Goal: Task Accomplishment & Management: Complete application form

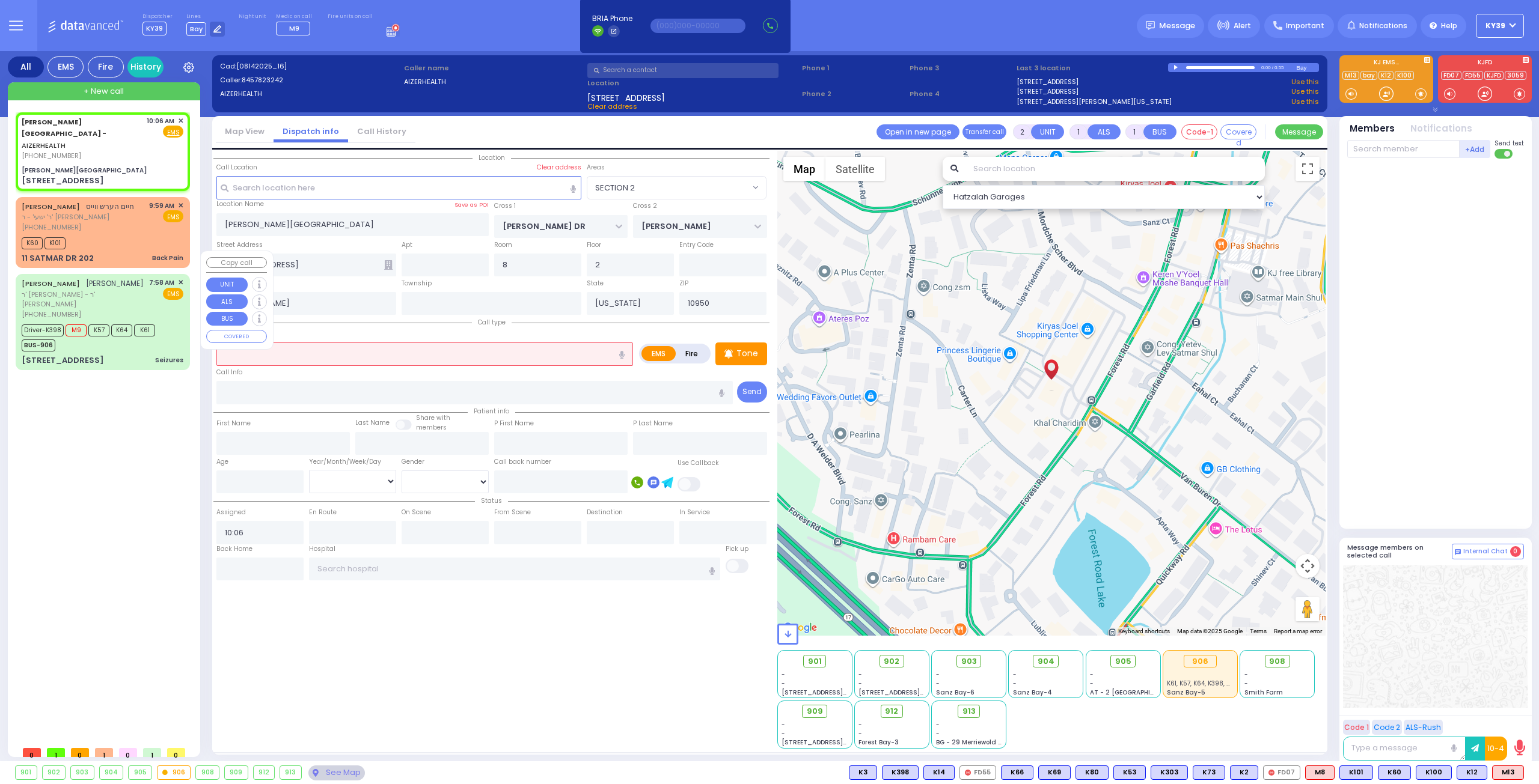
select select "SECTION 2"
select select
click at [120, 166] on div "[PERSON_NAME][GEOGRAPHIC_DATA]" at bounding box center [102, 170] width 162 height 9
select select
radio input "true"
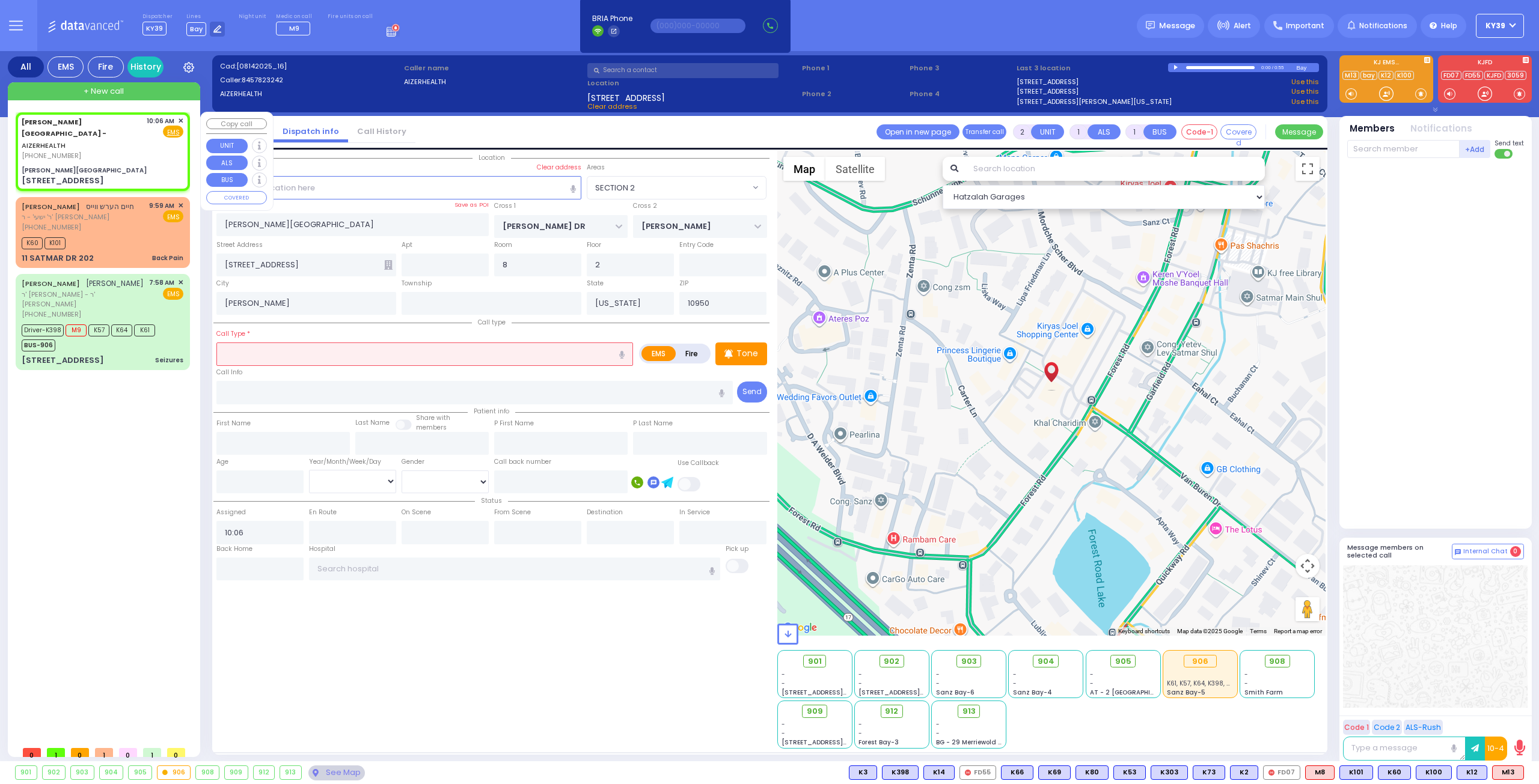
select select
select select "Hatzalah Garages"
select select "SECTION 2"
click at [132, 166] on div "[PERSON_NAME][GEOGRAPHIC_DATA]" at bounding box center [102, 170] width 162 height 9
select select
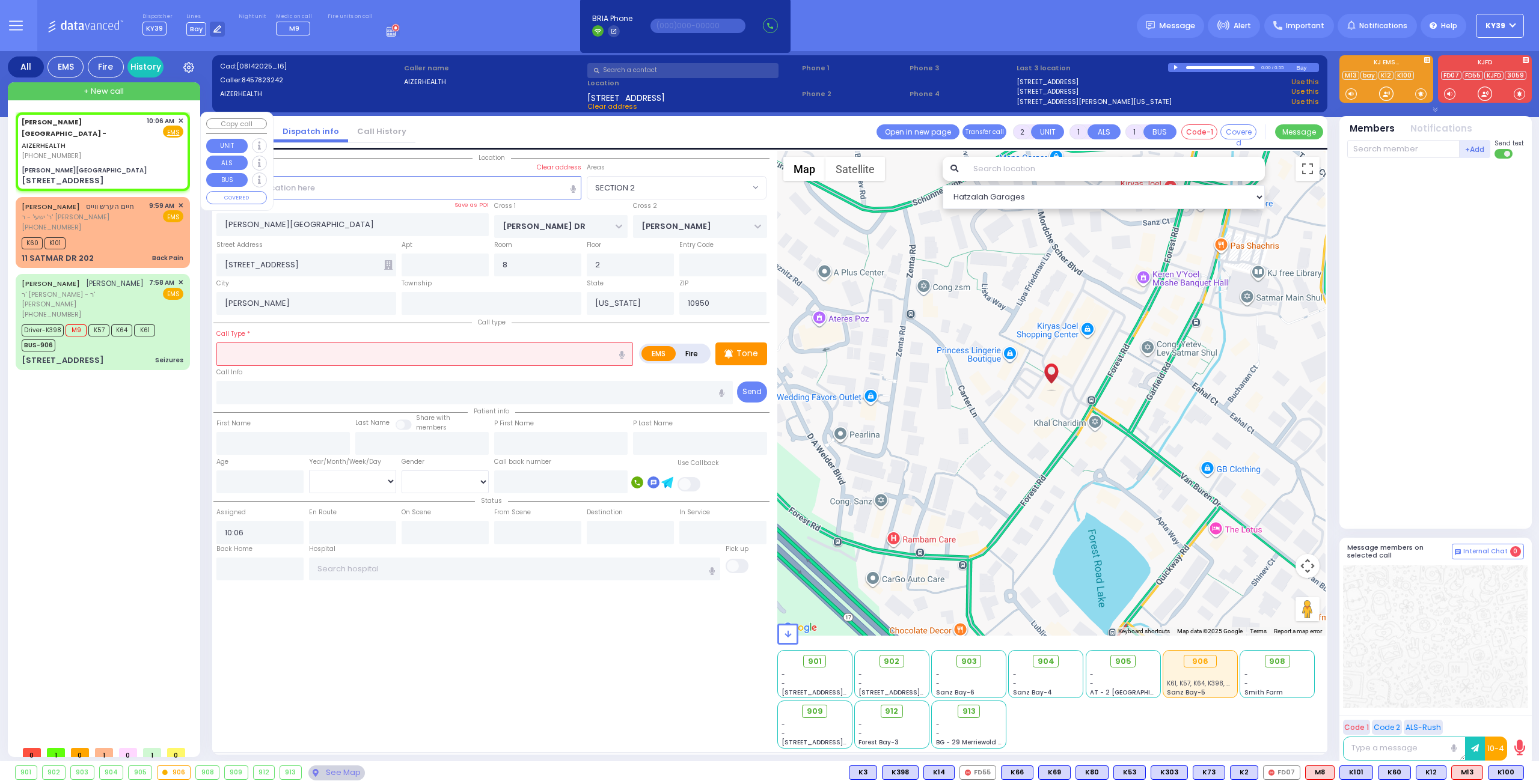
radio input "true"
select select
select select "Hatzalah Garages"
select select "SECTION 2"
click at [103, 166] on div "[PERSON_NAME][GEOGRAPHIC_DATA]" at bounding box center [102, 170] width 162 height 9
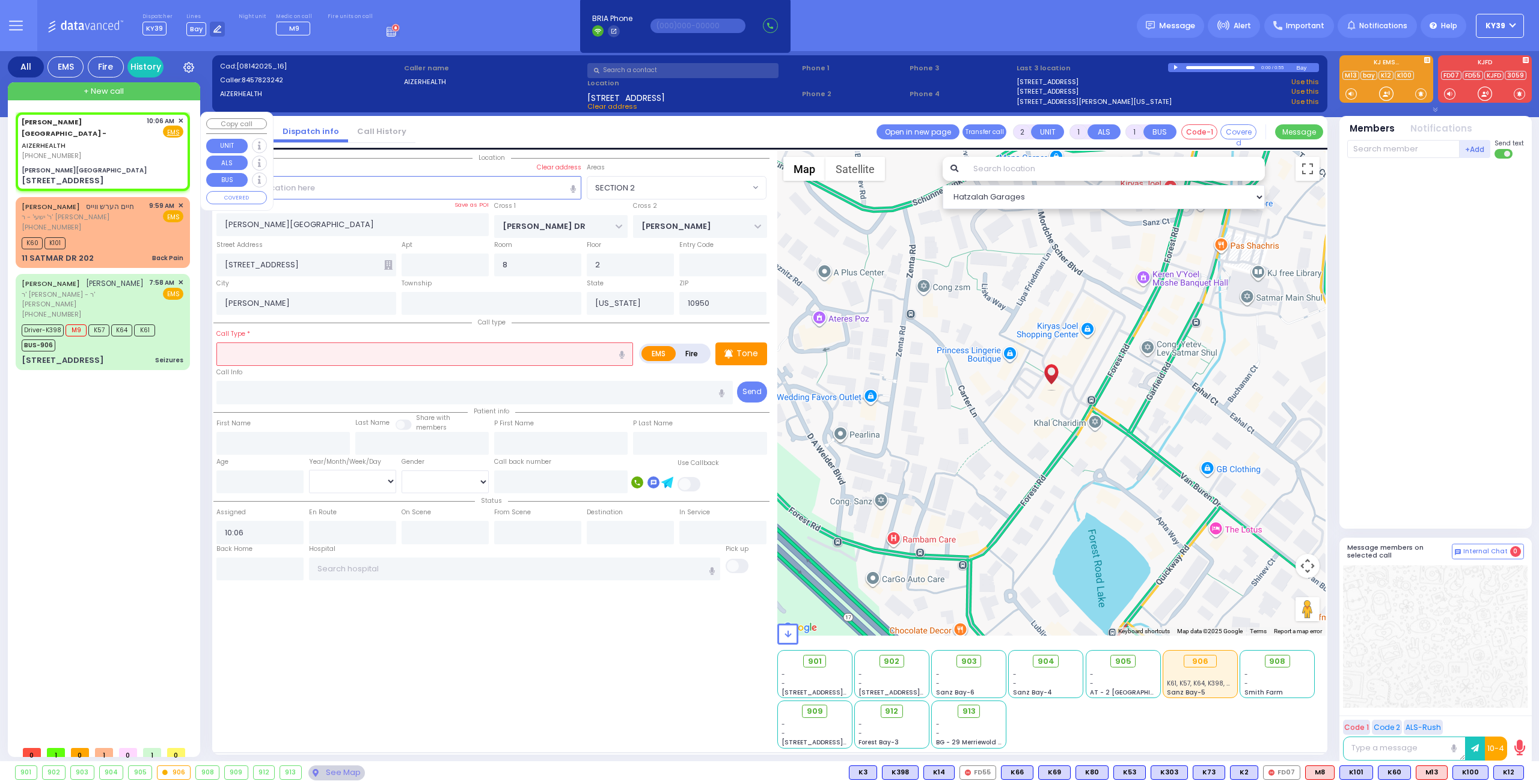
select select
radio input "true"
select select
select select "Hatzalah Garages"
select select "SECTION 2"
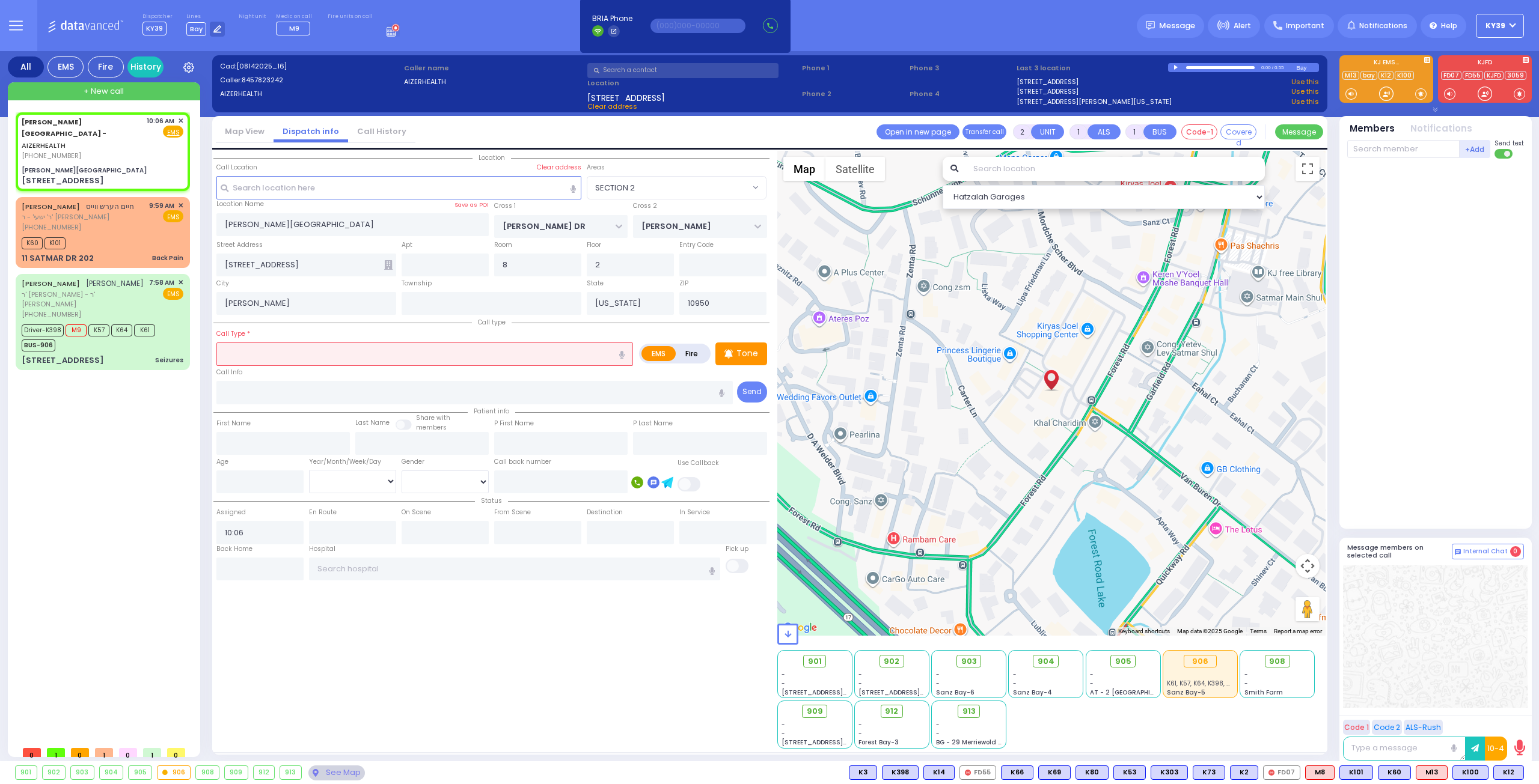
click at [622, 351] on icon "button" at bounding box center [621, 355] width 5 height 8
type input "ruptured and topic pregnancy"
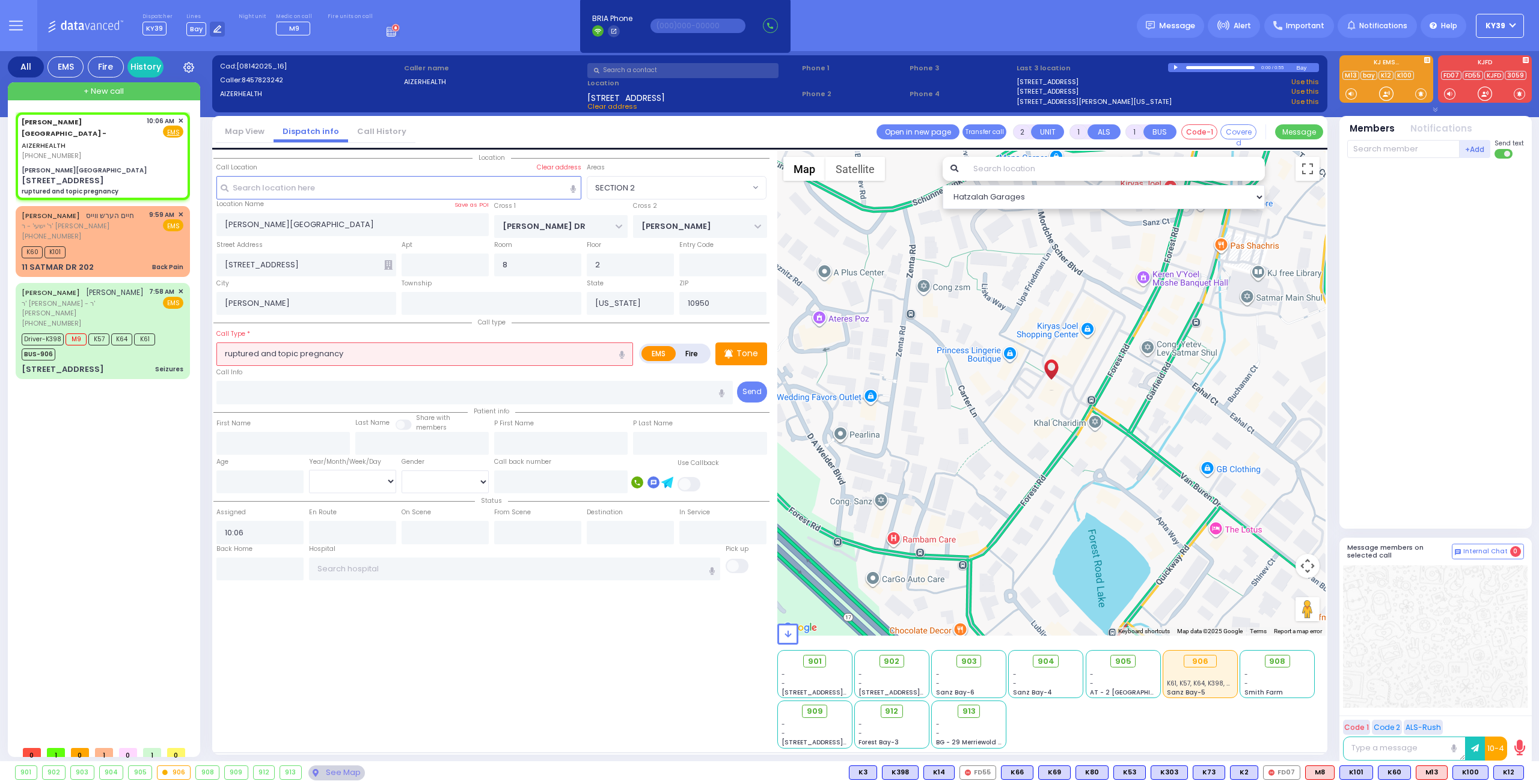
select select
radio input "true"
select select
select select "Hatzalah Garages"
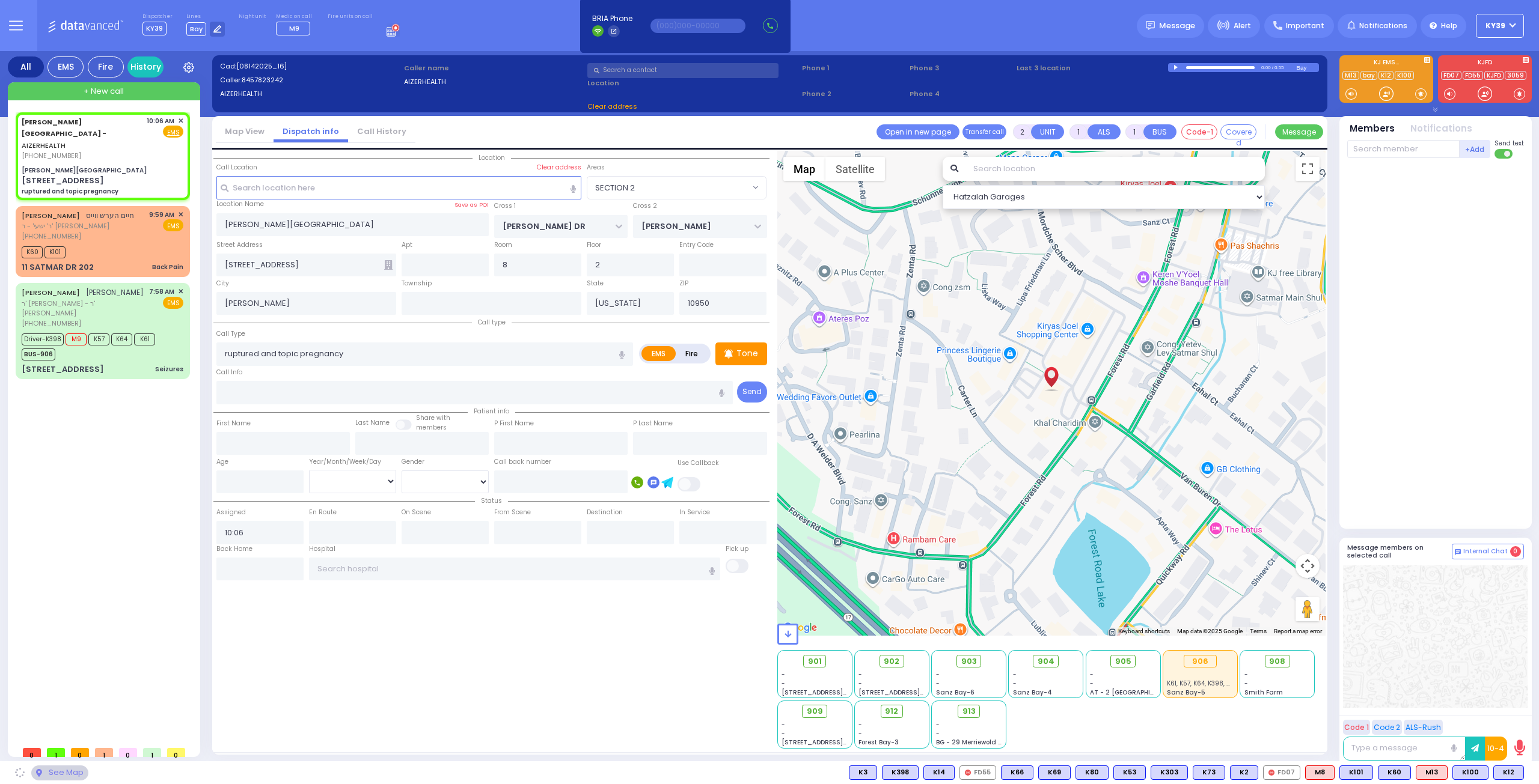
select select "SECTION 2"
drag, startPoint x: 301, startPoint y: 350, endPoint x: 263, endPoint y: 359, distance: 39.1
click at [263, 359] on input "ruptured and topic pregnancy" at bounding box center [425, 354] width 416 height 23
type input "ruptured ectopopregnancy"
select select
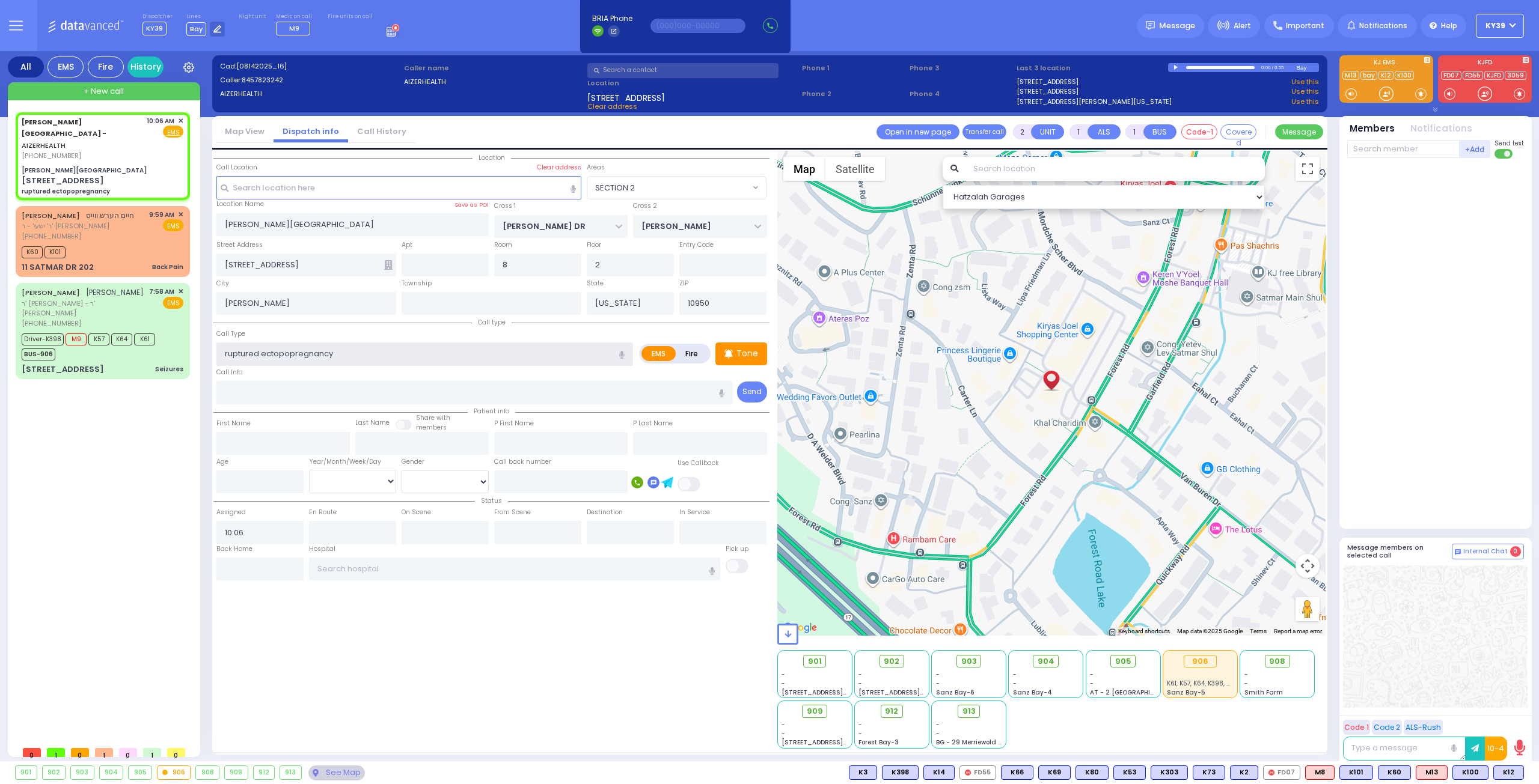
radio input "true"
select select
select select "Hatzalah Garages"
select select "SECTION 2"
click at [290, 353] on input "ruptured ectopopic pregnancy" at bounding box center [425, 354] width 416 height 23
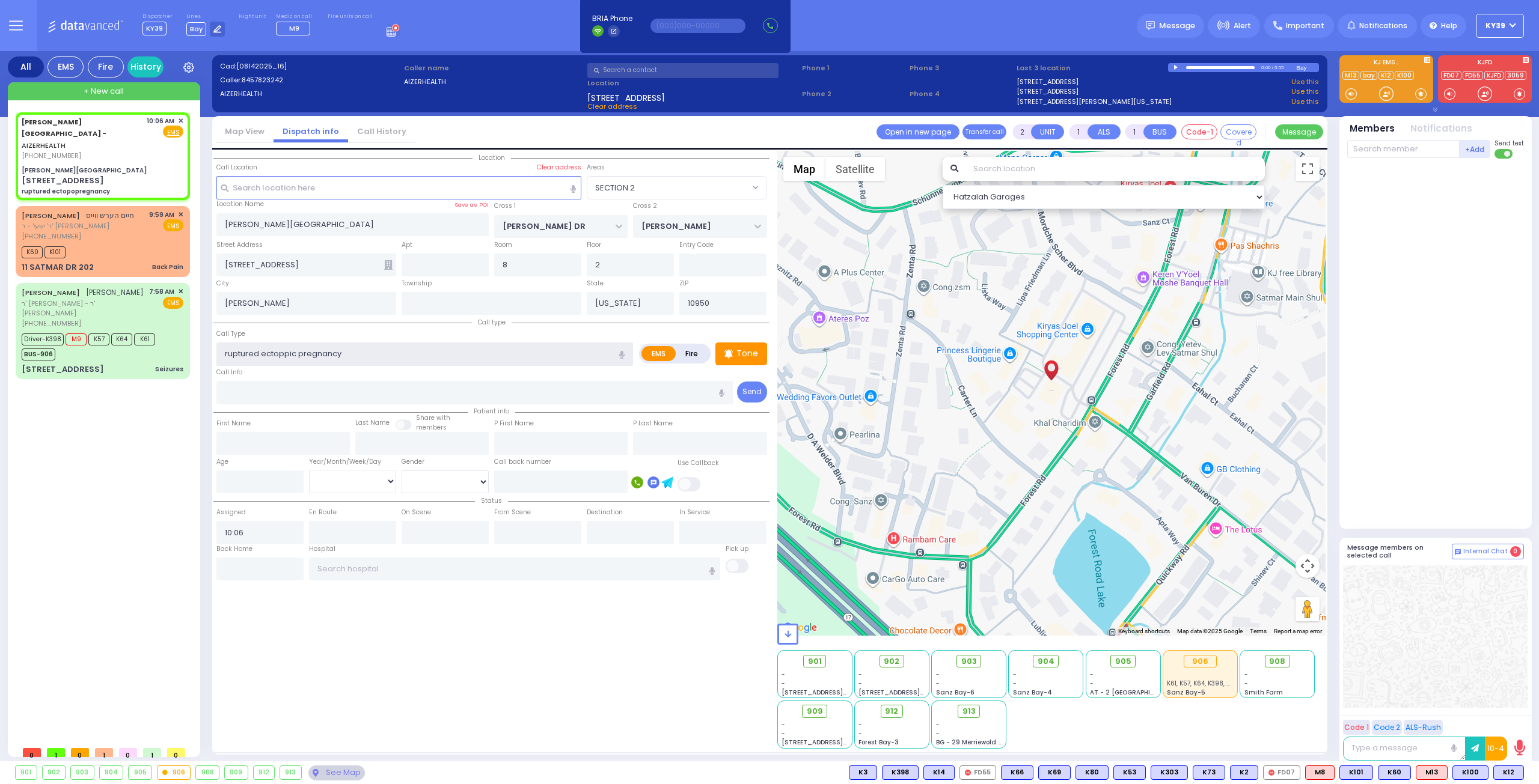
type input "ruptured [MEDICAL_DATA]"
click at [393, 345] on input "ruptured [MEDICAL_DATA]" at bounding box center [425, 354] width 416 height 23
select select
radio input "true"
select select
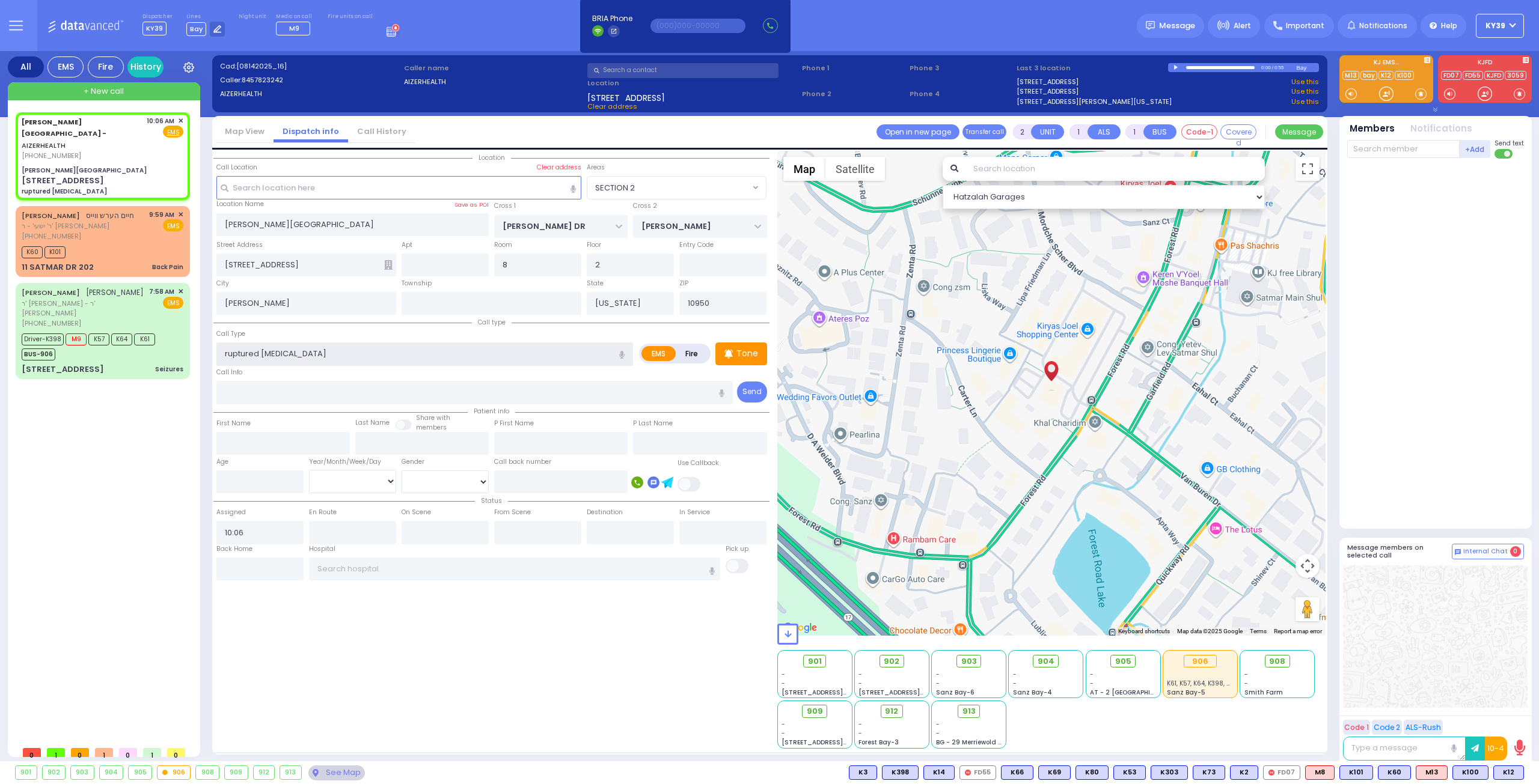
select select "Hatzalah Garages"
type input "ruptured [MEDICAL_DATA]"
click at [1386, 155] on input "text" at bounding box center [1403, 149] width 112 height 18
type input "12"
select select
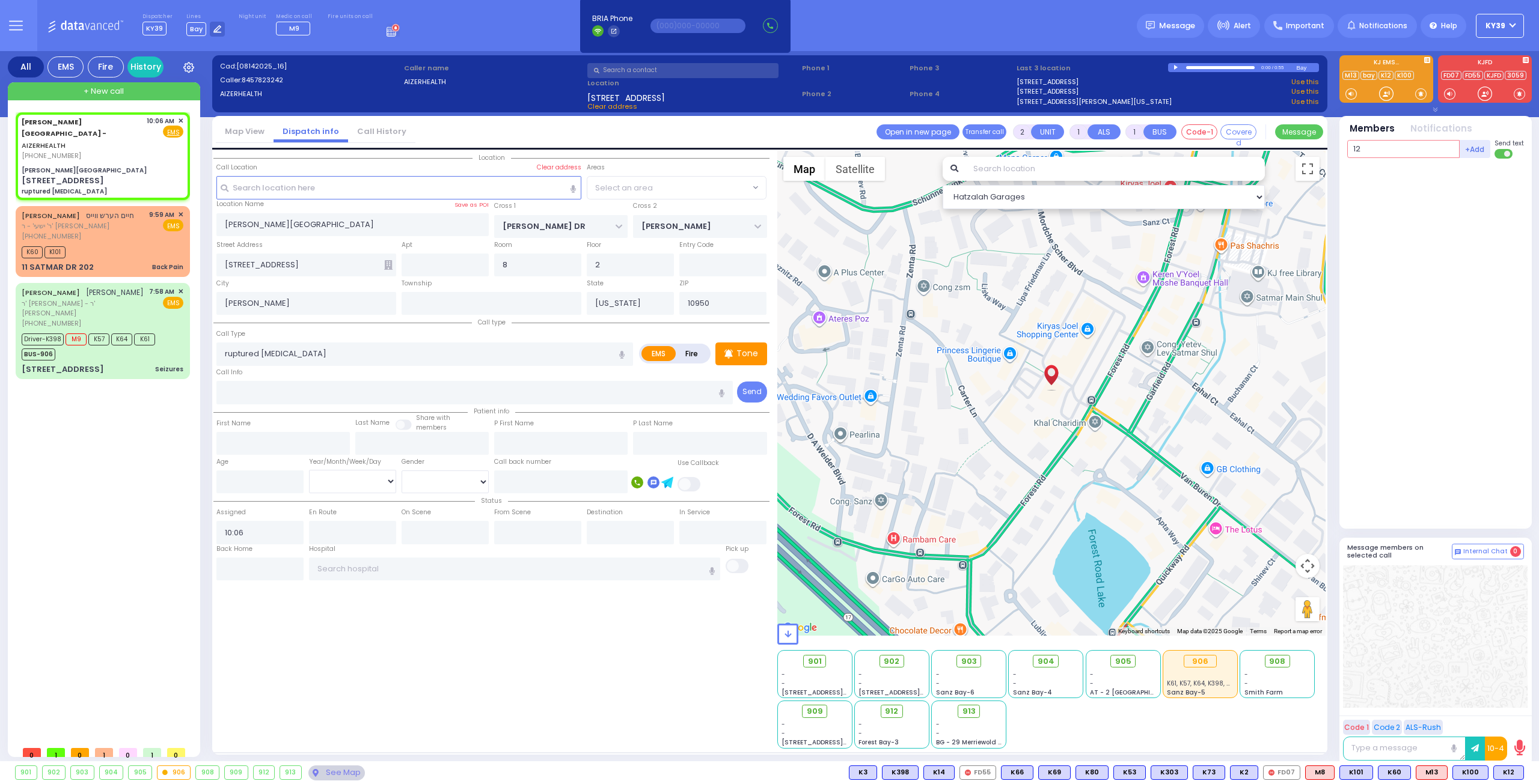
radio input "true"
select select
select select "Hatzalah Garages"
select select "SECTION 2"
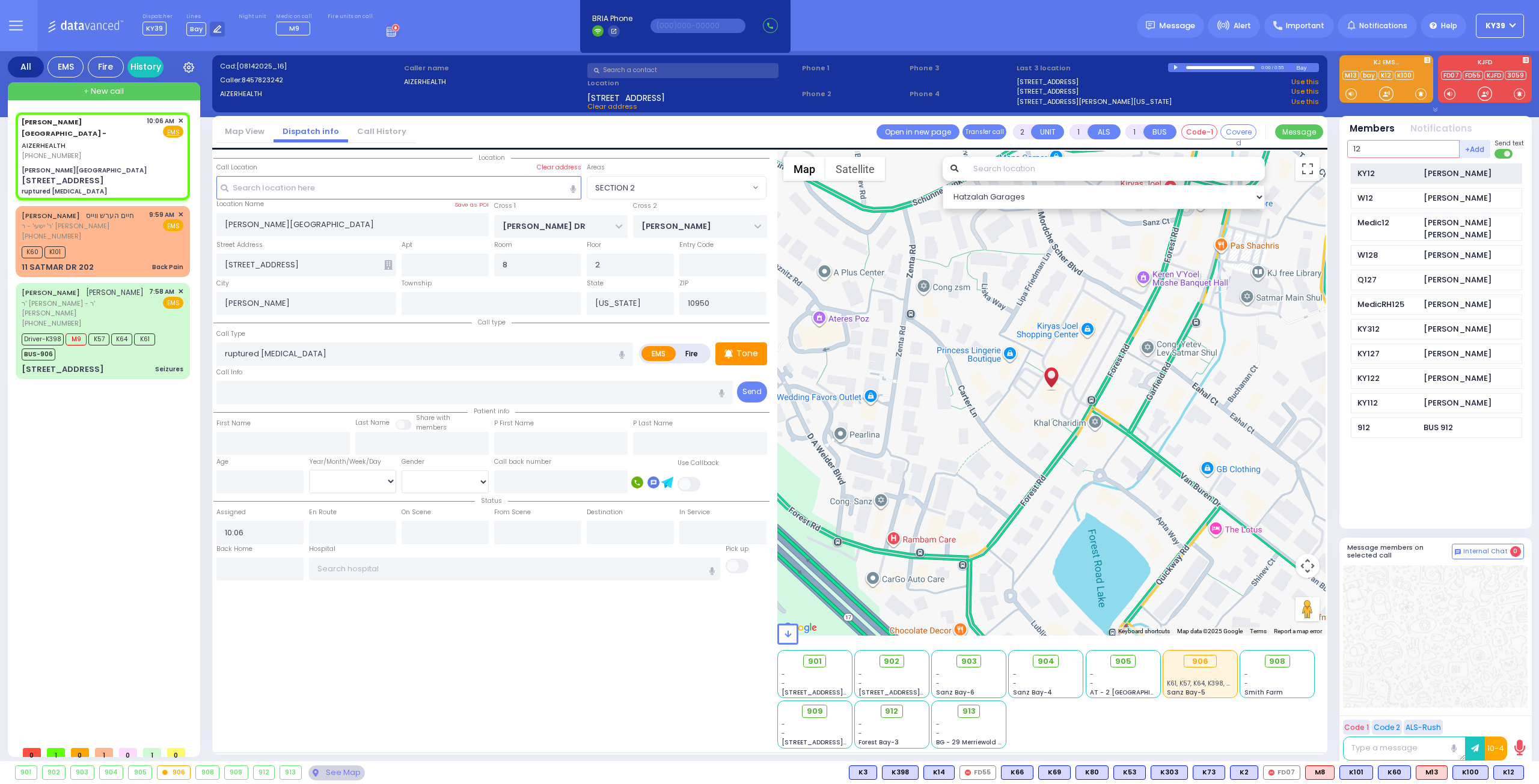
type input "12"
click at [1399, 168] on div "KY12" at bounding box center [1387, 174] width 60 height 12
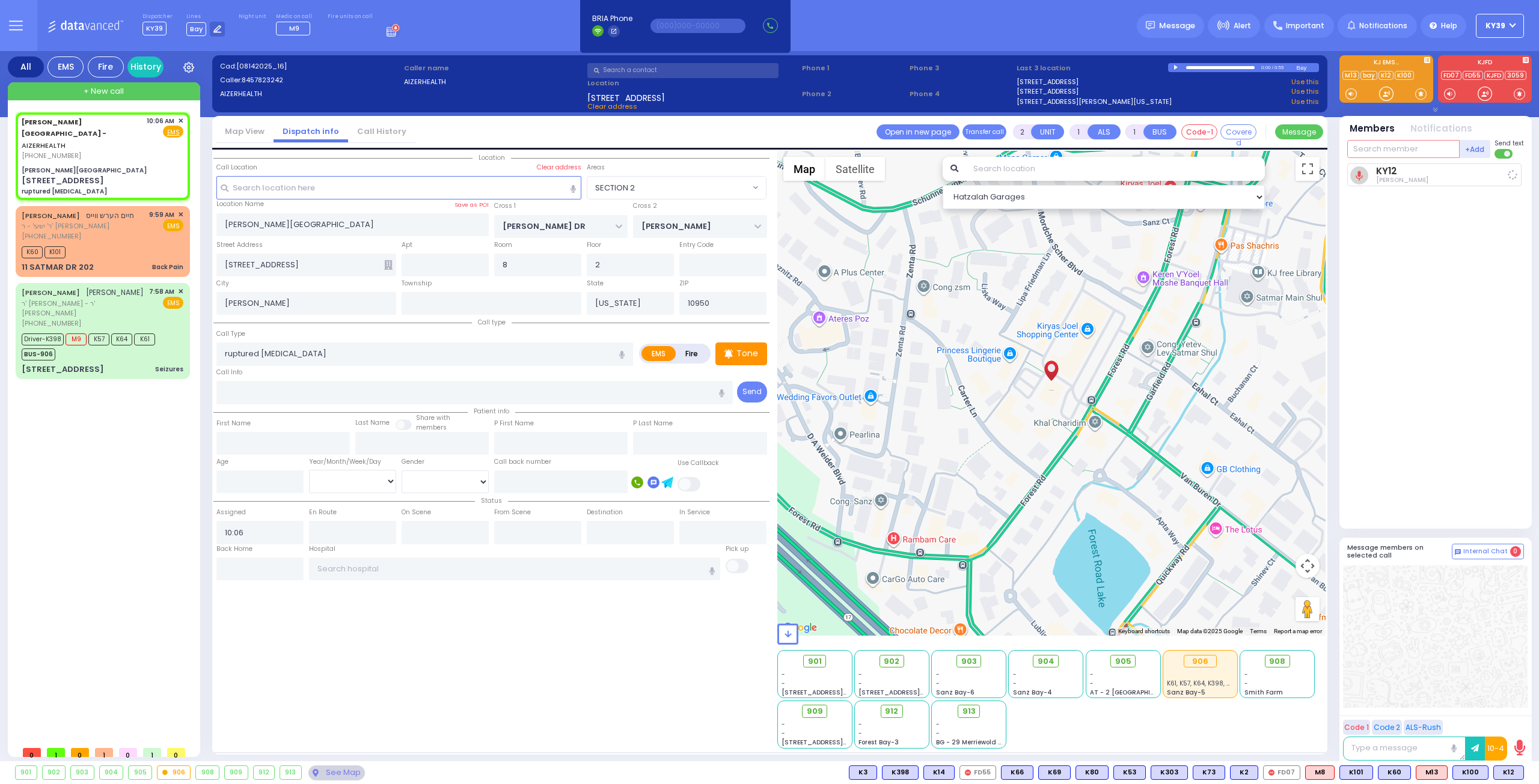
click at [1390, 147] on input "text" at bounding box center [1403, 149] width 112 height 18
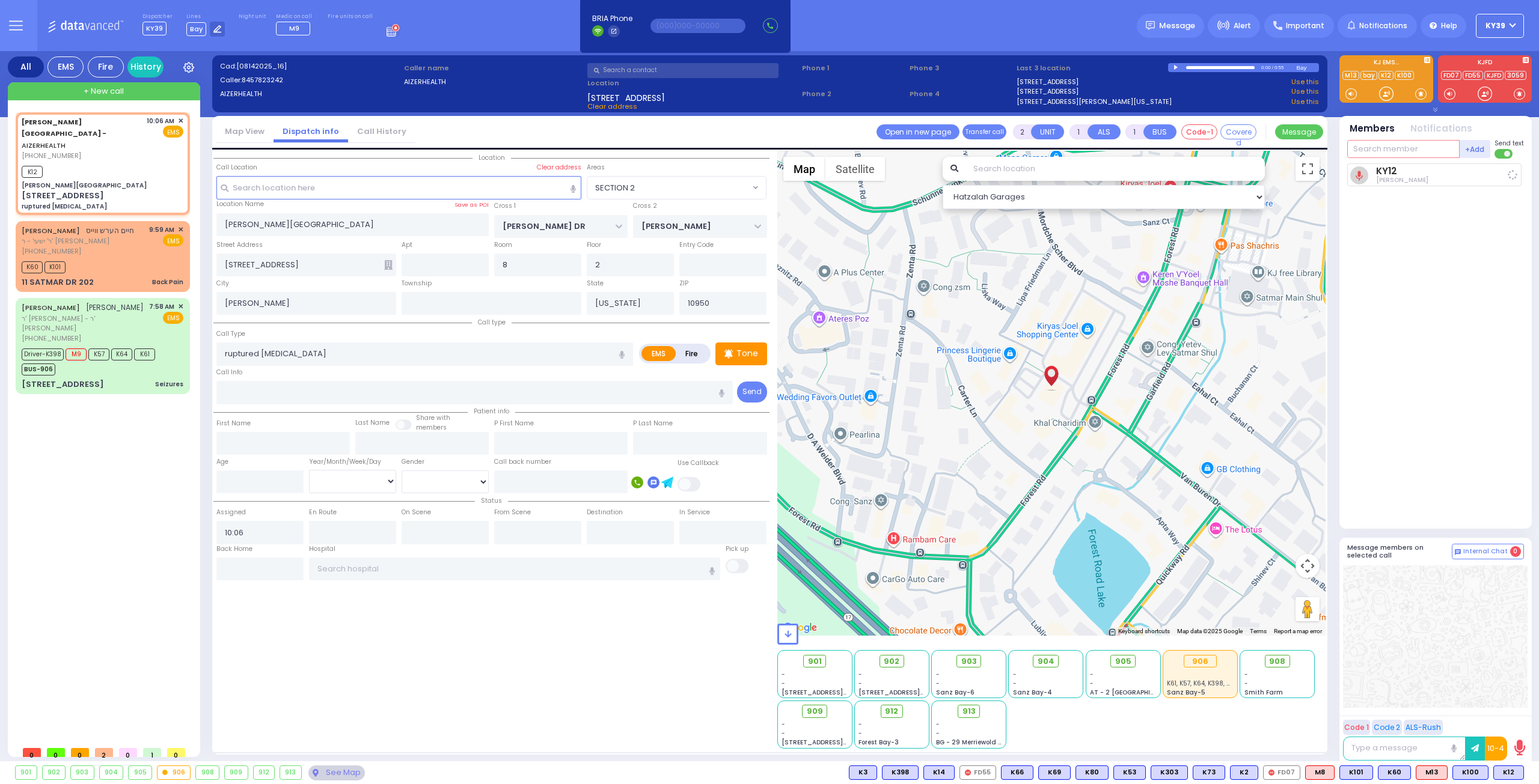
select select
radio input "true"
select select
type input "10:09"
select select "SECTION 2"
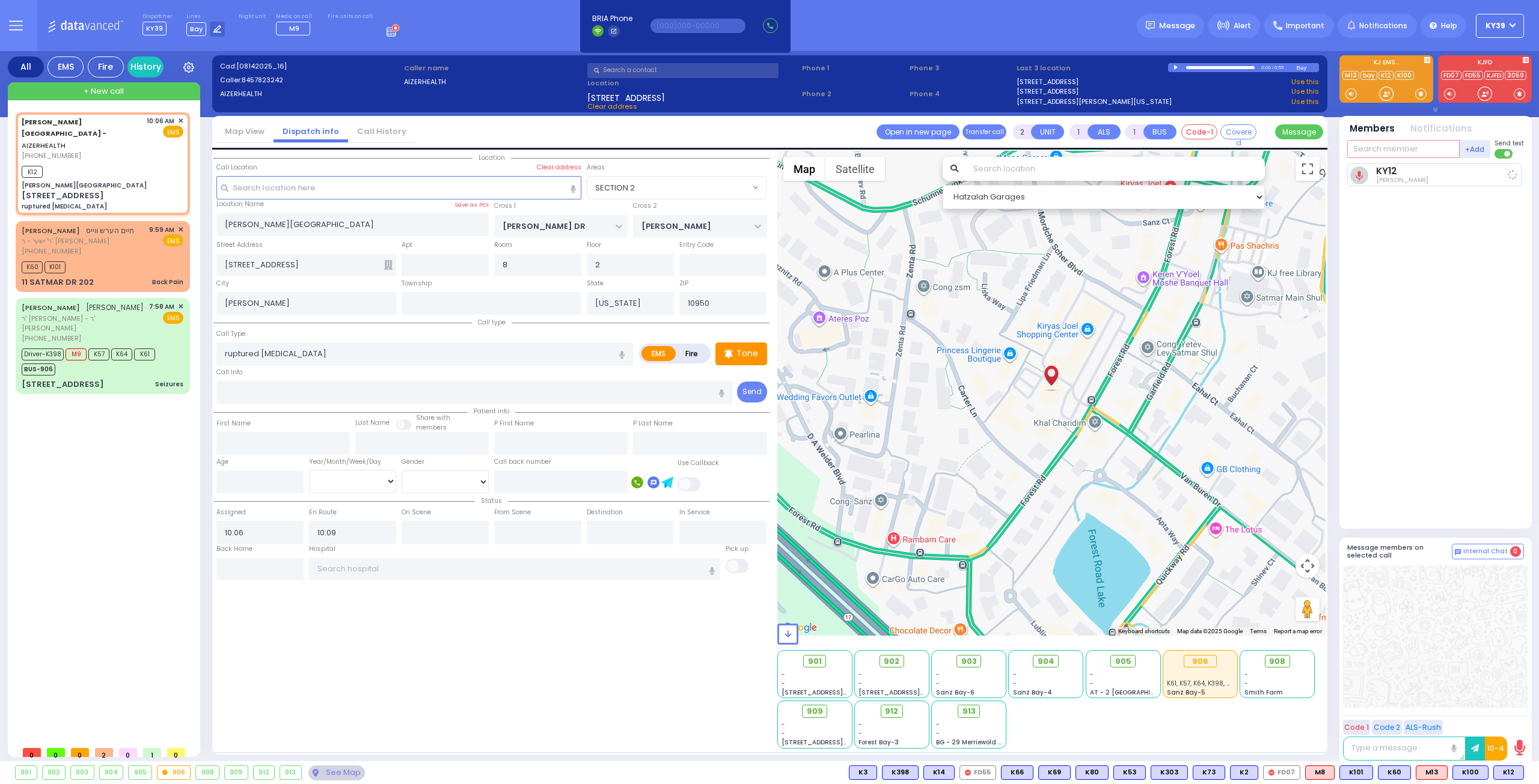
select select "Hatzalah Garages"
type input "13"
click at [1412, 192] on div "Medic13" at bounding box center [1387, 198] width 60 height 12
click at [1376, 145] on input "text" at bounding box center [1403, 149] width 112 height 18
select select
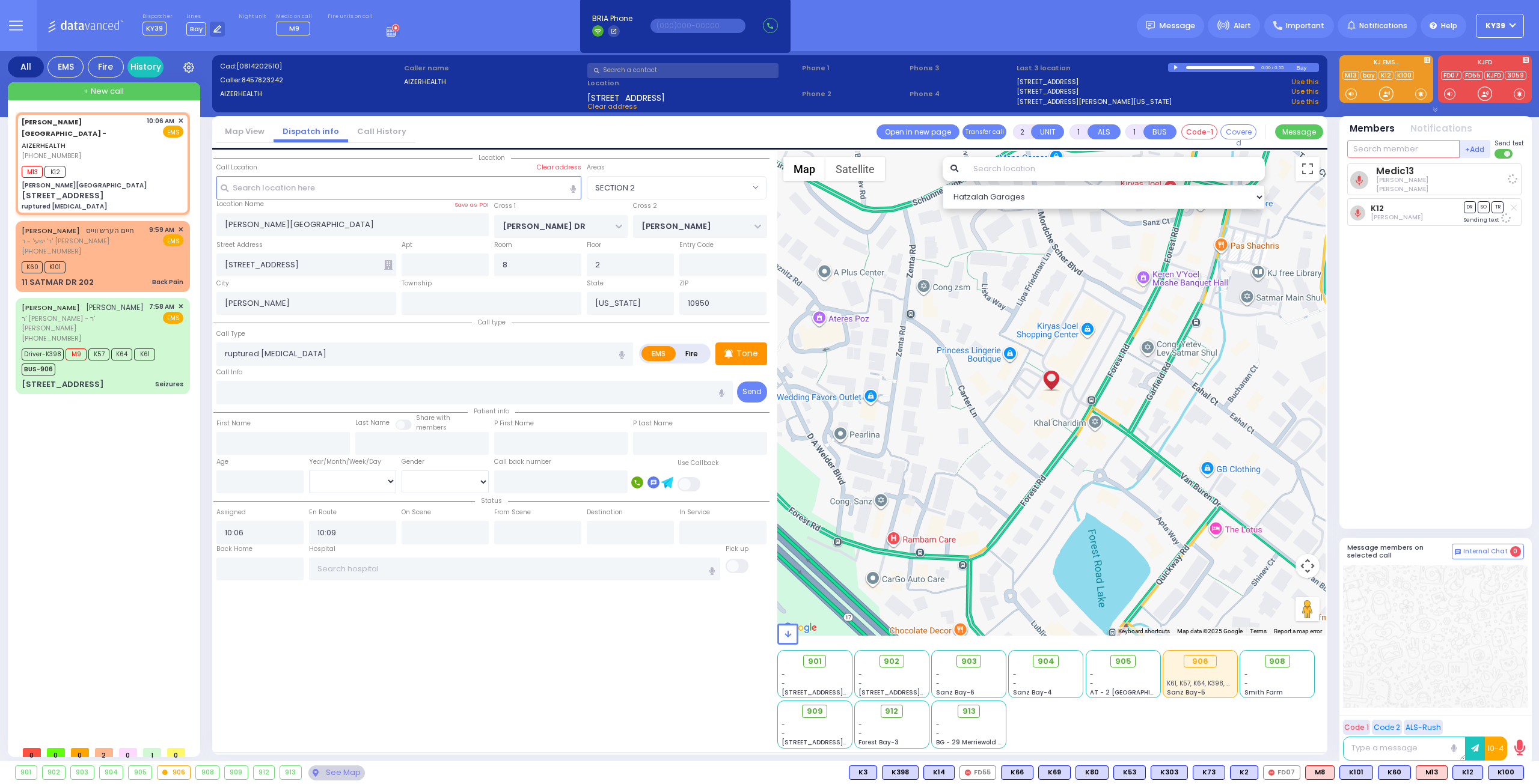
radio input "true"
select select
select select "Hatzalah Garages"
select select "SECTION 2"
type input "100"
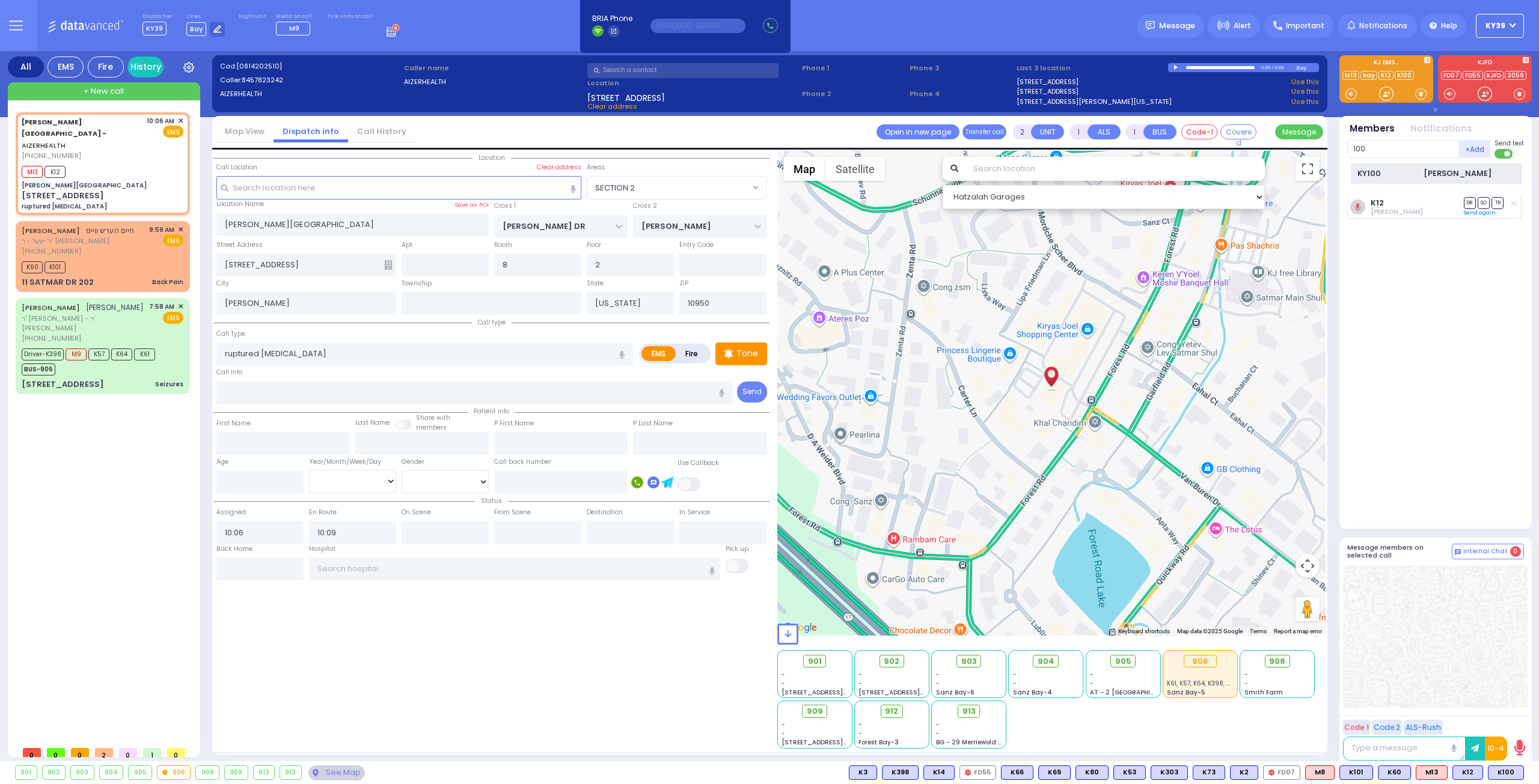
click at [1381, 166] on div "KY100 Solomon Polatsek" at bounding box center [1436, 174] width 171 height 21
click at [1381, 151] on input "text" at bounding box center [1403, 149] width 112 height 18
select select
radio input "true"
select select
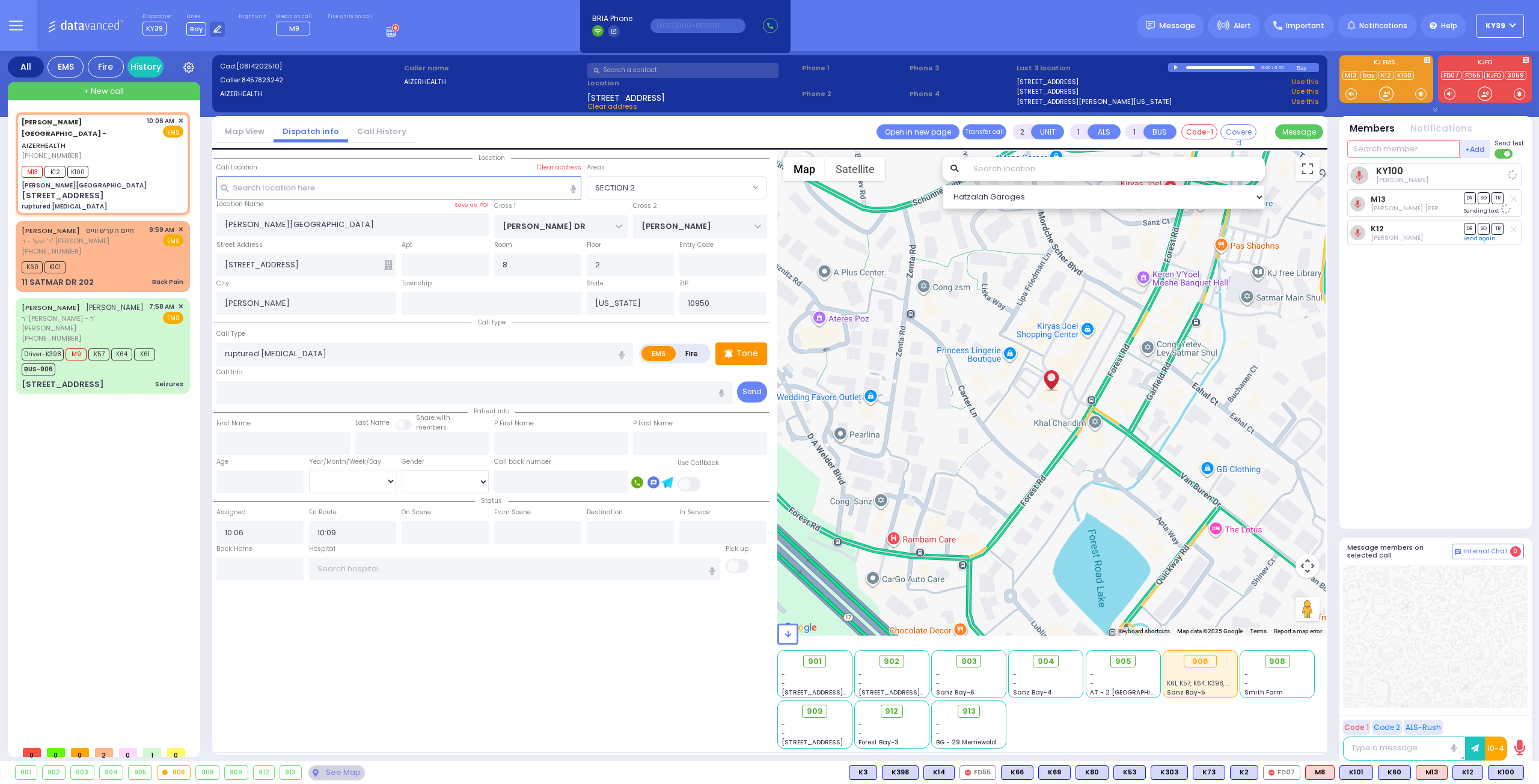
select select "Hatzalah Garages"
select select "SECTION 2"
type input "912"
click at [1383, 165] on div "912 BUS 912" at bounding box center [1436, 174] width 171 height 21
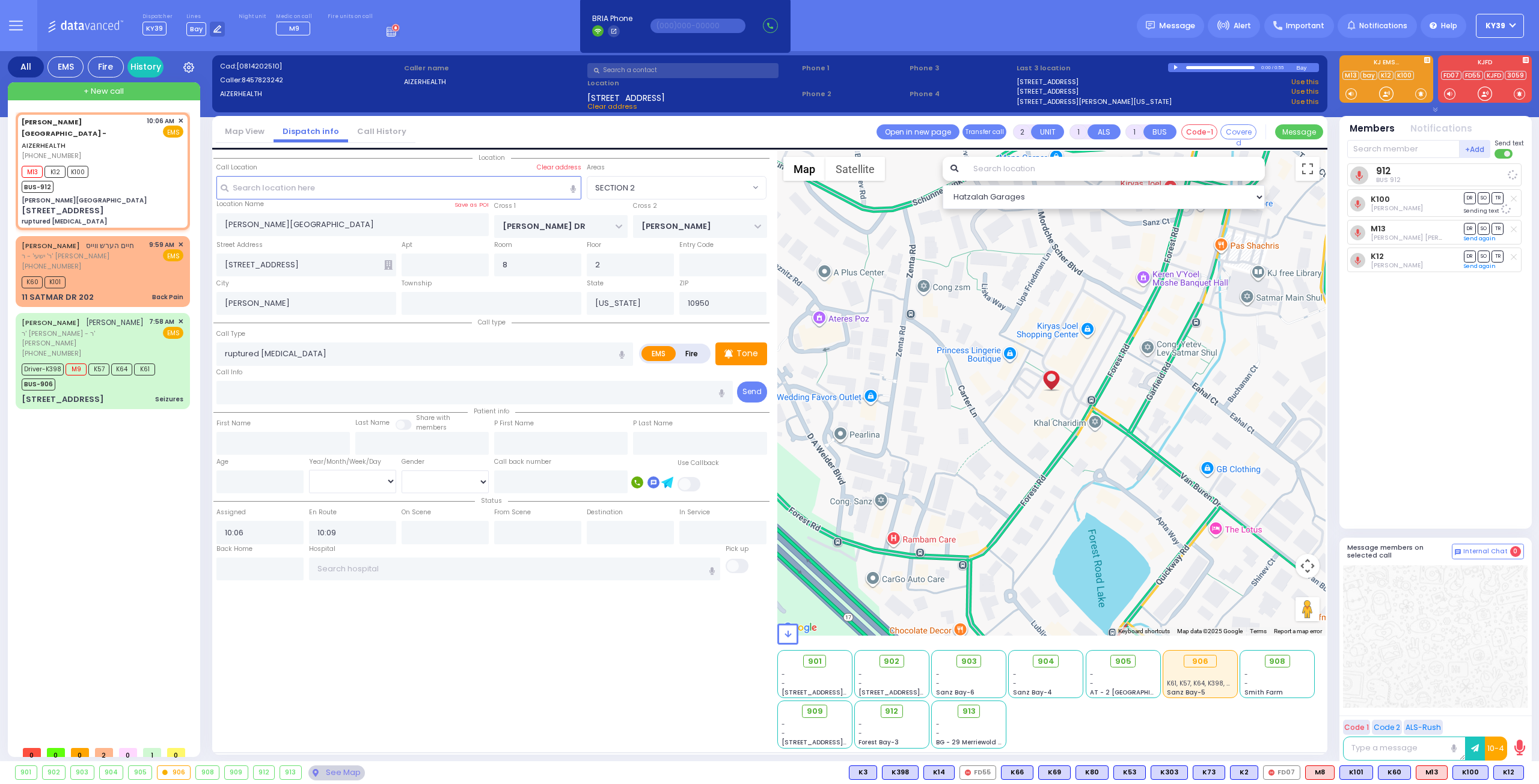
select select
radio input "true"
select select
select select "Hatzalah Garages"
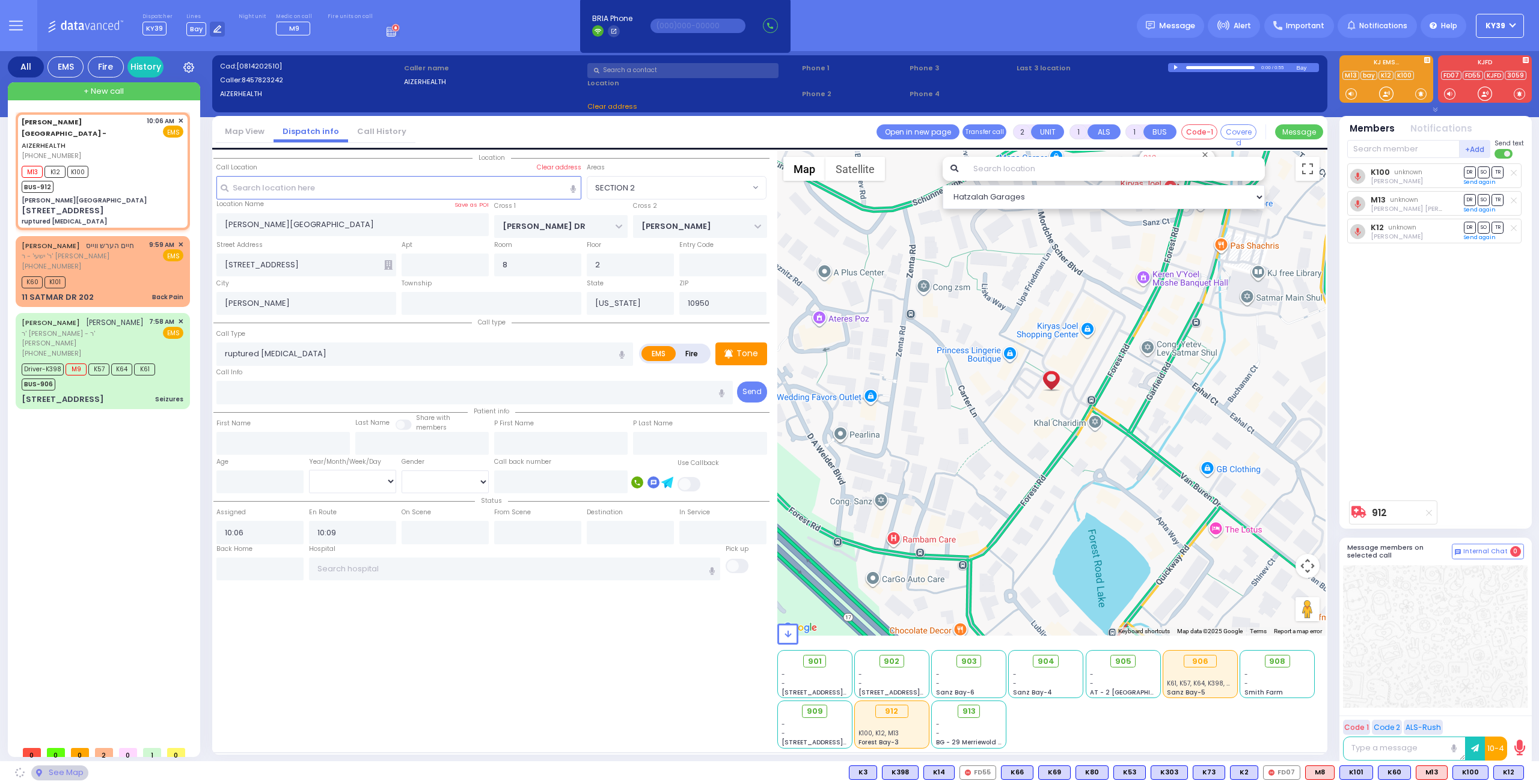
select select "SECTION 2"
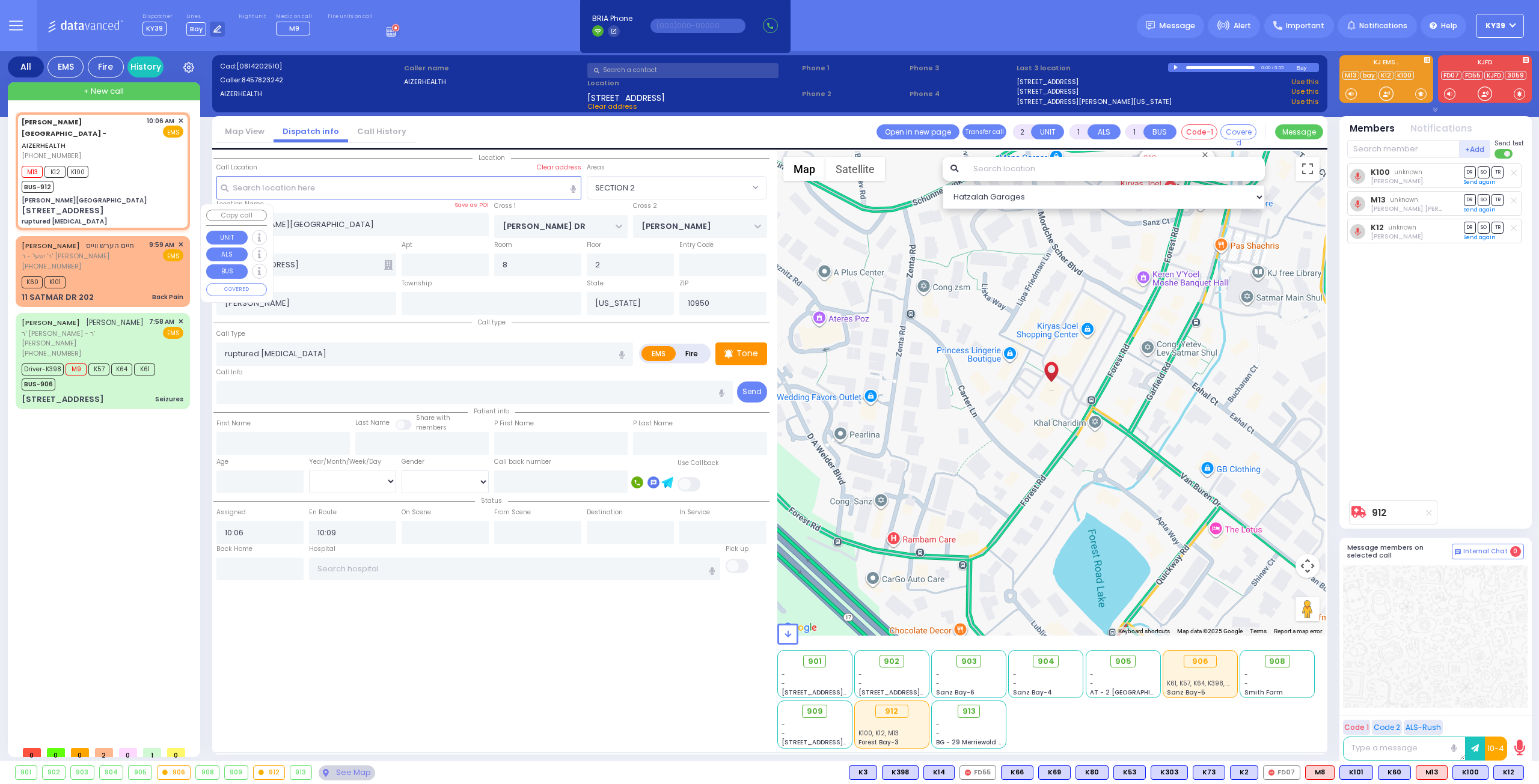
click at [77, 261] on div "[PHONE_NUMBER]" at bounding box center [78, 266] width 112 height 10
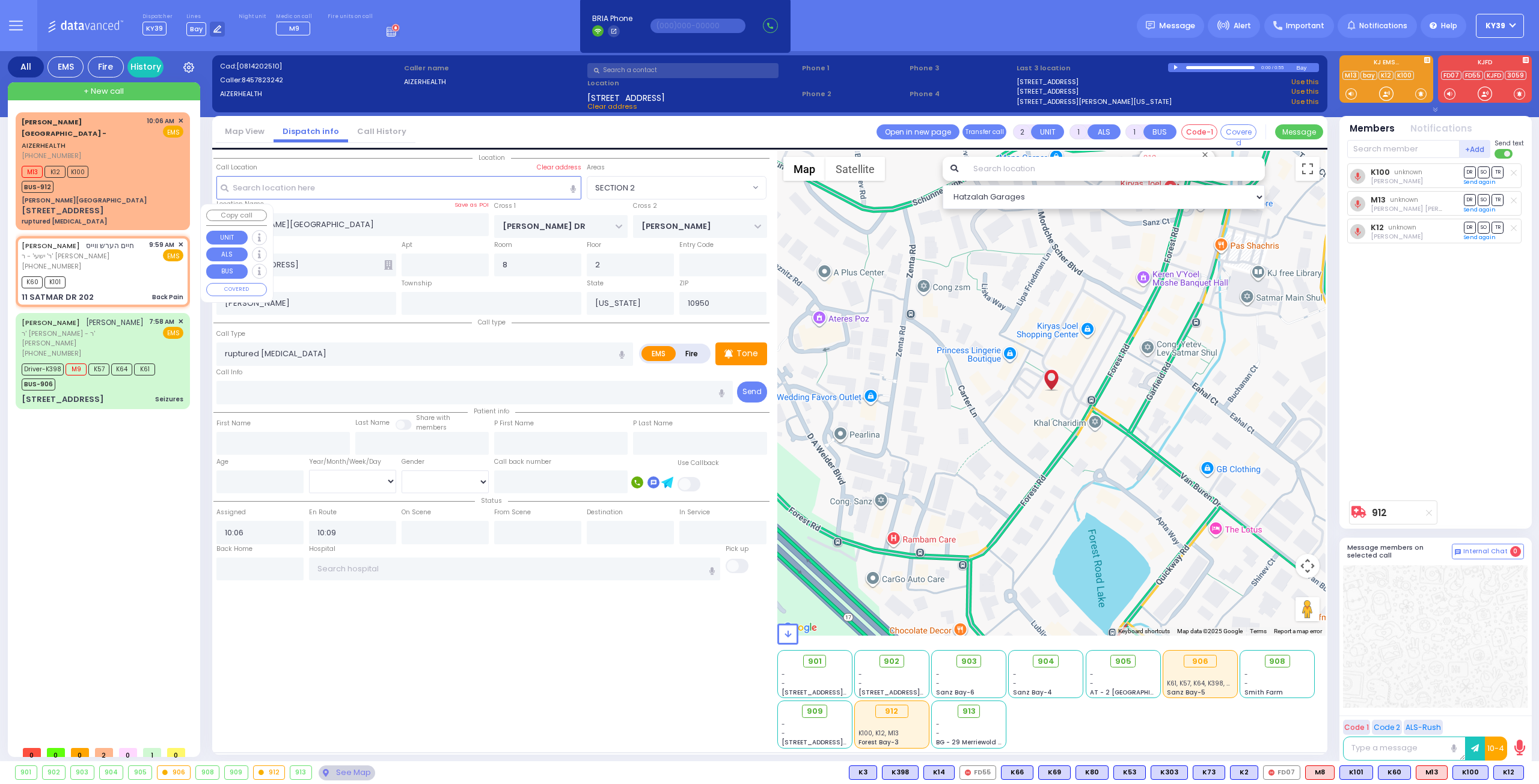
type input "1"
type input "0"
select select
type input "Back Pain"
radio input "true"
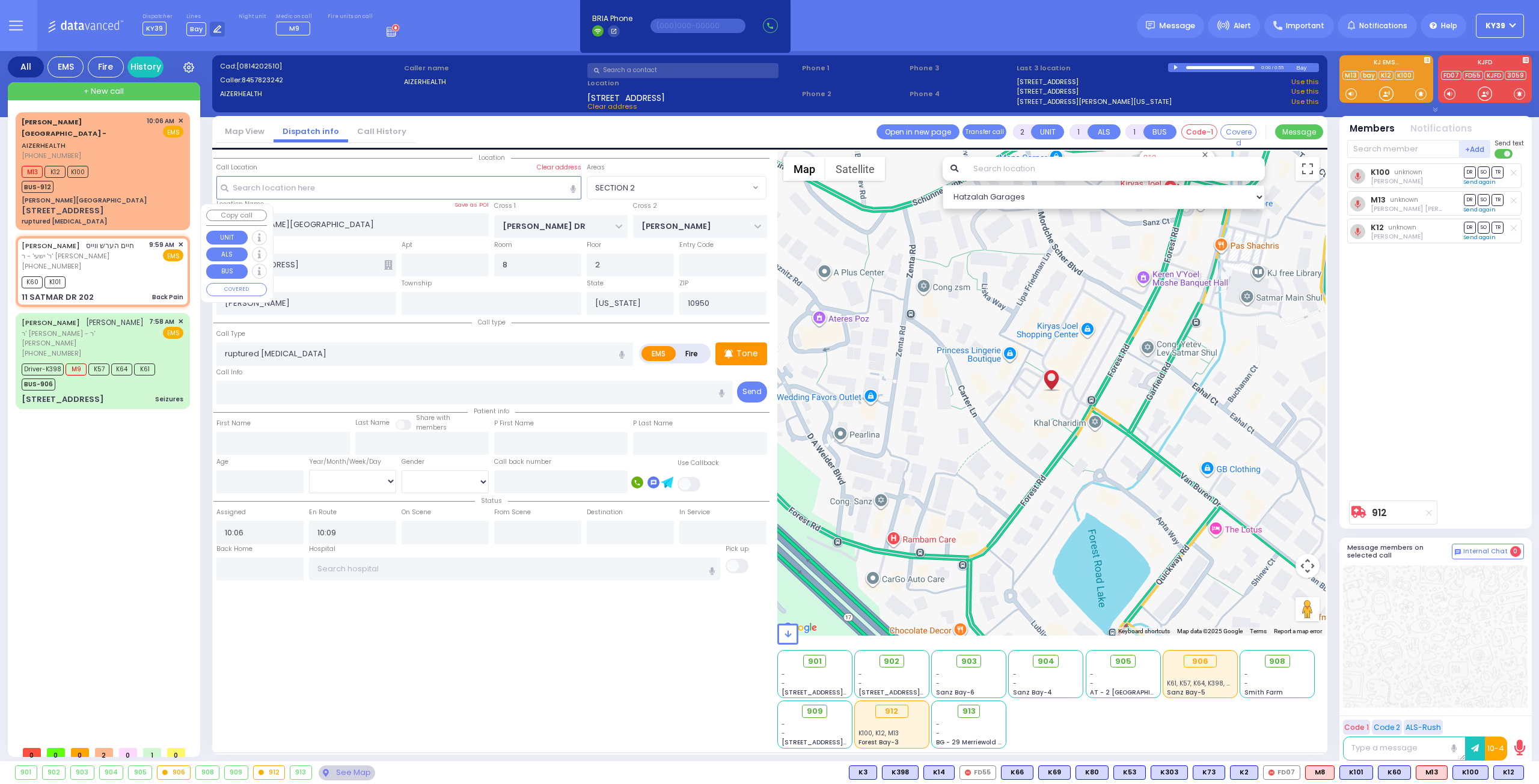
type input "[PERSON_NAME]"
select select
type input "09:59"
type input "10:01"
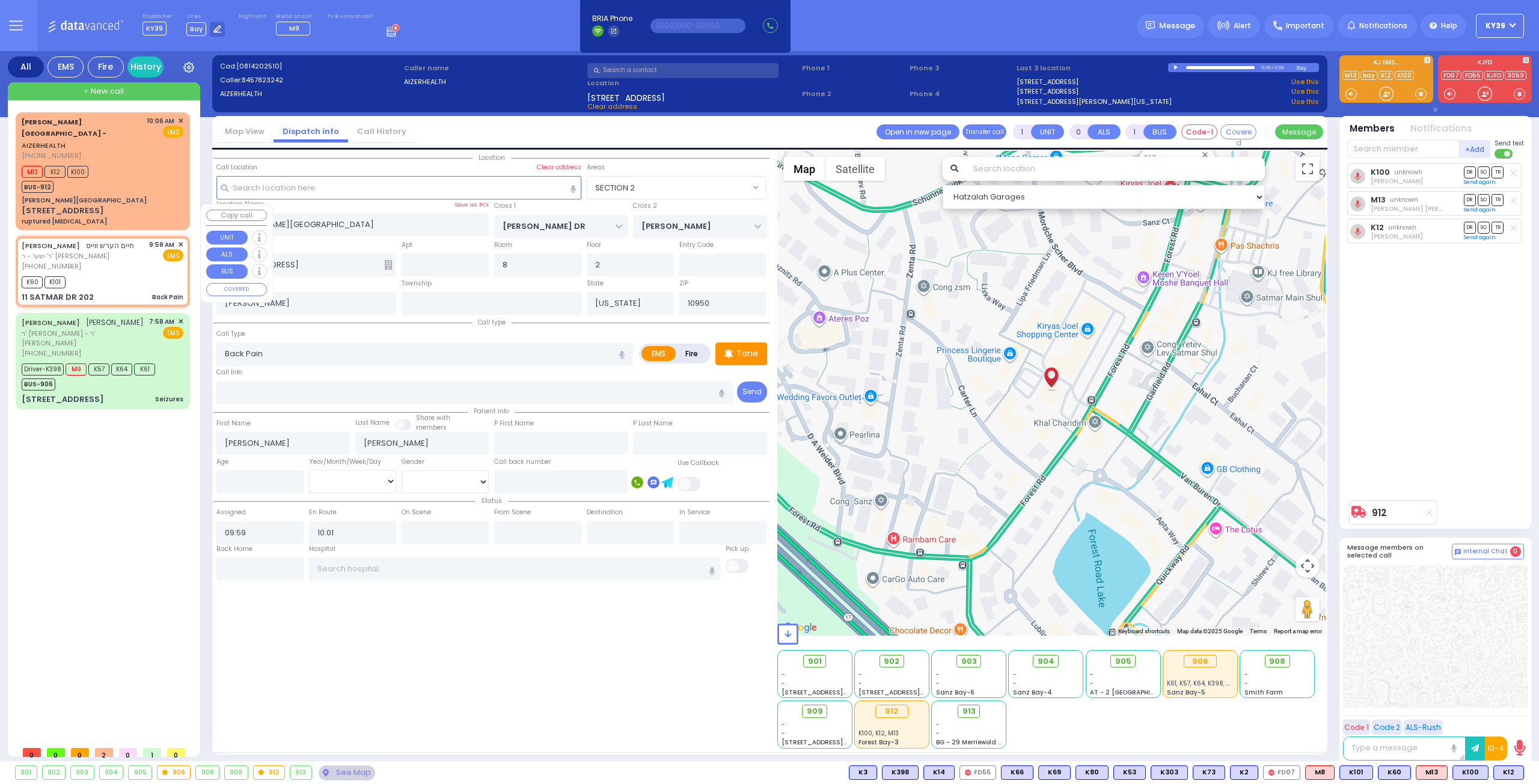
select select "Hatzalah Garages"
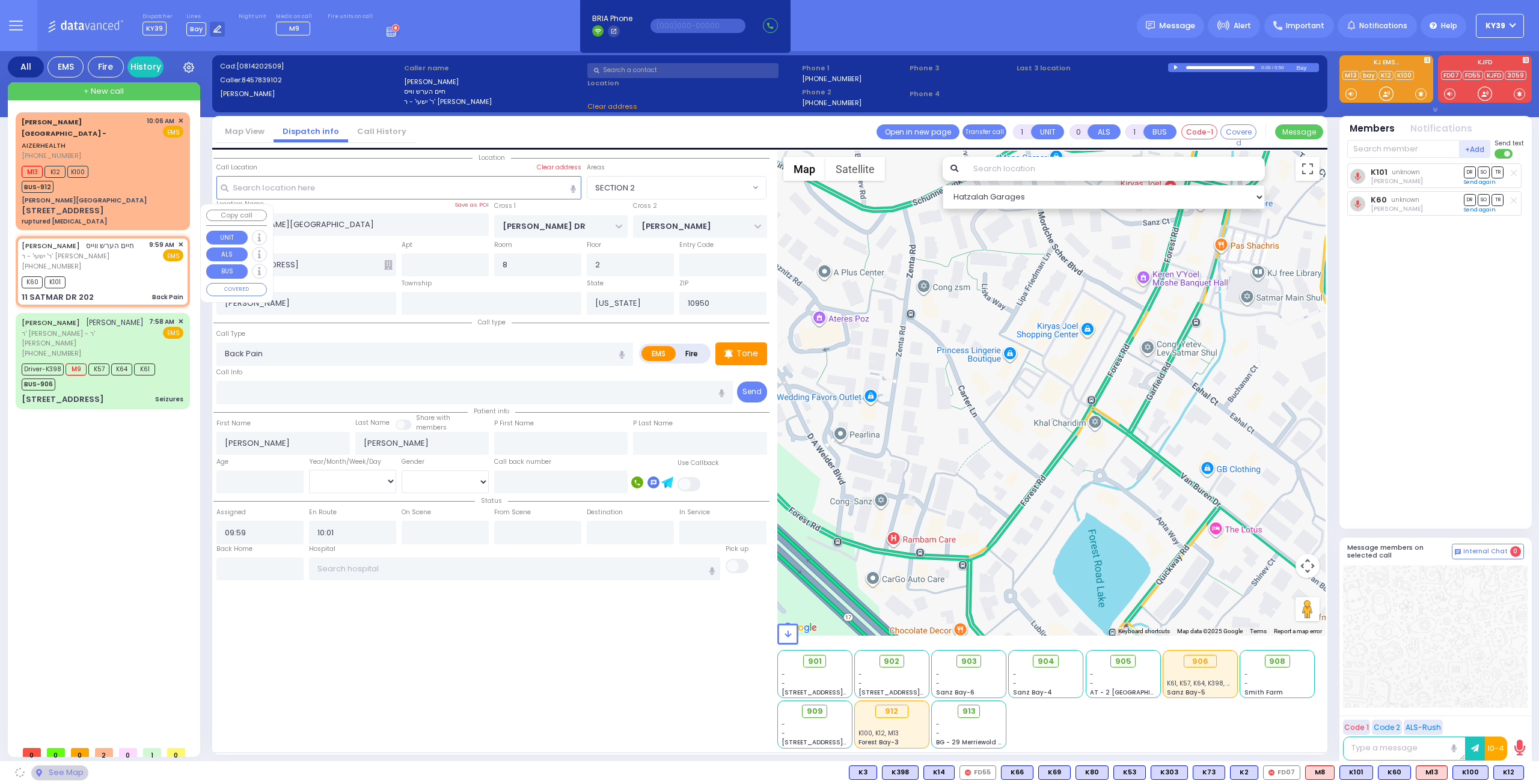
type input "SIGET COURT"
type input "[PERSON_NAME] COURT"
type input "11 SATMAR DR"
type input "202"
type input "Monroe"
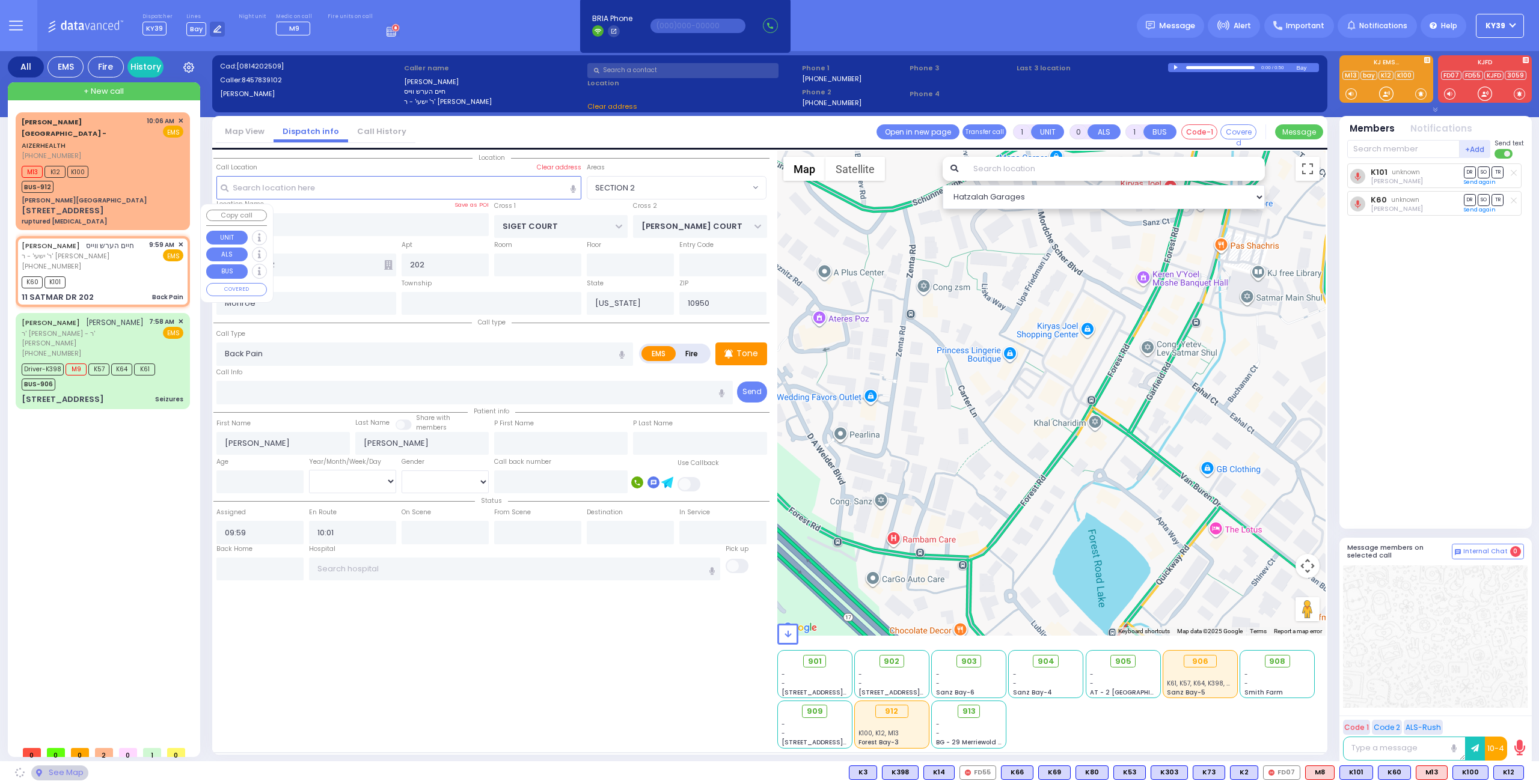
select select "SECTION 3"
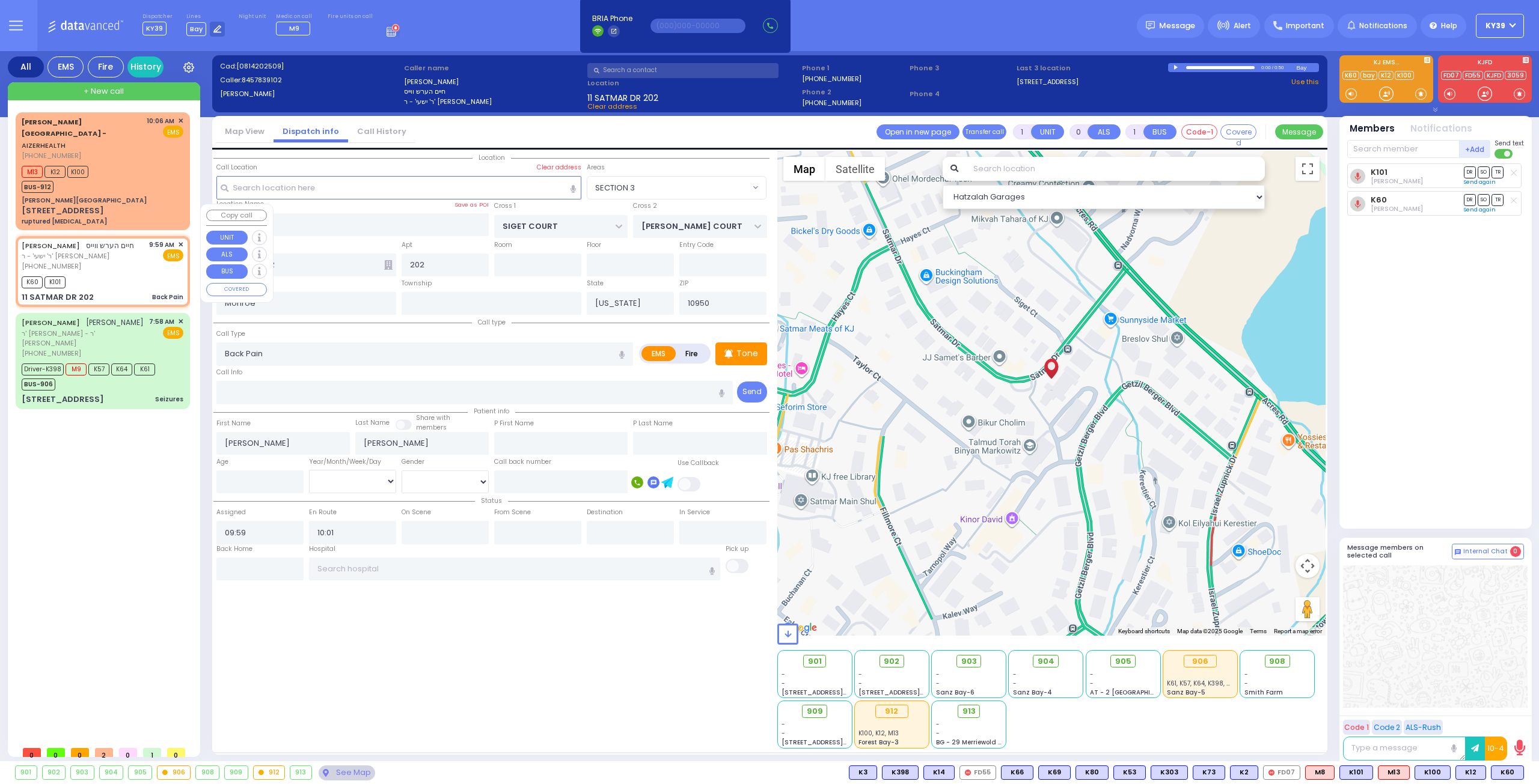
click at [123, 261] on div "[PHONE_NUMBER]" at bounding box center [78, 266] width 112 height 10
select select
radio input "true"
select select
select select "Hatzalah Garages"
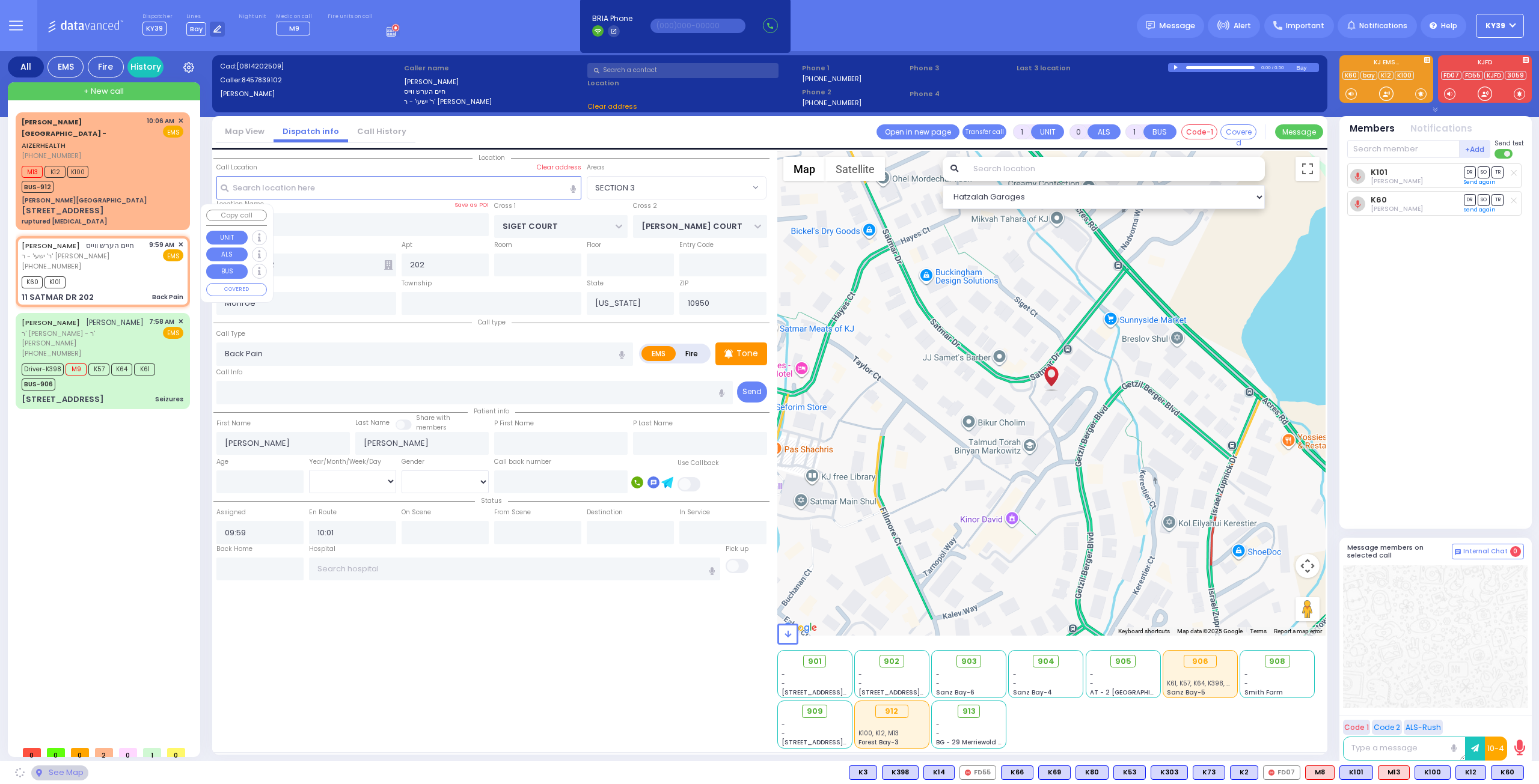
select select "SECTION 3"
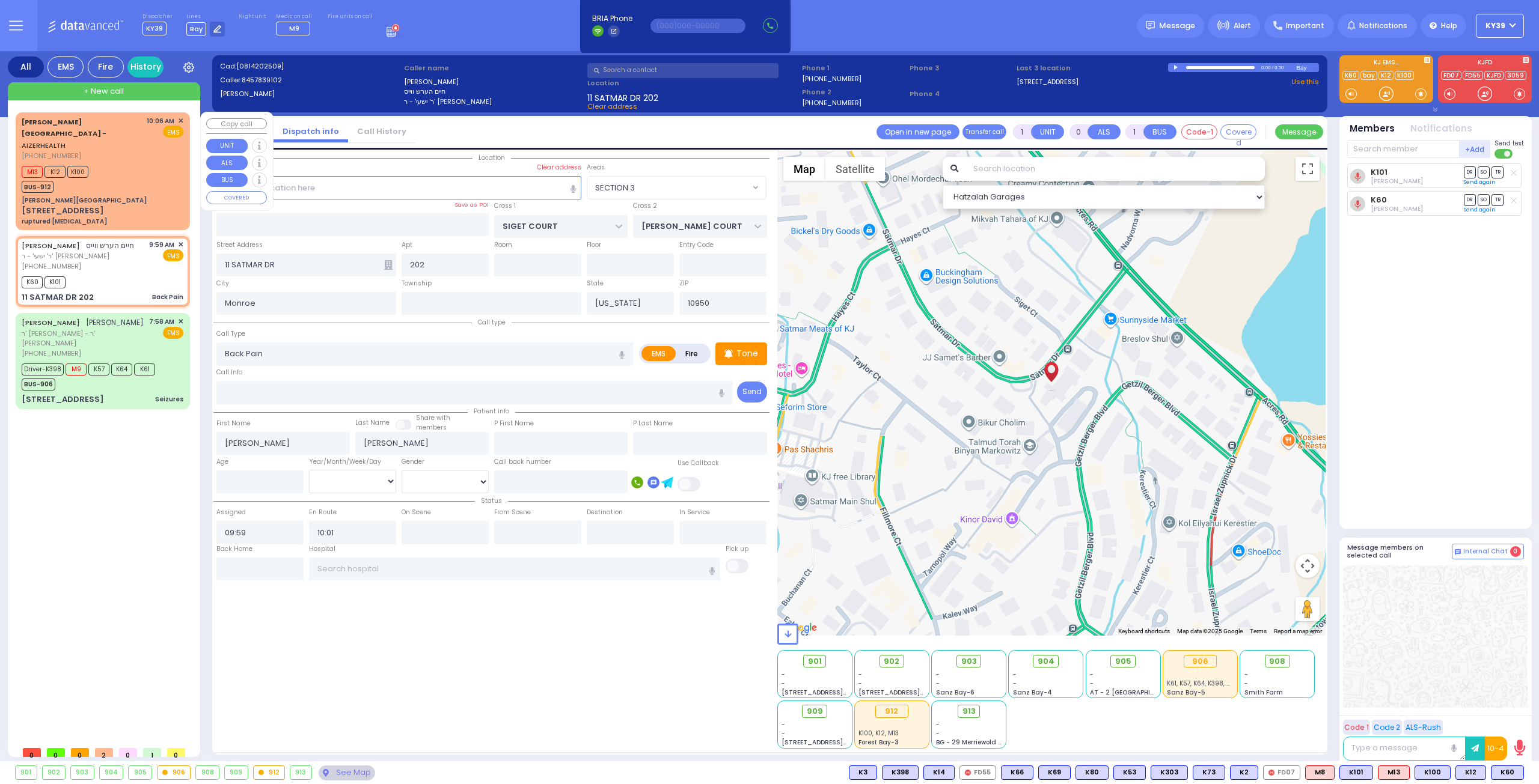
click at [123, 163] on div "M13 K12 K100 BUS-912" at bounding box center [102, 177] width 162 height 30
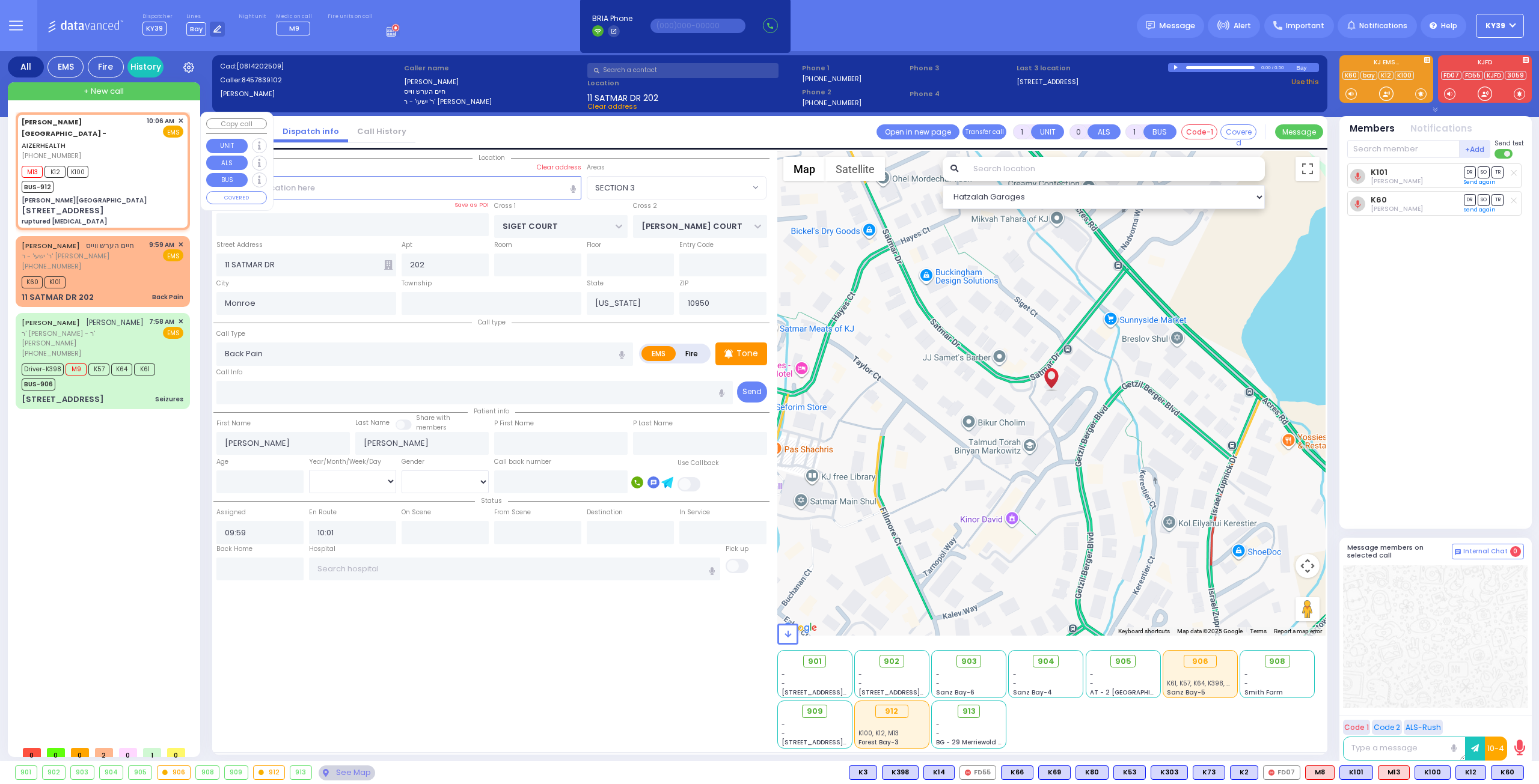
type input "2"
type input "1"
select select
type input "ruptured [MEDICAL_DATA]"
radio input "true"
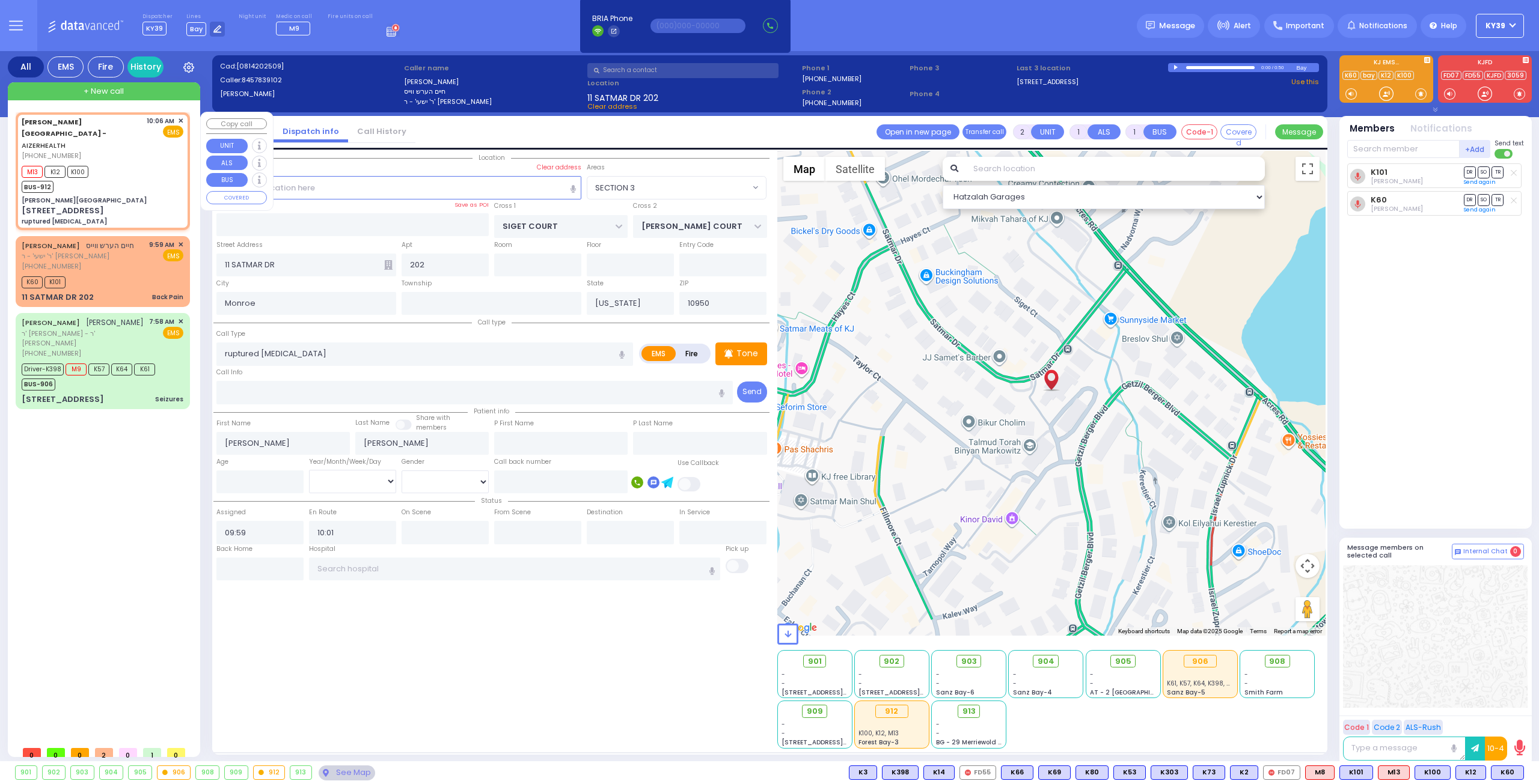
select select
type input "10:06"
type input "10:09"
type input "[PERSON_NAME][GEOGRAPHIC_DATA]"
type input "[PERSON_NAME] DR"
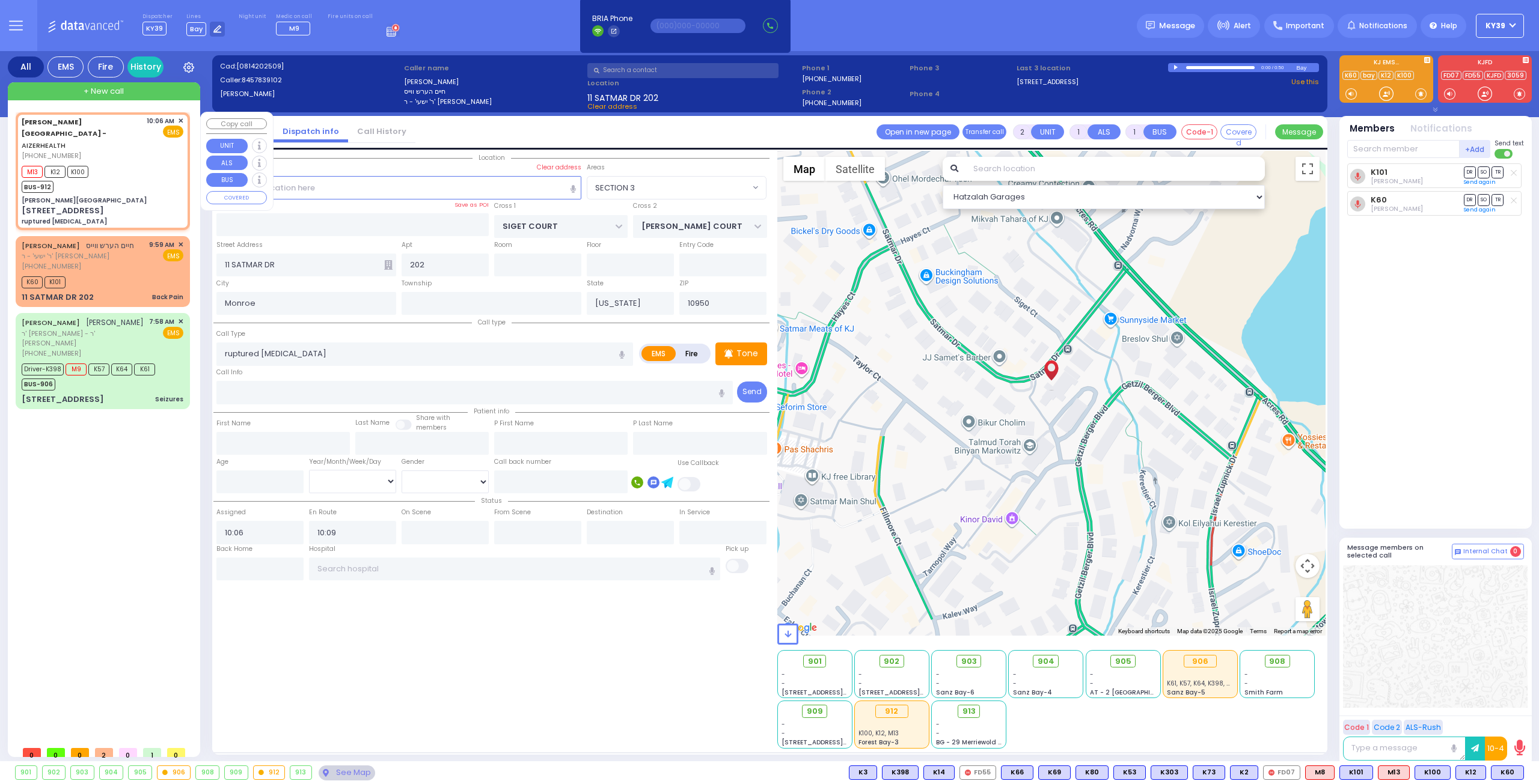
type input "[PERSON_NAME]"
type input "[STREET_ADDRESS]"
type input "8"
type input "2"
type input "[PERSON_NAME]"
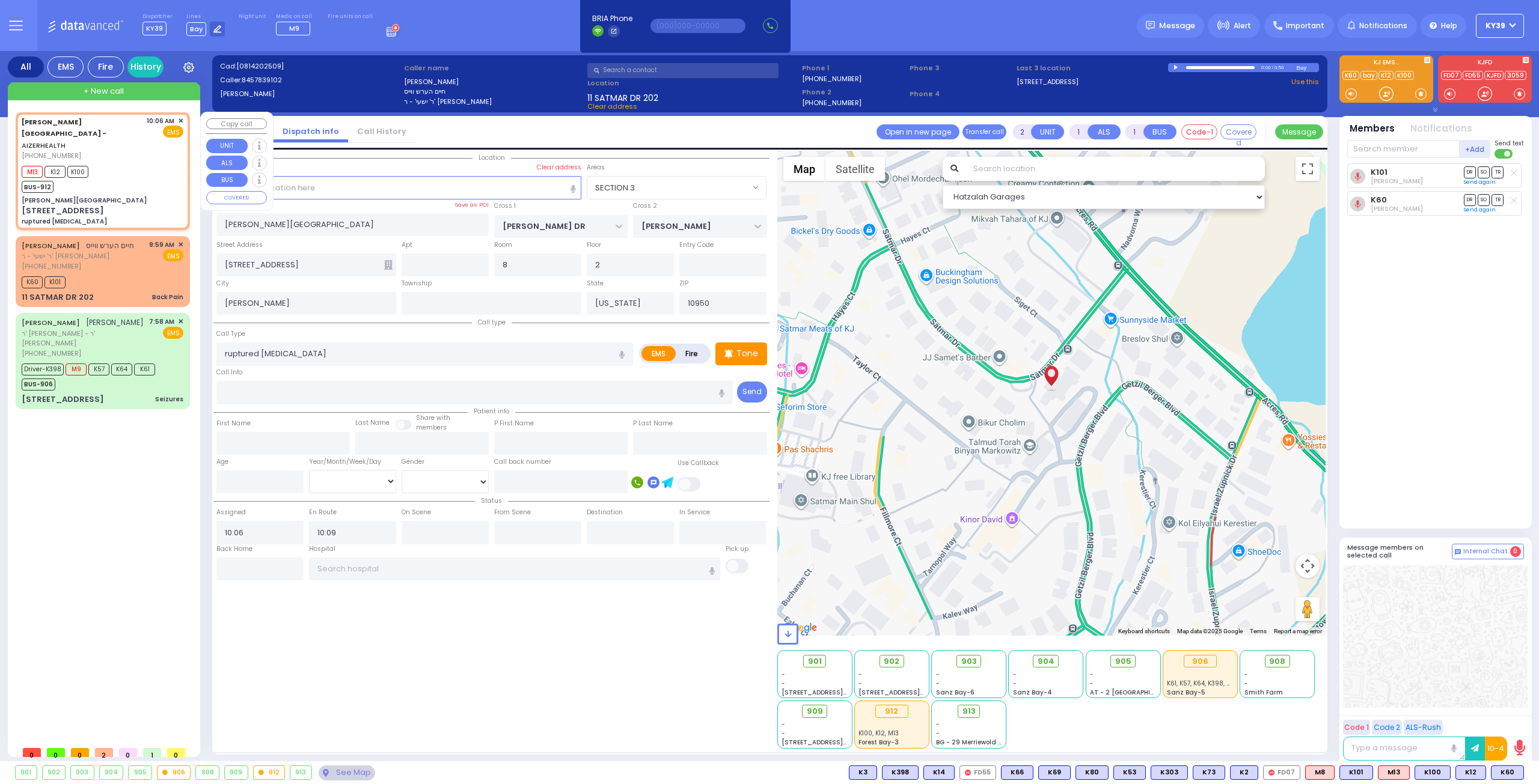
select select "SECTION 2"
select select "Hatzalah Garages"
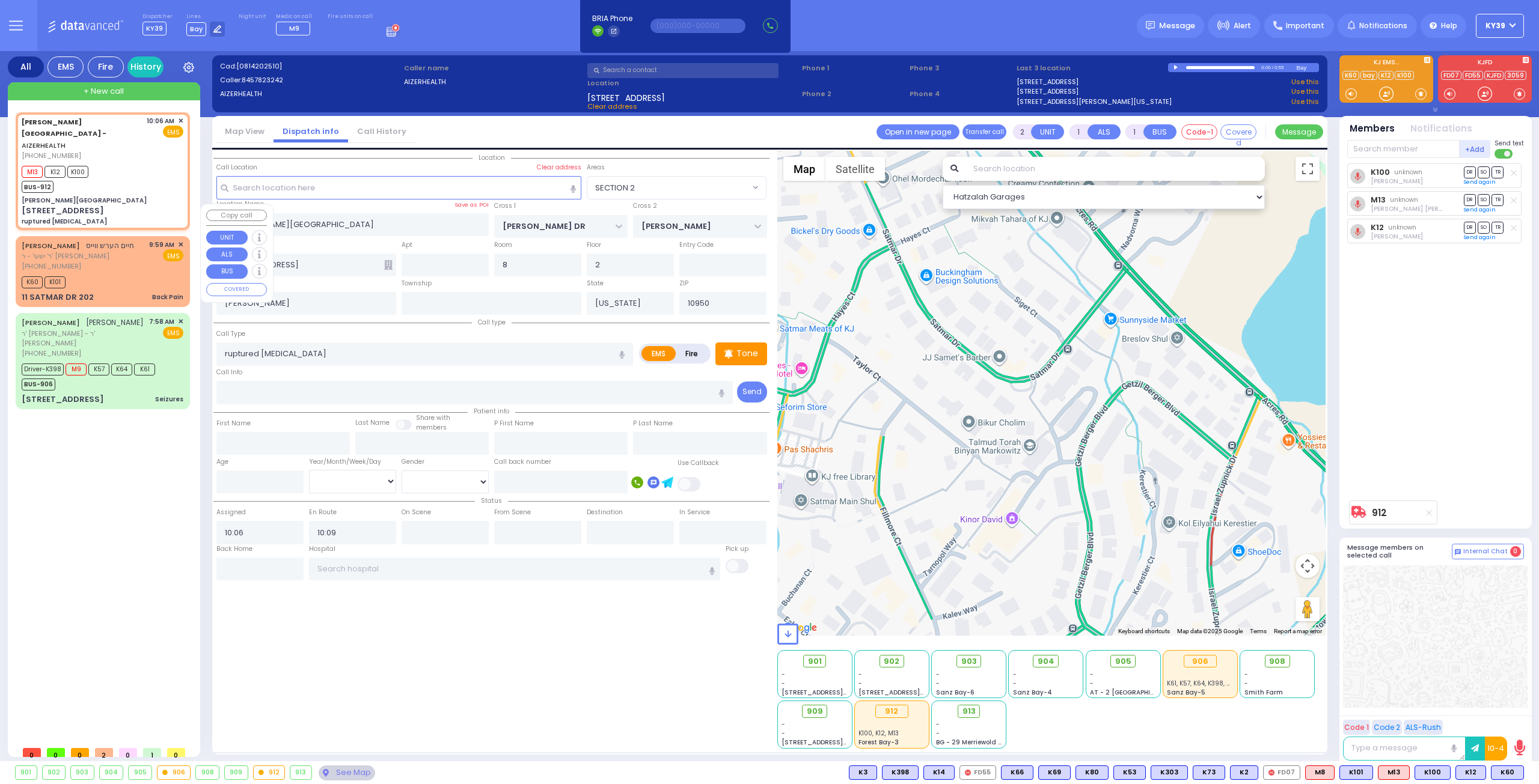
click at [119, 261] on div "[PHONE_NUMBER]" at bounding box center [78, 266] width 112 height 10
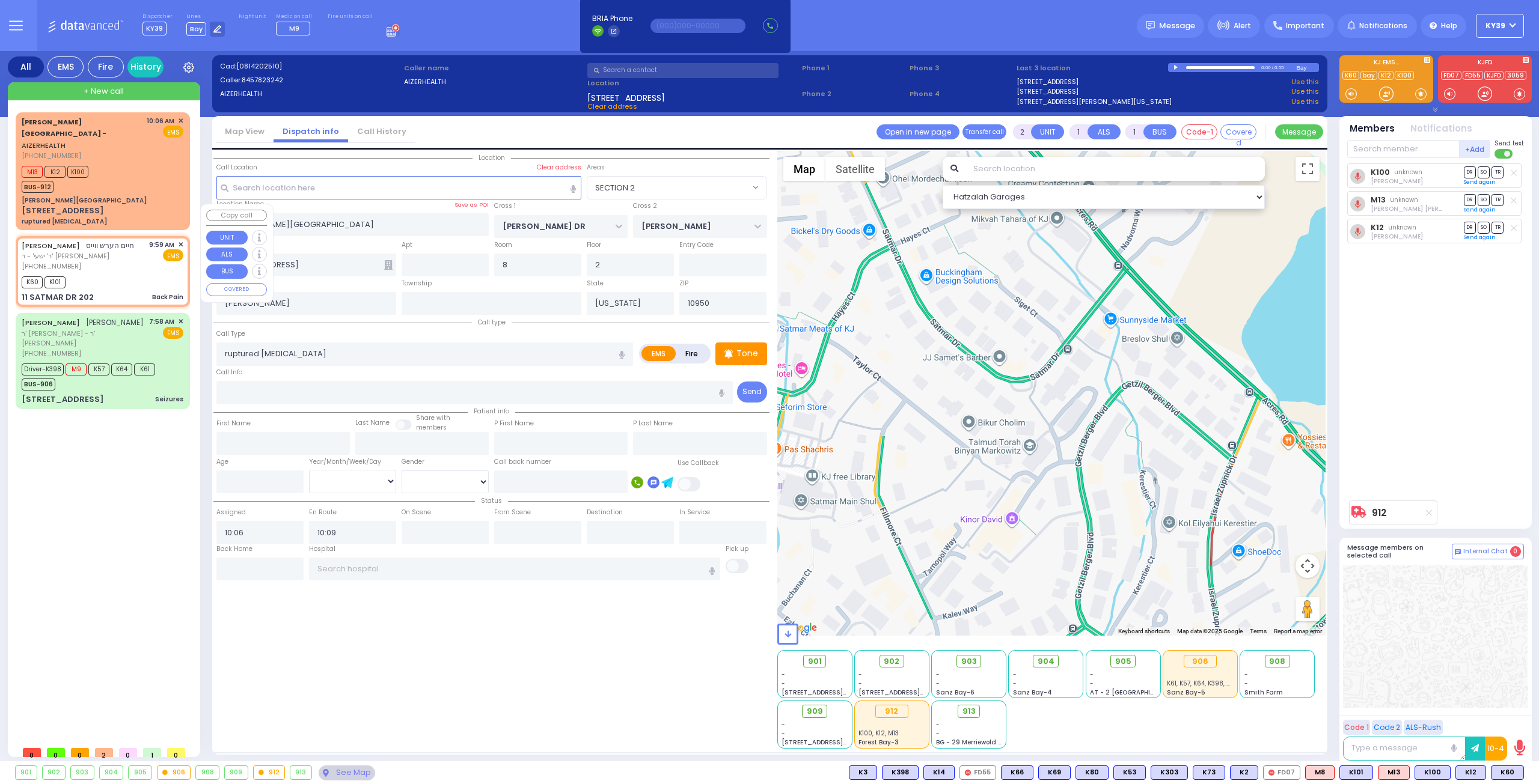
type input "1"
type input "0"
select select
type input "Back Pain"
radio input "true"
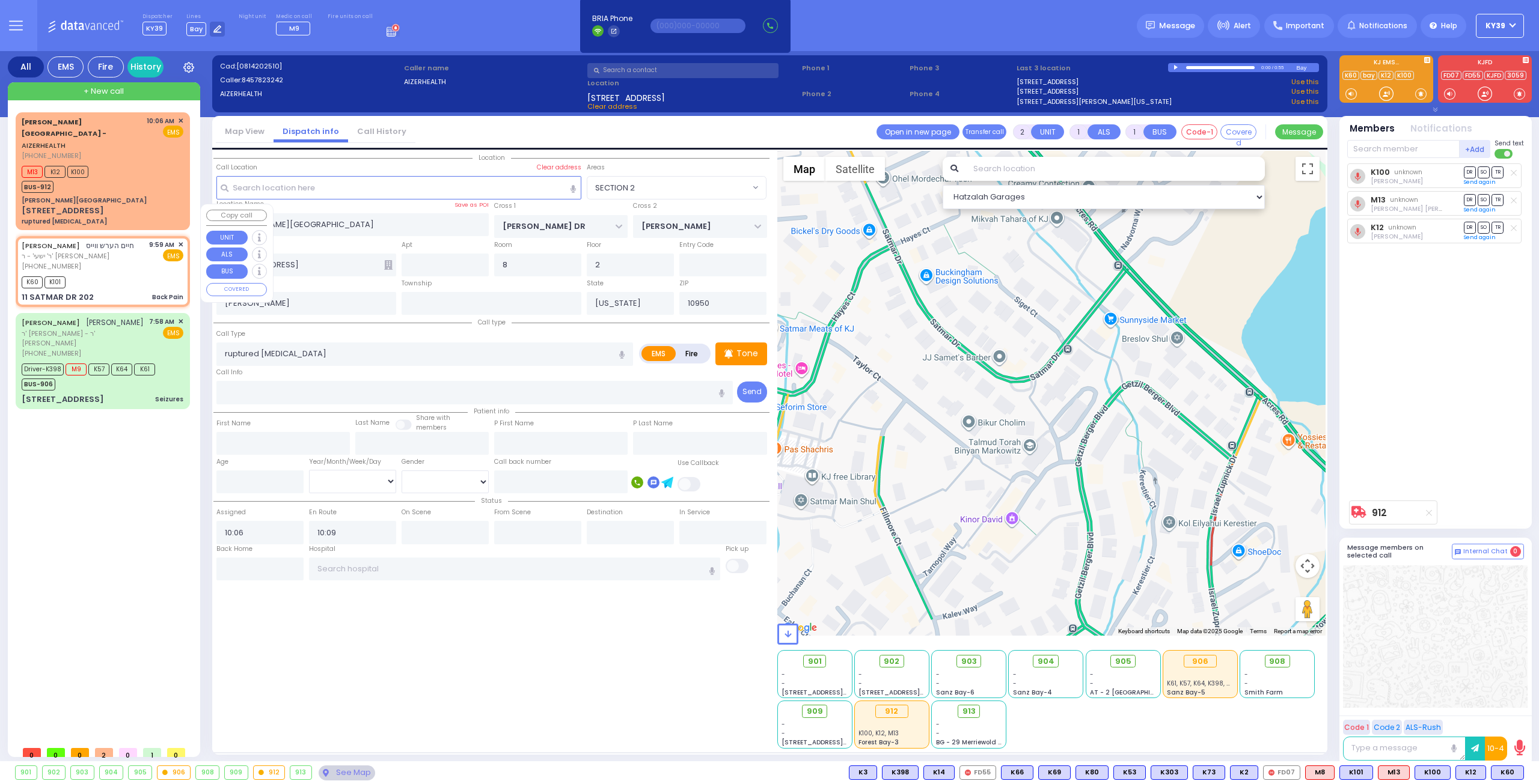
type input "[PERSON_NAME]"
select select
type input "09:59"
type input "10:01"
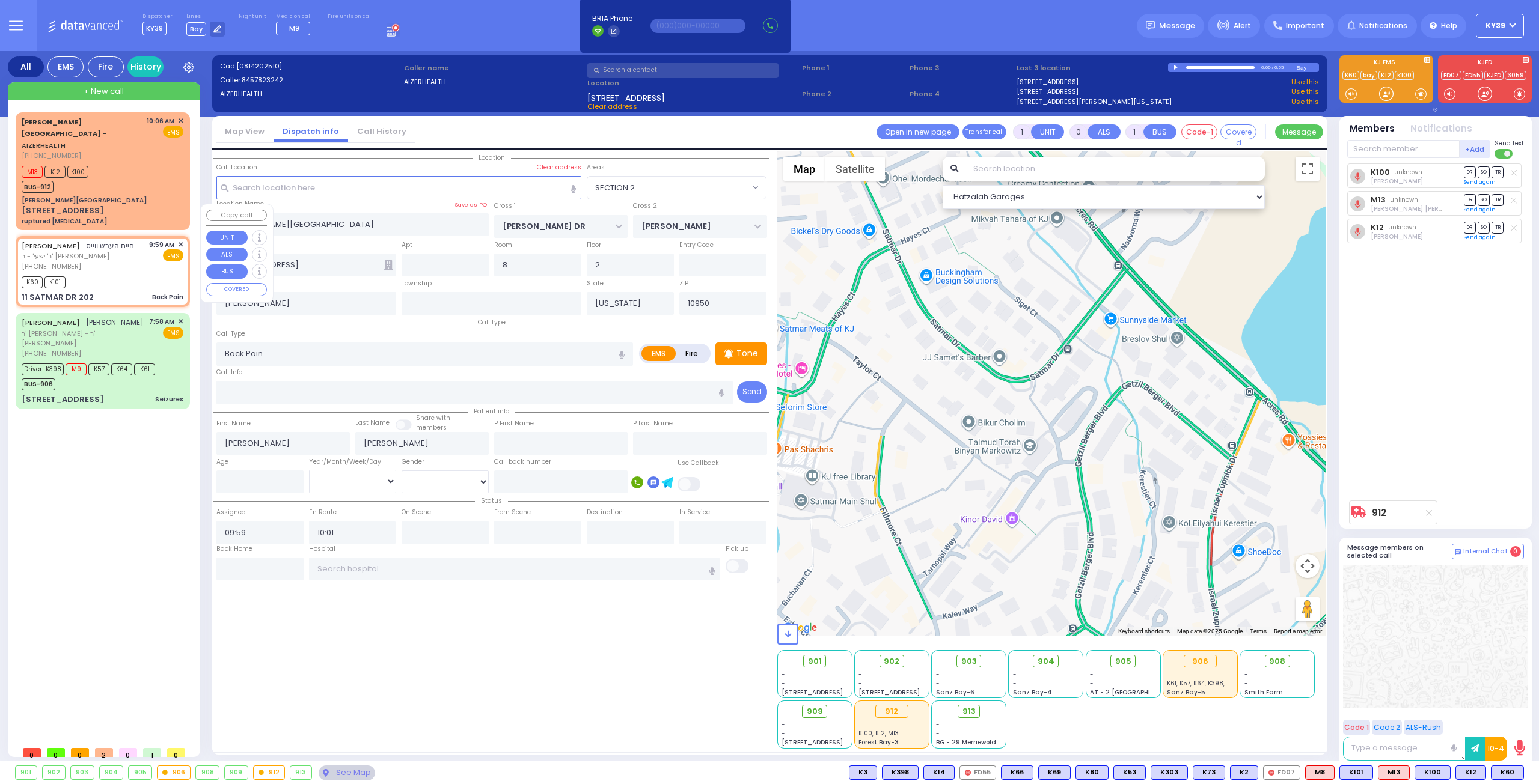
type input "SIGET COURT"
type input "[PERSON_NAME] COURT"
type input "11 SATMAR DR"
type input "202"
type input "Monroe"
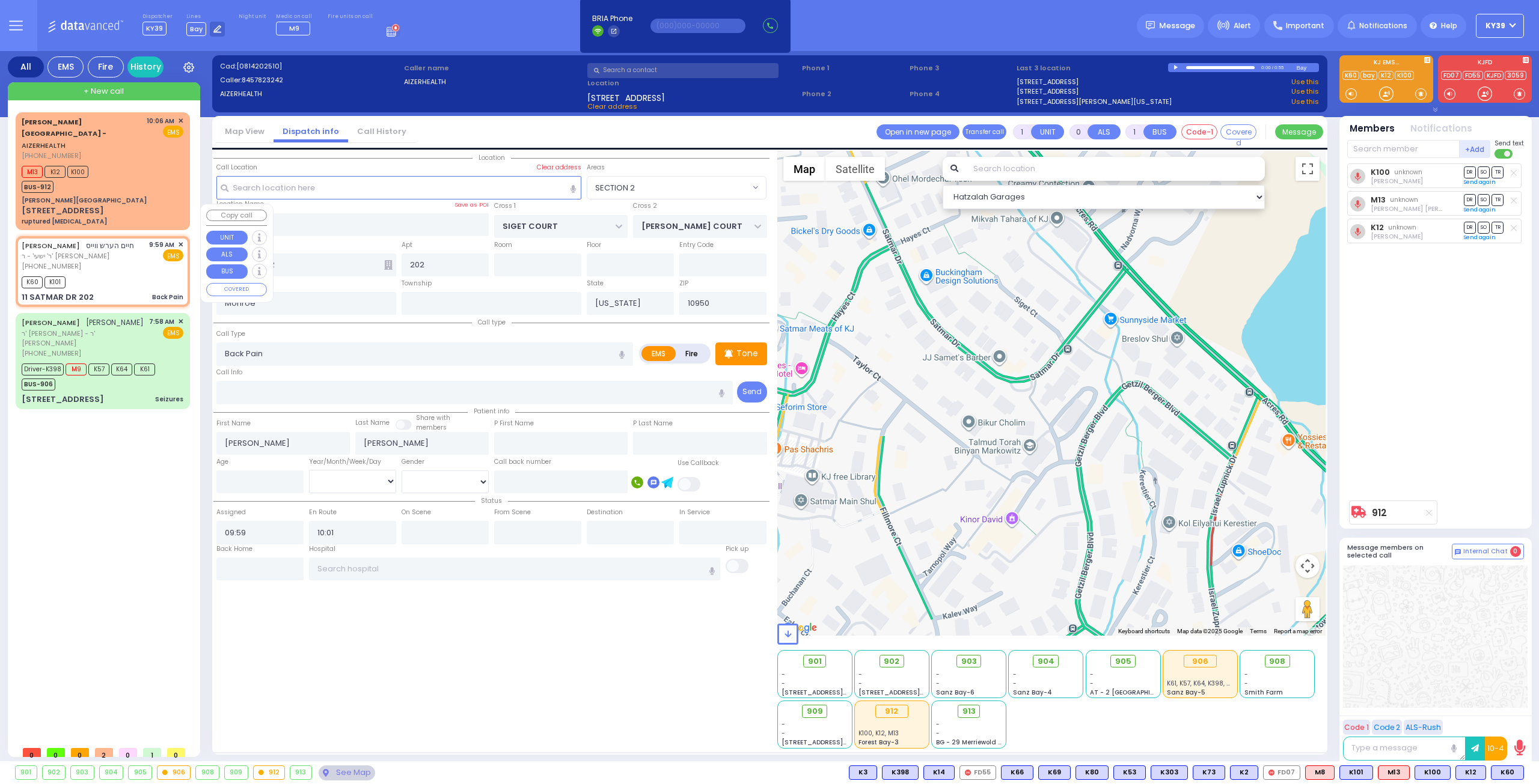
select select "SECTION 3"
select select "Hatzalah Garages"
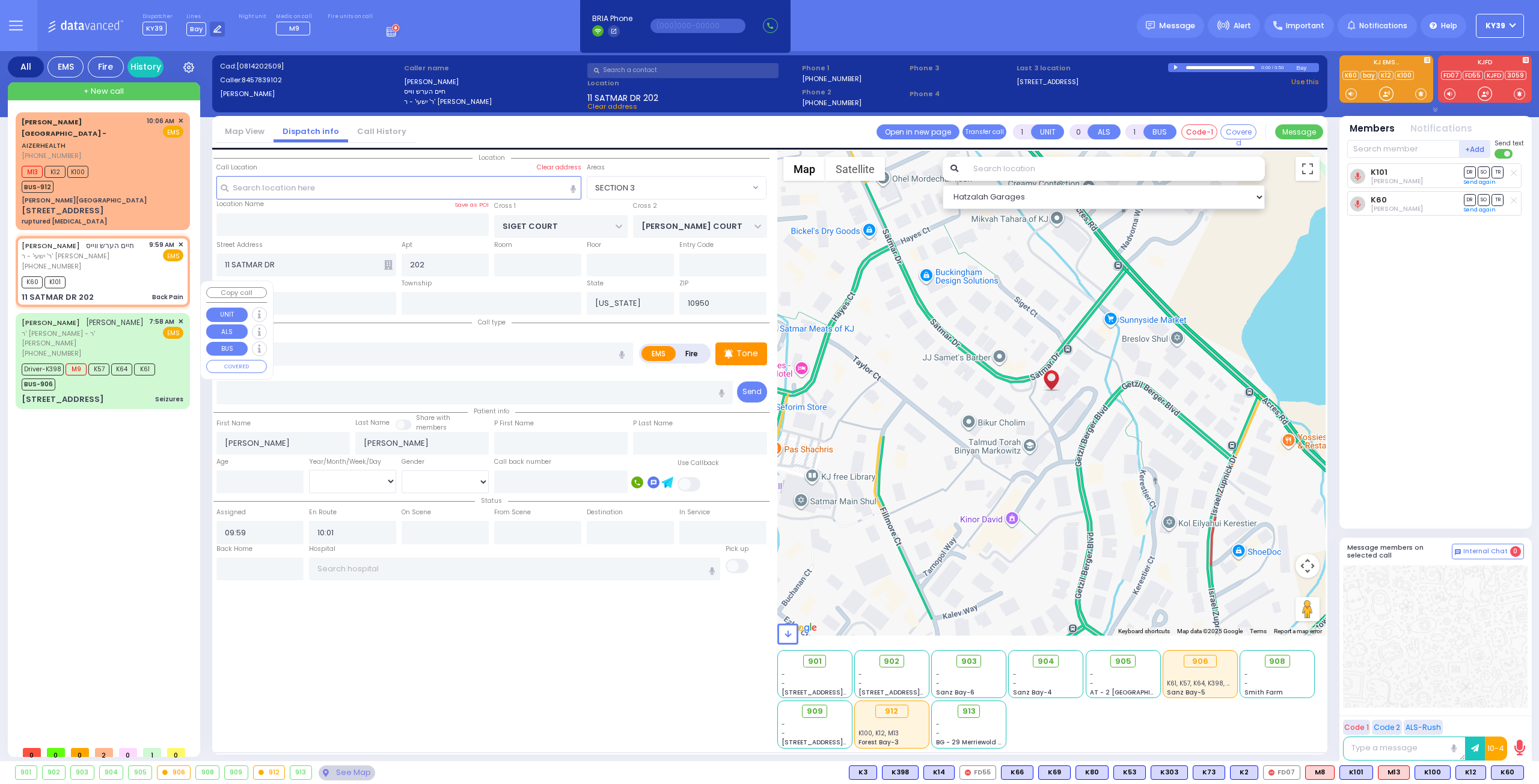
click at [133, 317] on div "CHAIM MENACHEM AKER חיים מנחם אקער" at bounding box center [82, 322] width 122 height 12
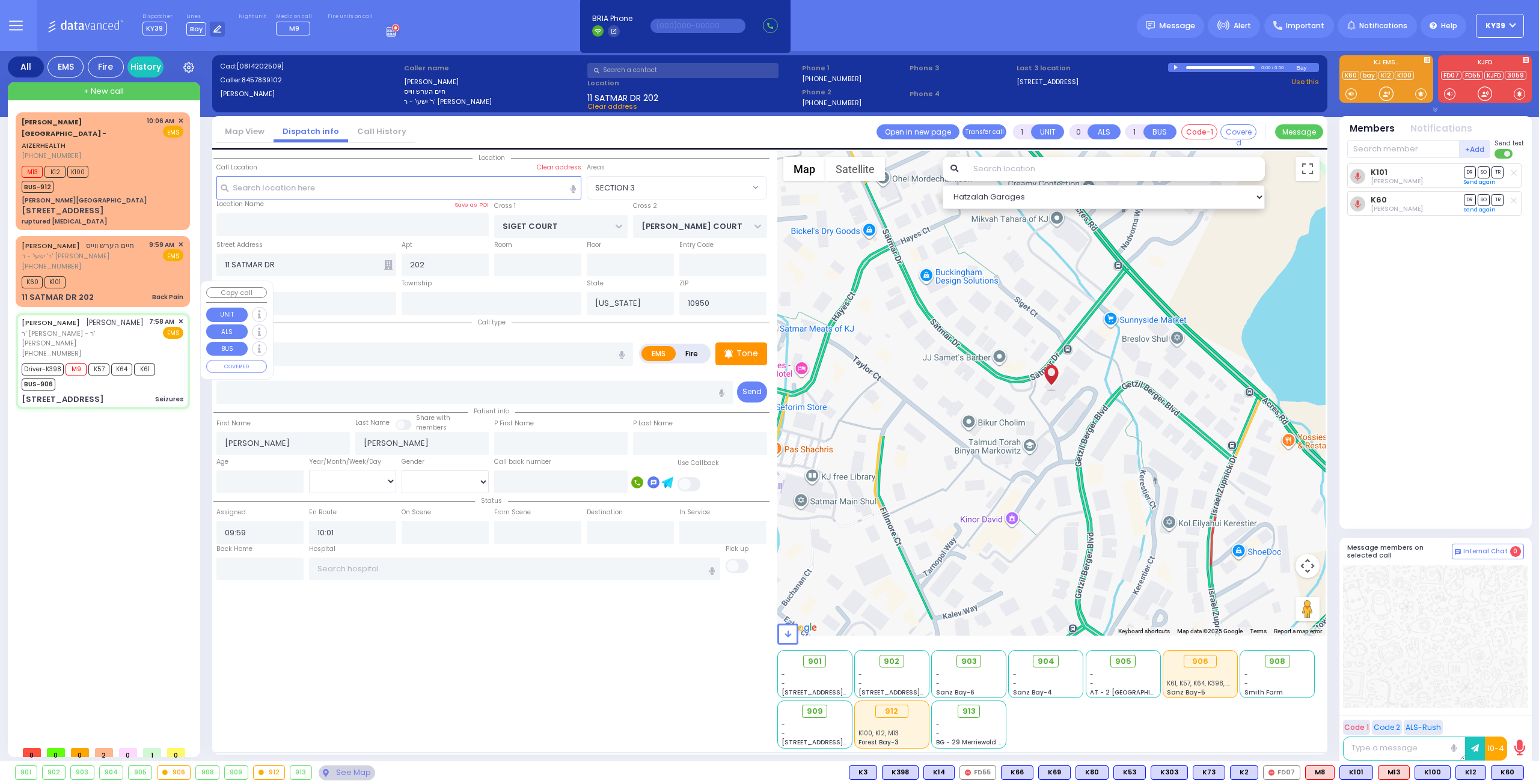
type input "6"
select select
type input "Seizures"
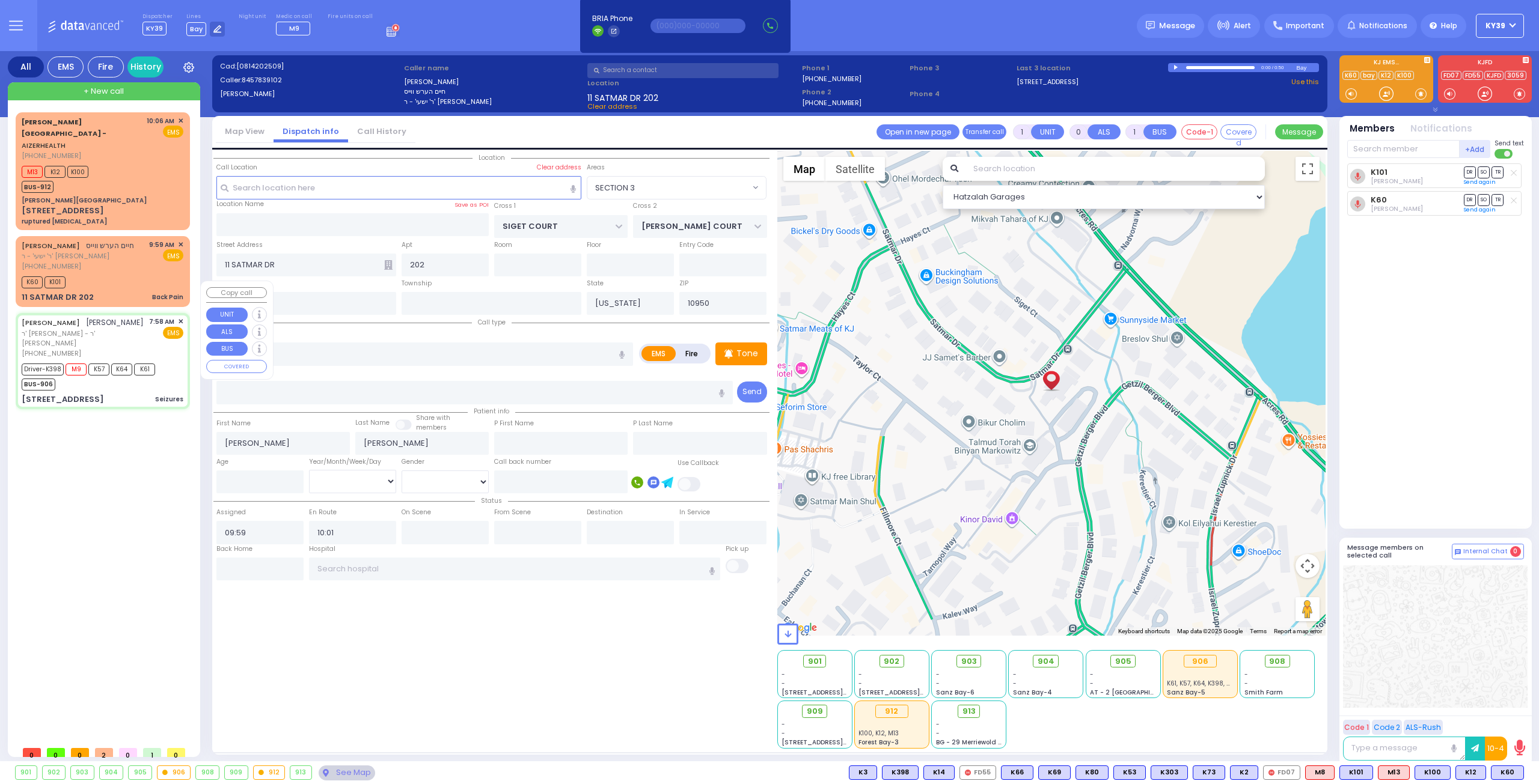
radio input "true"
type input "CHAIM MENACHEM"
type input "AKER"
type input "Mendel"
type input "Aker"
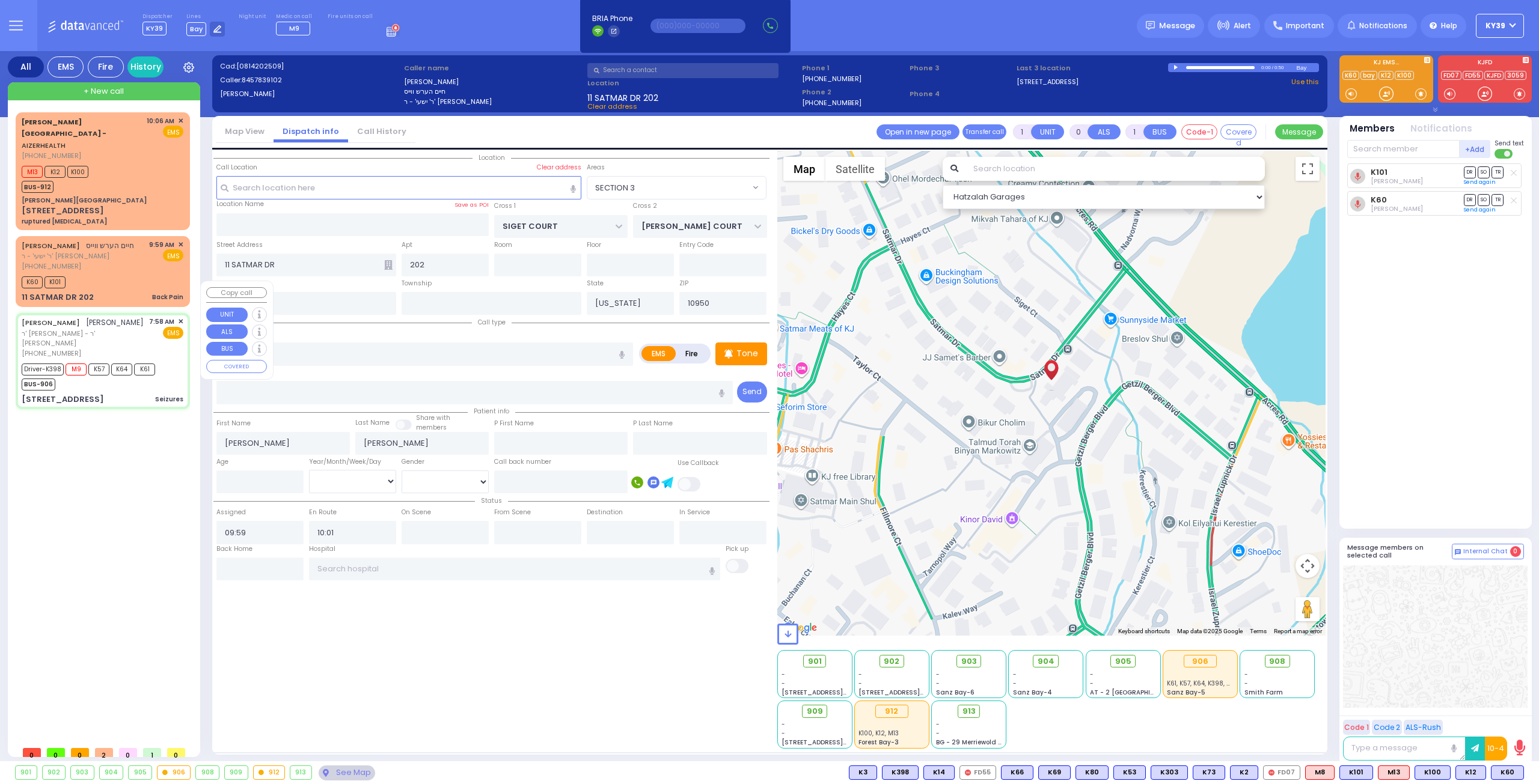
type input "27"
select select "Year"
select select "[DEMOGRAPHIC_DATA]"
type input "07:58"
type input "07:59"
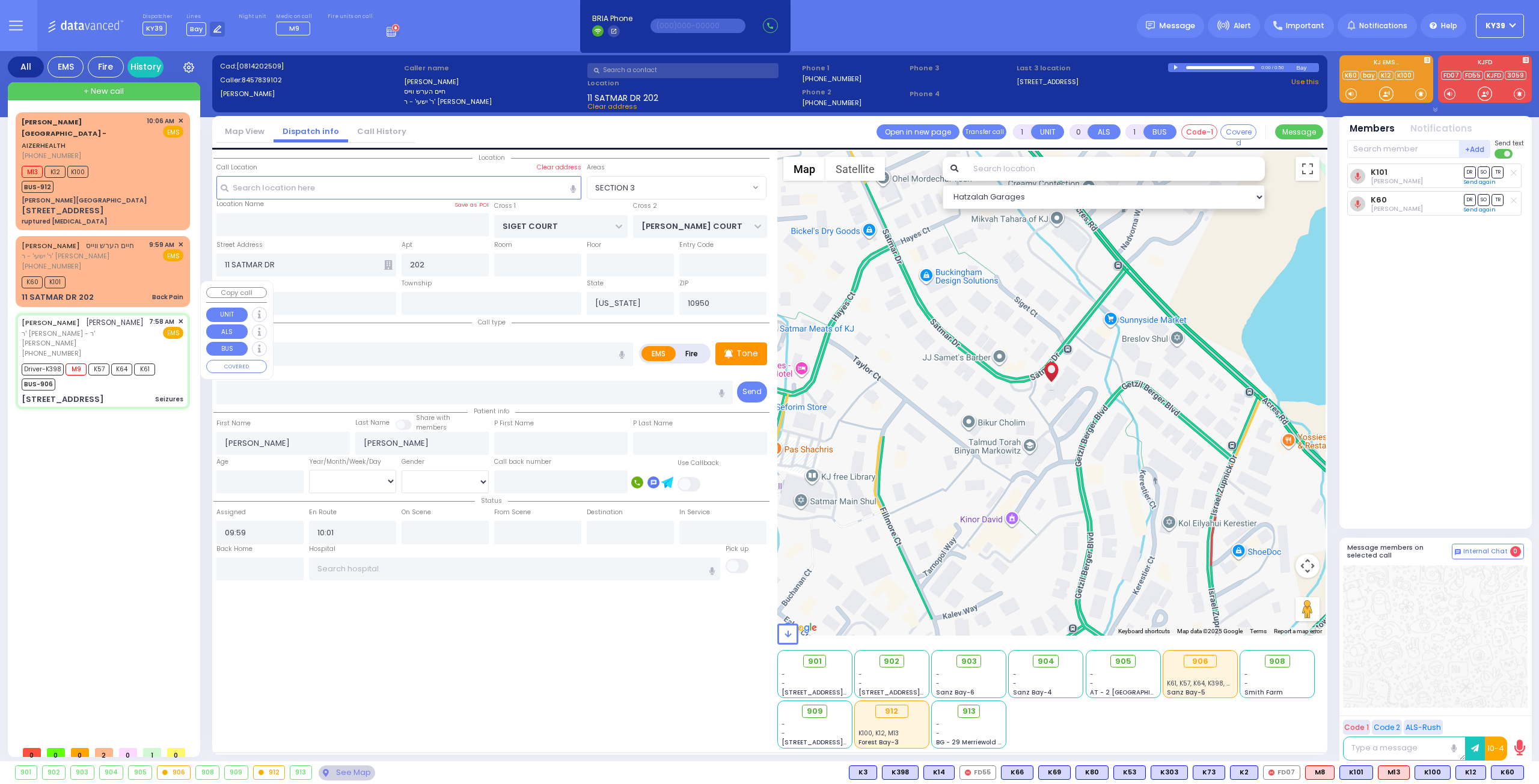
type input "08:03"
type input "08:10"
type input "09:22"
type input "10:30"
type input "New York Presbyterian Hospital- Columbia Campus 622, West 168th Street New York…"
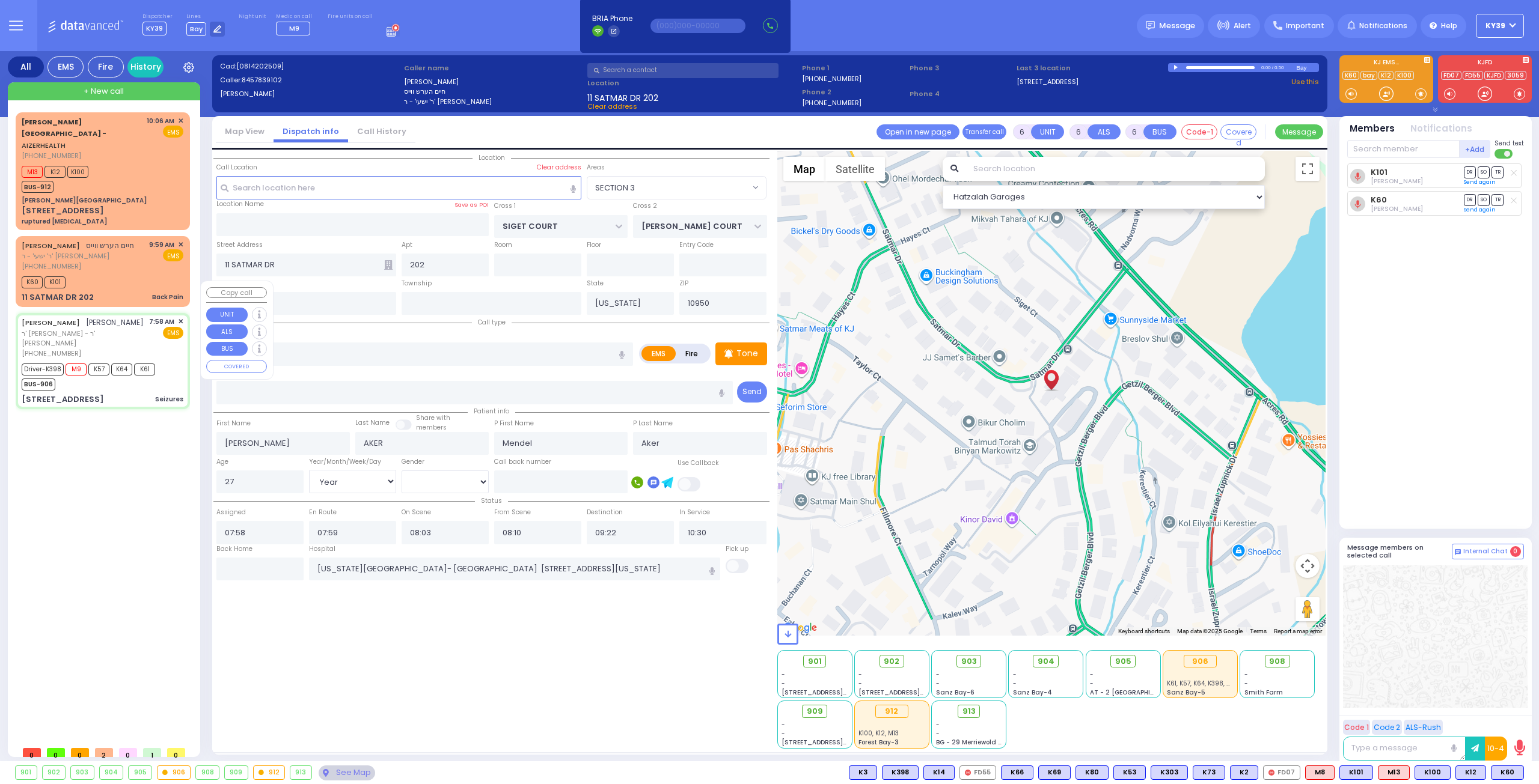
type input "LIZENSK BLVD"
type input "FOREST RD"
type input "4 LIZENSK BLVD"
type input "103"
select select "SECTION 2"
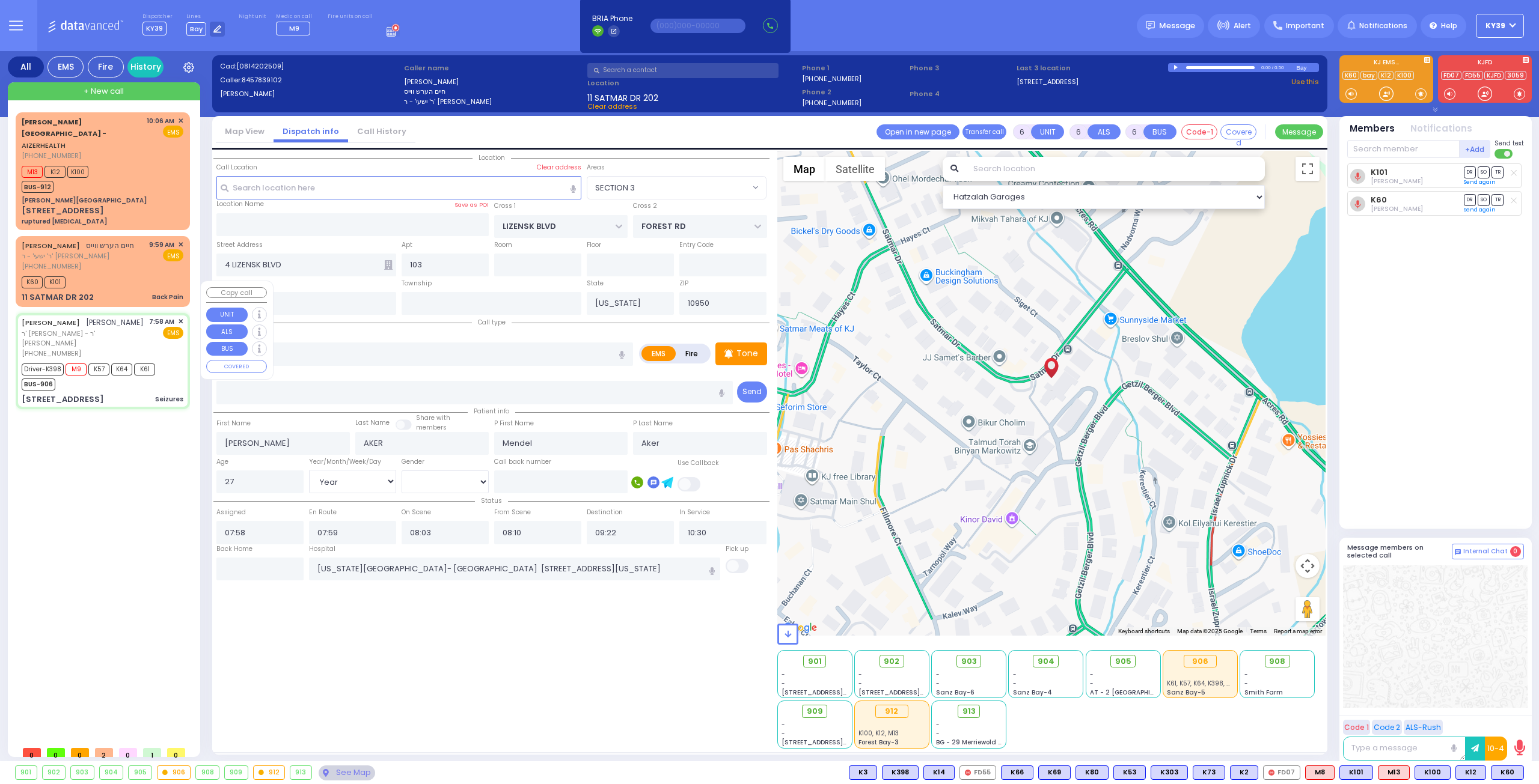
select select "Hatzalah Garages"
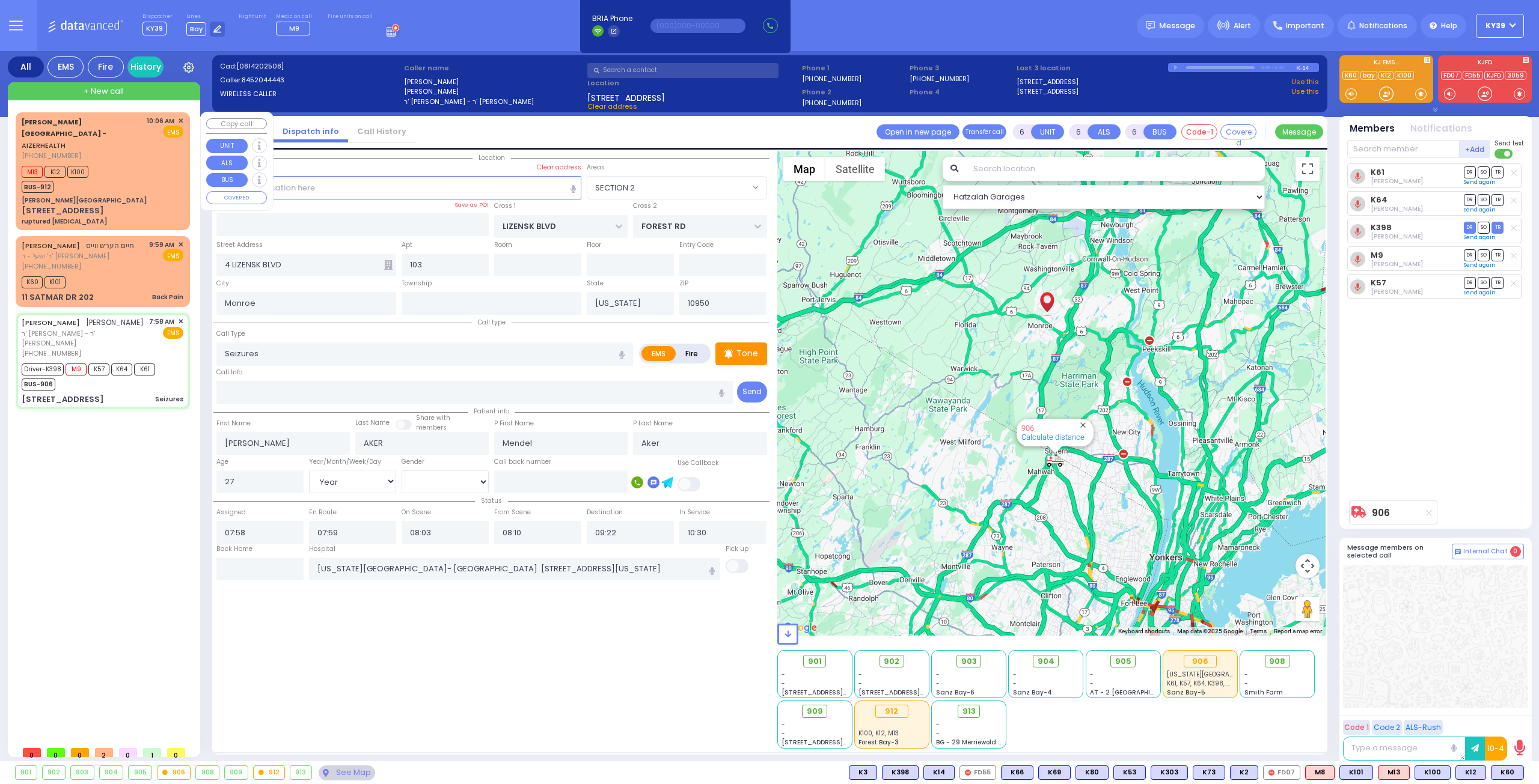
click at [126, 163] on div "M13 K12 K100 BUS-912" at bounding box center [102, 177] width 162 height 30
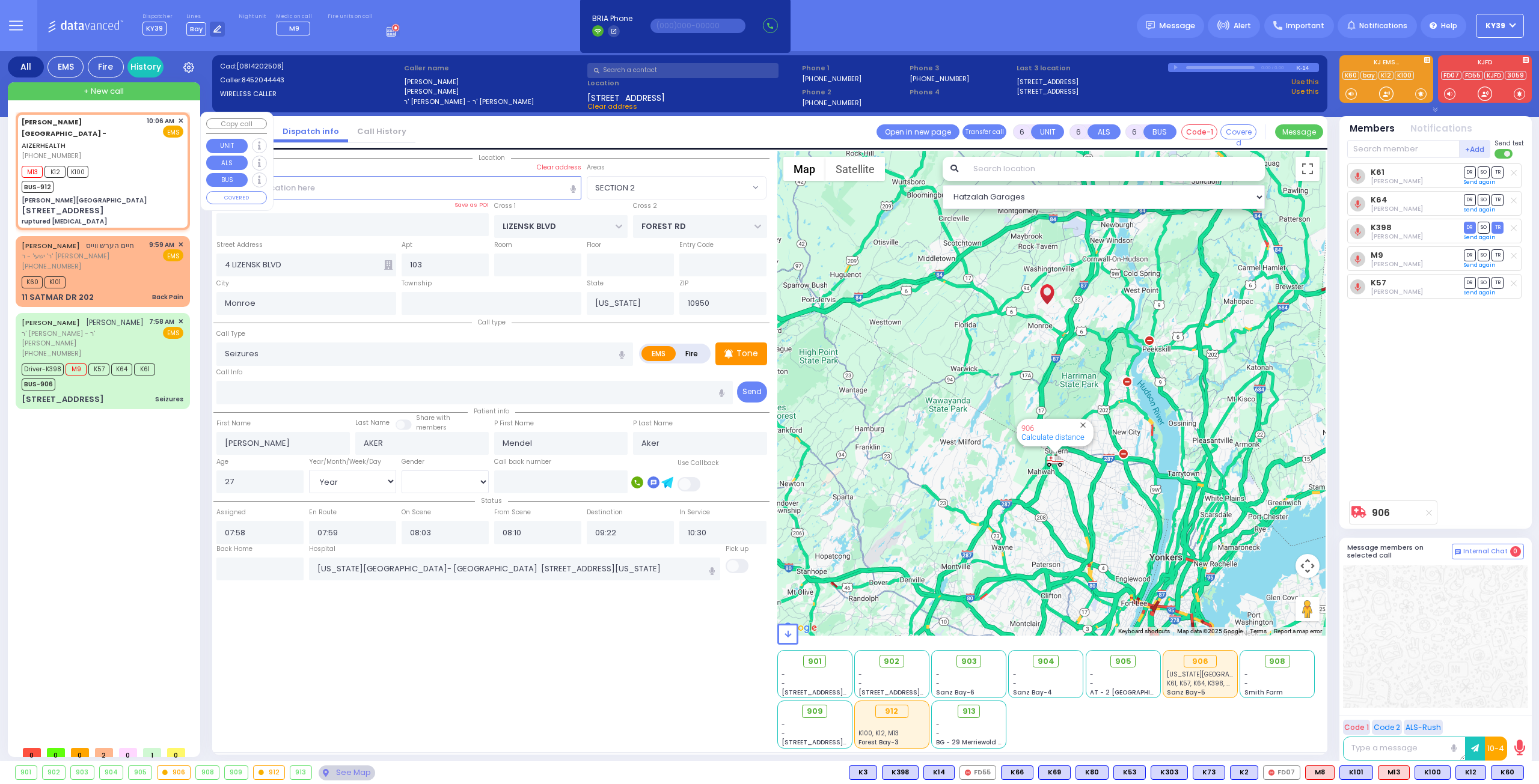
type input "2"
type input "1"
select select
type input "ruptured [MEDICAL_DATA]"
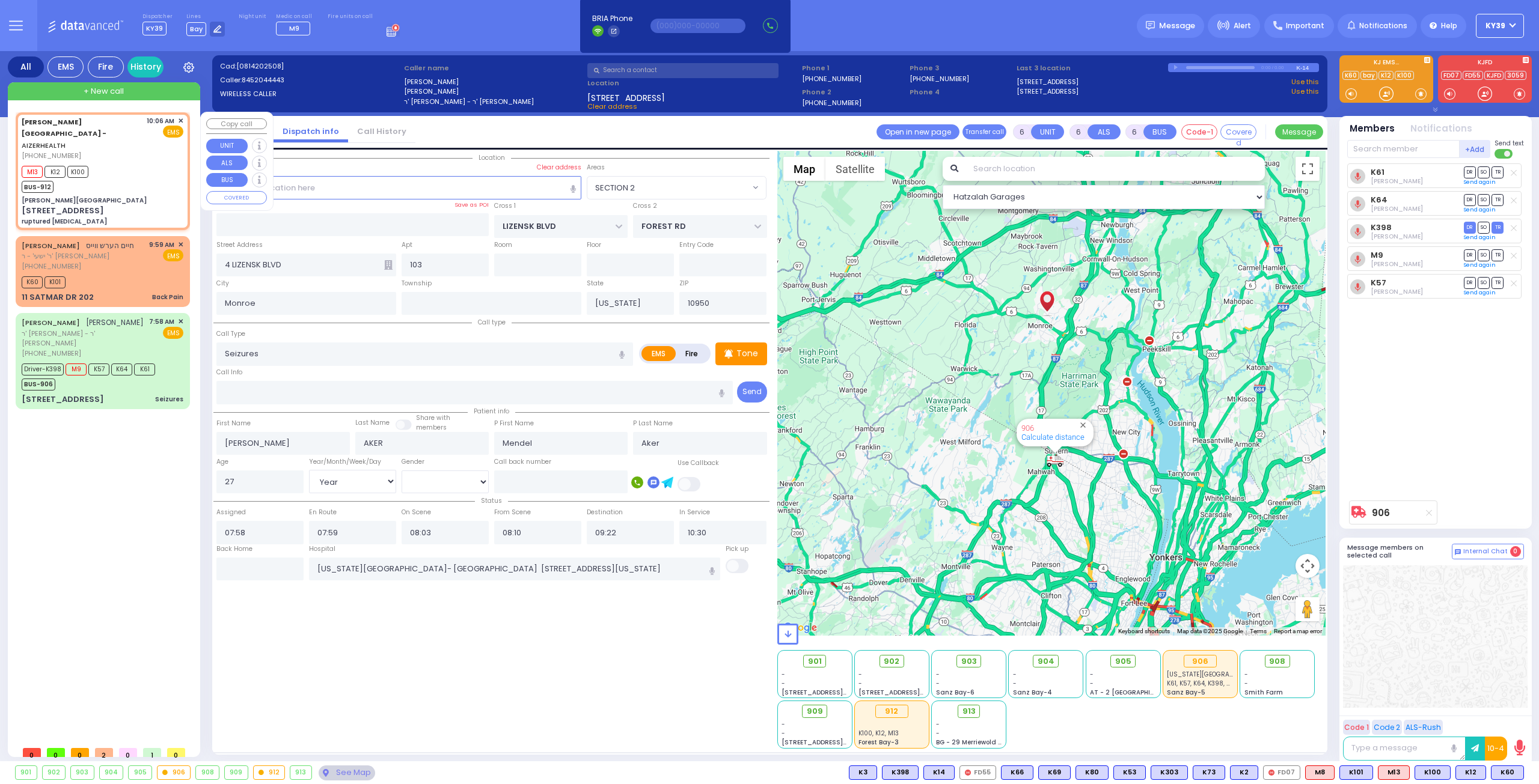
radio input "true"
select select
type input "10:06"
type input "10:09"
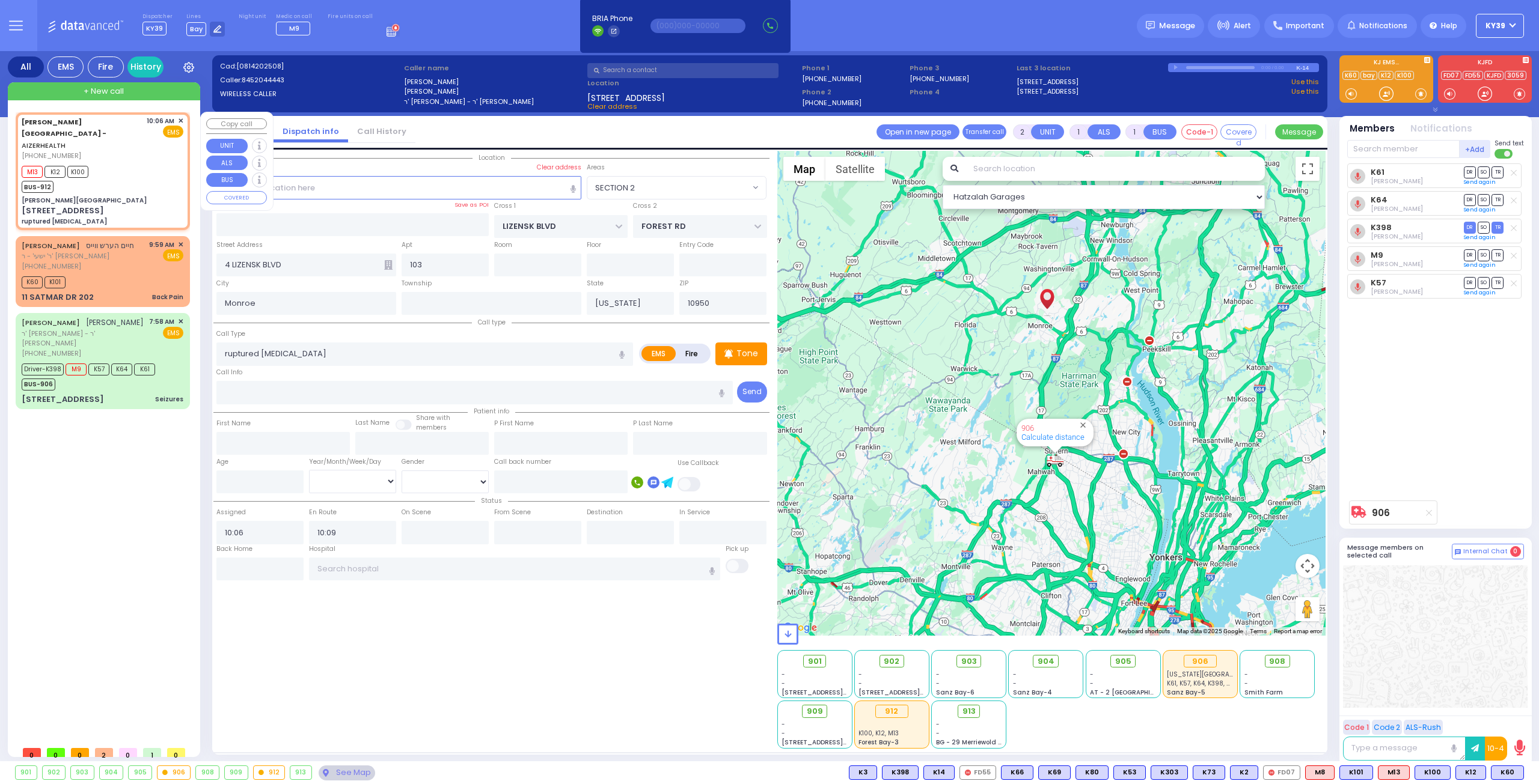
type input "[PERSON_NAME][GEOGRAPHIC_DATA]"
type input "[PERSON_NAME] DR"
type input "[PERSON_NAME]"
type input "[STREET_ADDRESS]"
type input "8"
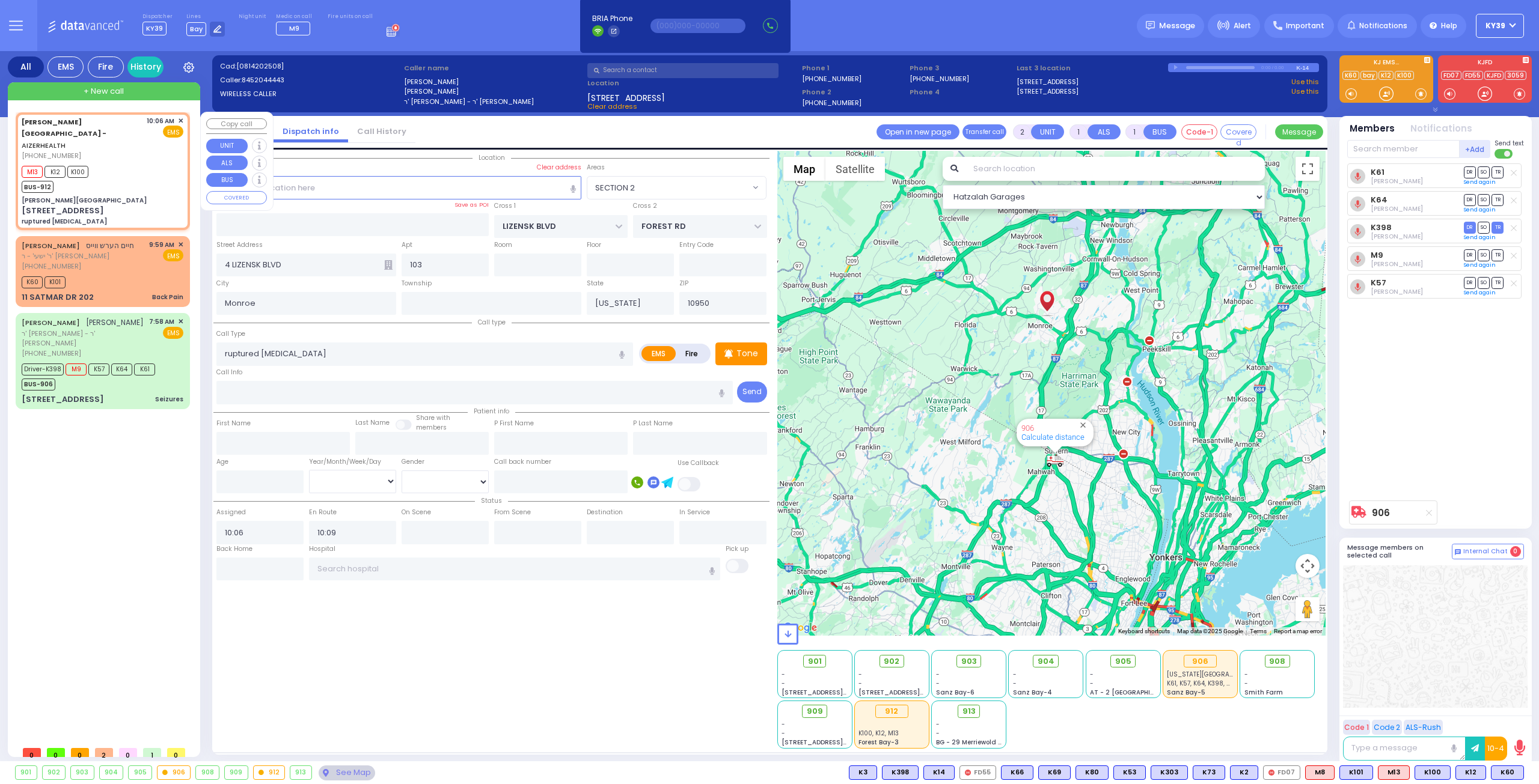
type input "2"
type input "[PERSON_NAME]"
select select "SECTION 2"
select select "Hatzalah Garages"
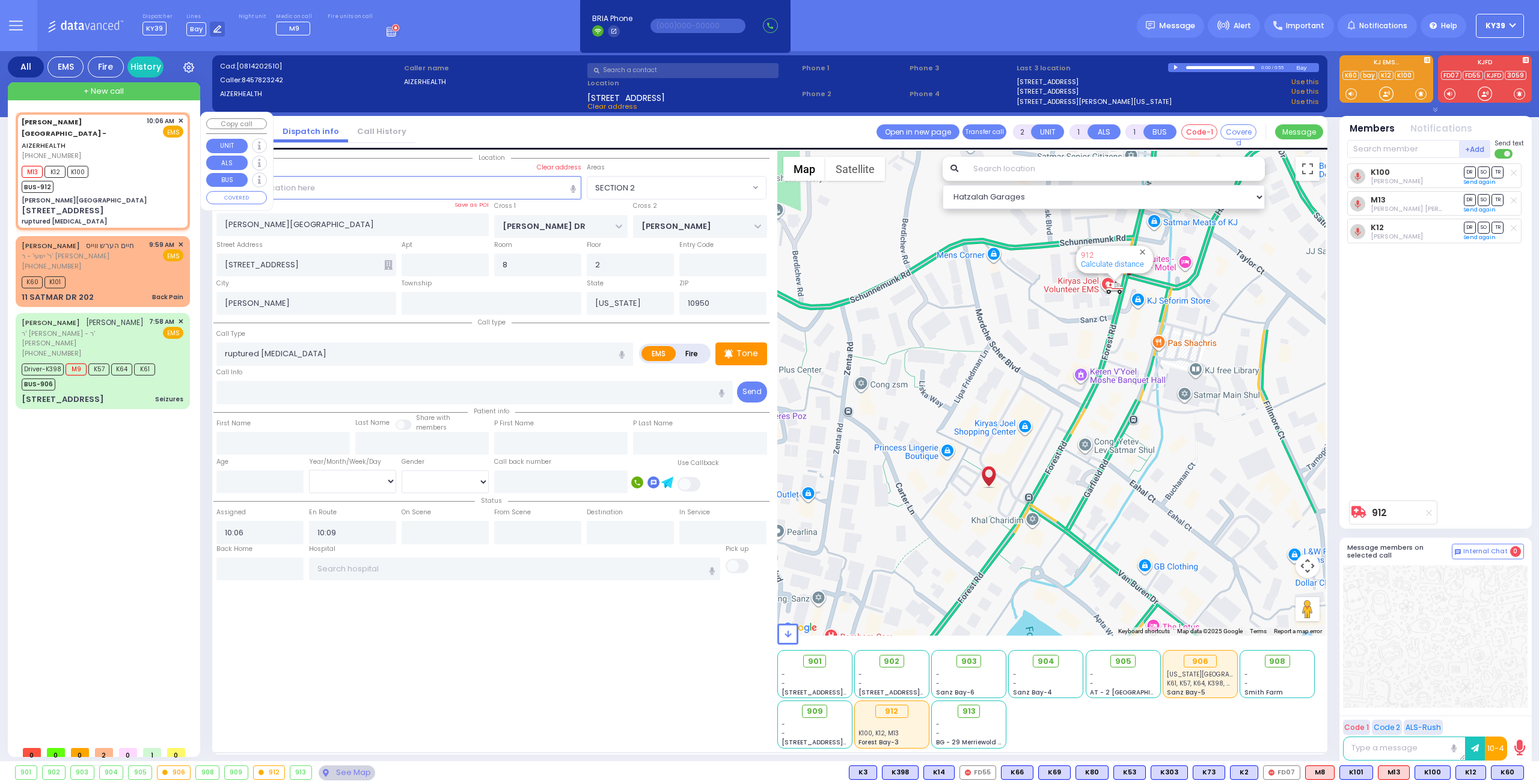
click at [158, 163] on div "M13 K12 K100 BUS-912" at bounding box center [102, 177] width 162 height 30
select select
radio input "true"
select select
select select "SECTION 2"
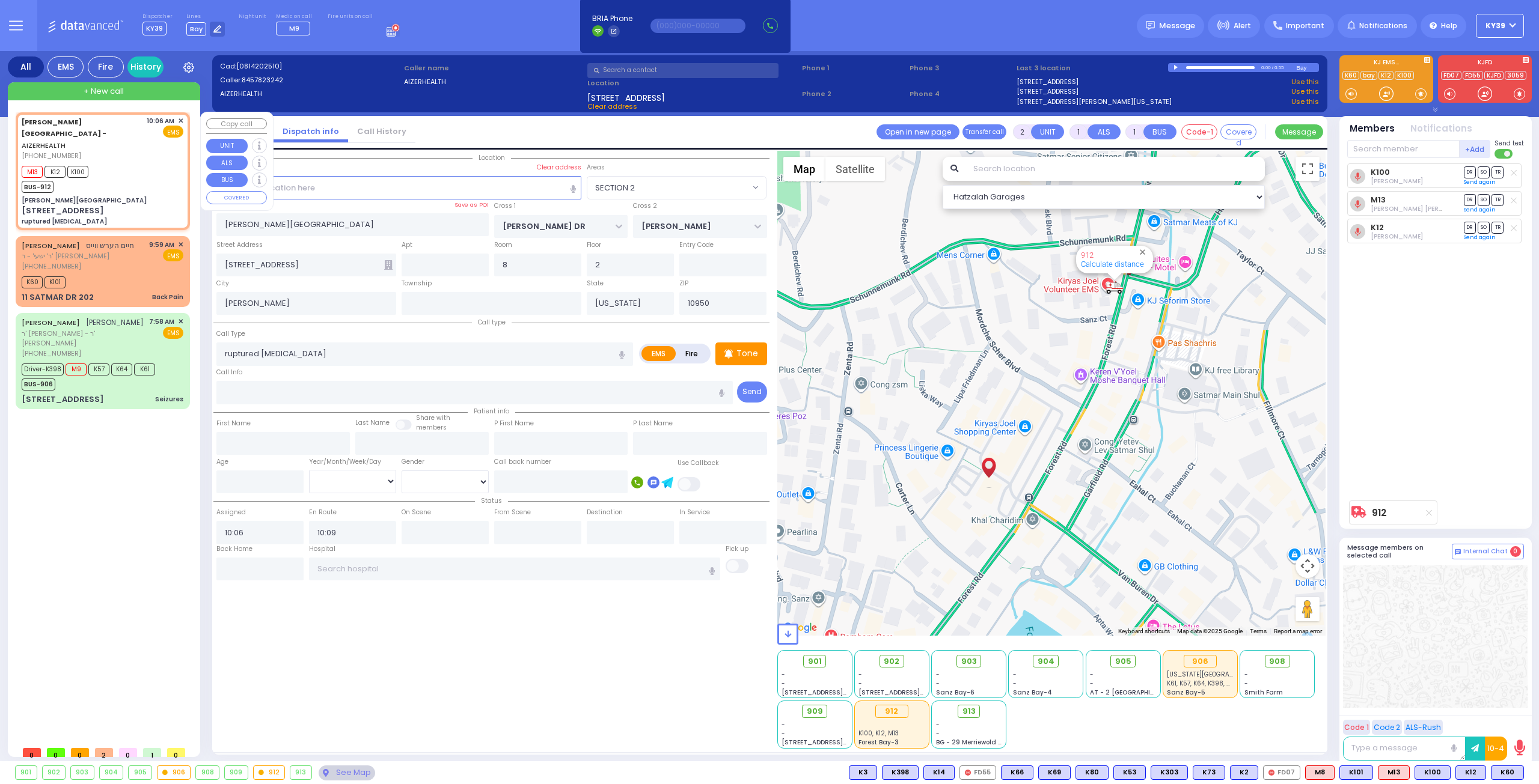
select select "Hatzalah Garages"
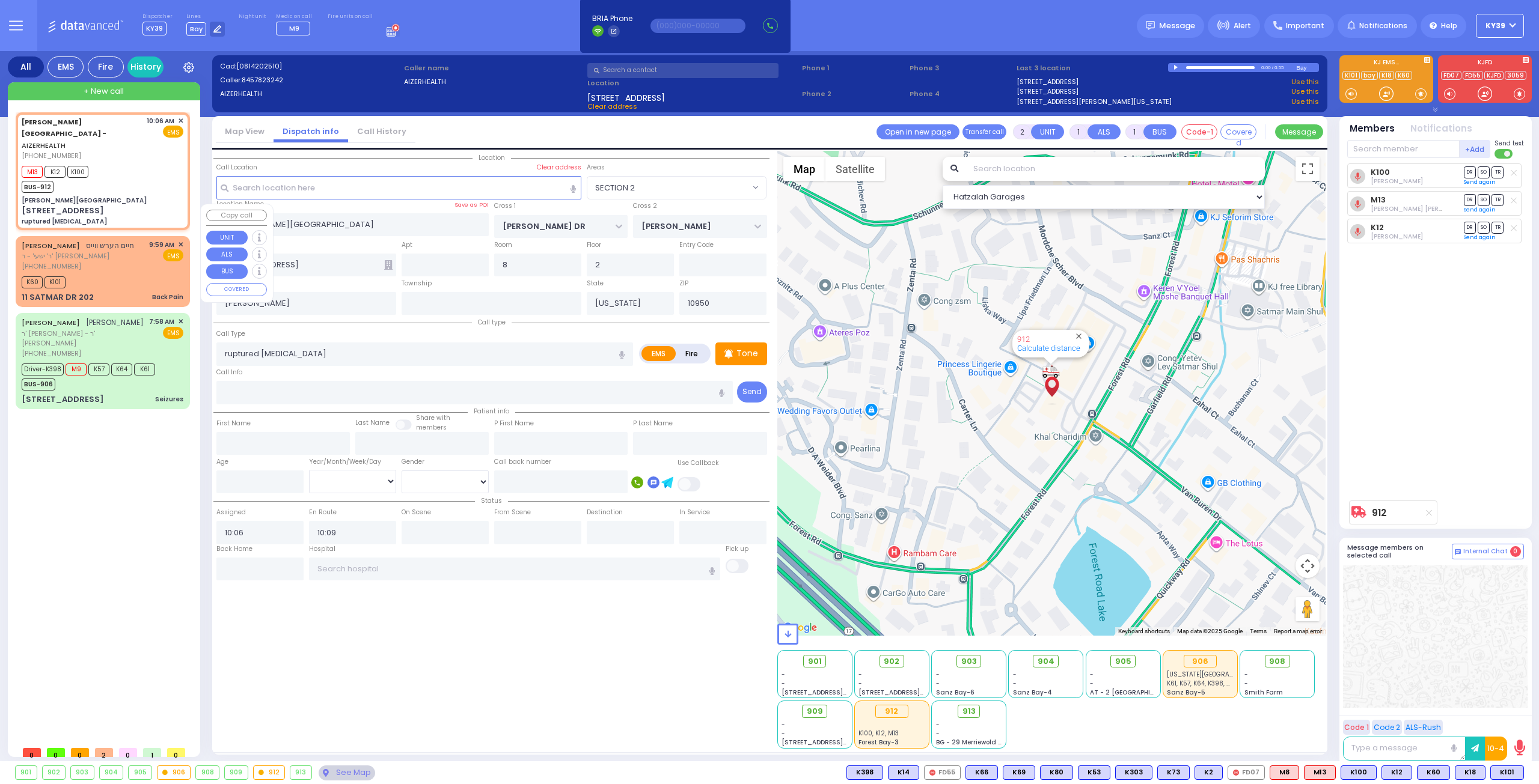
click at [118, 261] on div "[PHONE_NUMBER]" at bounding box center [78, 266] width 112 height 10
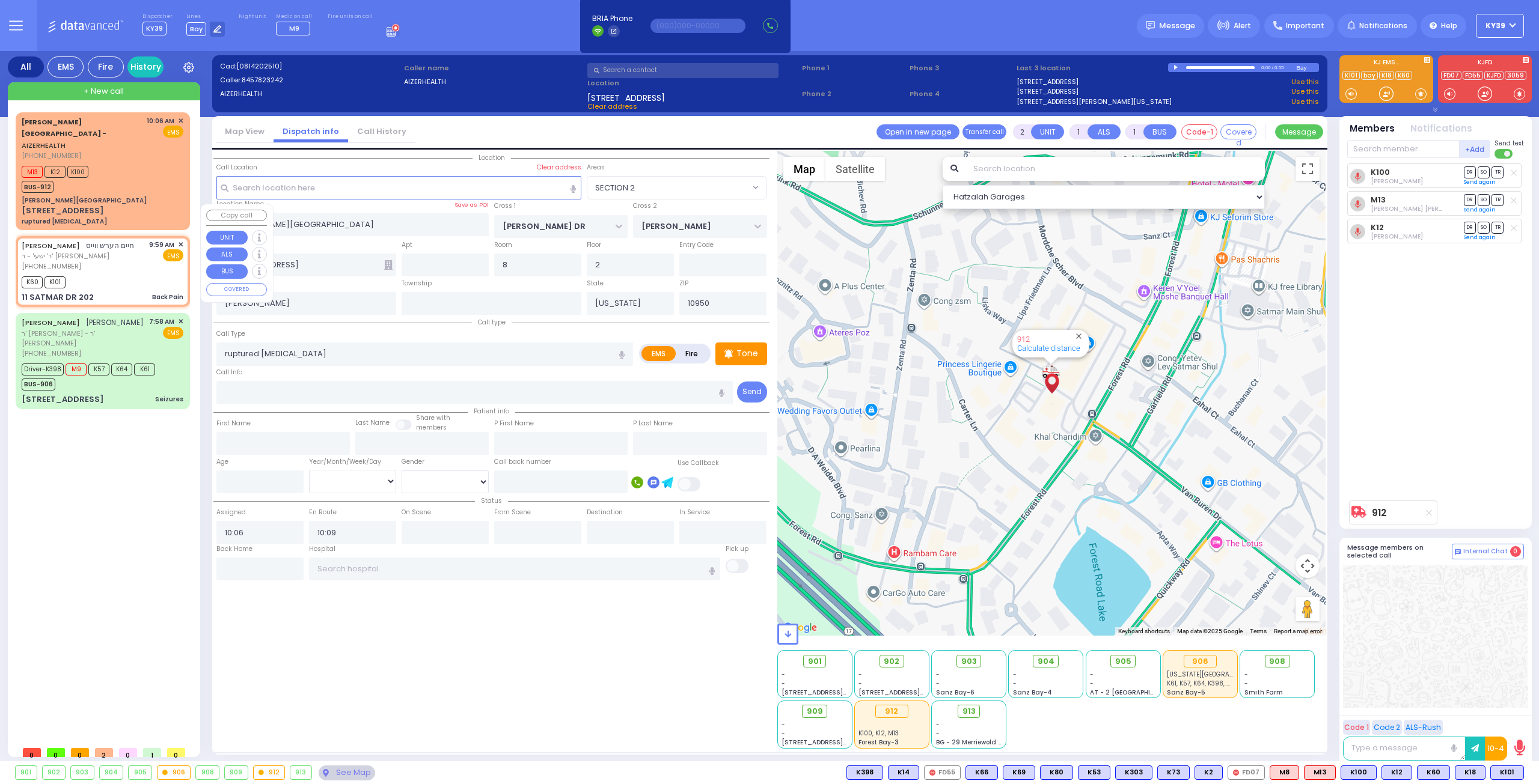
type input "1"
type input "0"
select select
type input "Back Pain"
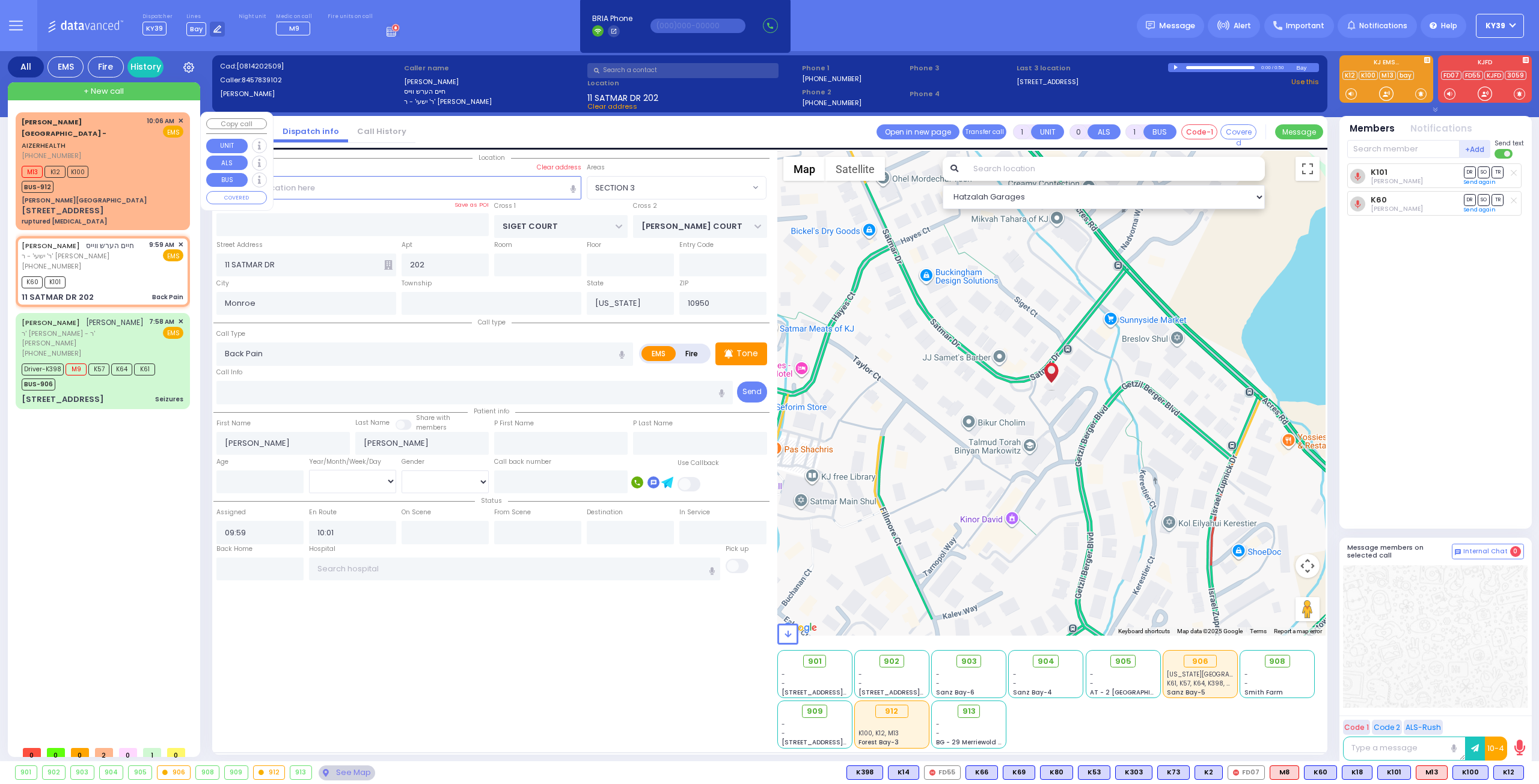
click at [135, 163] on div "M13 K12 K100 BUS-912" at bounding box center [102, 177] width 162 height 30
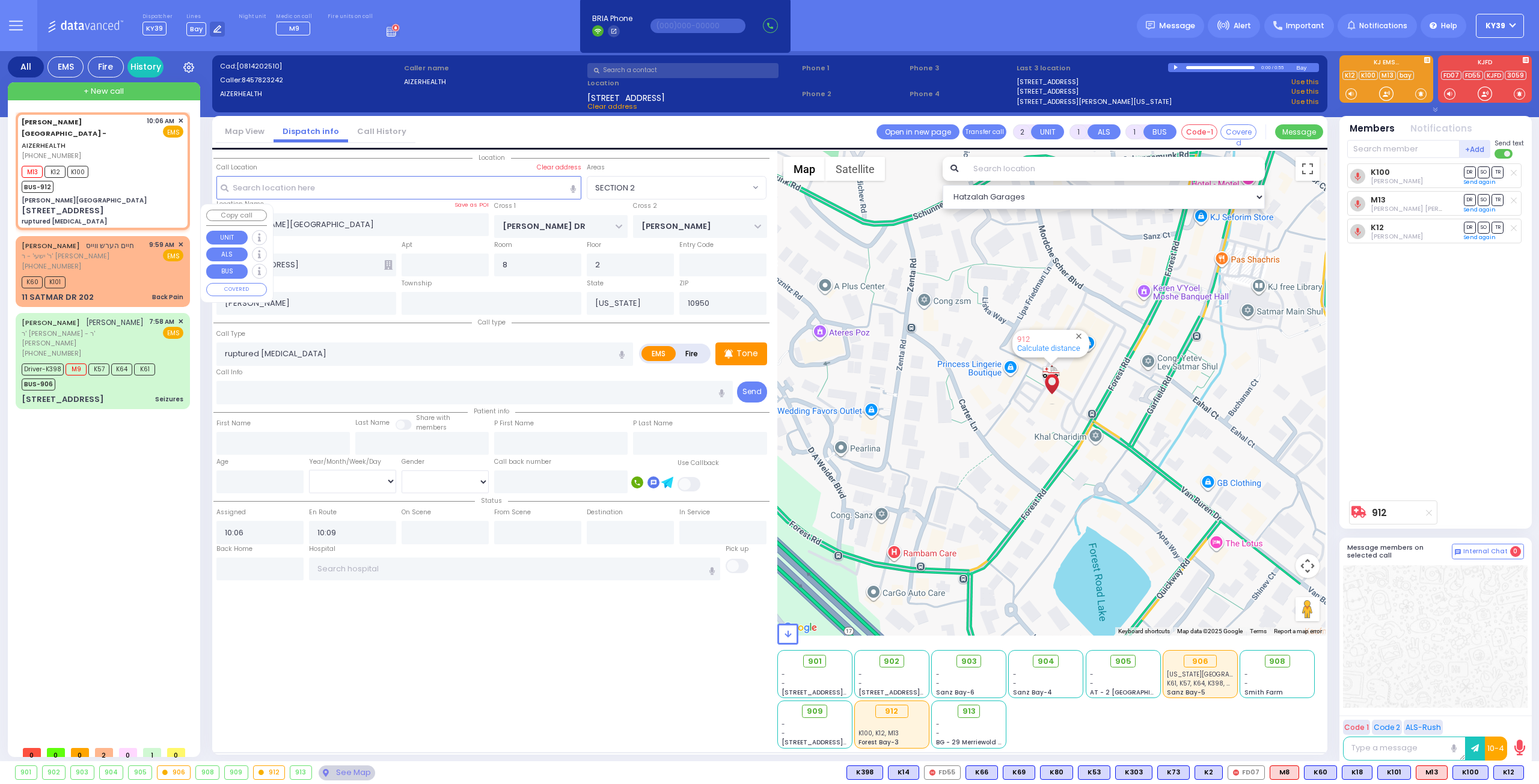
click at [134, 261] on div "[PHONE_NUMBER]" at bounding box center [78, 266] width 112 height 10
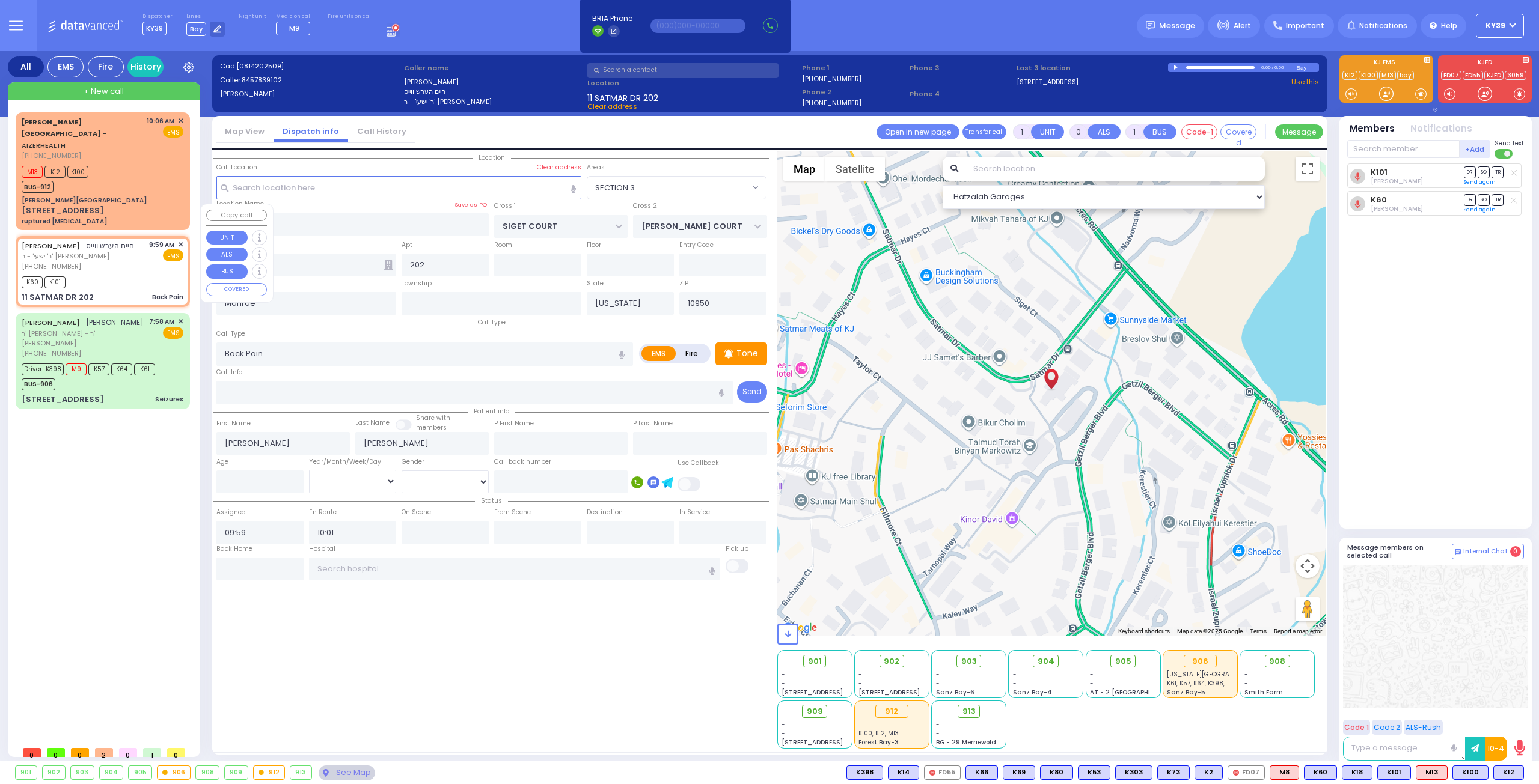
click at [126, 261] on div "[PHONE_NUMBER]" at bounding box center [78, 266] width 112 height 10
click at [107, 261] on div "[PHONE_NUMBER]" at bounding box center [78, 266] width 112 height 10
click at [1510, 769] on span "K63" at bounding box center [1507, 773] width 31 height 13
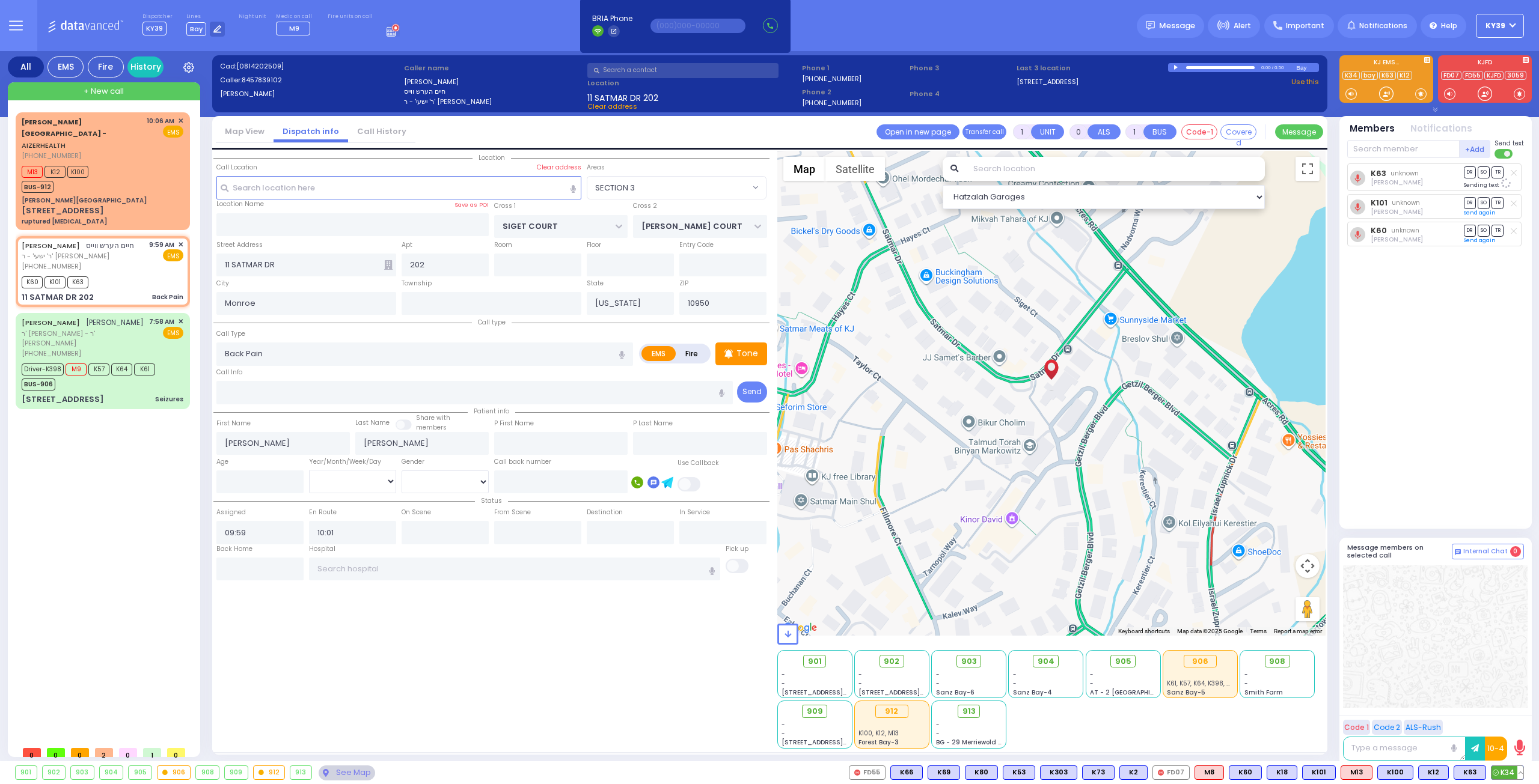
click at [1508, 772] on span "K34" at bounding box center [1507, 773] width 32 height 13
click at [1370, 151] on input "text" at bounding box center [1403, 149] width 112 height 18
click at [1384, 176] on div "KY56" at bounding box center [1387, 174] width 60 height 12
click at [140, 240] on div "[PERSON_NAME] חיים הערש ווייס ר' ישעי' - ר' [PERSON_NAME] [PHONE_NUMBER] 9:59 A…" at bounding box center [102, 256] width 162 height 32
click at [1251, 776] on span "K18" at bounding box center [1245, 773] width 29 height 13
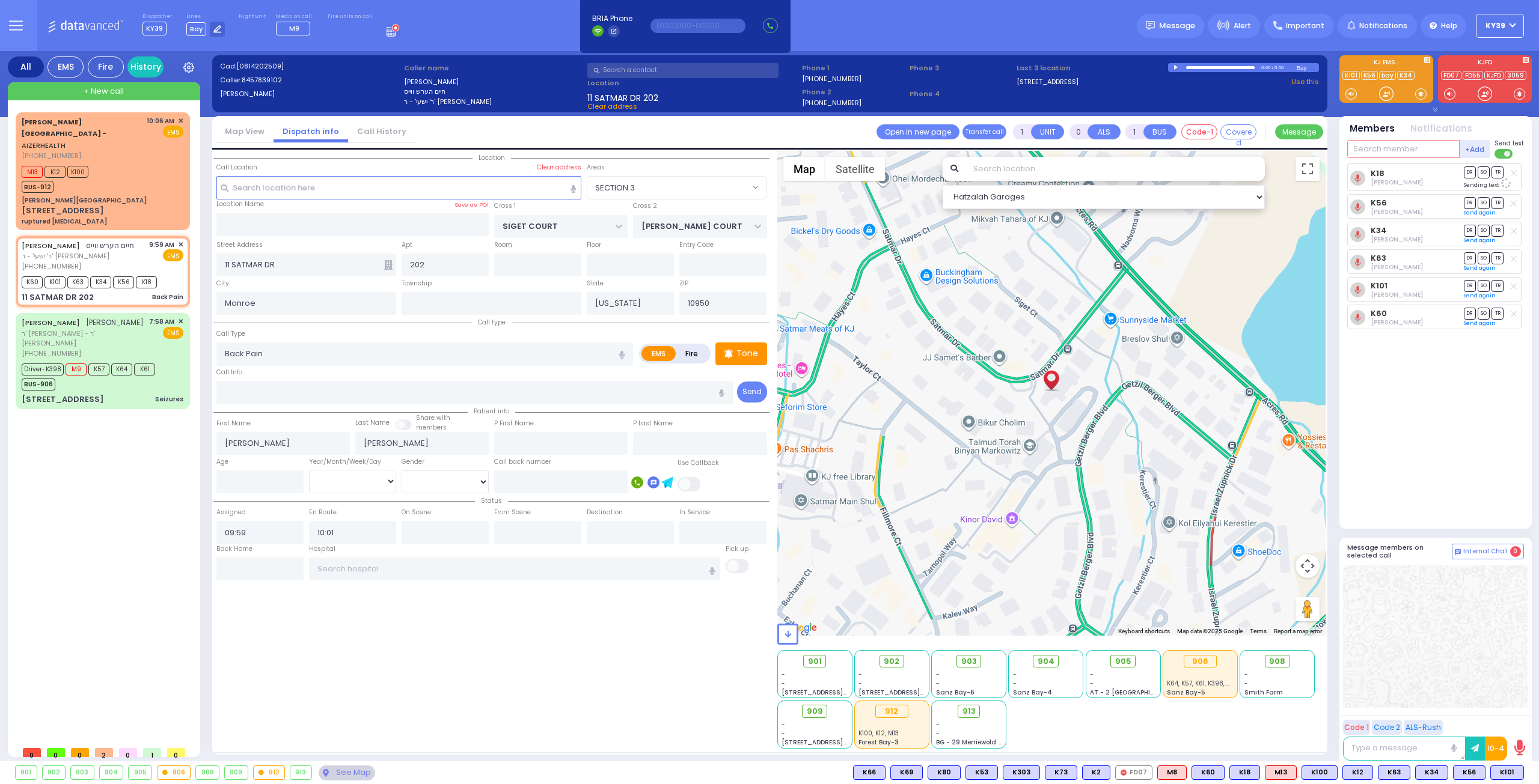
click at [1389, 148] on input "text" at bounding box center [1403, 149] width 112 height 18
click at [1382, 153] on input "text" at bounding box center [1403, 149] width 112 height 18
click at [1387, 197] on div "903" at bounding box center [1387, 198] width 60 height 12
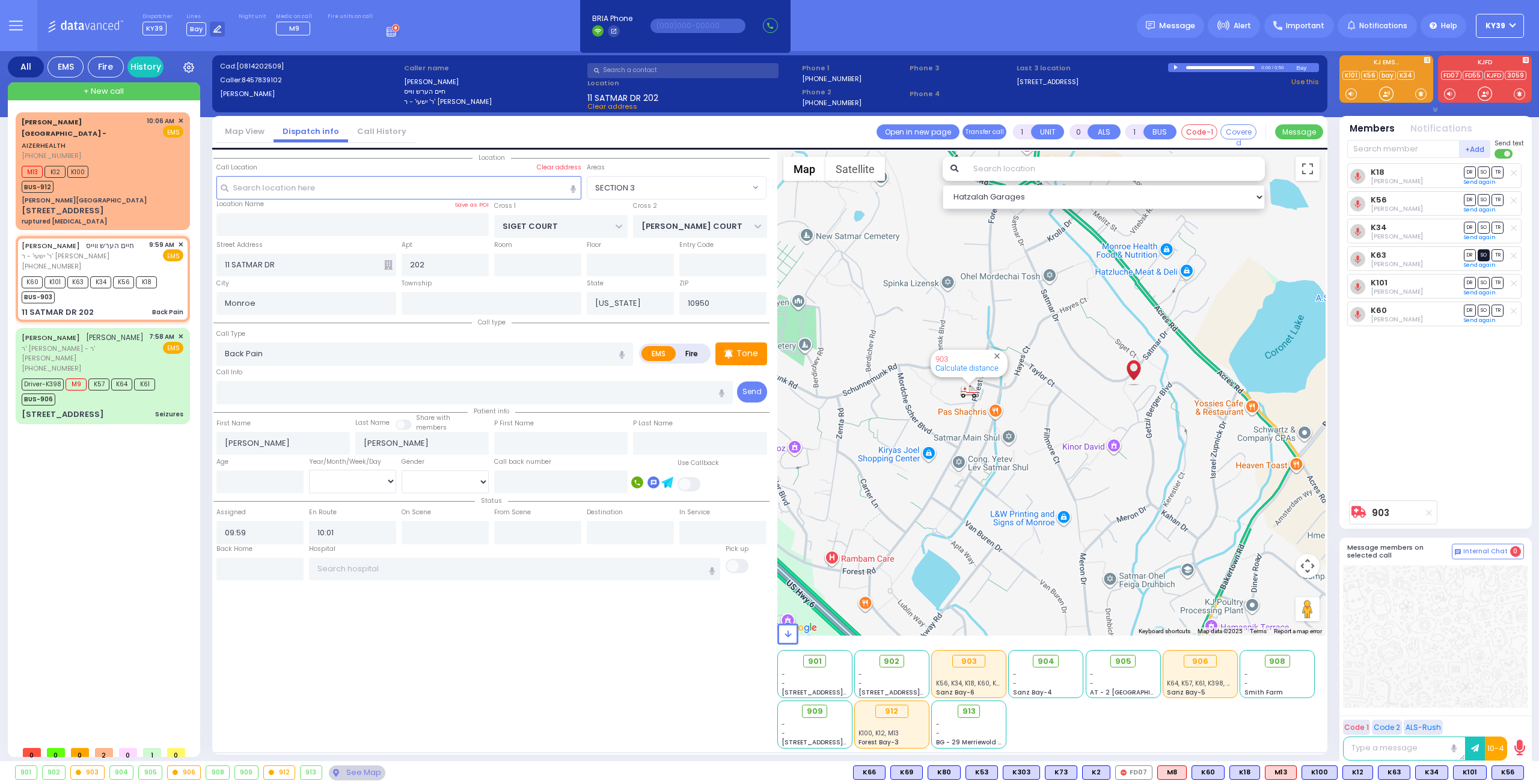
click at [1487, 253] on span "SO" at bounding box center [1483, 255] width 12 height 11
click at [1481, 282] on span "SO" at bounding box center [1483, 283] width 12 height 11
click at [1482, 226] on span "SO" at bounding box center [1483, 227] width 12 height 11
click at [1483, 198] on span "SO" at bounding box center [1483, 200] width 12 height 11
click at [1467, 170] on span "DR" at bounding box center [1469, 172] width 12 height 11
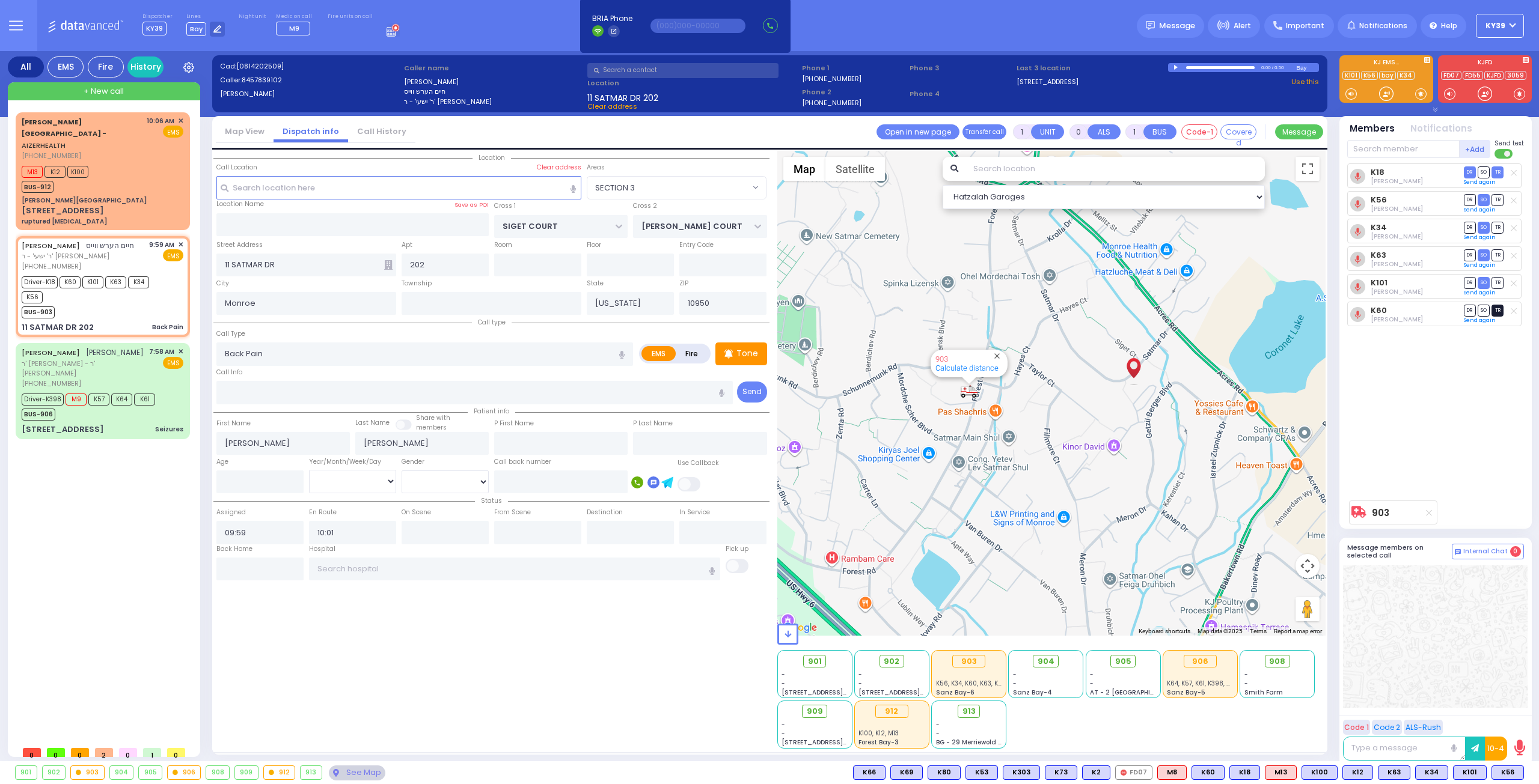
click at [1494, 310] on span "TR" at bounding box center [1497, 310] width 12 height 11
click at [1459, 396] on div "K18 Joel Gross DR SO TR DR" at bounding box center [1436, 329] width 179 height 331
click at [140, 359] on span "ר' אברהם אביש - ר' יחזקאל פרענקל" at bounding box center [83, 368] width 123 height 20
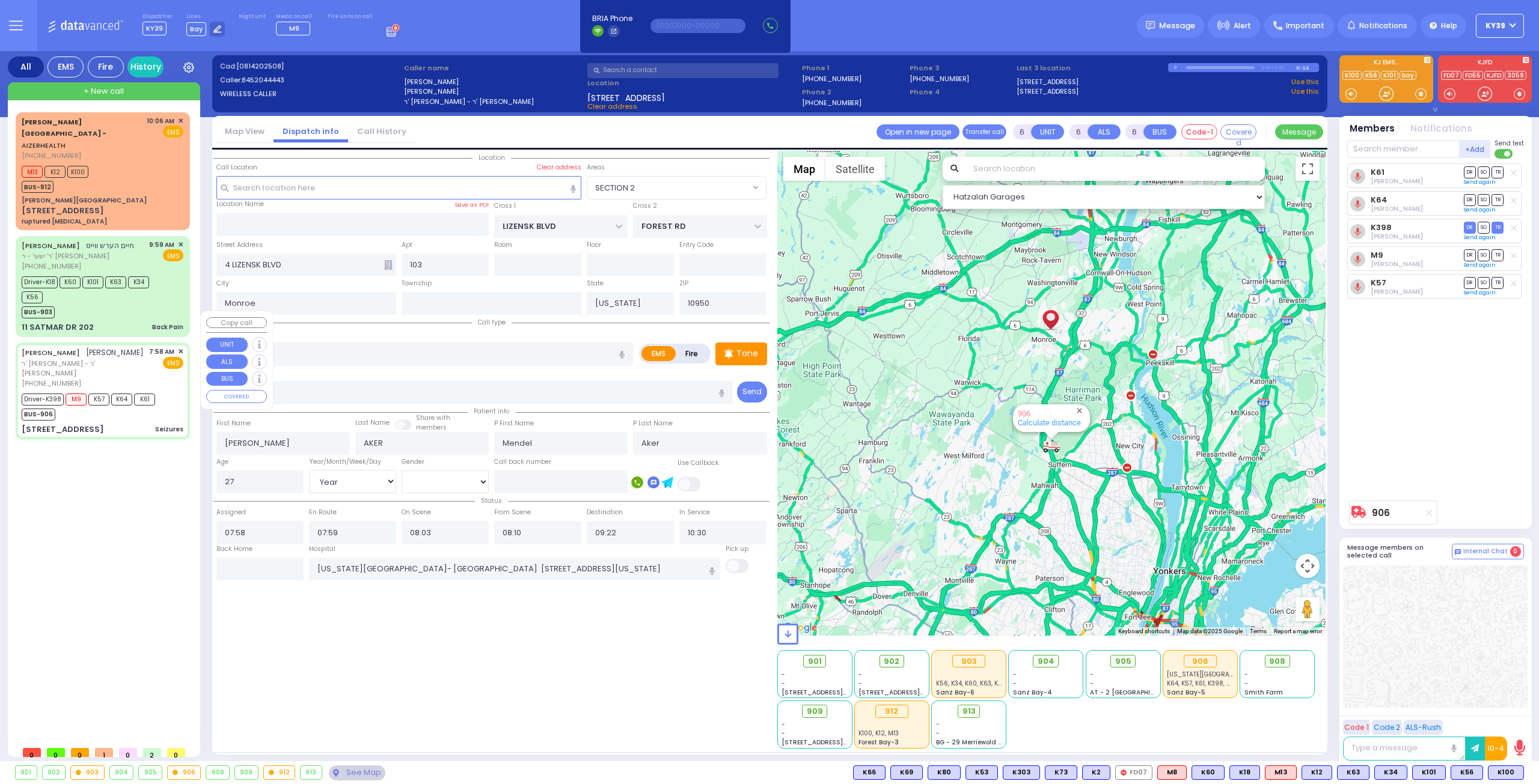
click at [37, 409] on span "BUS-906" at bounding box center [38, 414] width 34 height 12
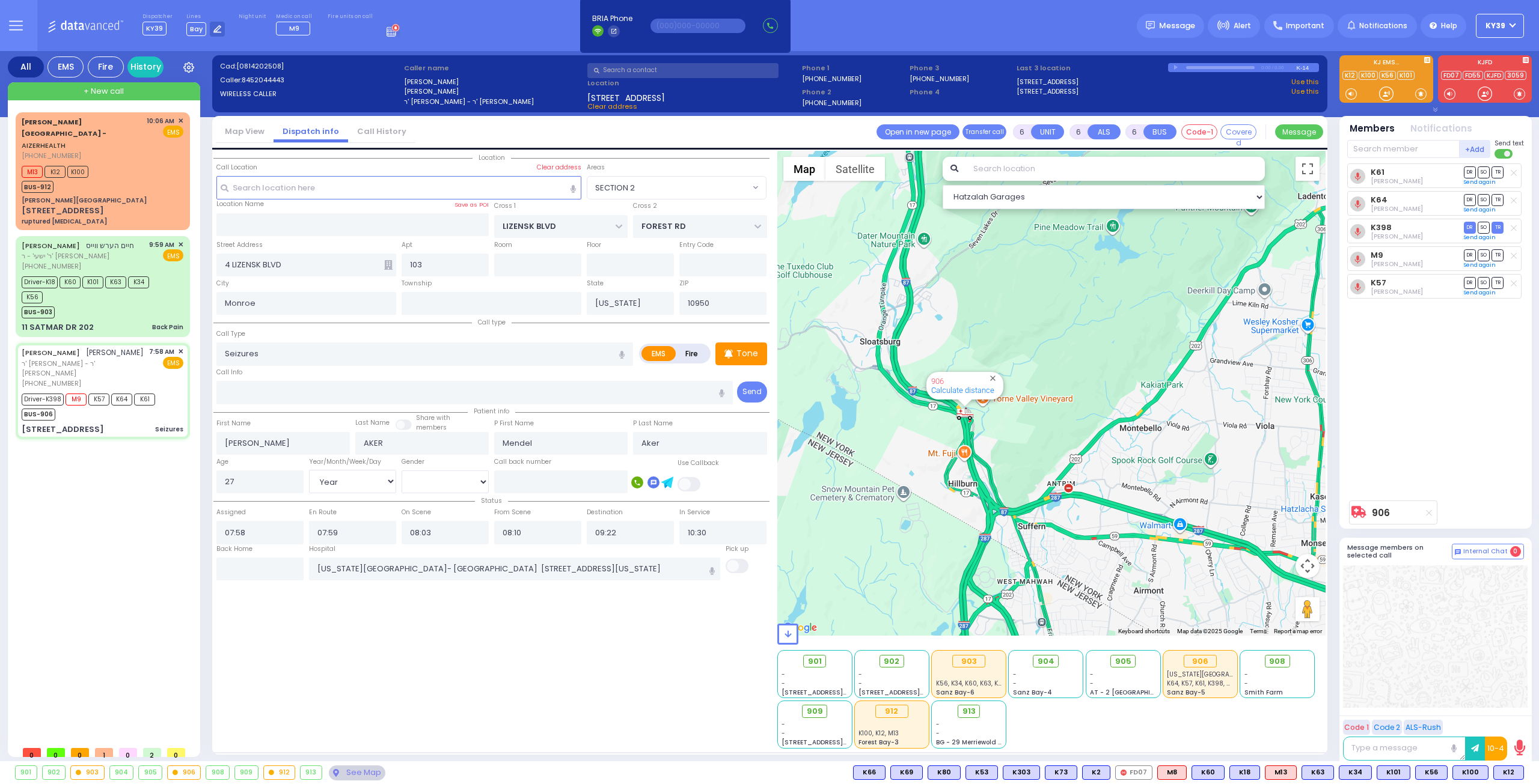
drag, startPoint x: 951, startPoint y: 436, endPoint x: 1010, endPoint y: 437, distance: 59.0
click at [1010, 437] on div "906 Calculate distance" at bounding box center [1051, 393] width 549 height 485
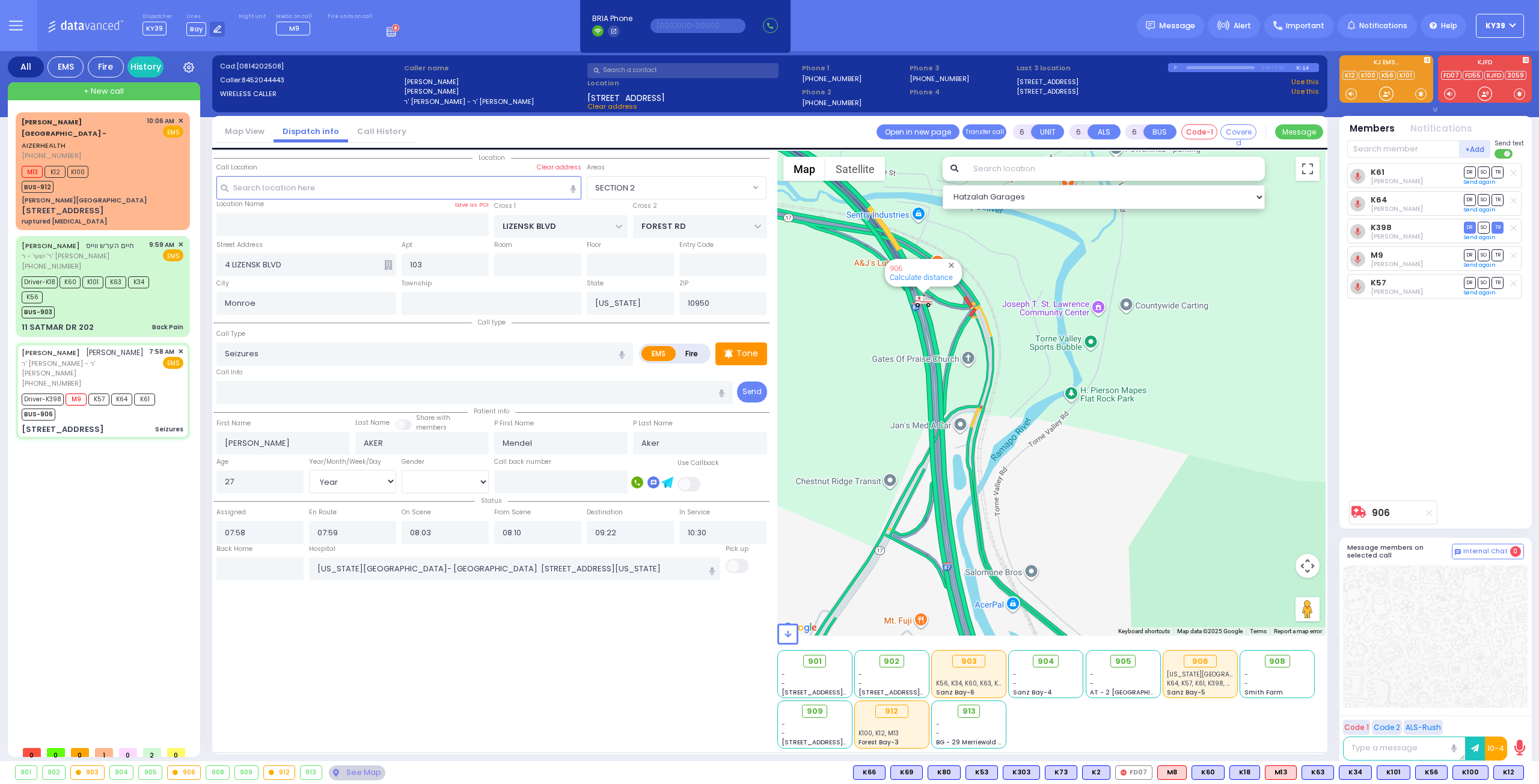
drag, startPoint x: 916, startPoint y: 462, endPoint x: 1192, endPoint y: 442, distance: 276.7
click at [1215, 461] on div "906 Calculate distance" at bounding box center [1051, 393] width 549 height 485
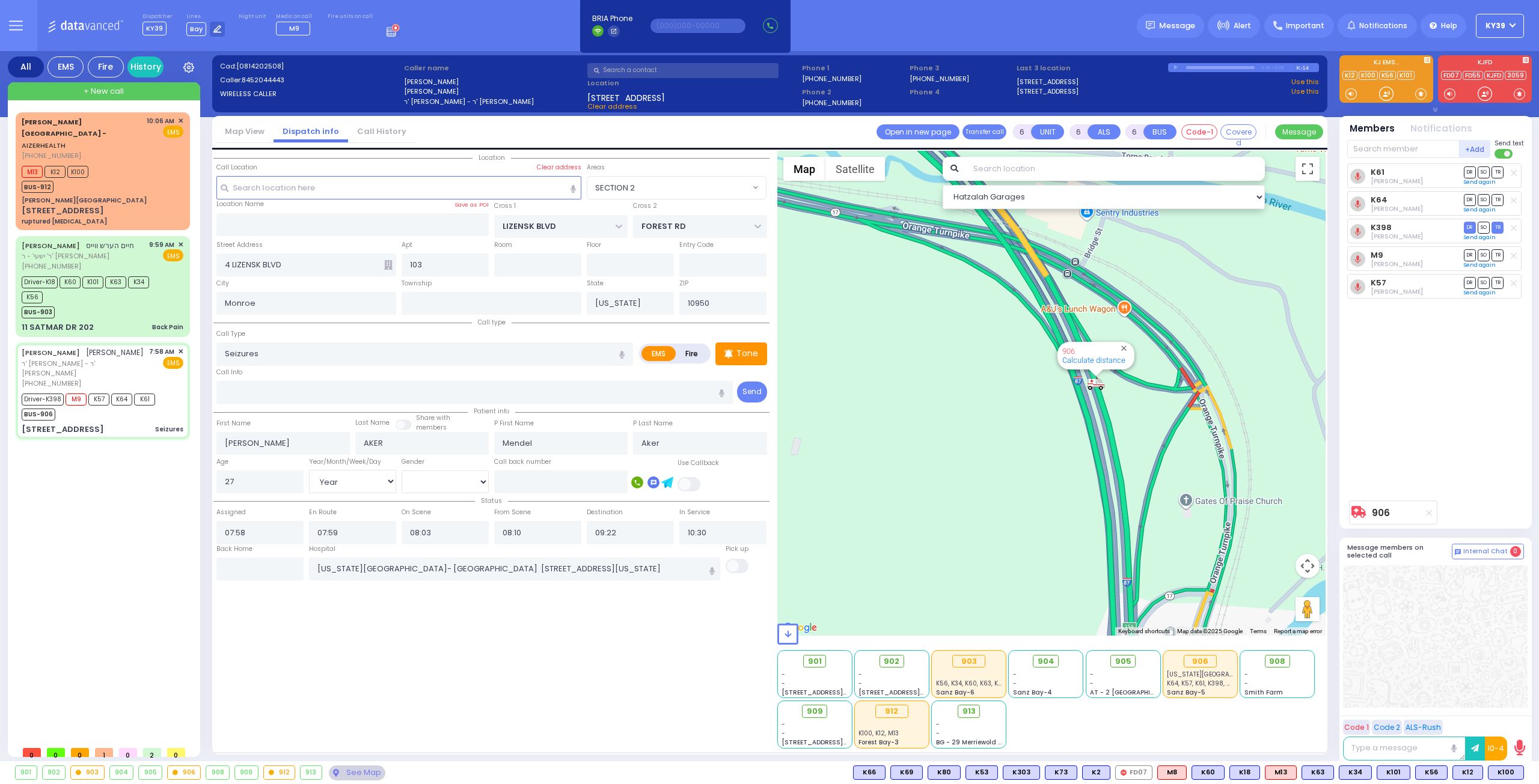
drag, startPoint x: 887, startPoint y: 409, endPoint x: 911, endPoint y: 542, distance: 135.1
click at [911, 542] on div "906 Calculate distance" at bounding box center [1051, 393] width 549 height 485
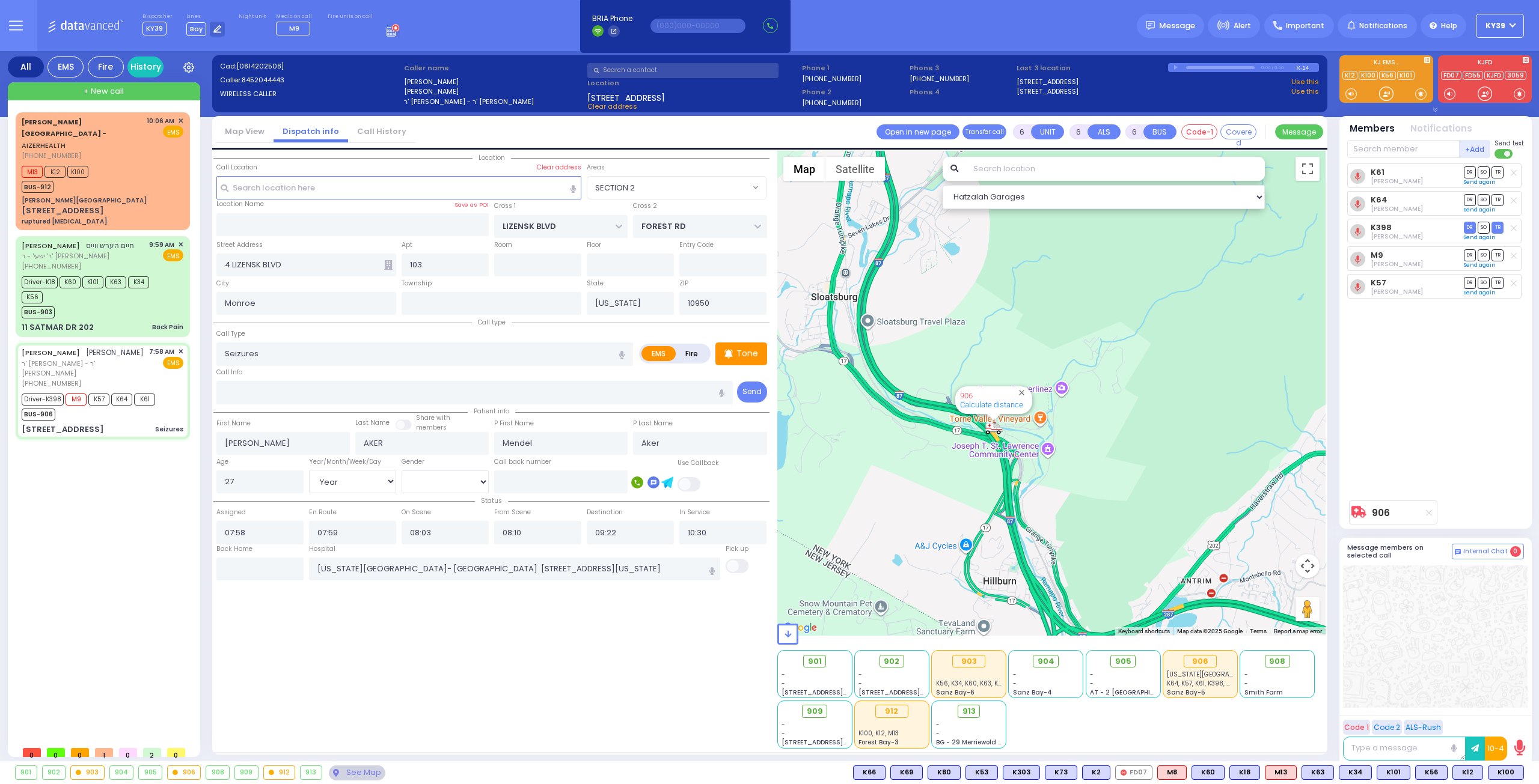
click at [1068, 318] on div "906 Calculate distance" at bounding box center [1051, 393] width 549 height 485
click at [119, 273] on div "Driver-K18 K60 K101 K63 K34 K56" at bounding box center [96, 288] width 150 height 30
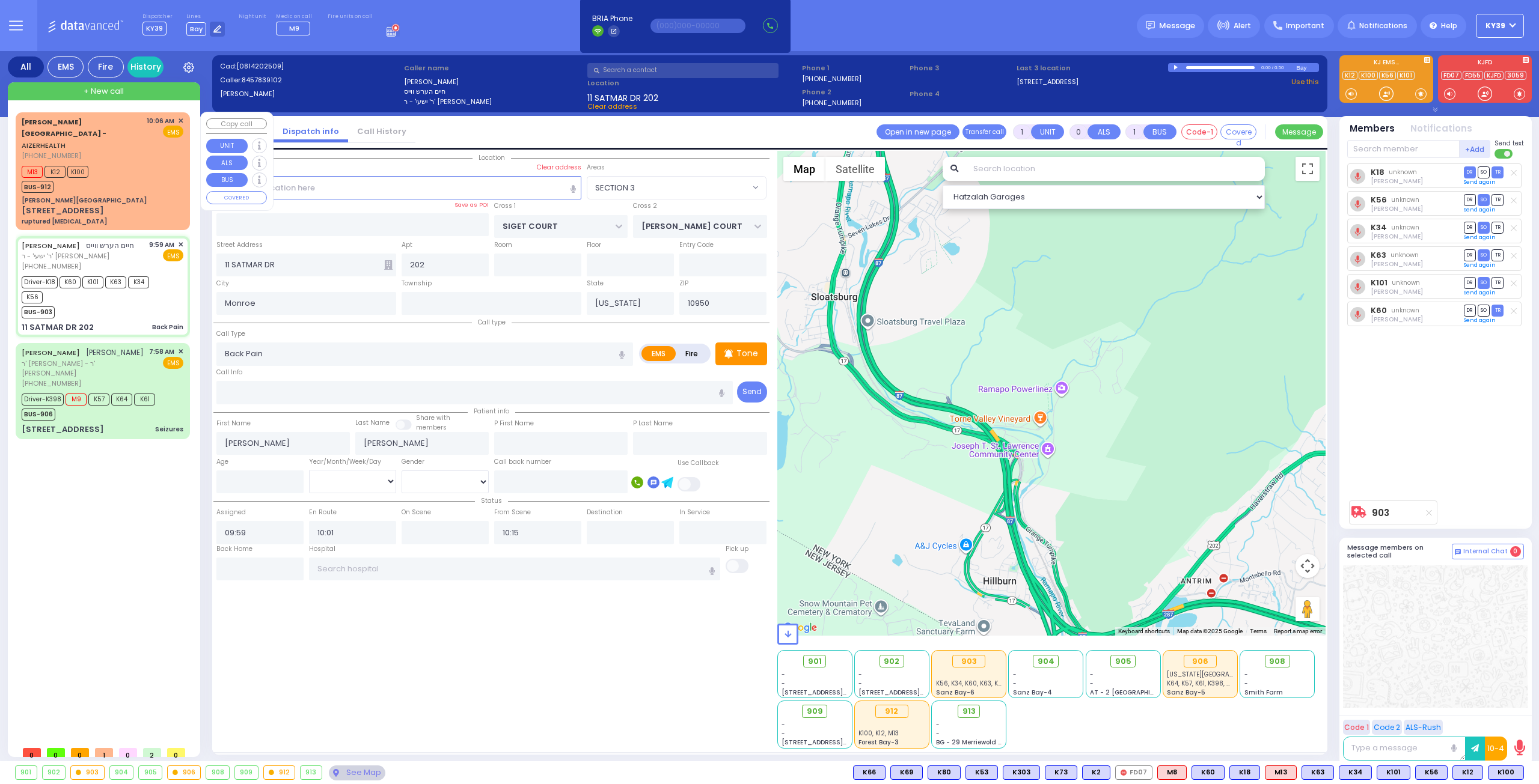
click at [124, 163] on div "M13 K12 K100 BUS-912" at bounding box center [102, 177] width 162 height 30
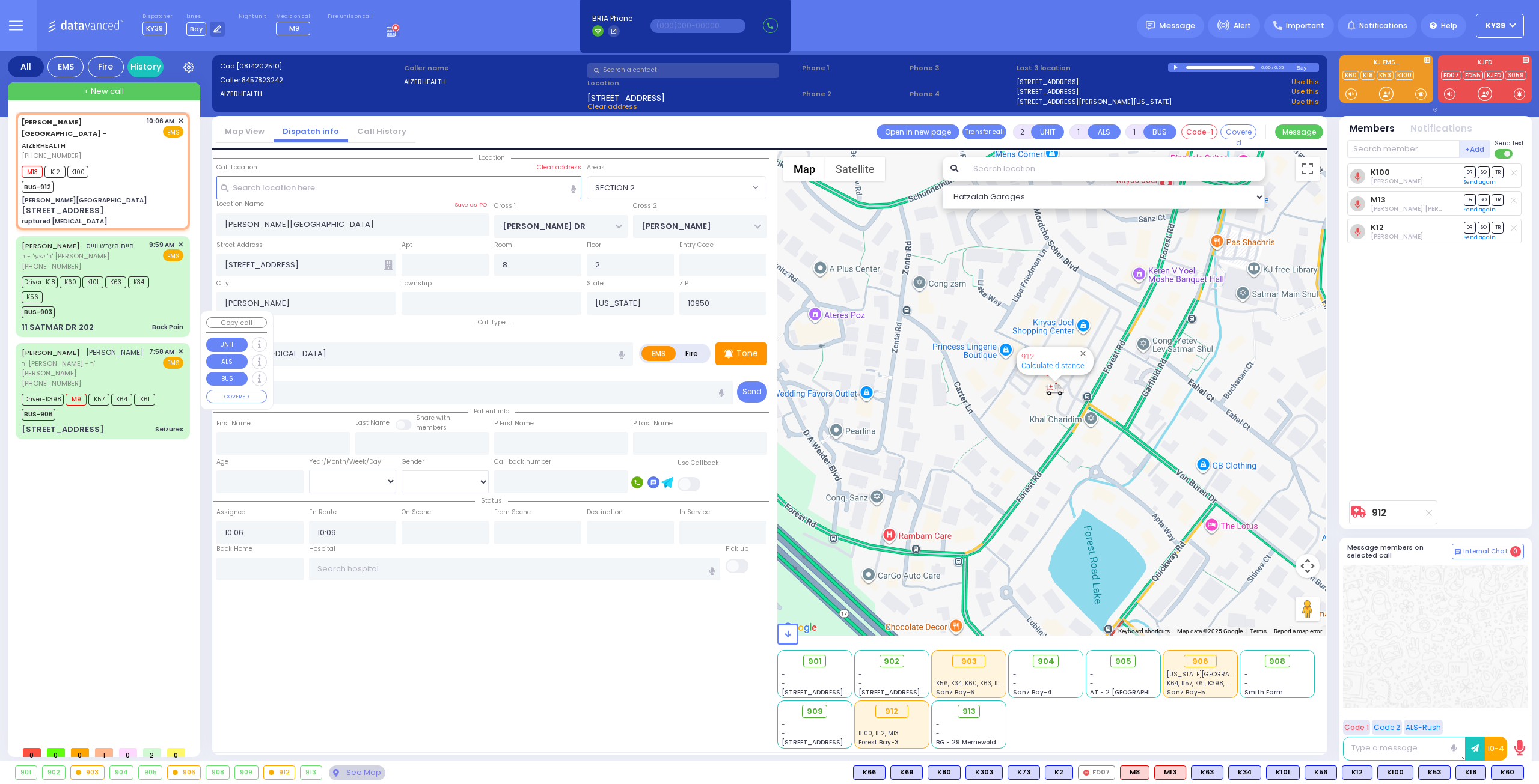
click at [120, 379] on div "(845) 204-4443" at bounding box center [83, 384] width 123 height 10
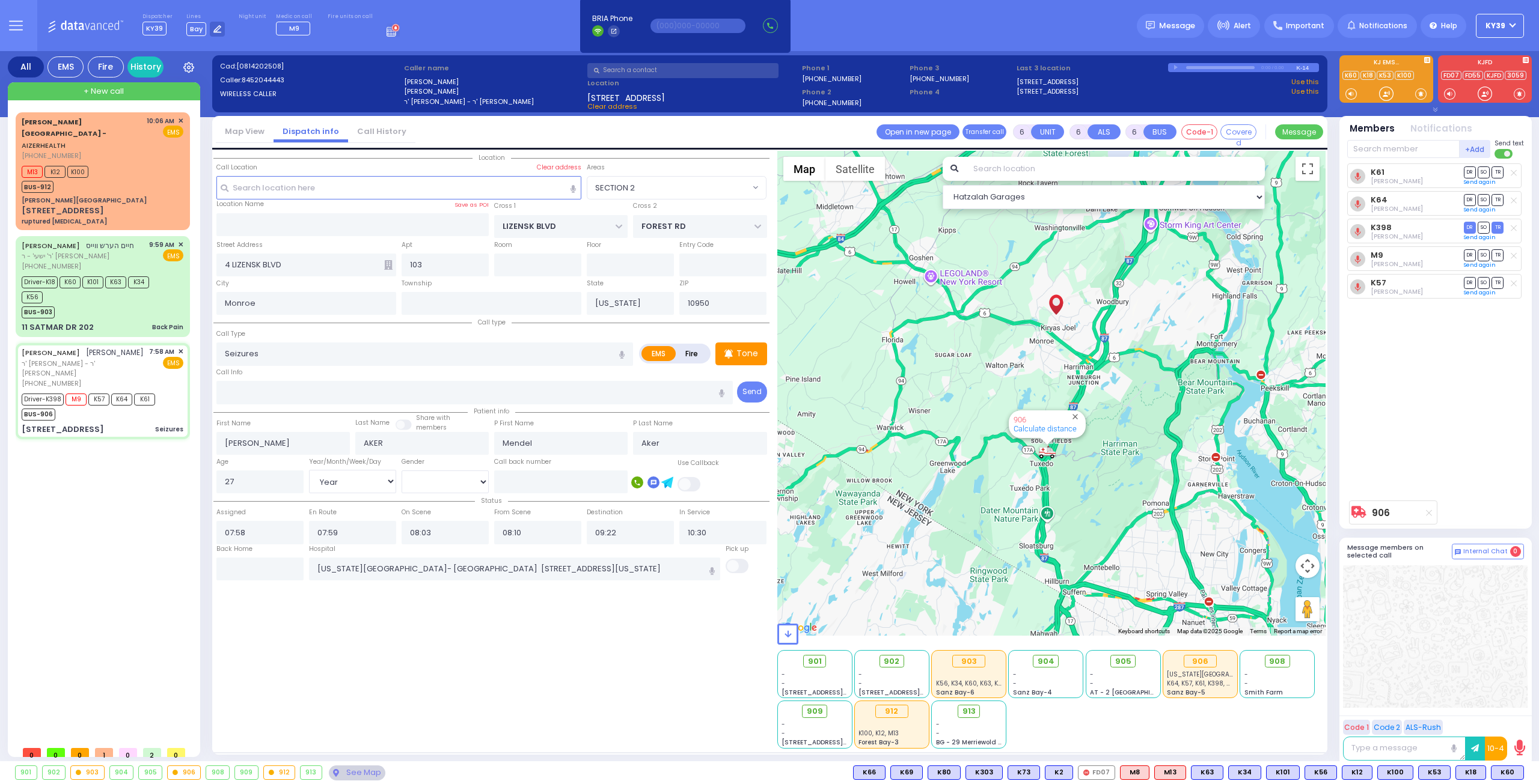
click at [191, 773] on div "906" at bounding box center [185, 773] width 33 height 13
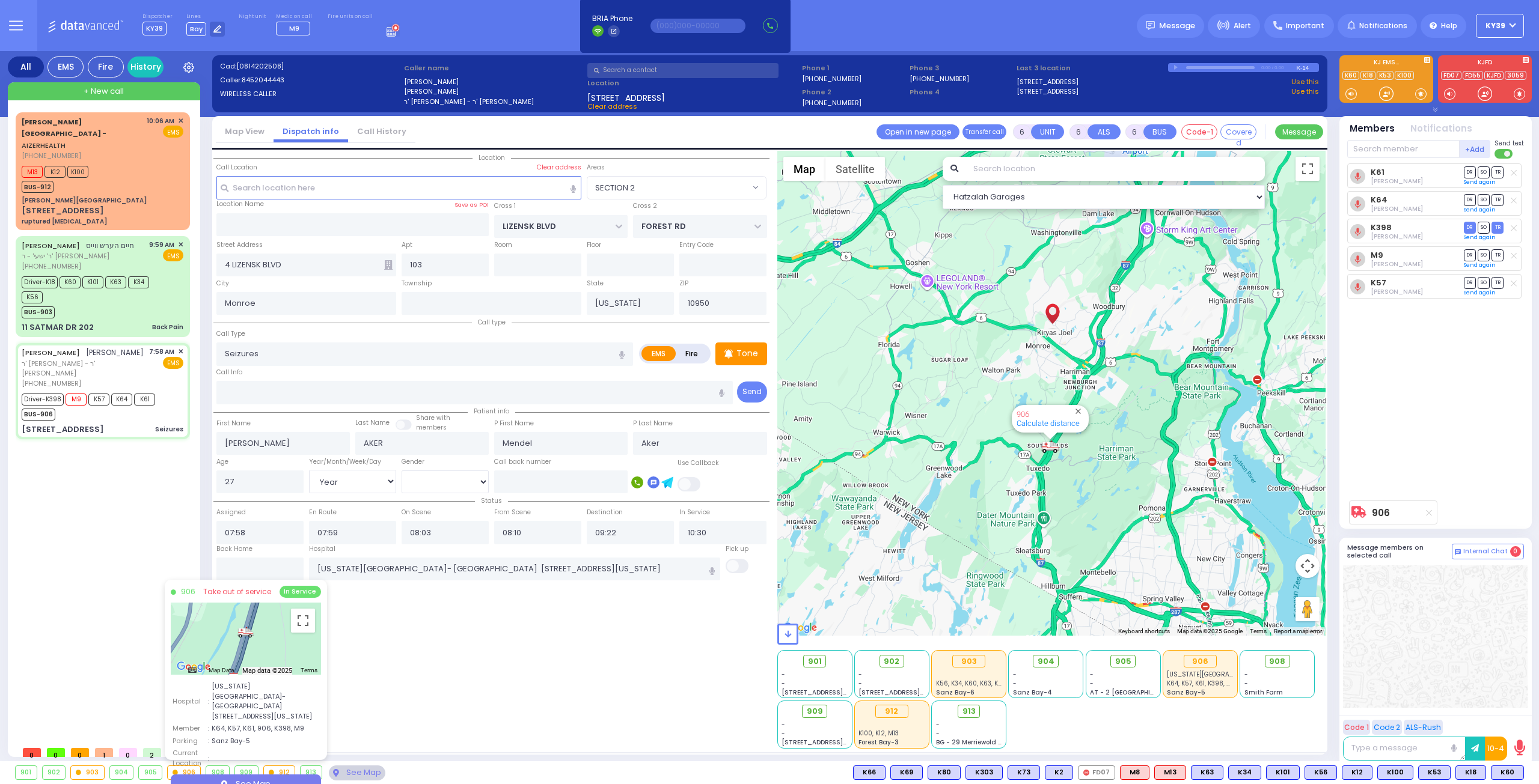
click at [1512, 22] on button "KY39" at bounding box center [1499, 26] width 48 height 24
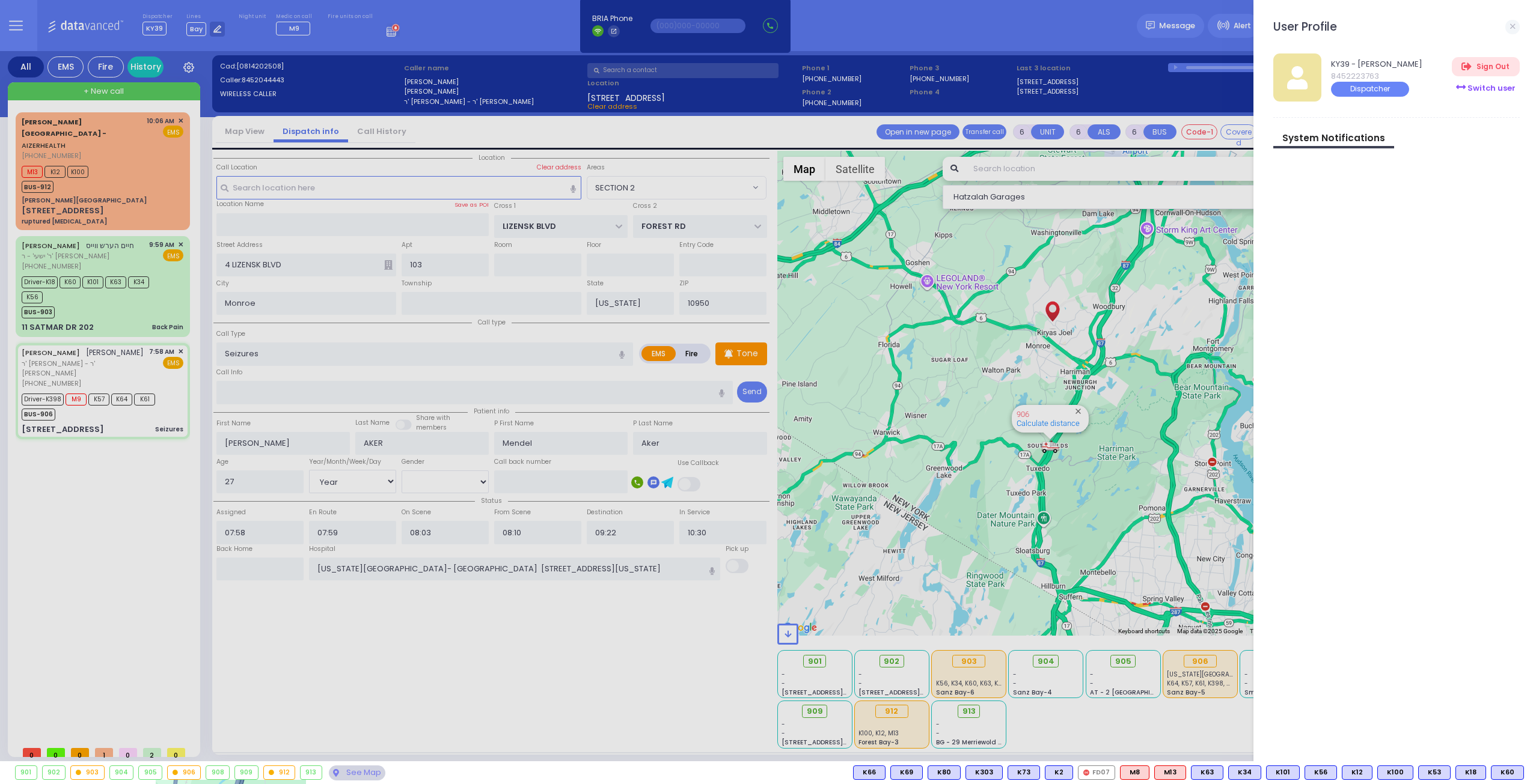
click at [1470, 90] on div "Switch user" at bounding box center [1485, 87] width 67 height 20
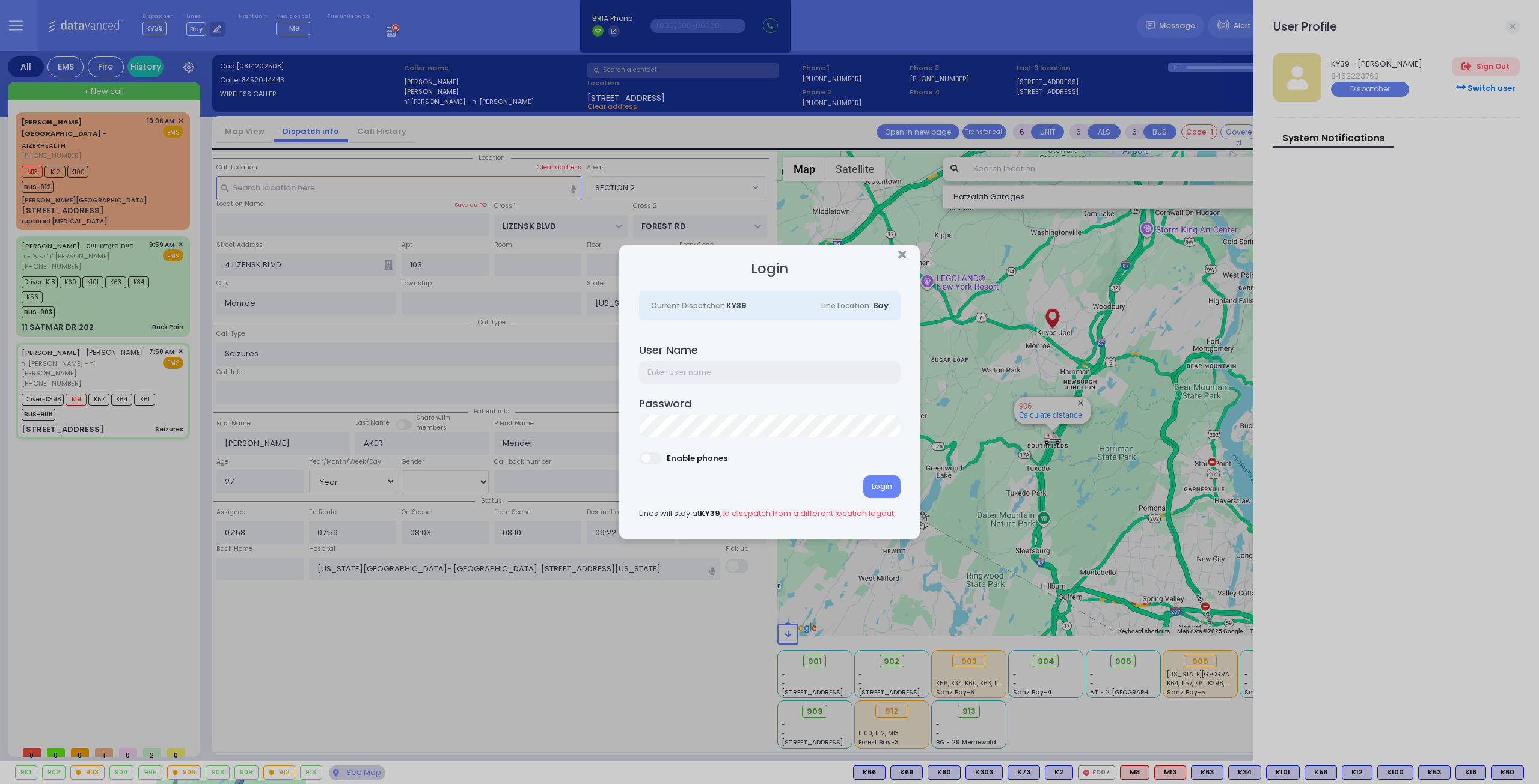
click at [797, 379] on input "text" at bounding box center [769, 373] width 261 height 23
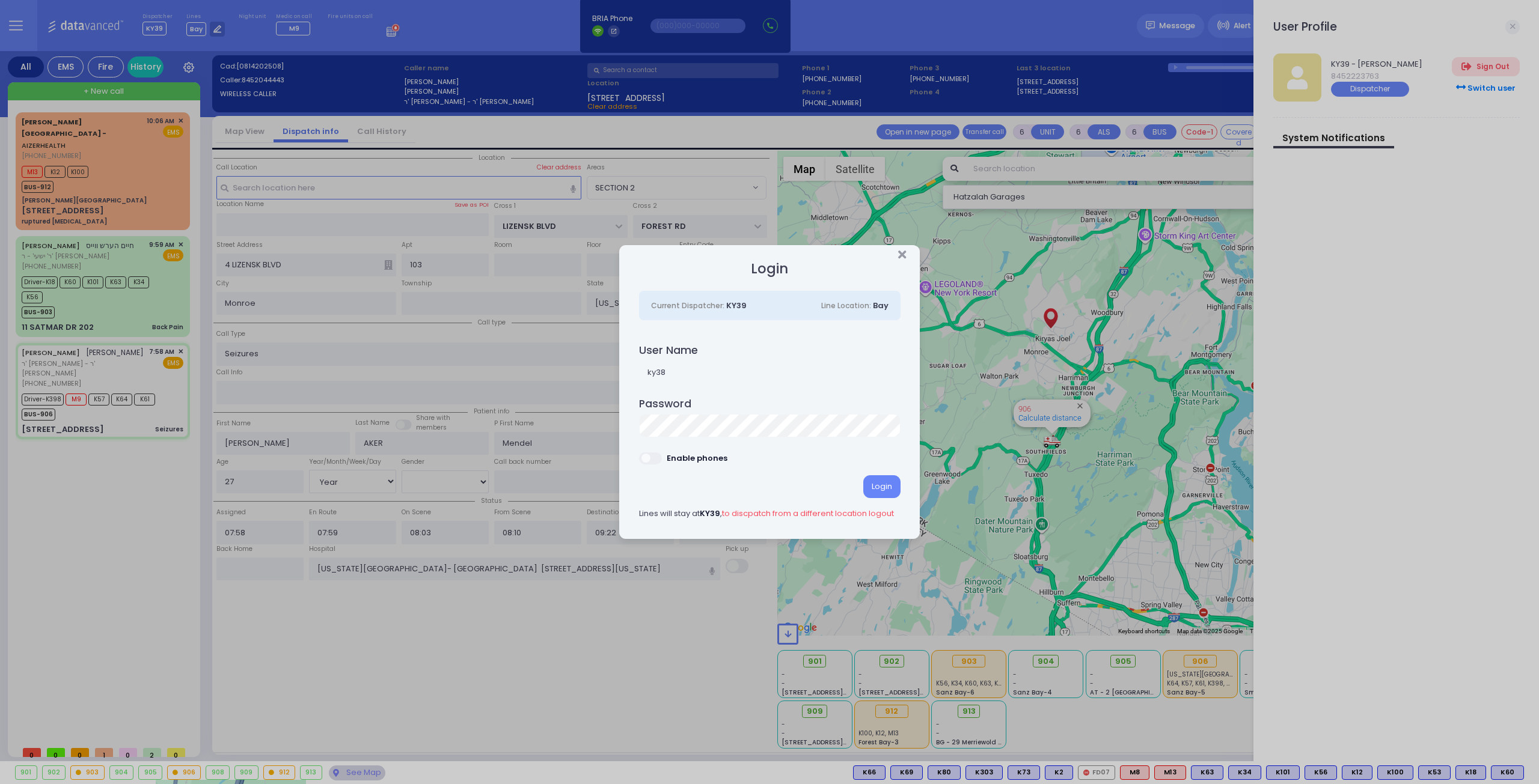
drag, startPoint x: 655, startPoint y: 457, endPoint x: 665, endPoint y: 456, distance: 10.0
click at [656, 456] on span at bounding box center [651, 458] width 24 height 12
click at [38, 451] on input "checkbox" at bounding box center [38, 451] width 0 height 0
click at [883, 488] on div "Login" at bounding box center [882, 487] width 37 height 23
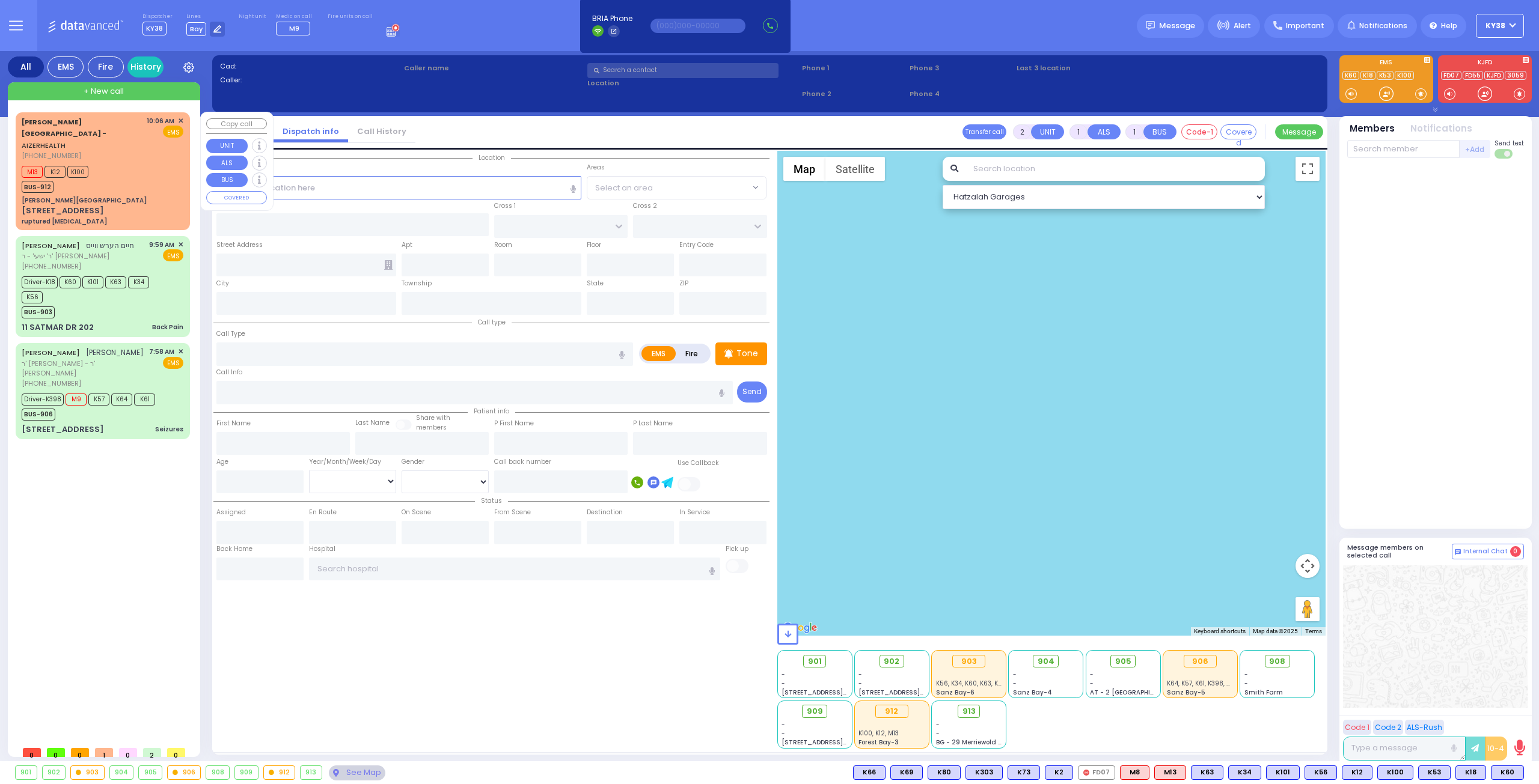
click at [158, 163] on div "M13 K12 K100 BUS-912" at bounding box center [102, 177] width 162 height 30
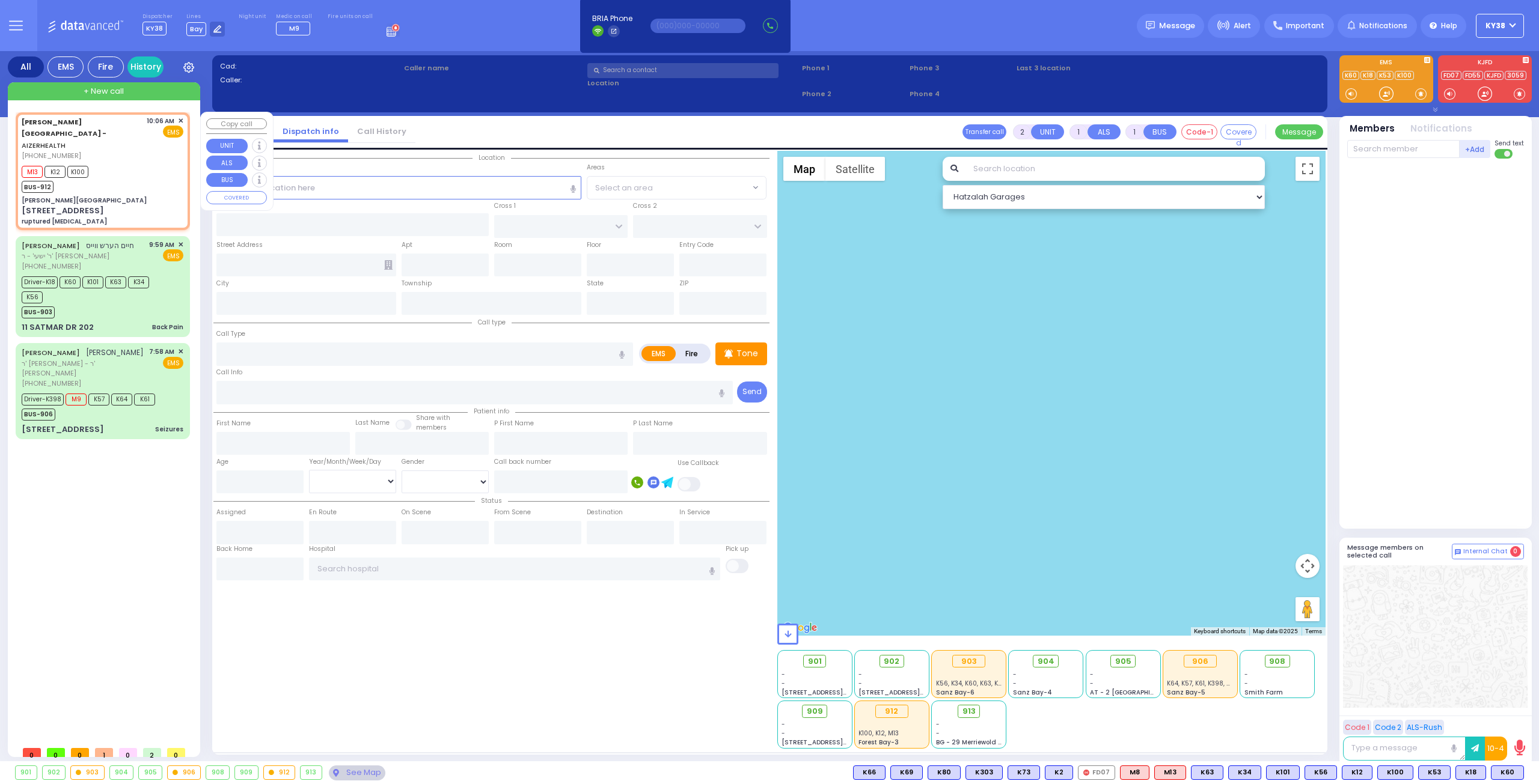
select select
type input "ruptured [MEDICAL_DATA]"
radio input "true"
select select
type input "10:06"
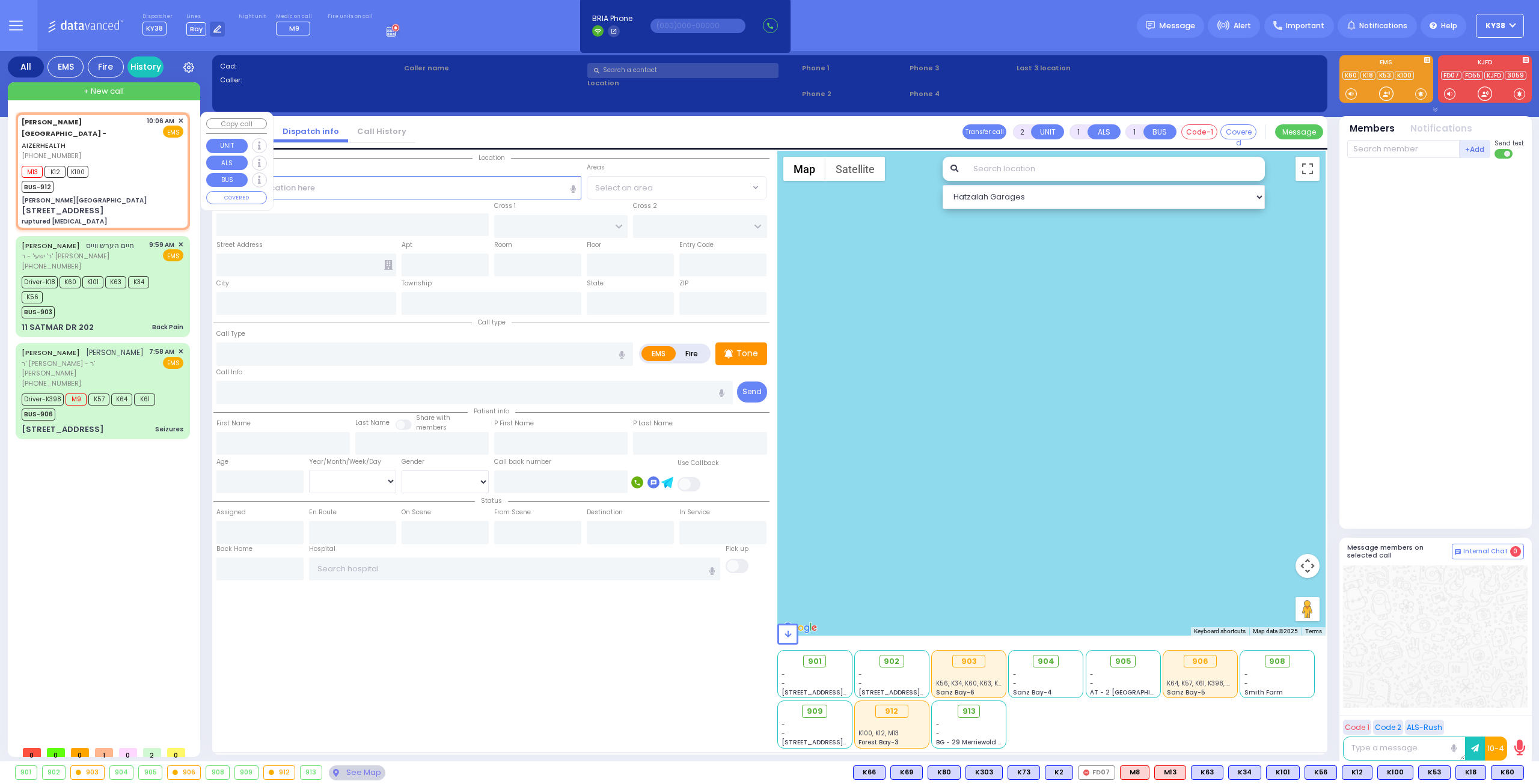
type input "10:09"
type input "[PERSON_NAME][GEOGRAPHIC_DATA]"
type input "[PERSON_NAME] DR"
type input "[PERSON_NAME]"
type input "[STREET_ADDRESS]"
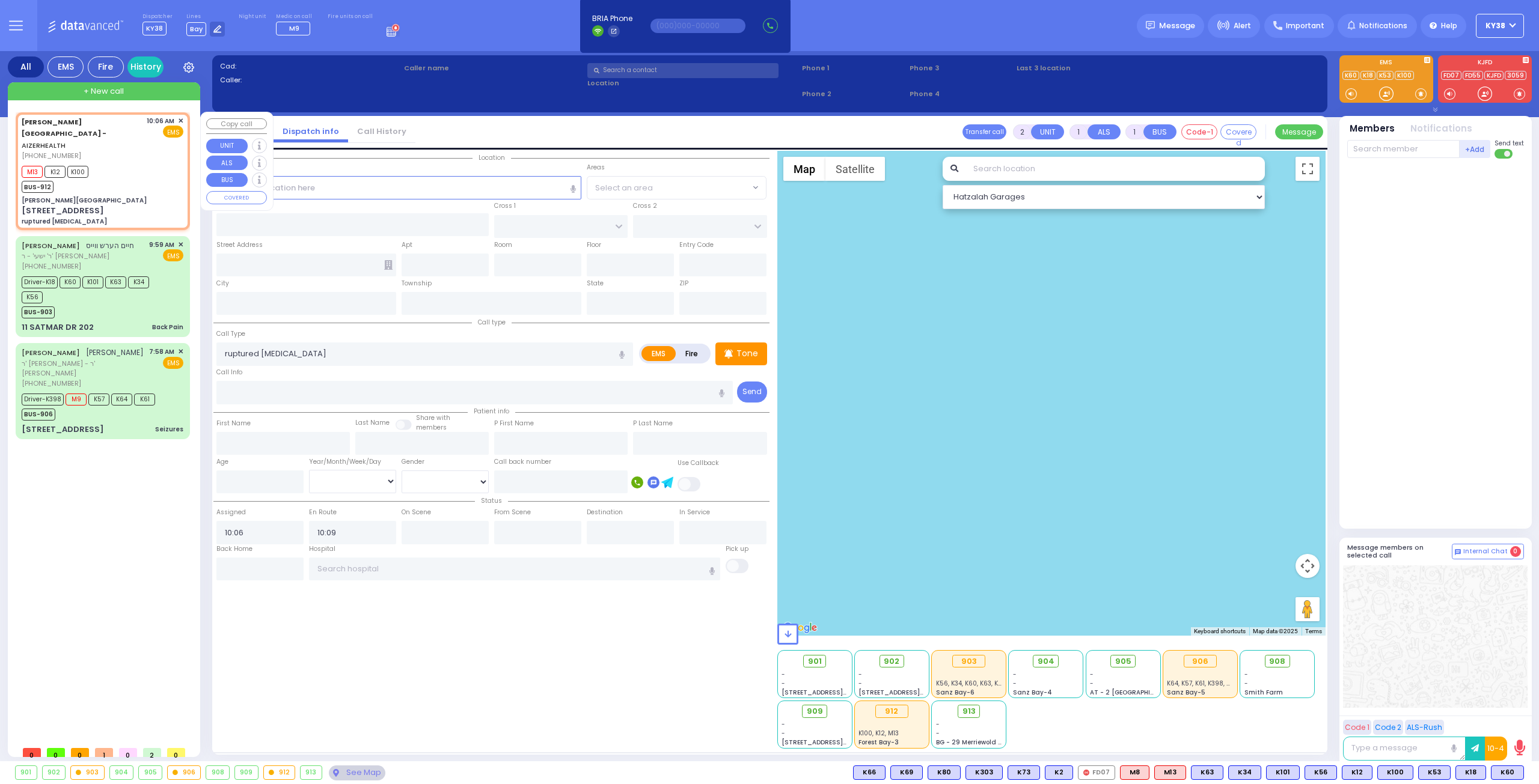
type input "8"
type input "2"
type input "[PERSON_NAME]"
type input "[US_STATE]"
type input "10950"
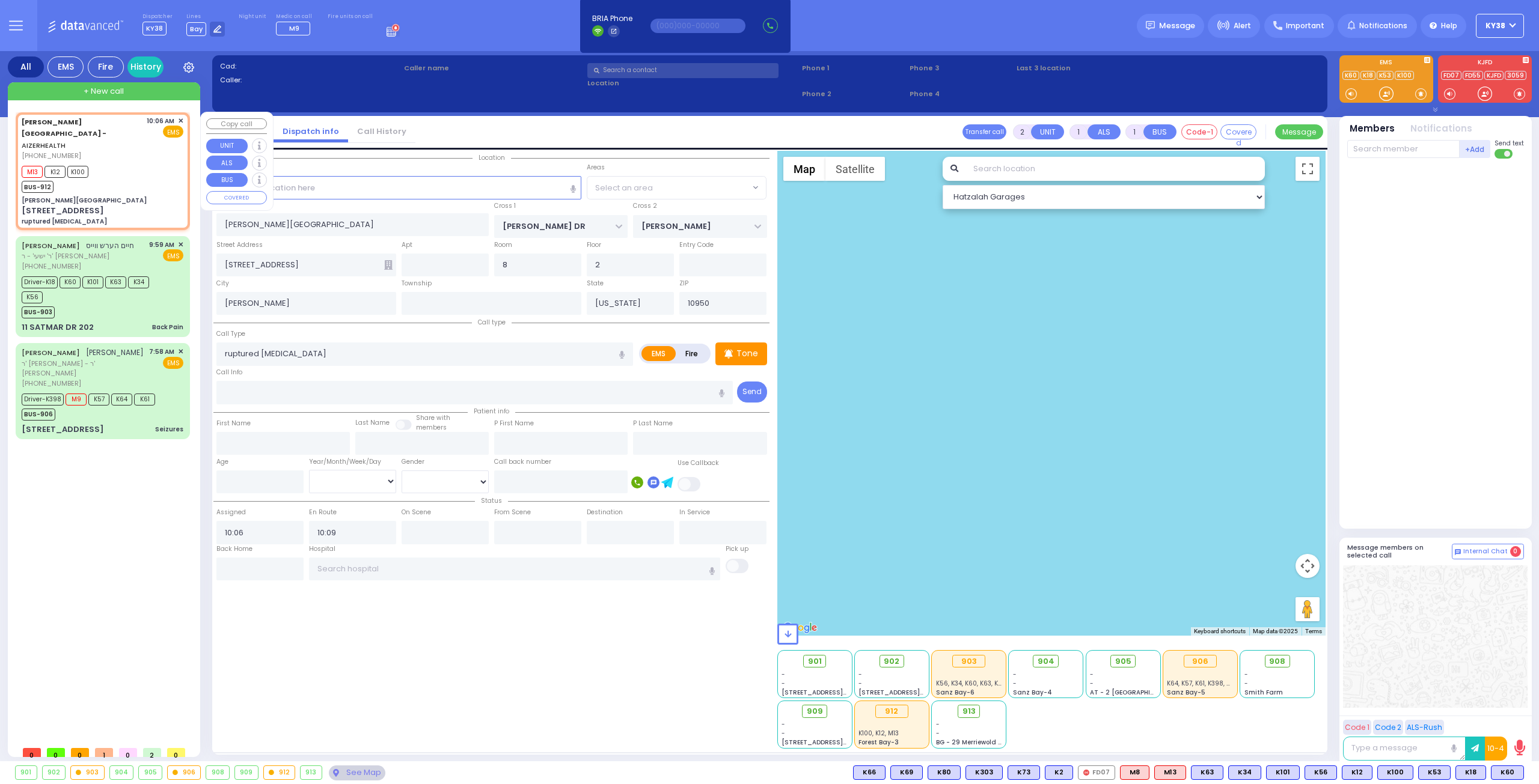
select select "Hatzalah Garages"
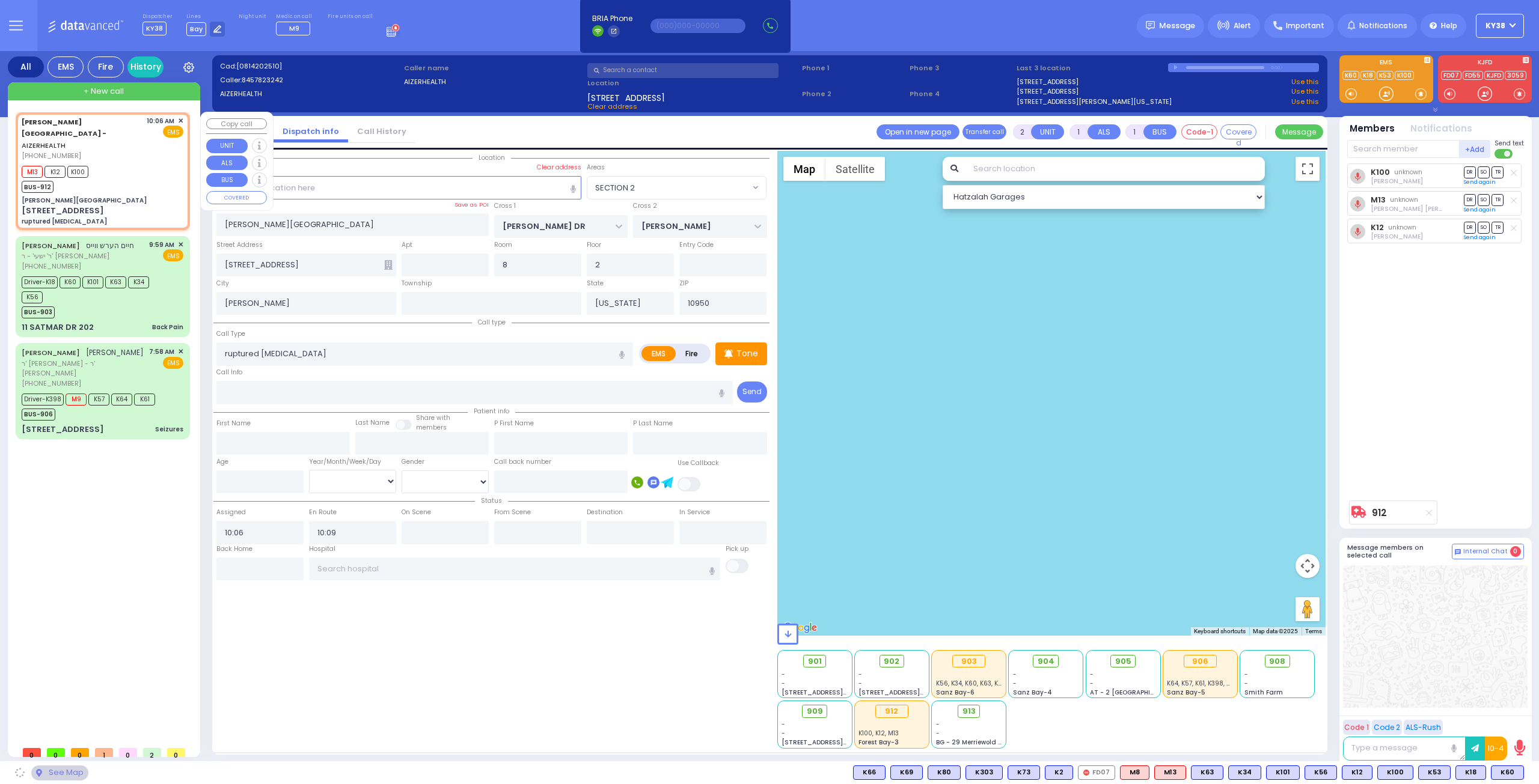
select select "SECTION 2"
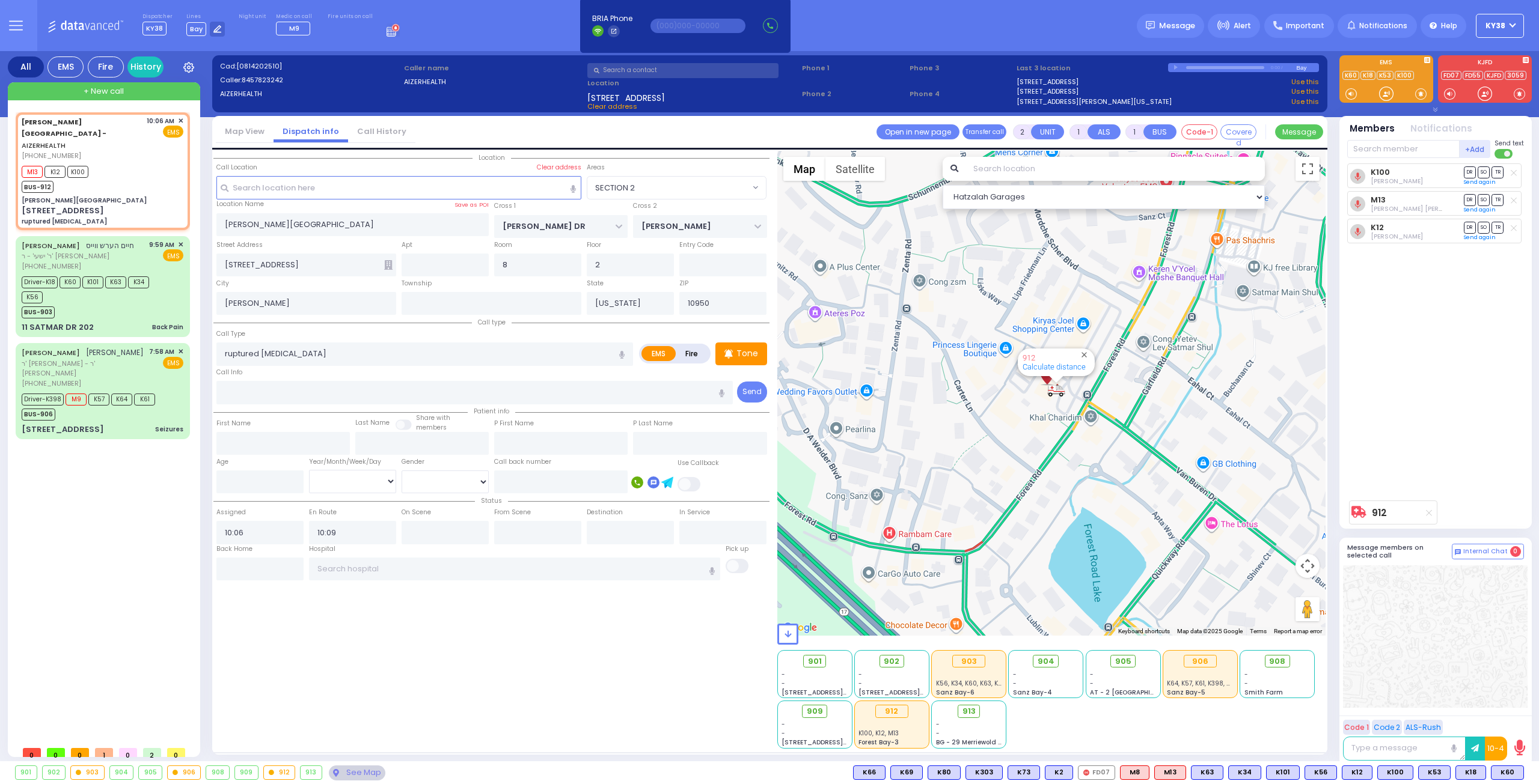
click at [391, 31] on rect at bounding box center [391, 31] width 1 height 1
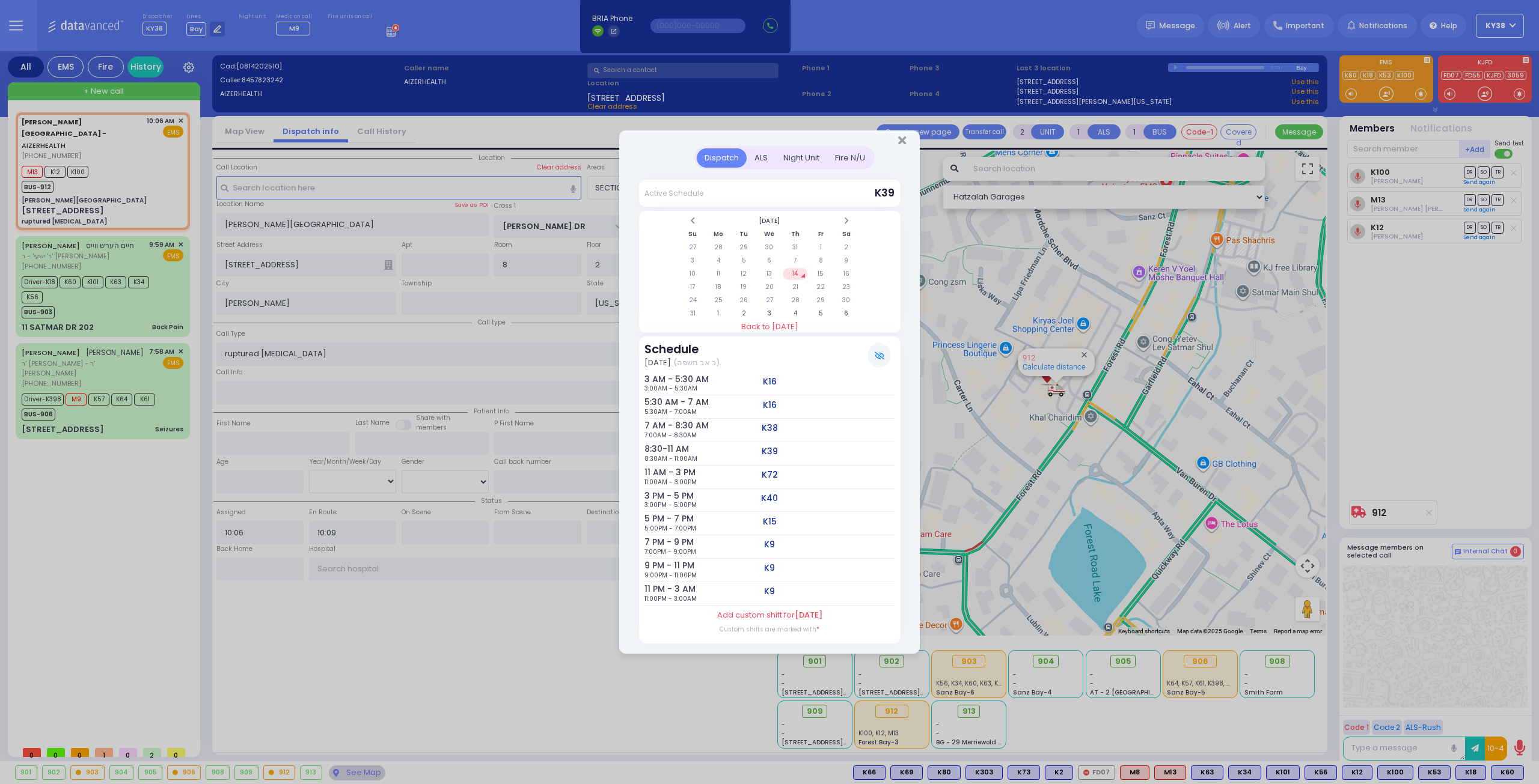
click at [375, 31] on div "Dispatch ALS Night Unit Active Schedule Su" at bounding box center [769, 392] width 1539 height 784
click at [902, 146] on icon "Close" at bounding box center [902, 140] width 8 height 12
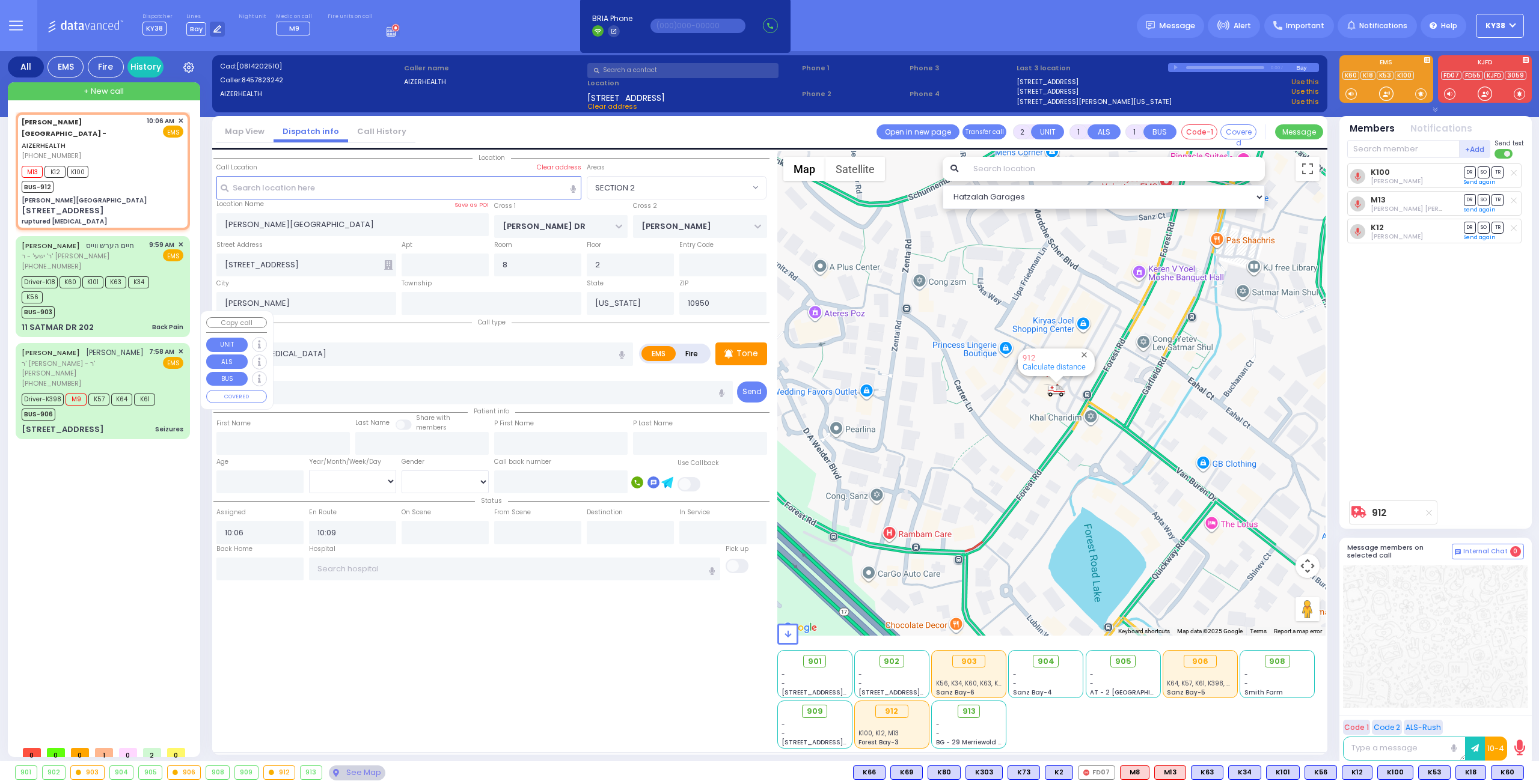
click at [133, 566] on div "Aizer Health Center - AIZERHEALTH (845) 782-3242 10:06 AM ✕" at bounding box center [105, 426] width 179 height 628
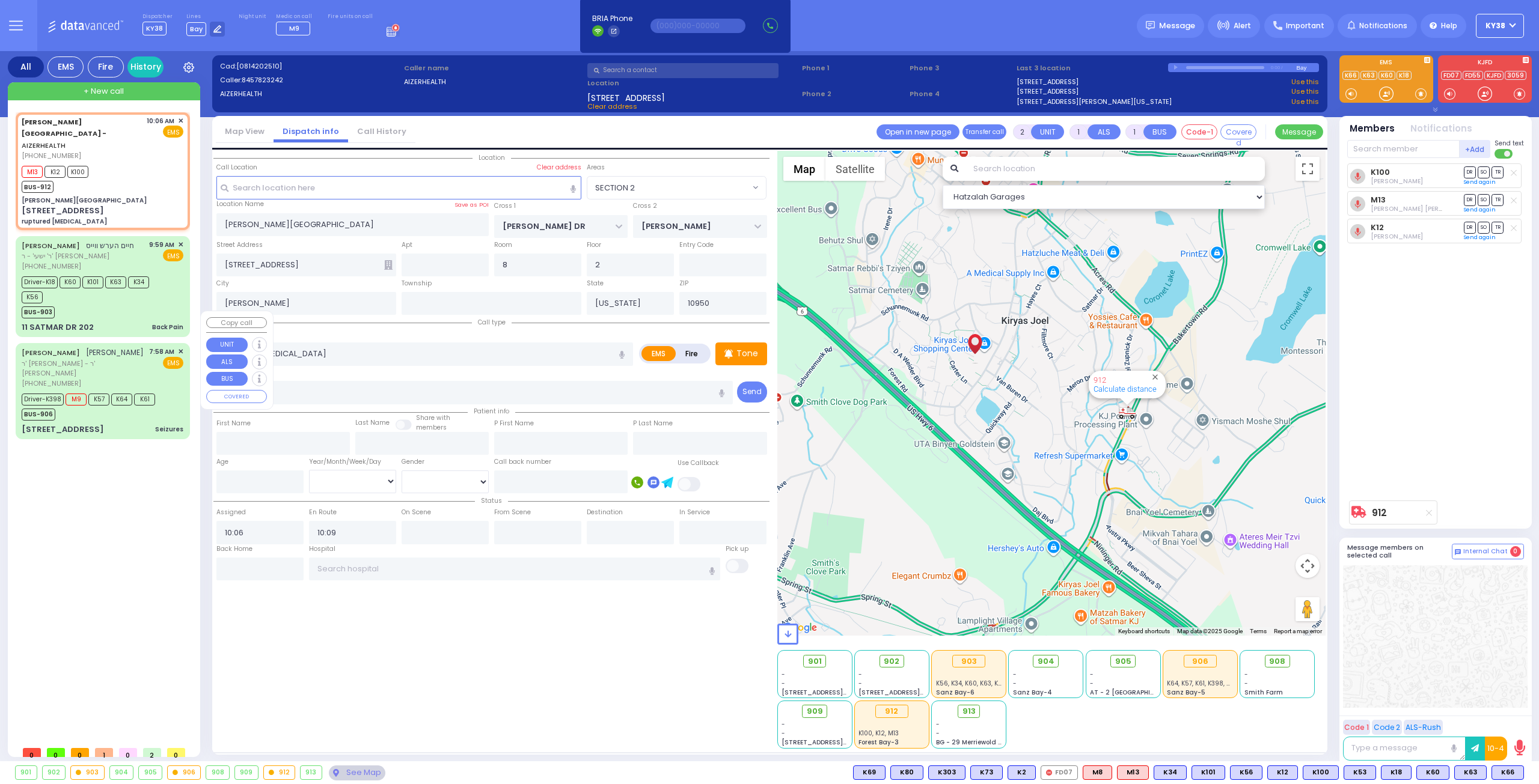
type input "6"
select select
radio input "true"
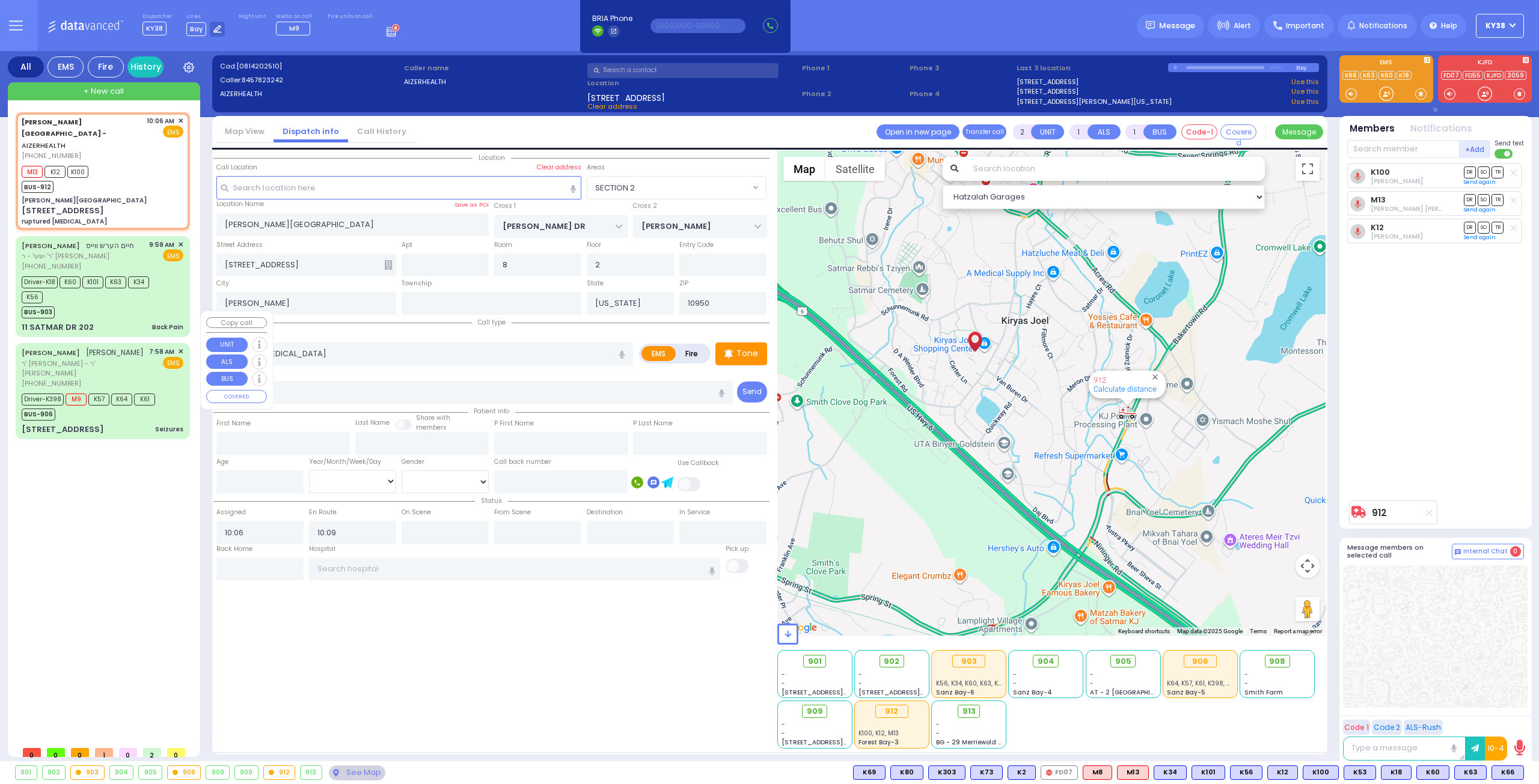
type input "Unknown"
select select "Year"
select select "Hatzalah Garages"
select select "SECTION 2"
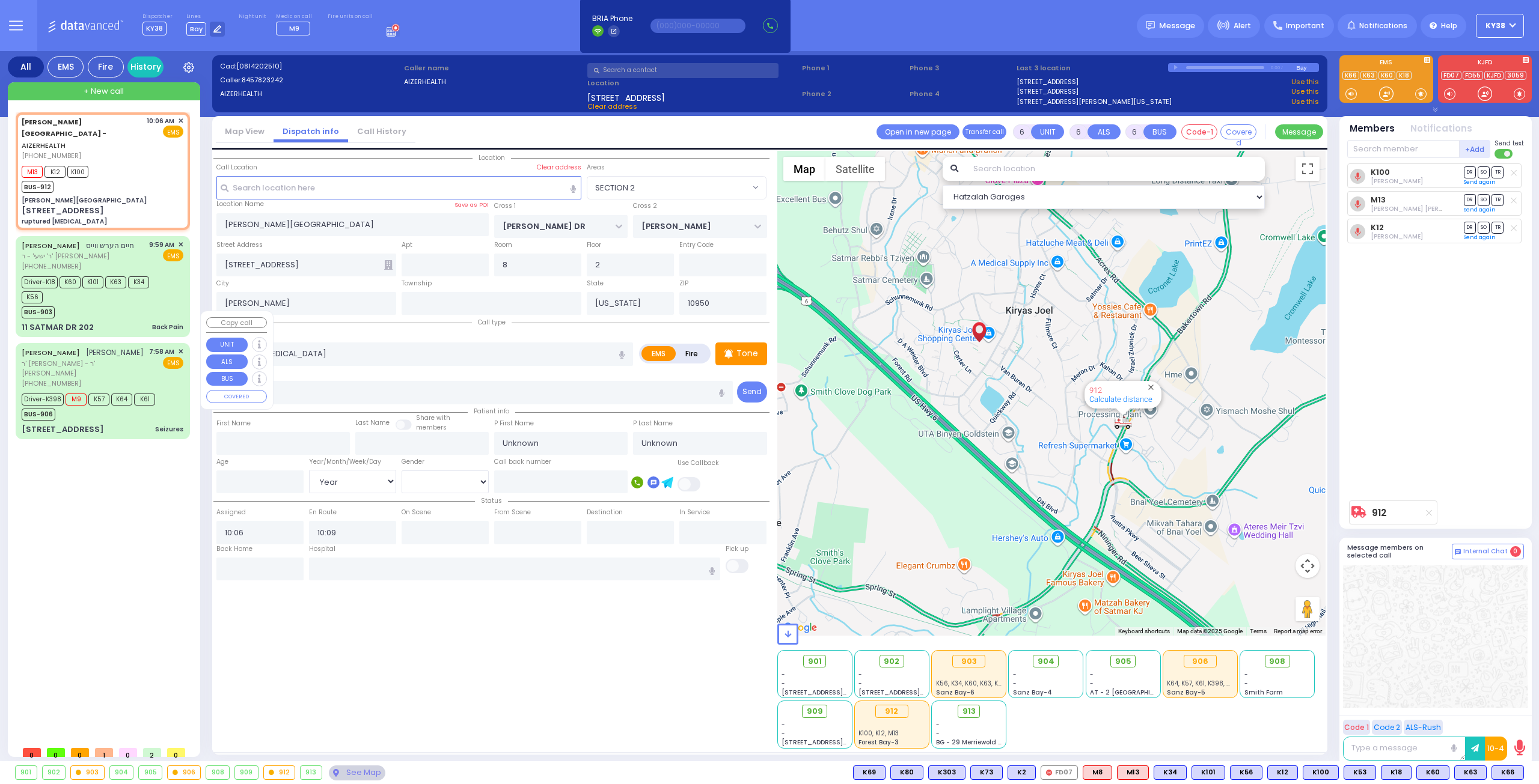
select select
radio input "true"
type input "[PERSON_NAME]"
type input "30"
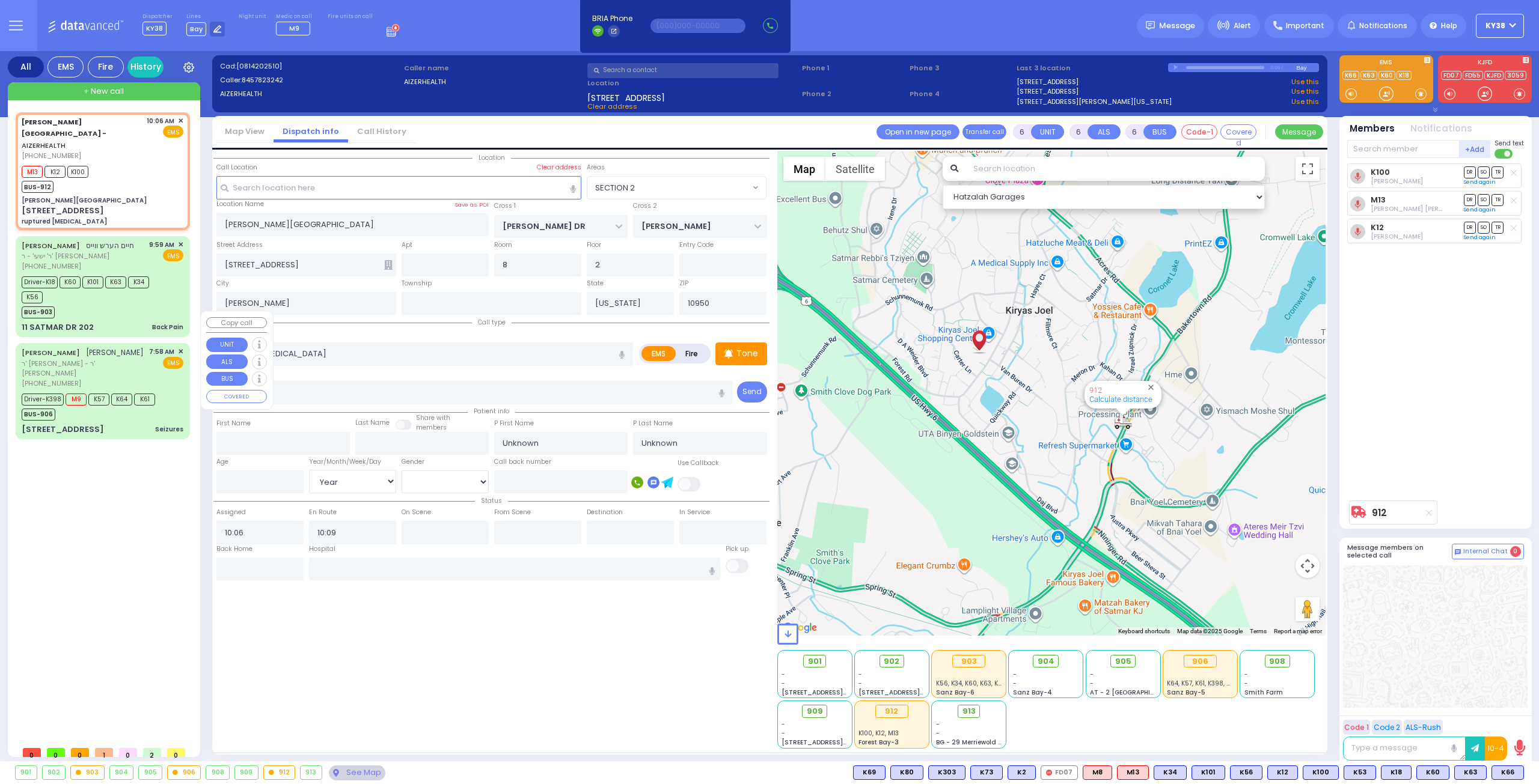
select select "Year"
select select "[DEMOGRAPHIC_DATA]"
select select "Hatzalah Garages"
select select "SECTION 2"
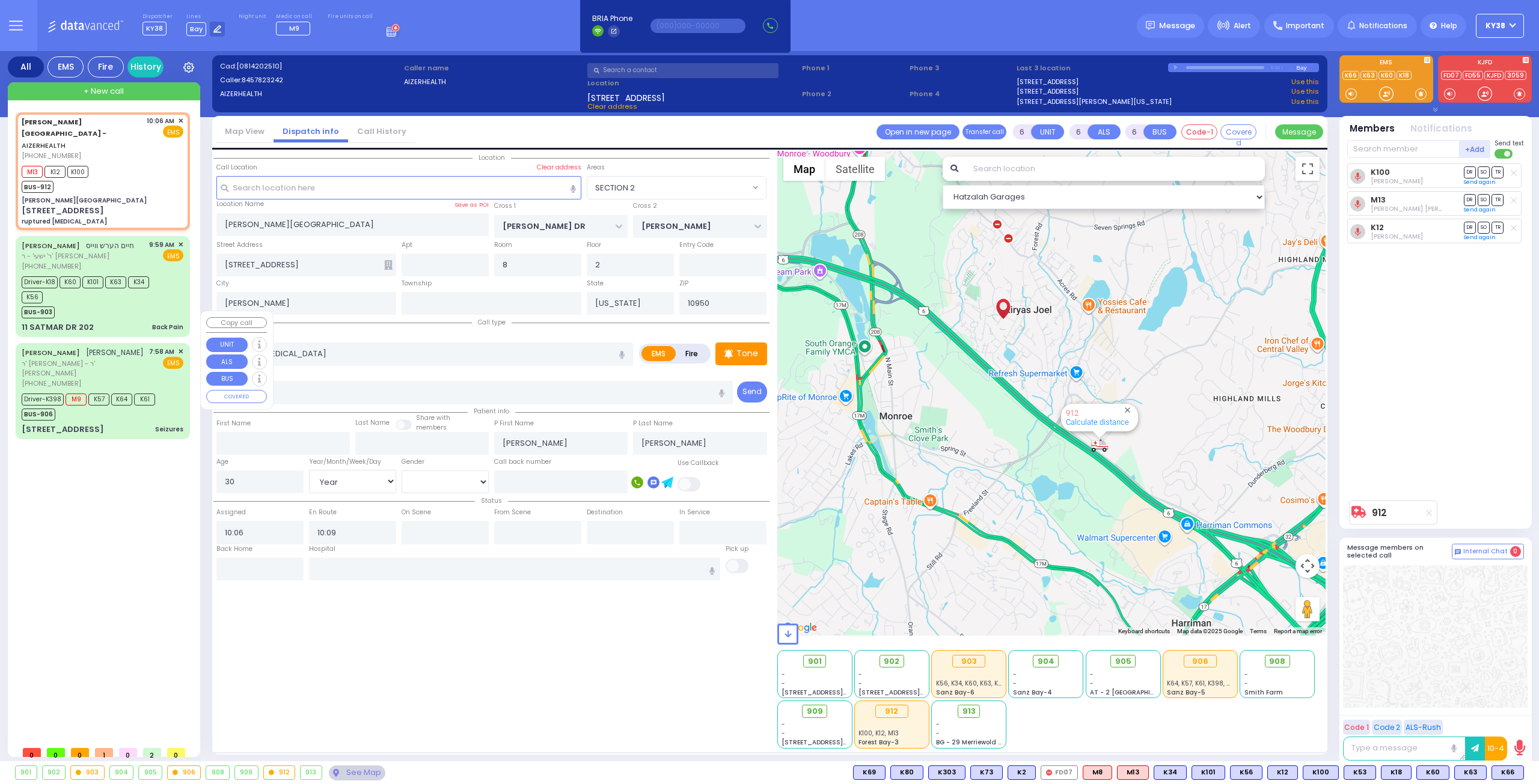
select select
radio input "true"
select select "Year"
select select "[DEMOGRAPHIC_DATA]"
select select "Hatzalah Garages"
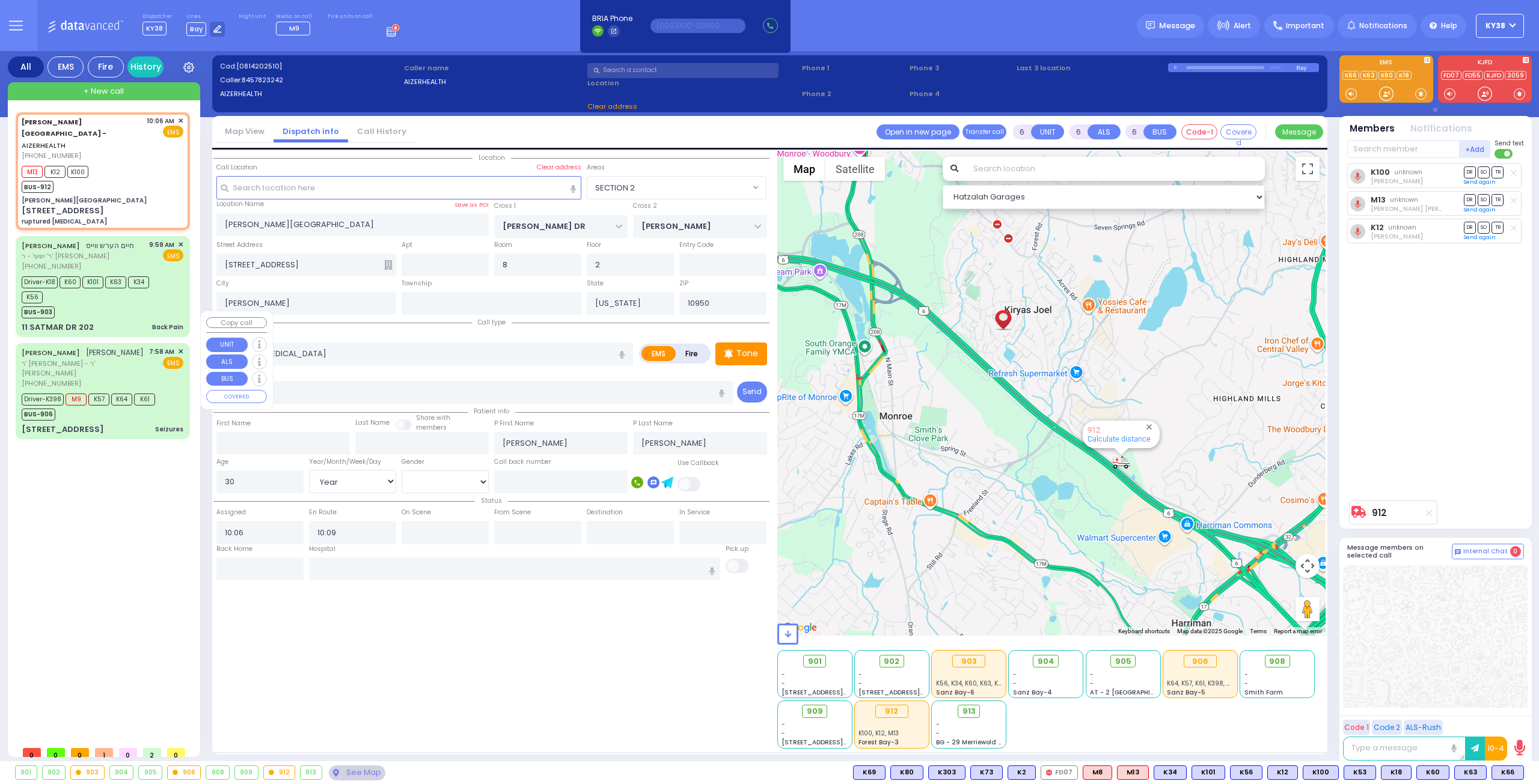
select select "SECTION 2"
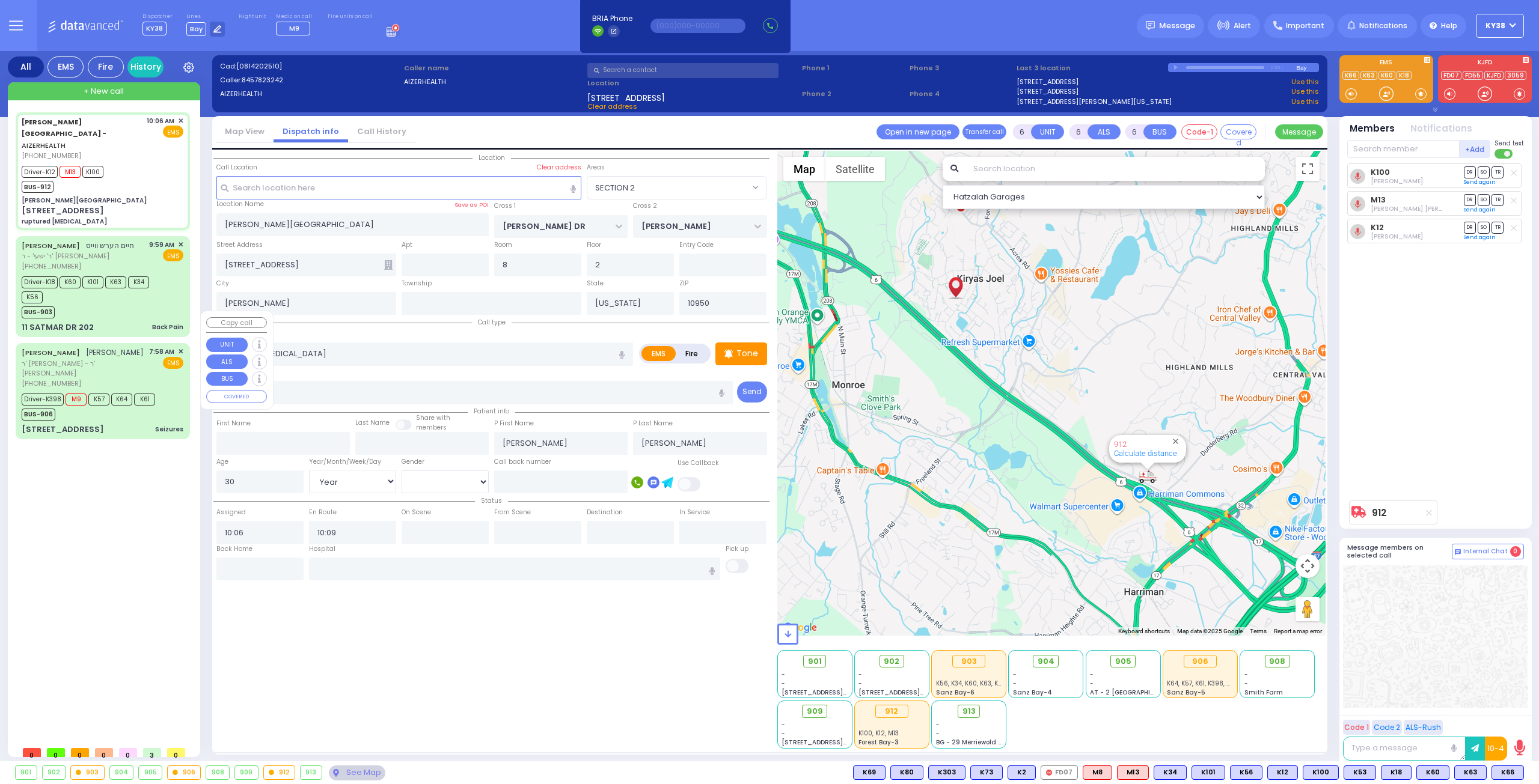
select select
radio input "true"
select select "Year"
select select "[DEMOGRAPHIC_DATA]"
type input "10:12"
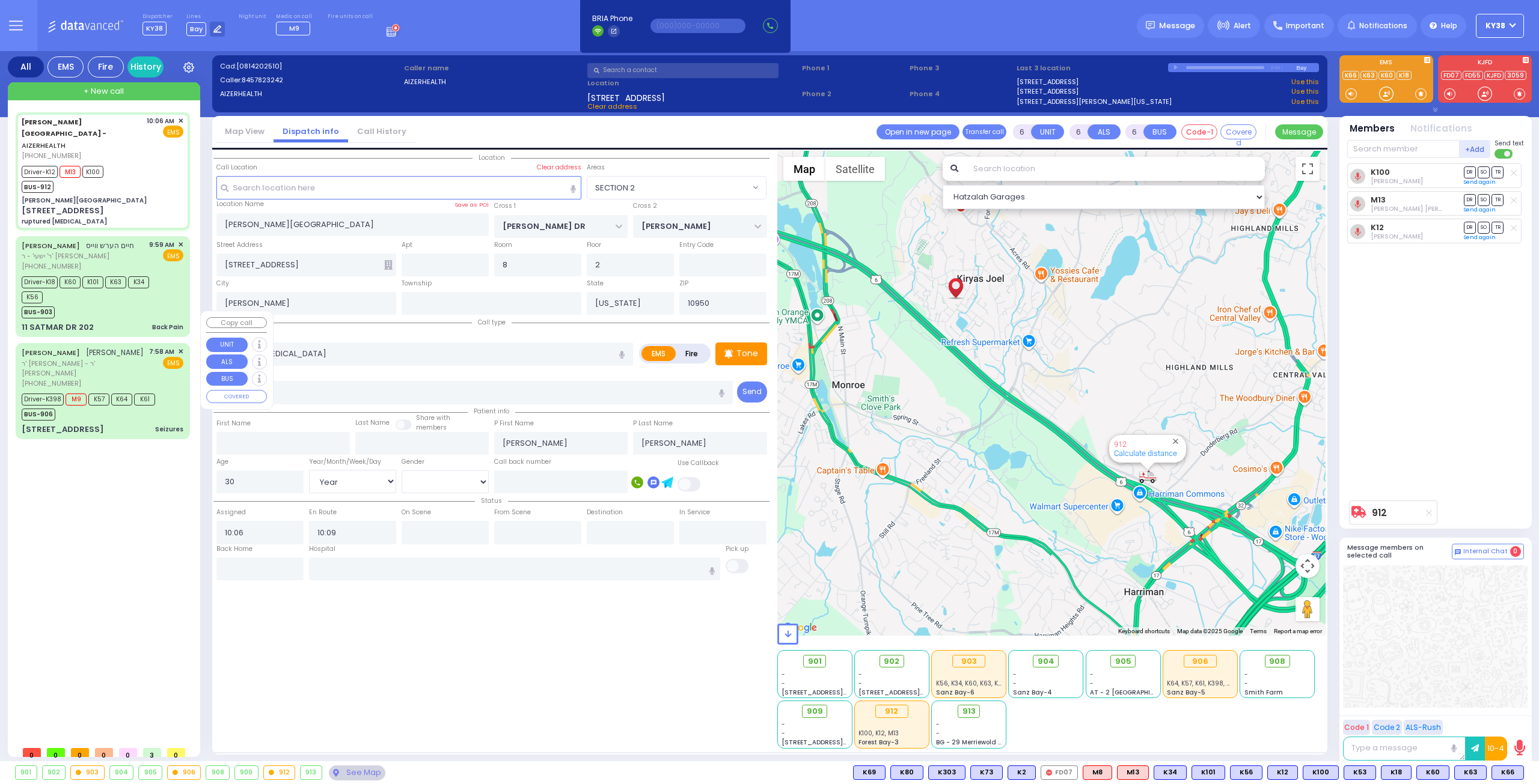
type input "10:25"
type input "10:48"
type input "10:59"
select select "Hatzalah Garages"
select select
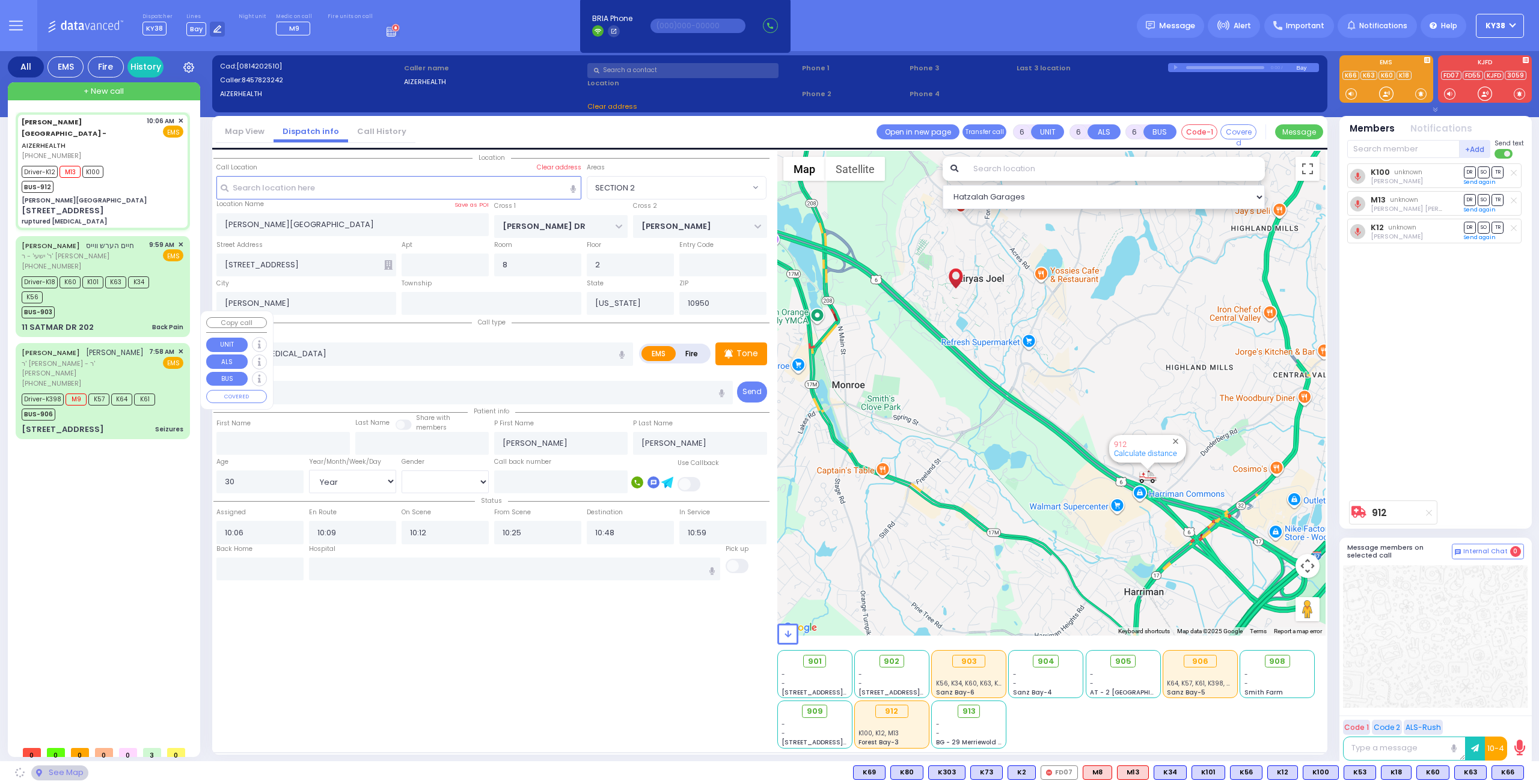
radio input "true"
select select "Year"
select select "[DEMOGRAPHIC_DATA]"
select select "Hatzalah Garages"
select select
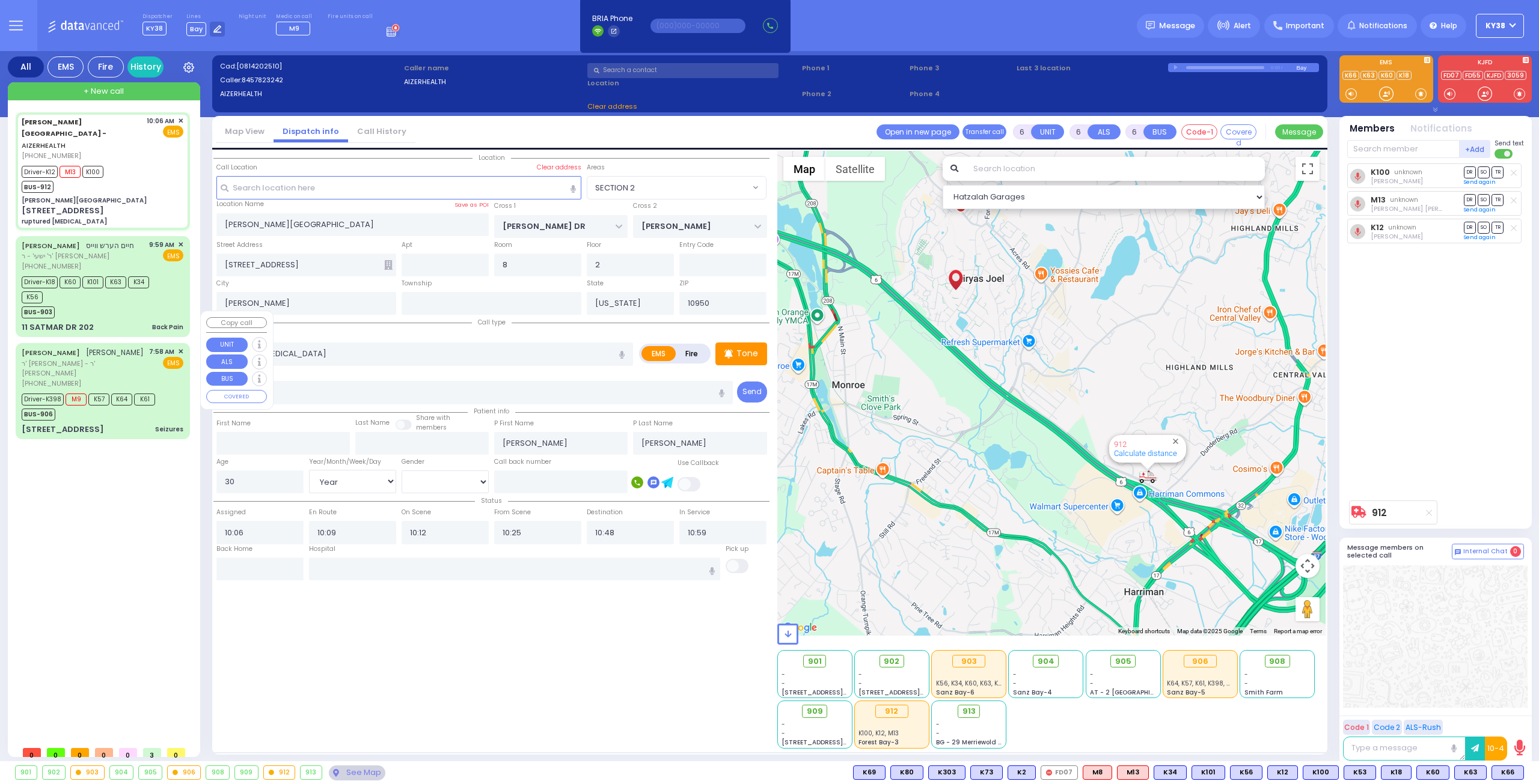
radio input "true"
select select "Year"
select select "[DEMOGRAPHIC_DATA]"
select select "Hatzalah Garages"
select select "SECTION 2"
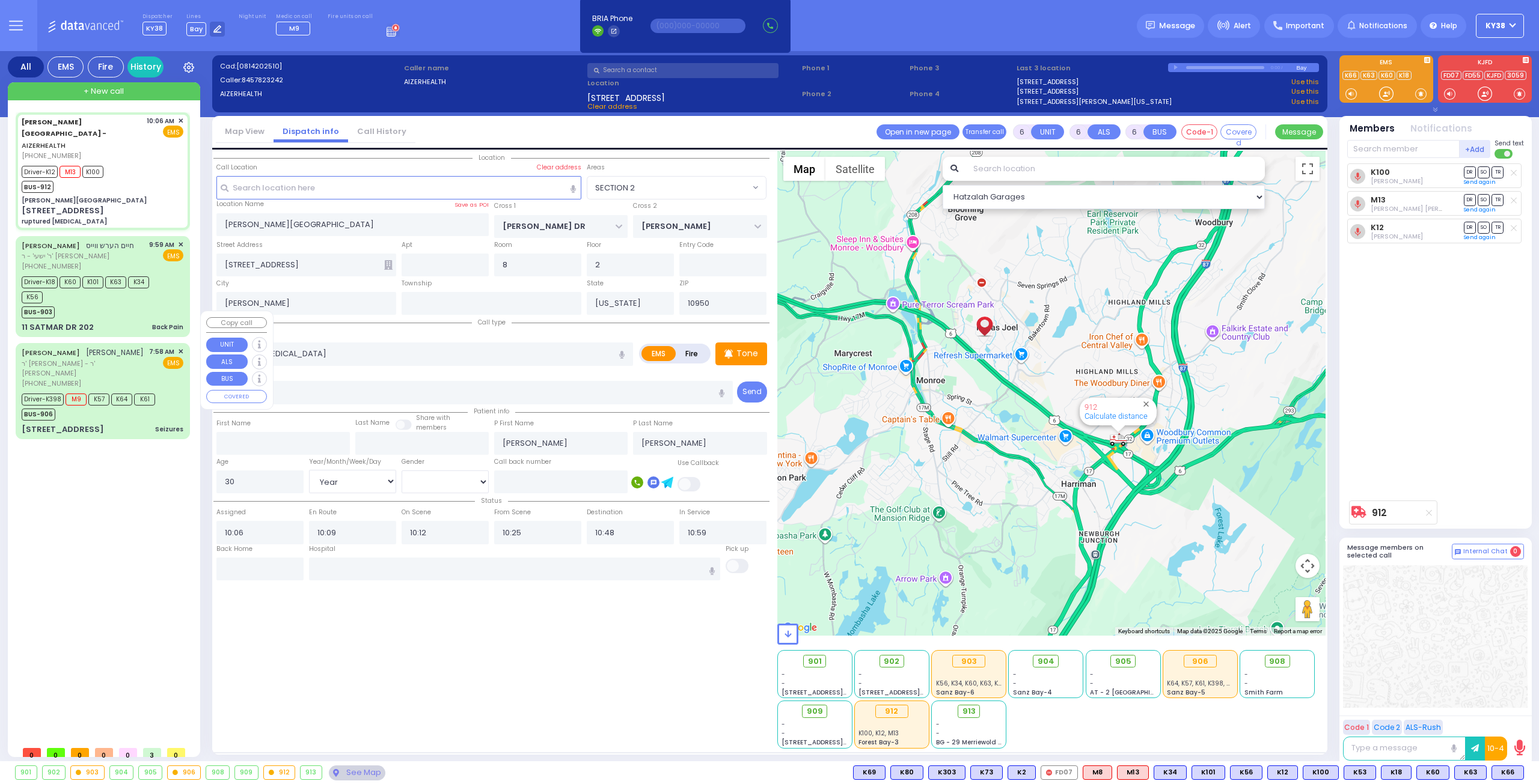
select select
radio input "true"
select select "Year"
select select "[DEMOGRAPHIC_DATA]"
select select "Hatzalah Garages"
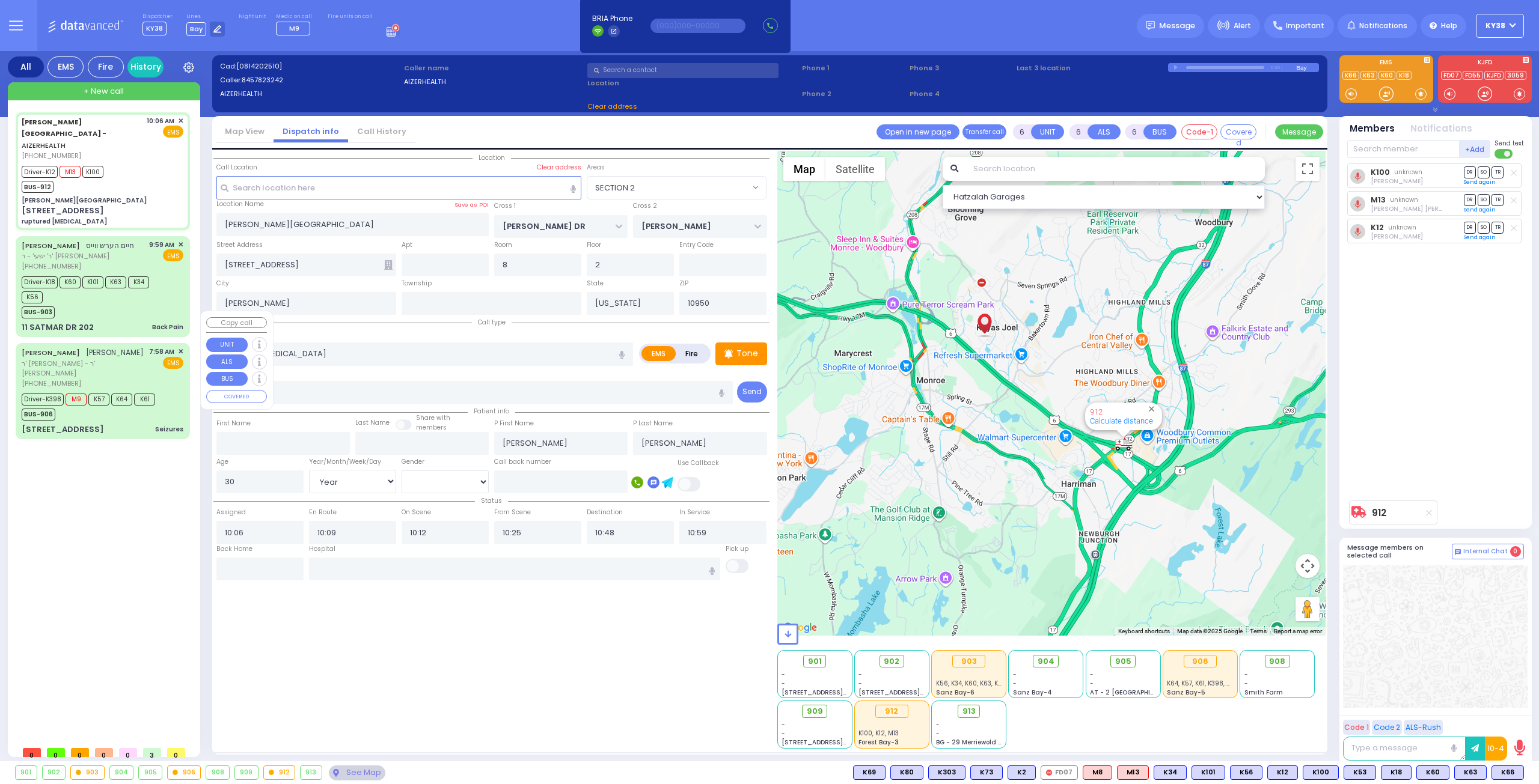
select select "SECTION 2"
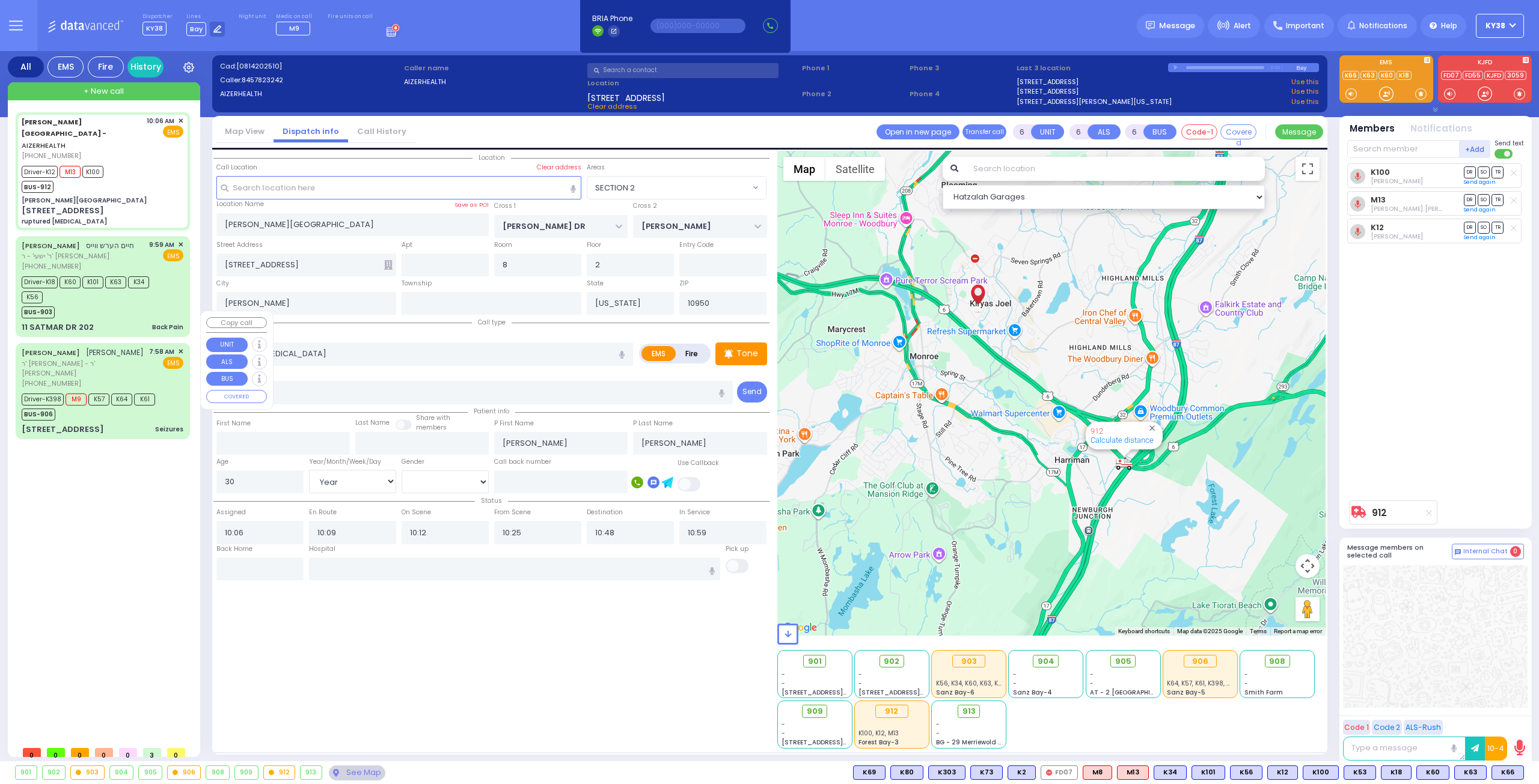
select select
radio input "true"
select select "Year"
select select "[DEMOGRAPHIC_DATA]"
type input "[GEOGRAPHIC_DATA] [STREET_ADDRESS][GEOGRAPHIC_DATA] Suffern"
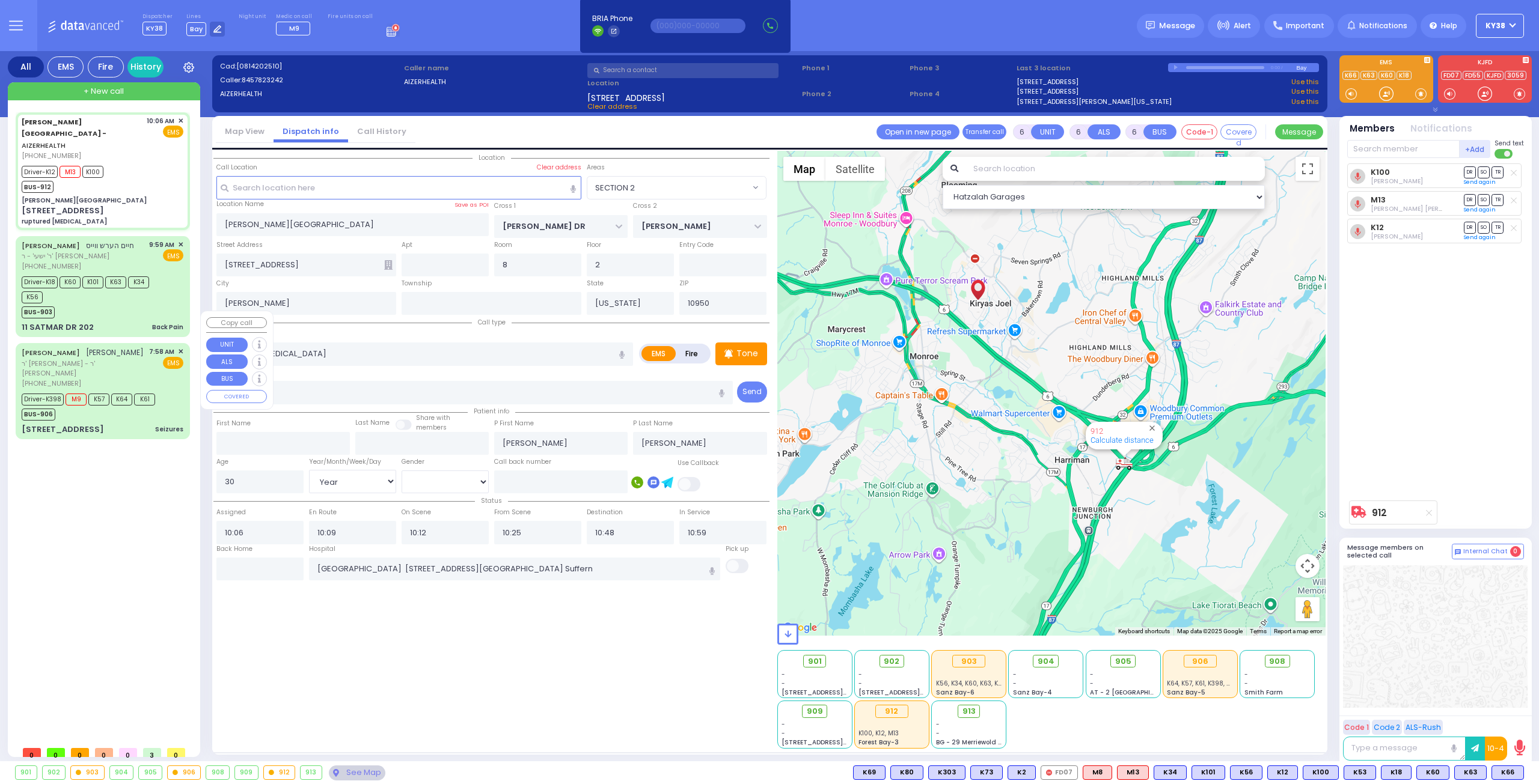
select select "Hatzalah Garages"
select select "SECTION 2"
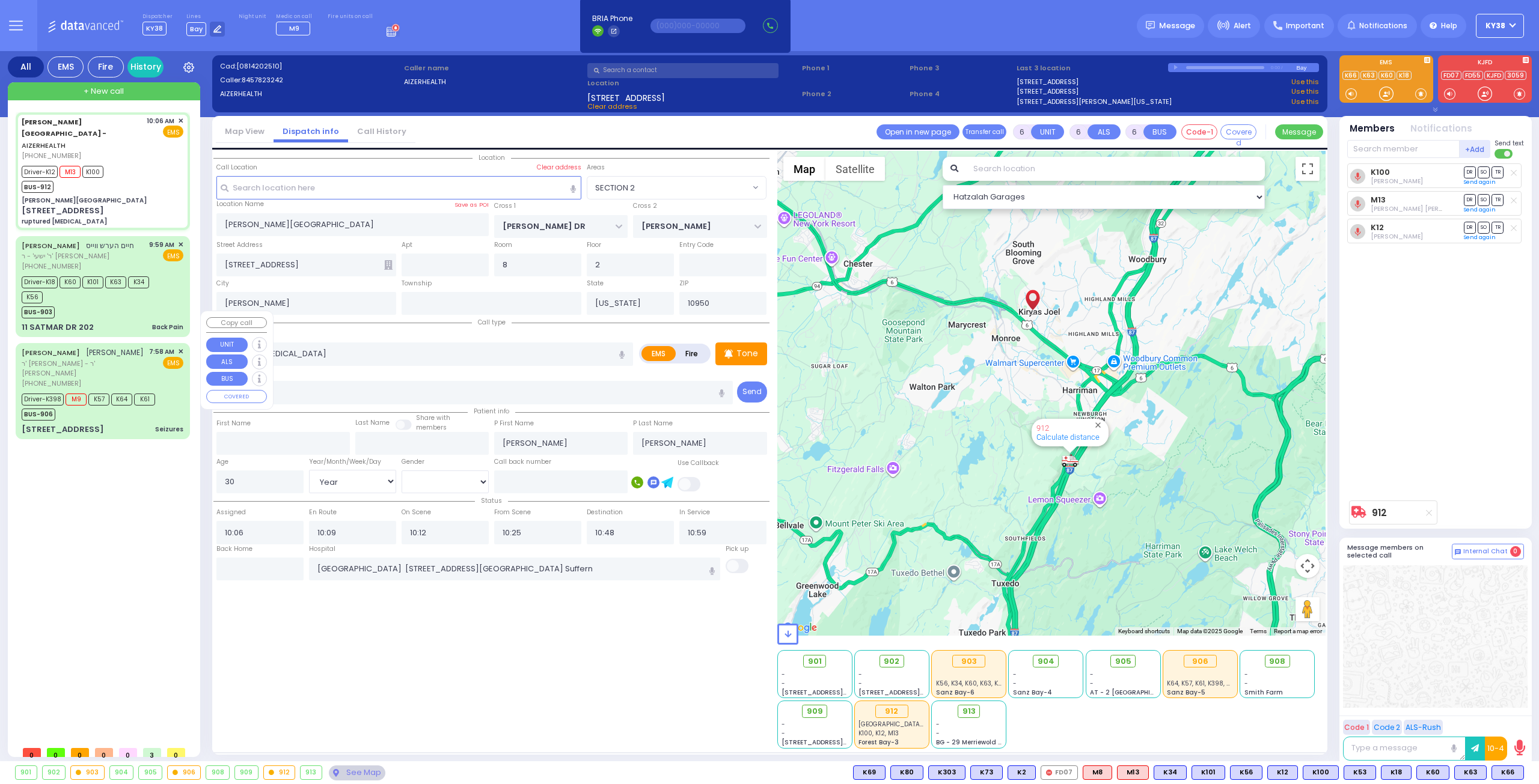
select select
radio input "true"
select select "Year"
select select "[DEMOGRAPHIC_DATA]"
select select "Hatzalah Garages"
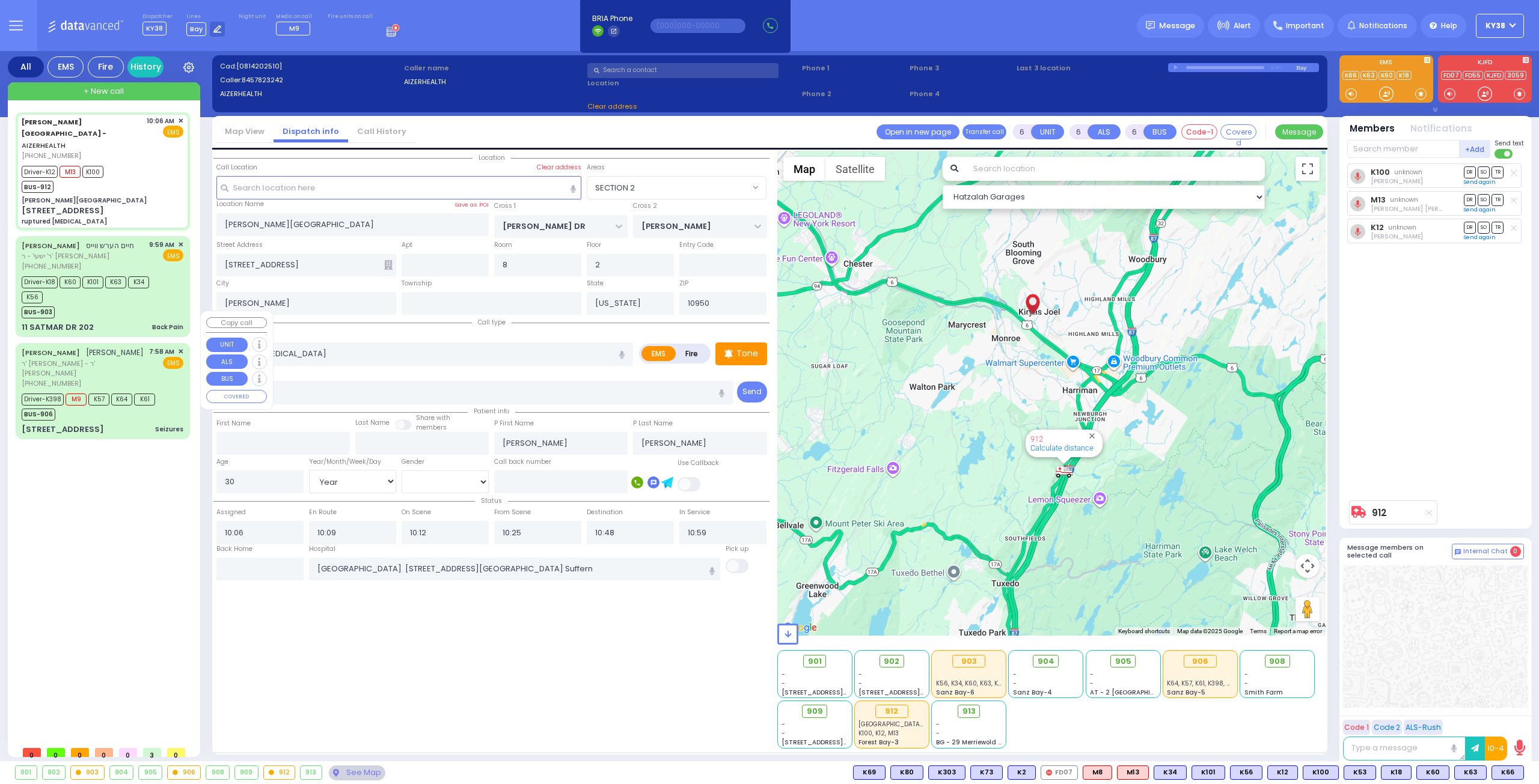
select select "SECTION 2"
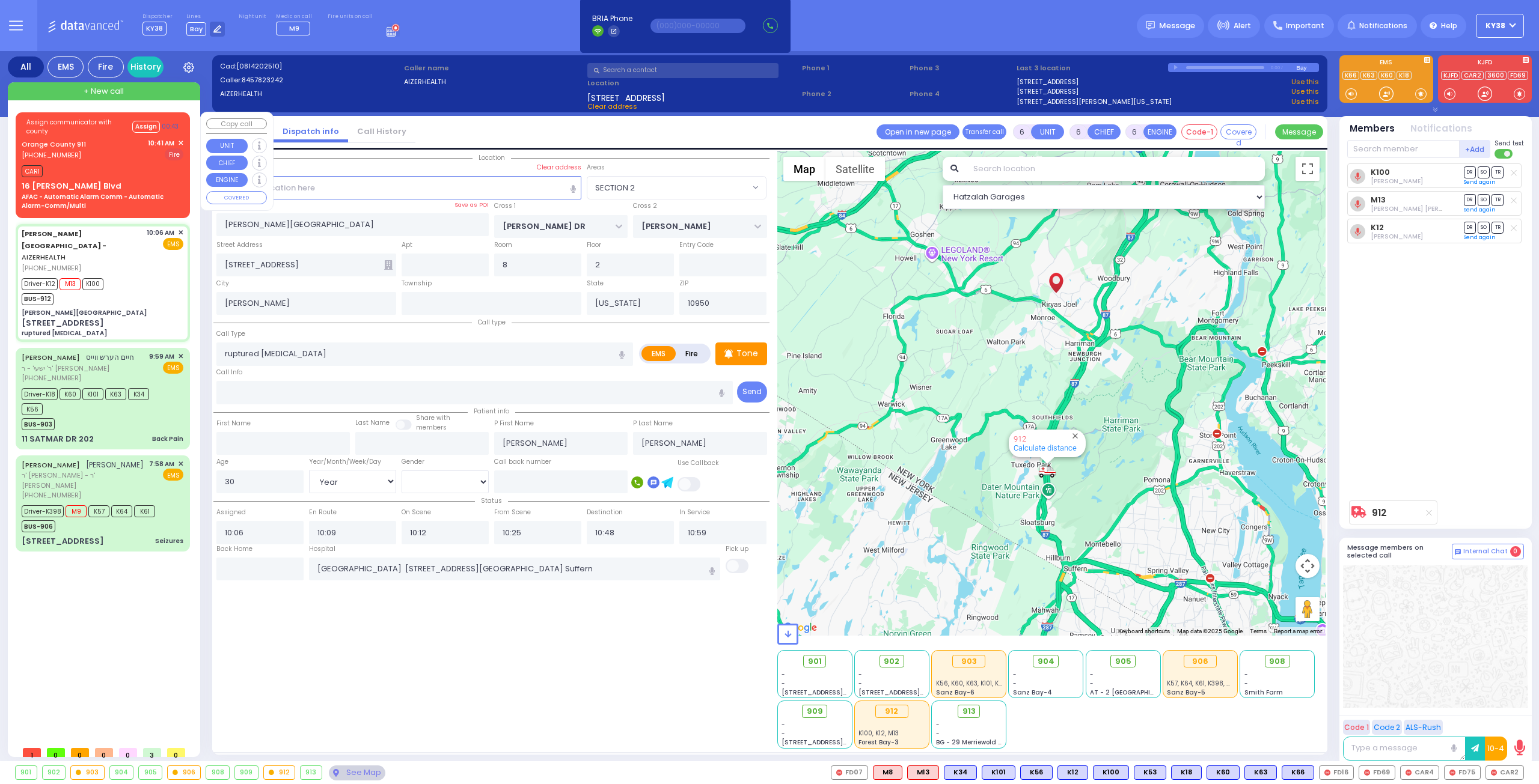
click at [118, 162] on div "CAR1" at bounding box center [102, 170] width 162 height 15
select select
type input "AFAC - Automatic Alarm Comm - Automatic Alarm-Comm/Multi"
radio input "false"
radio input "true"
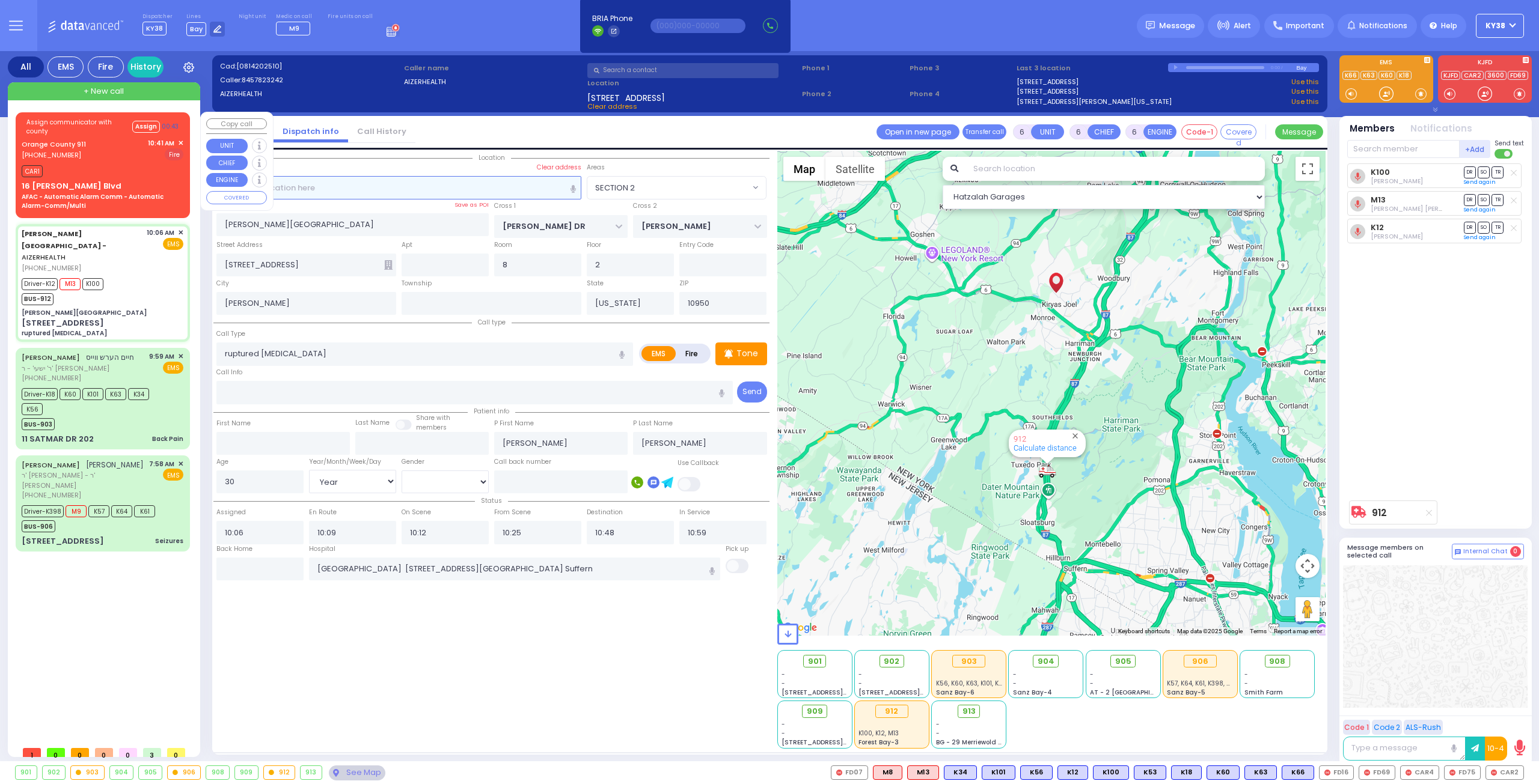
type input "Nature: : AFAC - Automatic Alarm Comm - Automatic Alarm-Comm/Multi Address: : […"
select select
type input "10:41"
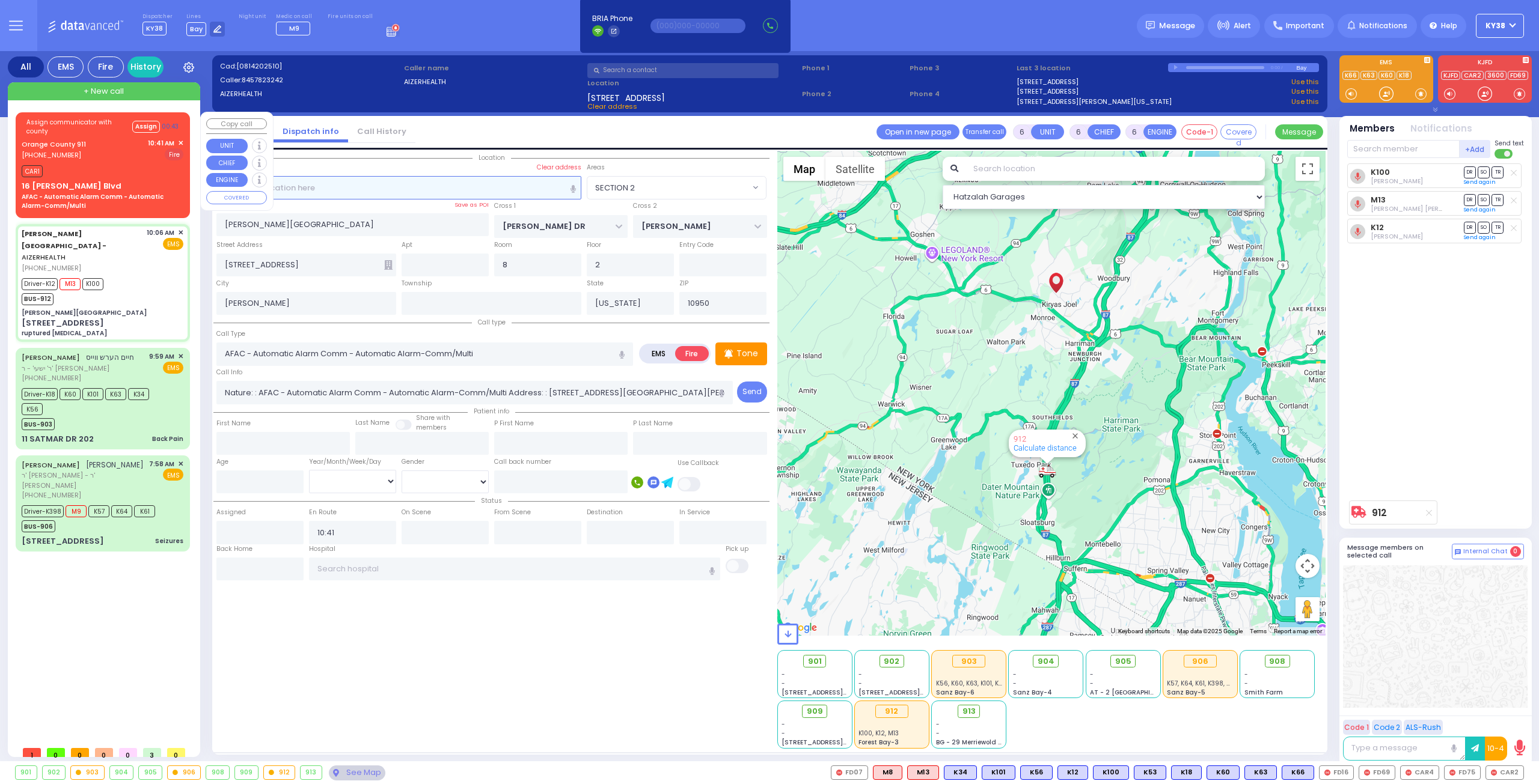
select select "Hatzalah Garages"
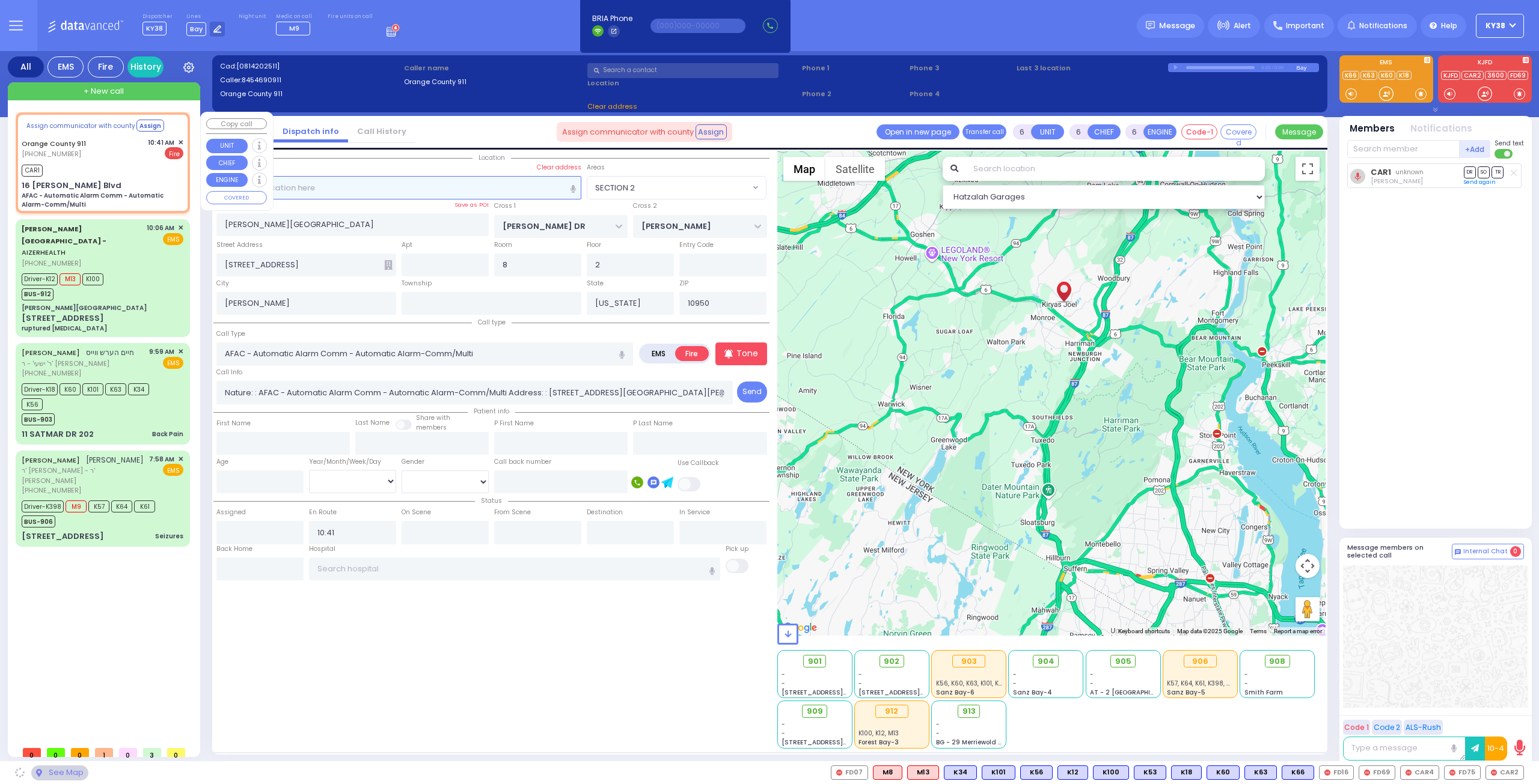
type input "16 [PERSON_NAME] Blvd"
type input "Monroe"
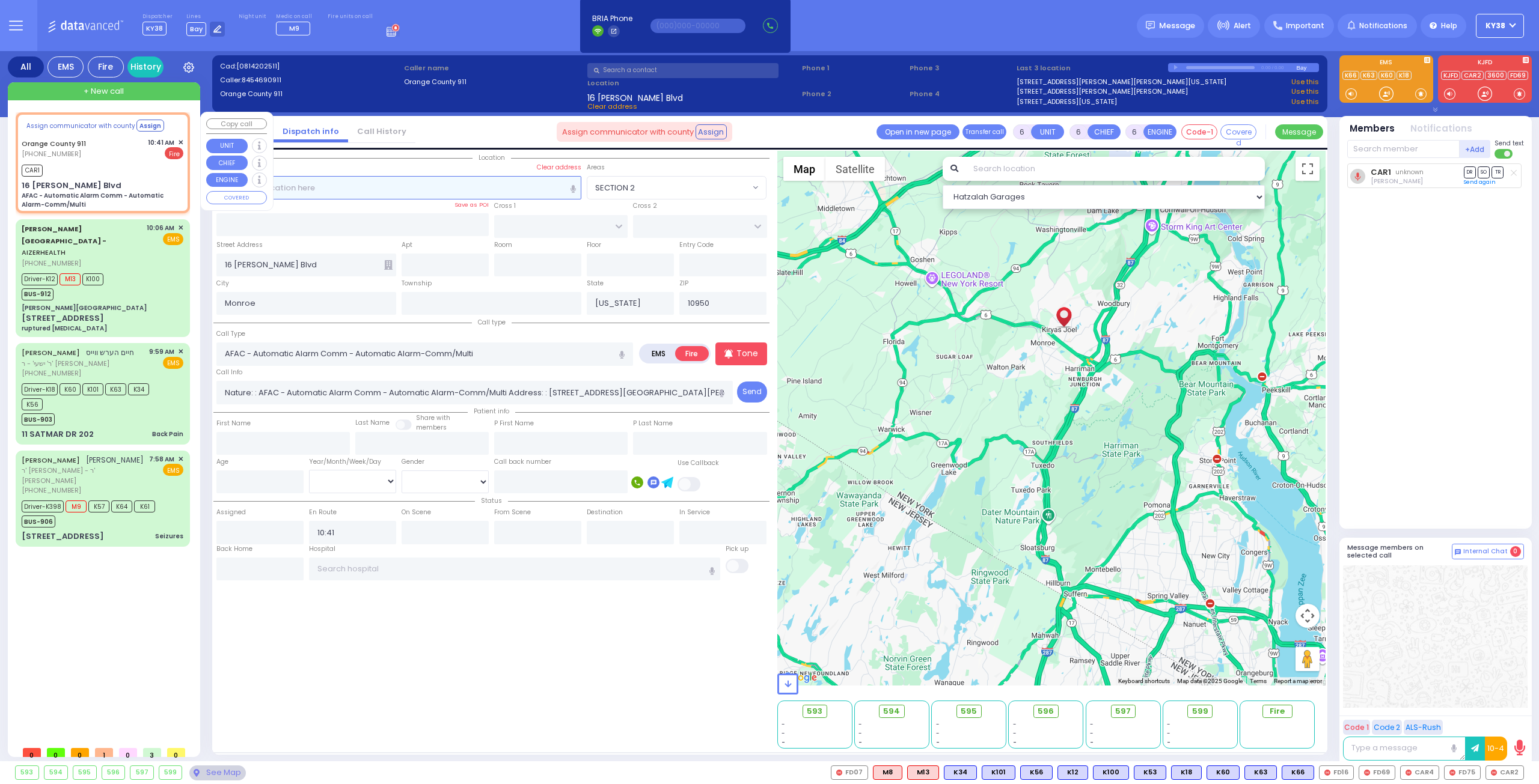
select select
radio input "true"
select select
select select "Hatzalah Garages"
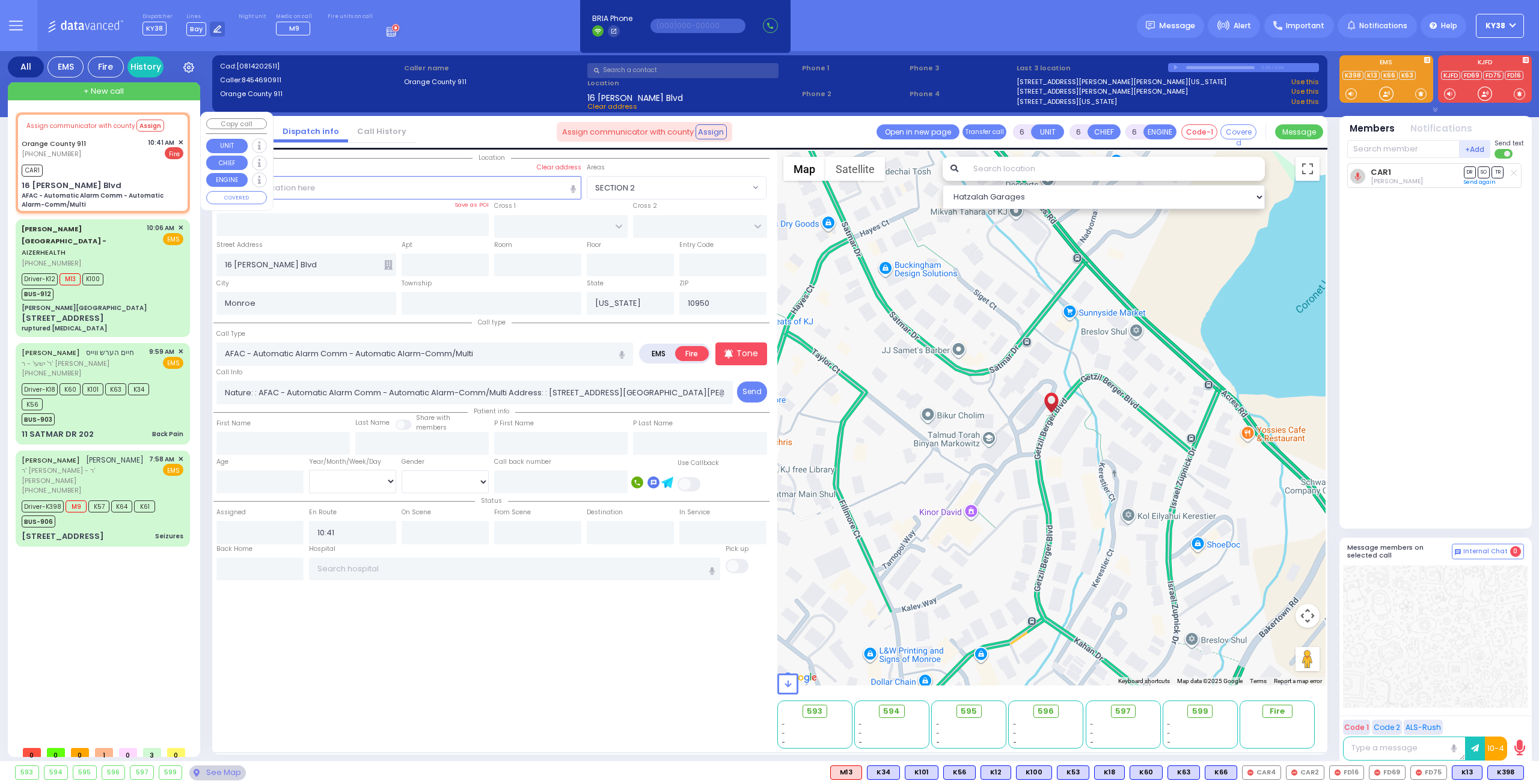
click at [133, 168] on div "CAR1" at bounding box center [102, 169] width 162 height 15
select select
radio input "true"
select select
select select "Hatzalah Garages"
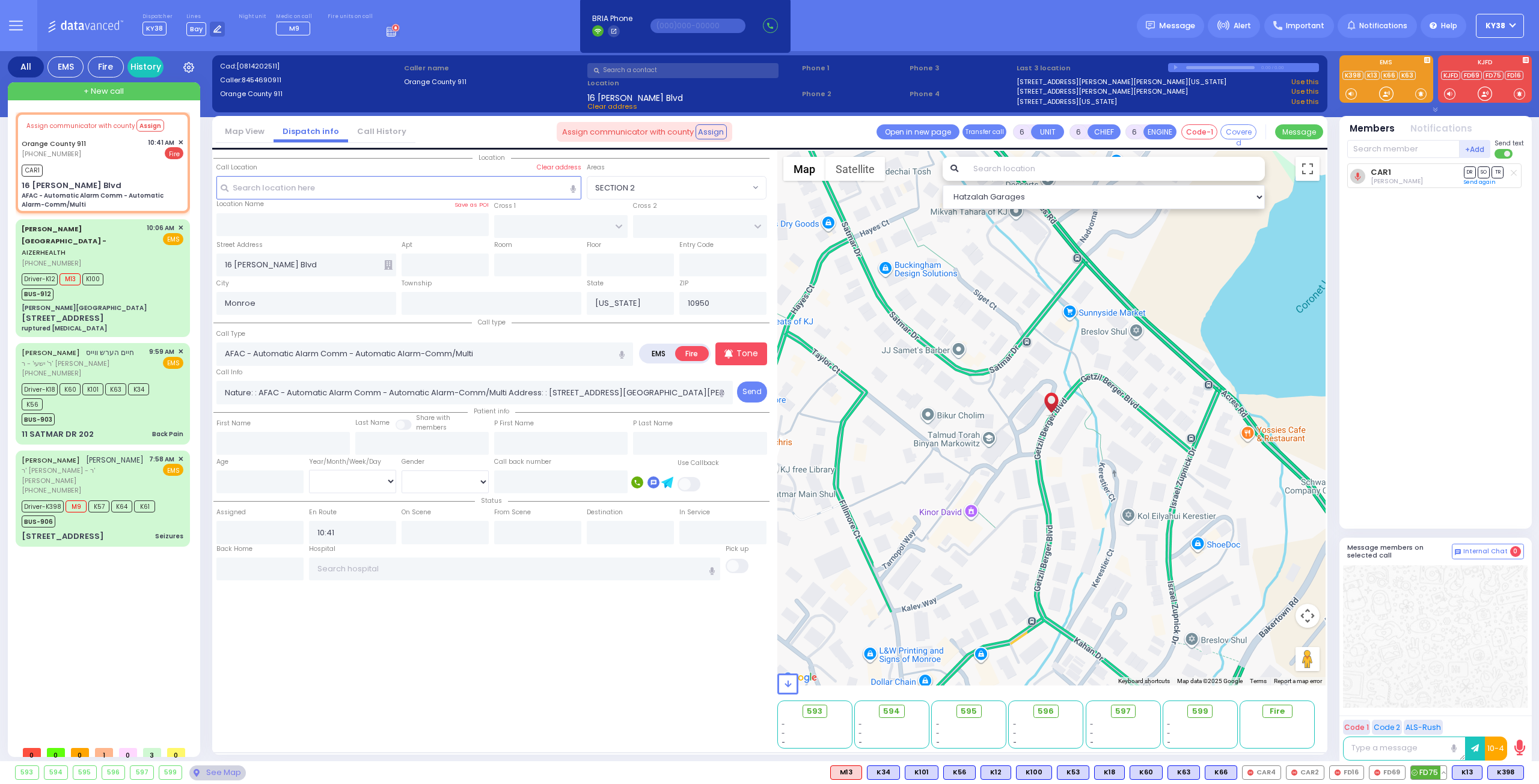
click at [1429, 773] on span "FD75" at bounding box center [1429, 773] width 36 height 13
click at [1397, 767] on span "FD69" at bounding box center [1387, 773] width 36 height 13
click at [1353, 773] on span "FD16" at bounding box center [1346, 773] width 34 height 13
click at [1307, 776] on span "CAR2" at bounding box center [1305, 773] width 37 height 13
click at [1265, 772] on span "CAR4" at bounding box center [1261, 773] width 38 height 13
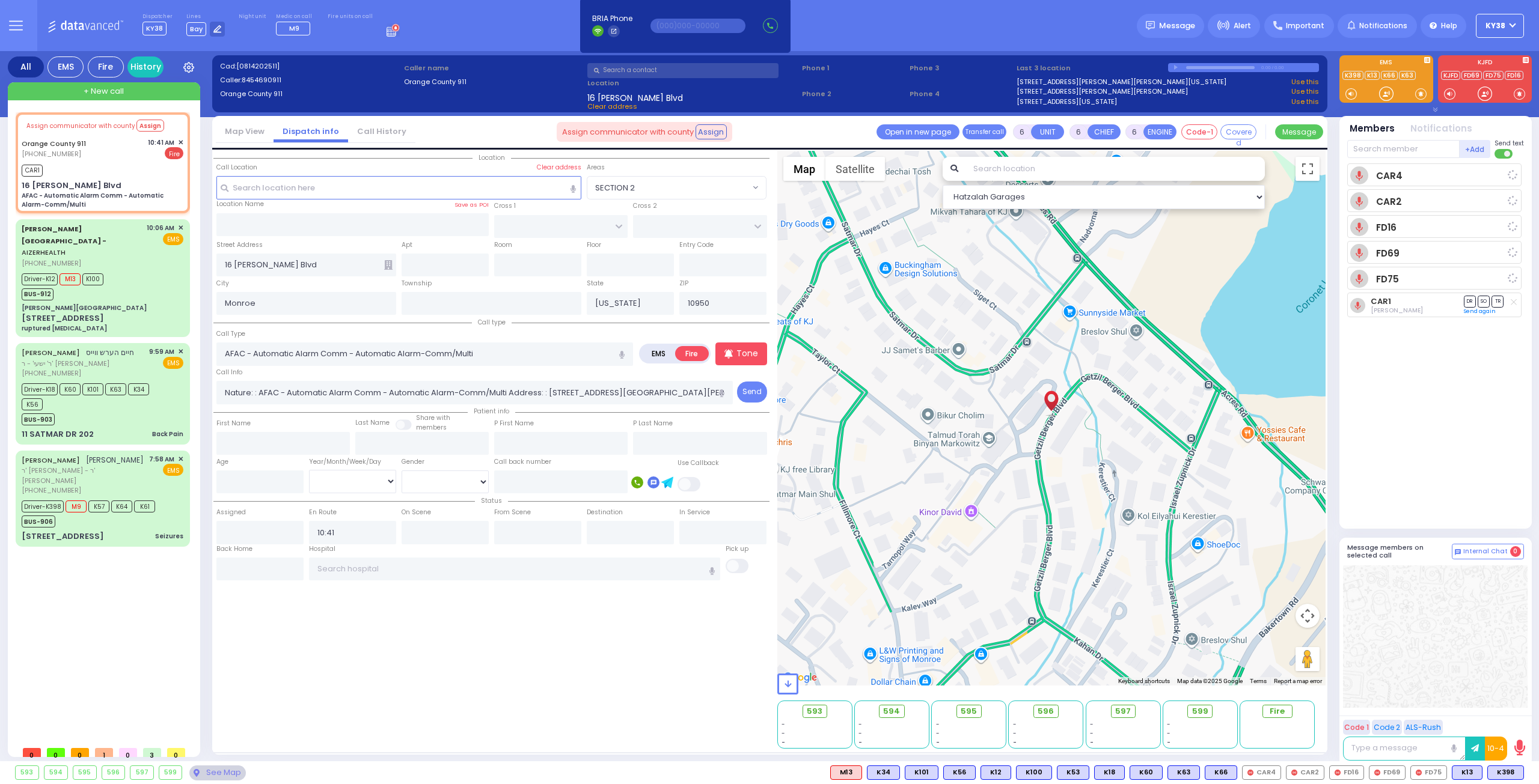
drag, startPoint x: 1437, startPoint y: 419, endPoint x: 1448, endPoint y: 432, distance: 17.0
click at [1448, 432] on div "CAR4 CAR2" at bounding box center [1436, 341] width 179 height 355
select select
radio input "true"
select select
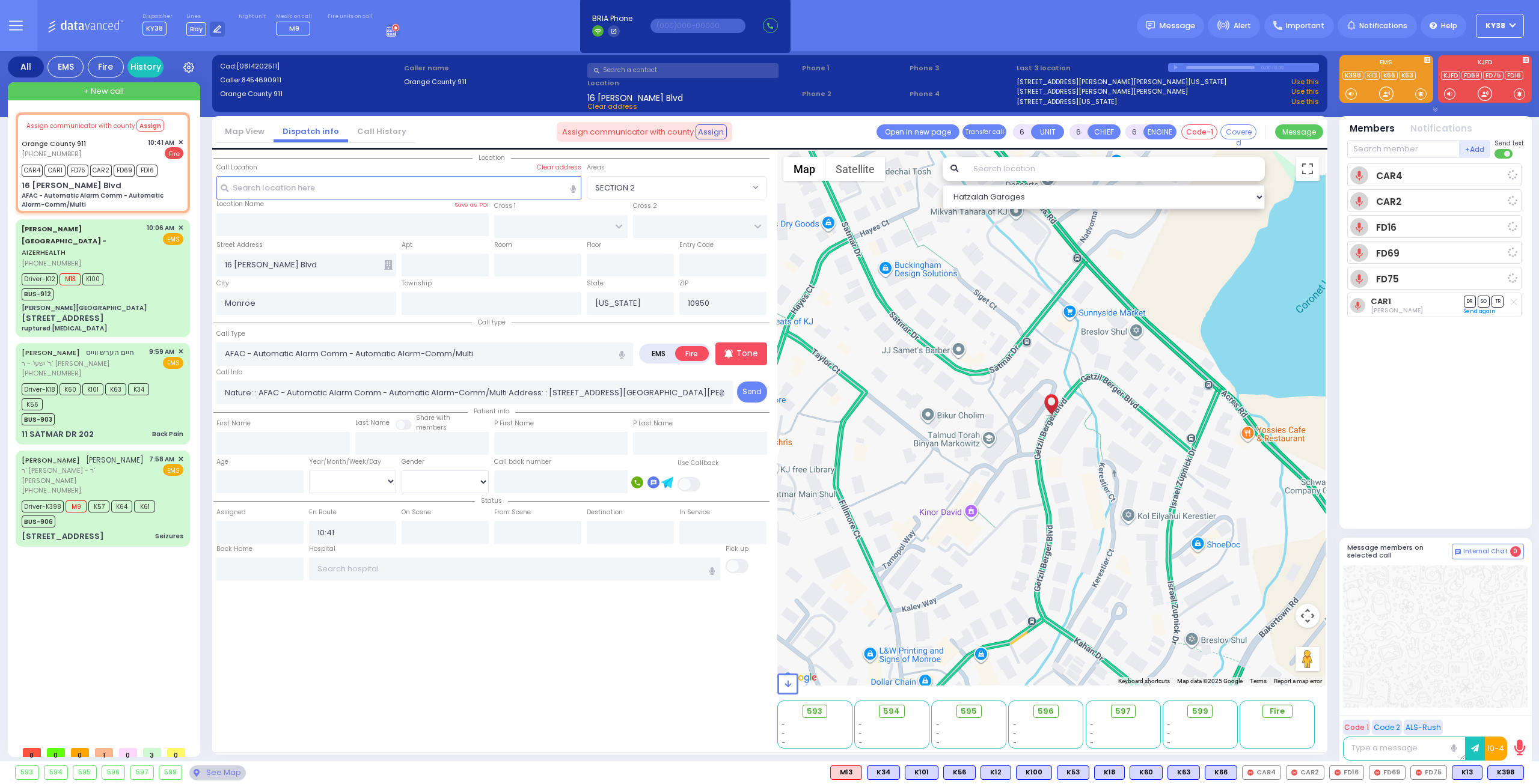
select select "Hatzalah Garages"
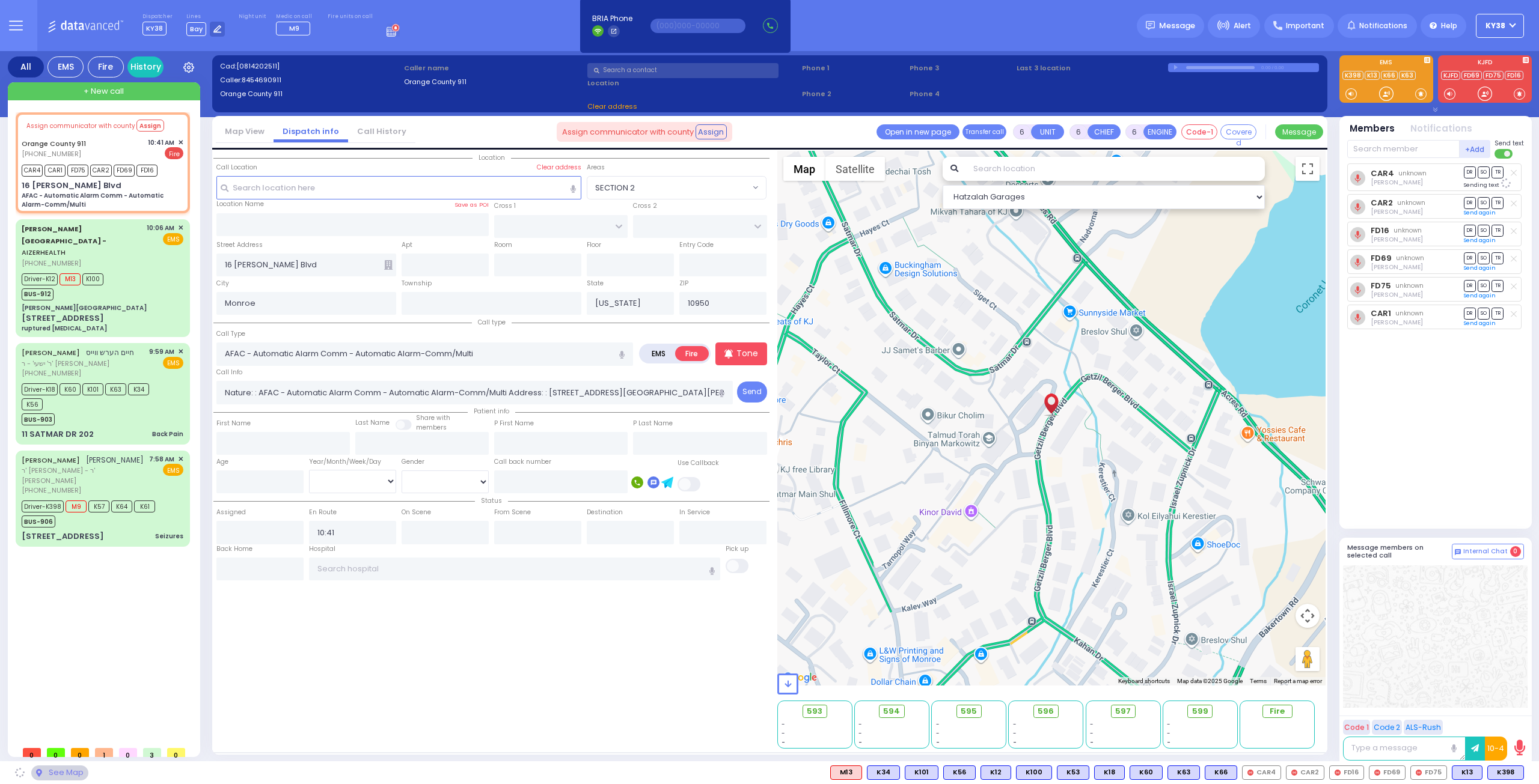
select select
radio input "true"
select select
select select "Hatzalah Garages"
select select
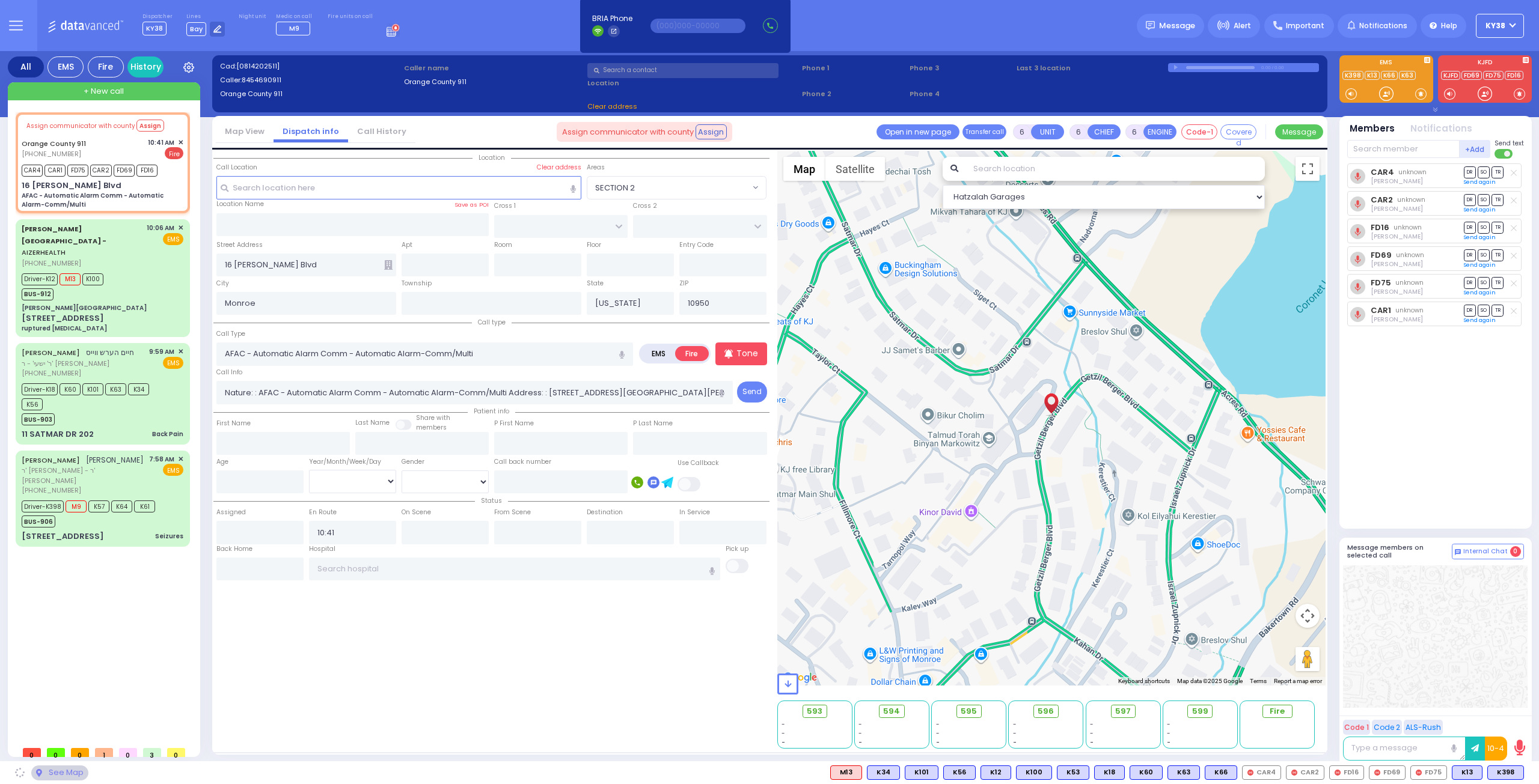
radio input "true"
select select
click at [120, 582] on div "Assign communicator with county Assign Orange County 911 (845) 469-0911 CAR4 CA…" at bounding box center [105, 426] width 179 height 628
select select "Hatzalah Garages"
select select
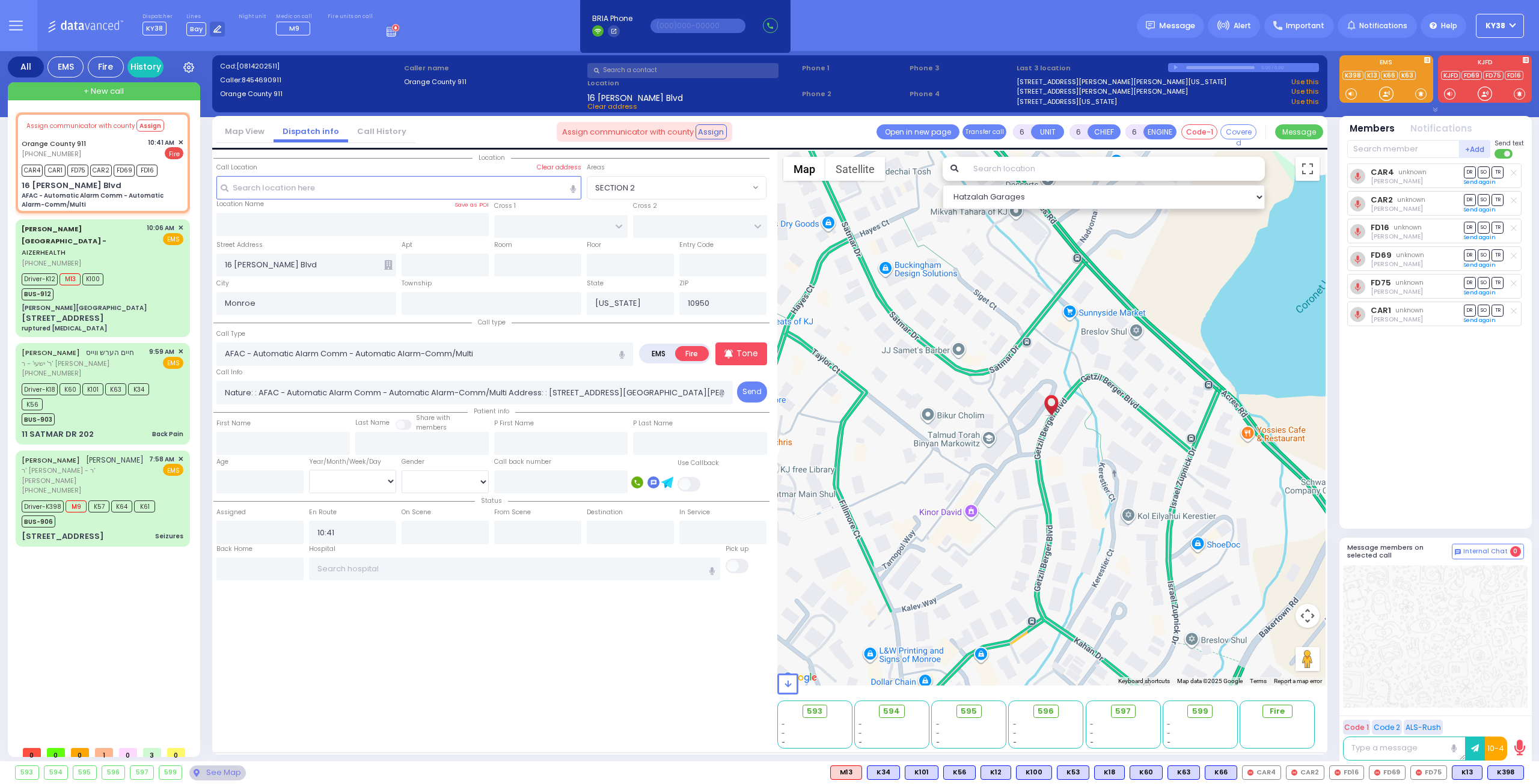
radio input "true"
select select
radio input "true"
select select
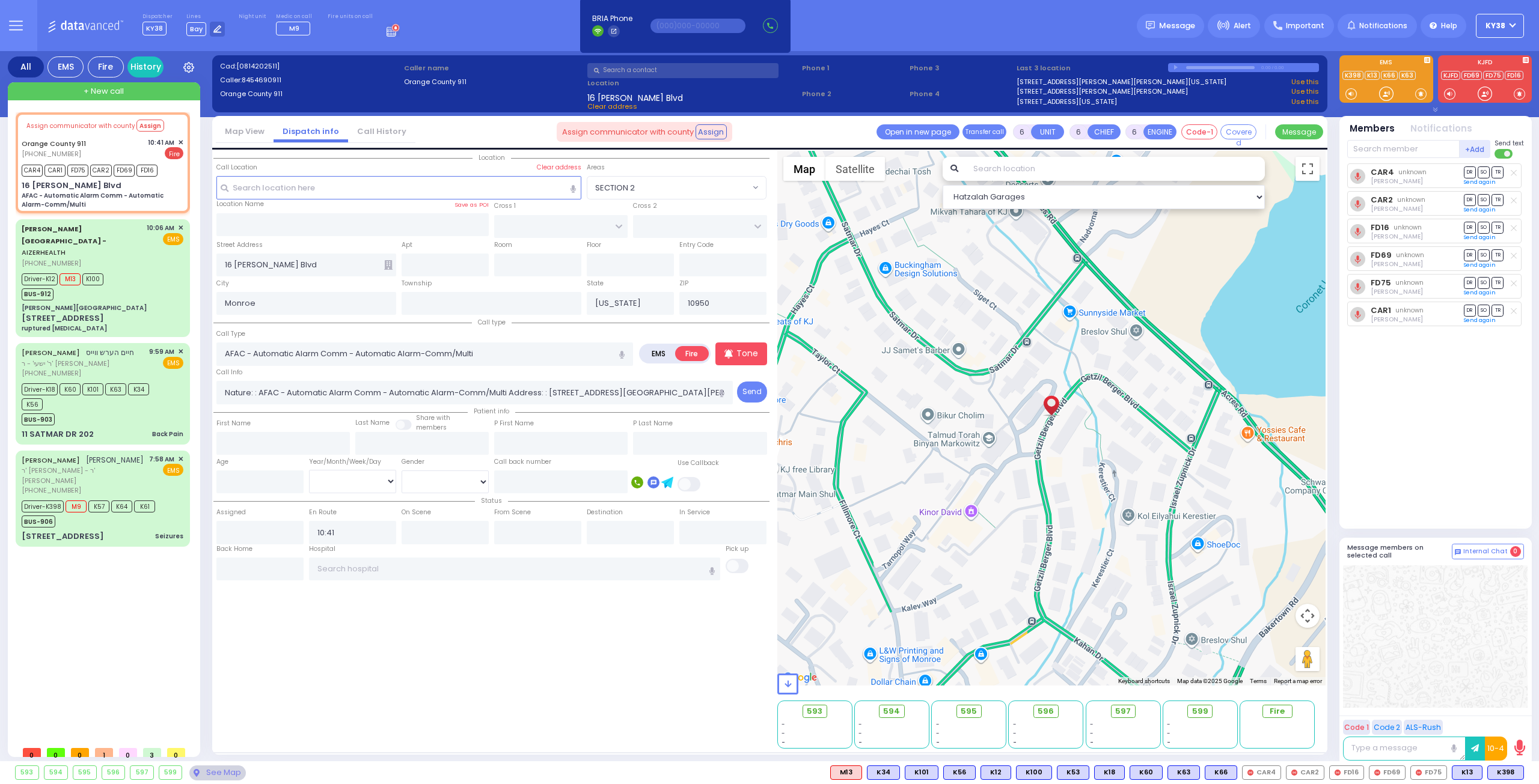
select select "Hatzalah Garages"
click at [121, 498] on div "CHAIM MENACHEM AKER חיים מנחם אקער ר' אברהם אביש - ר' יחזקאל פרענקל (845) 204-4…" at bounding box center [102, 499] width 169 height 92
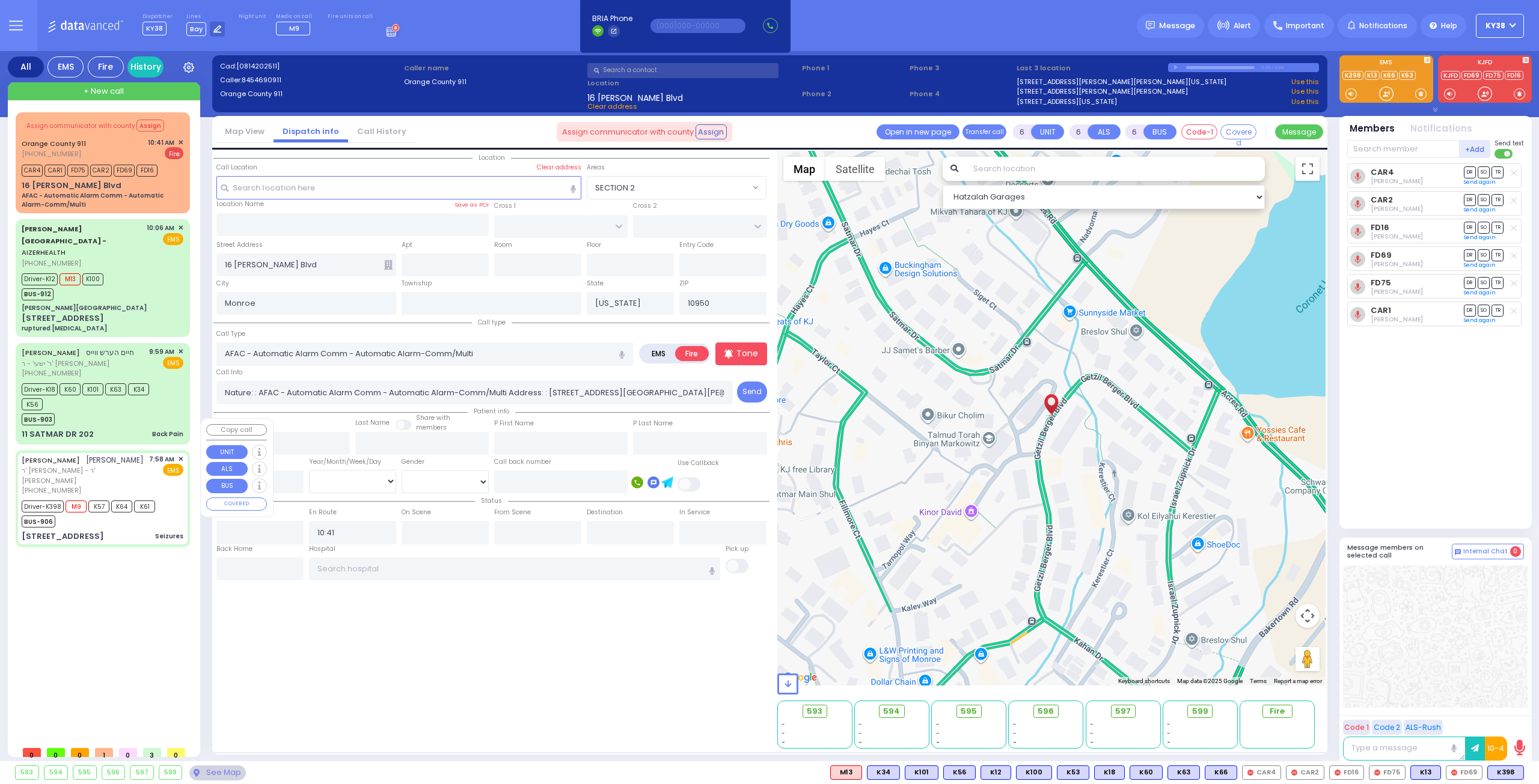
select select
type input "Seizures"
radio input "true"
type input "CHAIM MENACHEM"
type input "AKER"
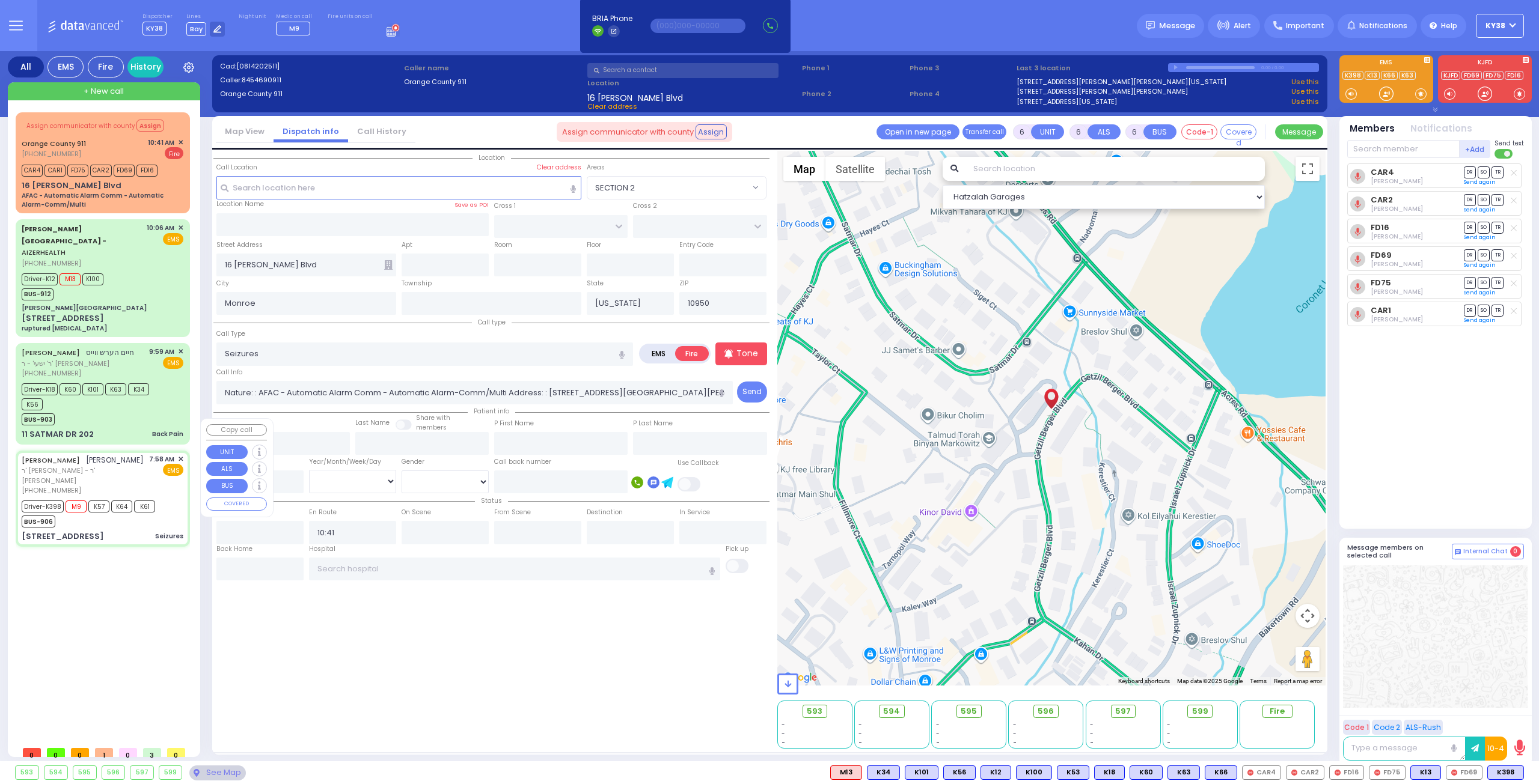
type input "Mendel"
type input "Aker"
type input "27"
select select "Year"
select select "[DEMOGRAPHIC_DATA]"
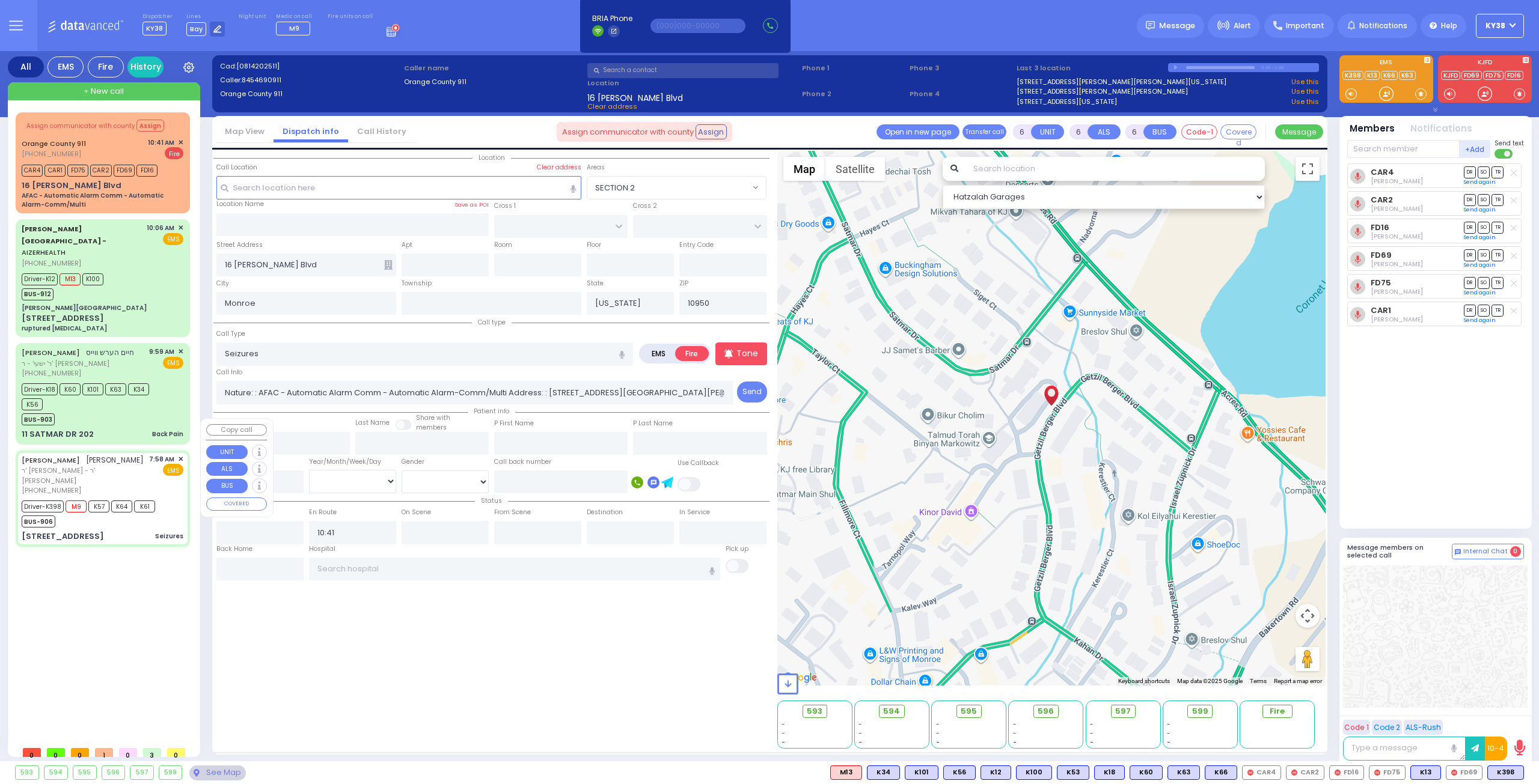
type input "07:58"
type input "07:59"
type input "08:03"
type input "08:10"
type input "09:22"
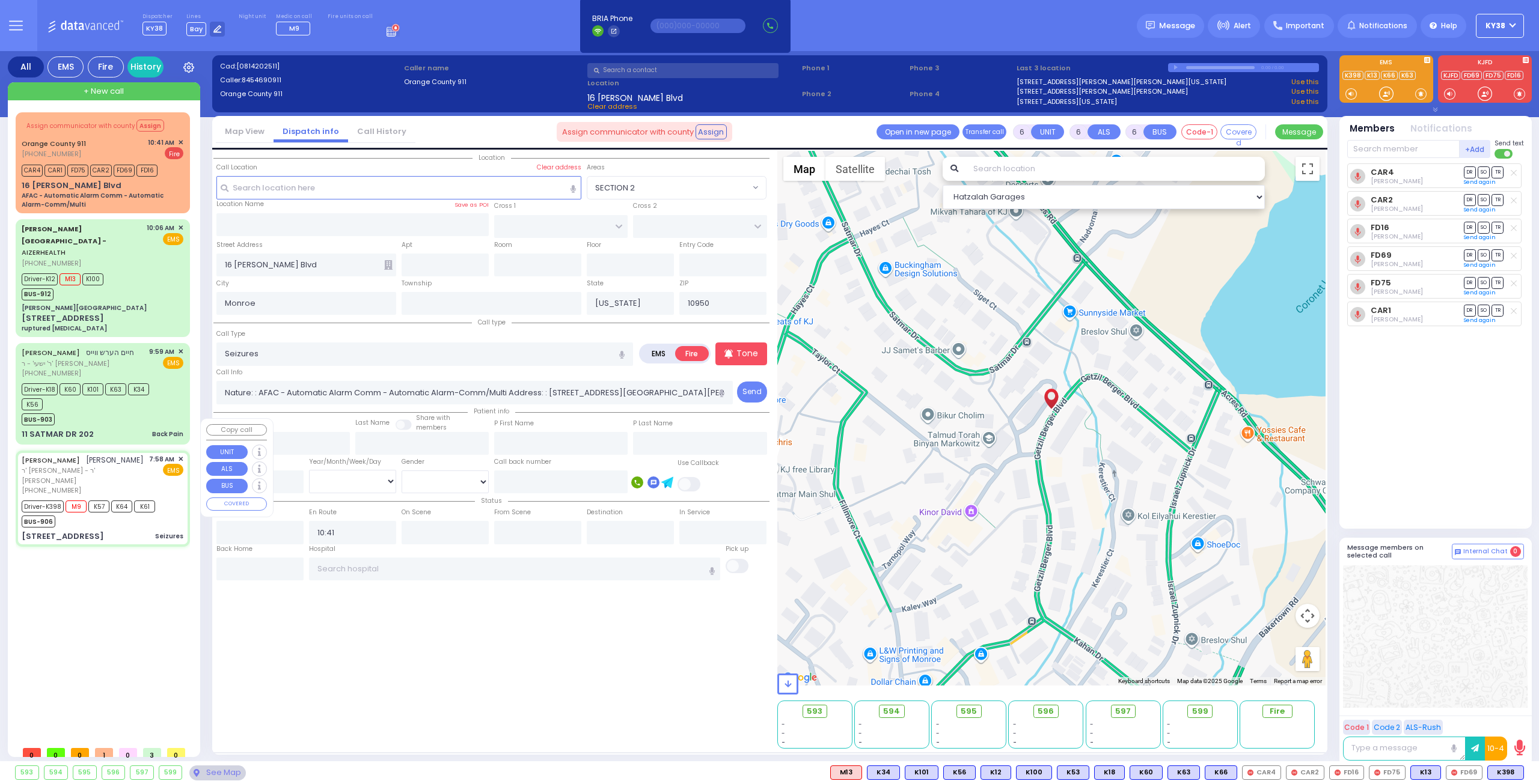
type input "10:30"
type input "New York Presbyterian Hospital- Columbia Campus 622, West 168th Street New York…"
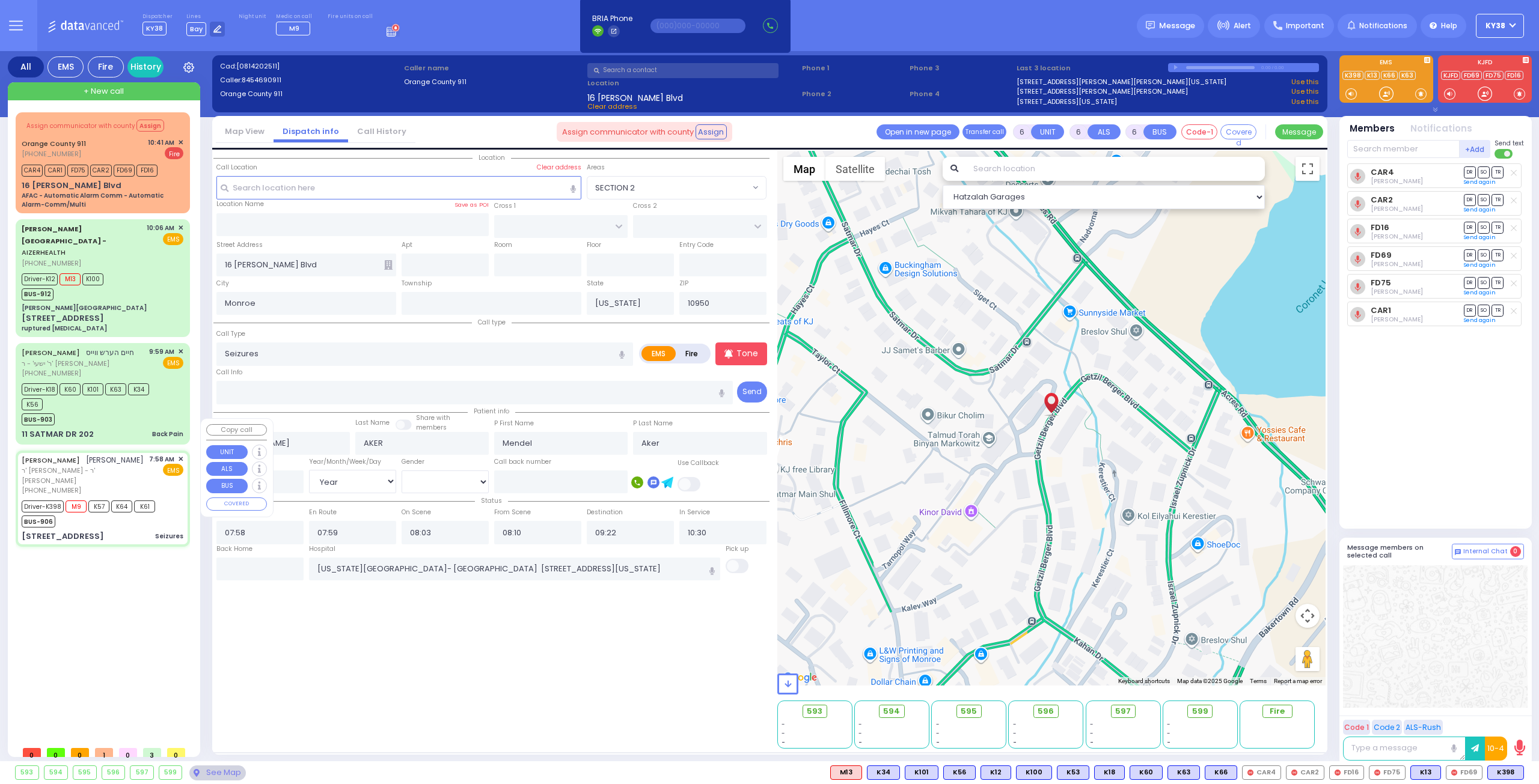
select select "Hatzalah Garages"
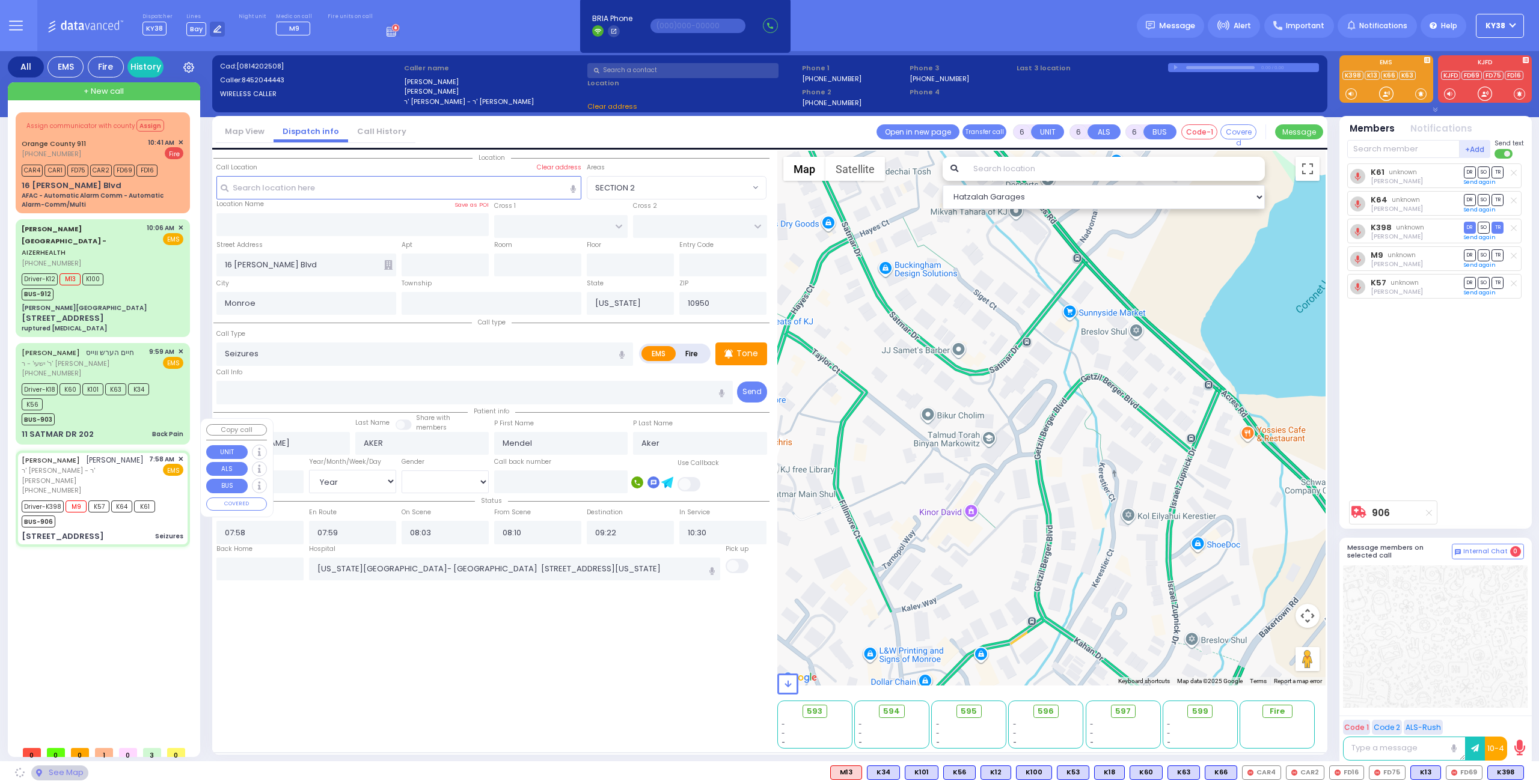
type input "LIZENSK BLVD"
type input "FOREST RD"
type input "4 LIZENSK BLVD"
type input "103"
select select "SECTION 2"
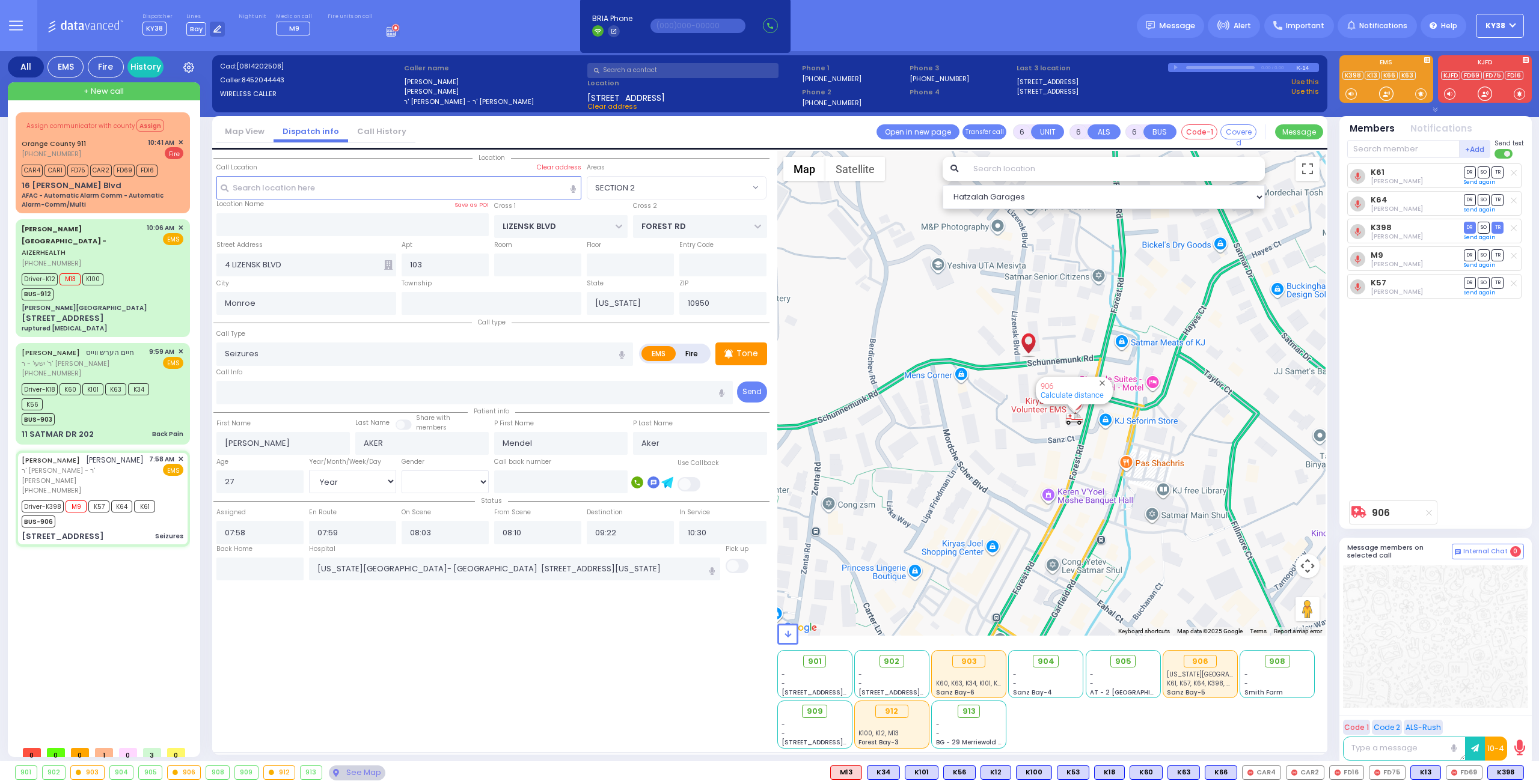
click at [1403, 393] on div "K61 Aron Polatsek DR SO TR Sending text K64 DR" at bounding box center [1436, 329] width 179 height 331
click at [259, 566] on input "text" at bounding box center [260, 569] width 87 height 23
type input "10:47"
select select
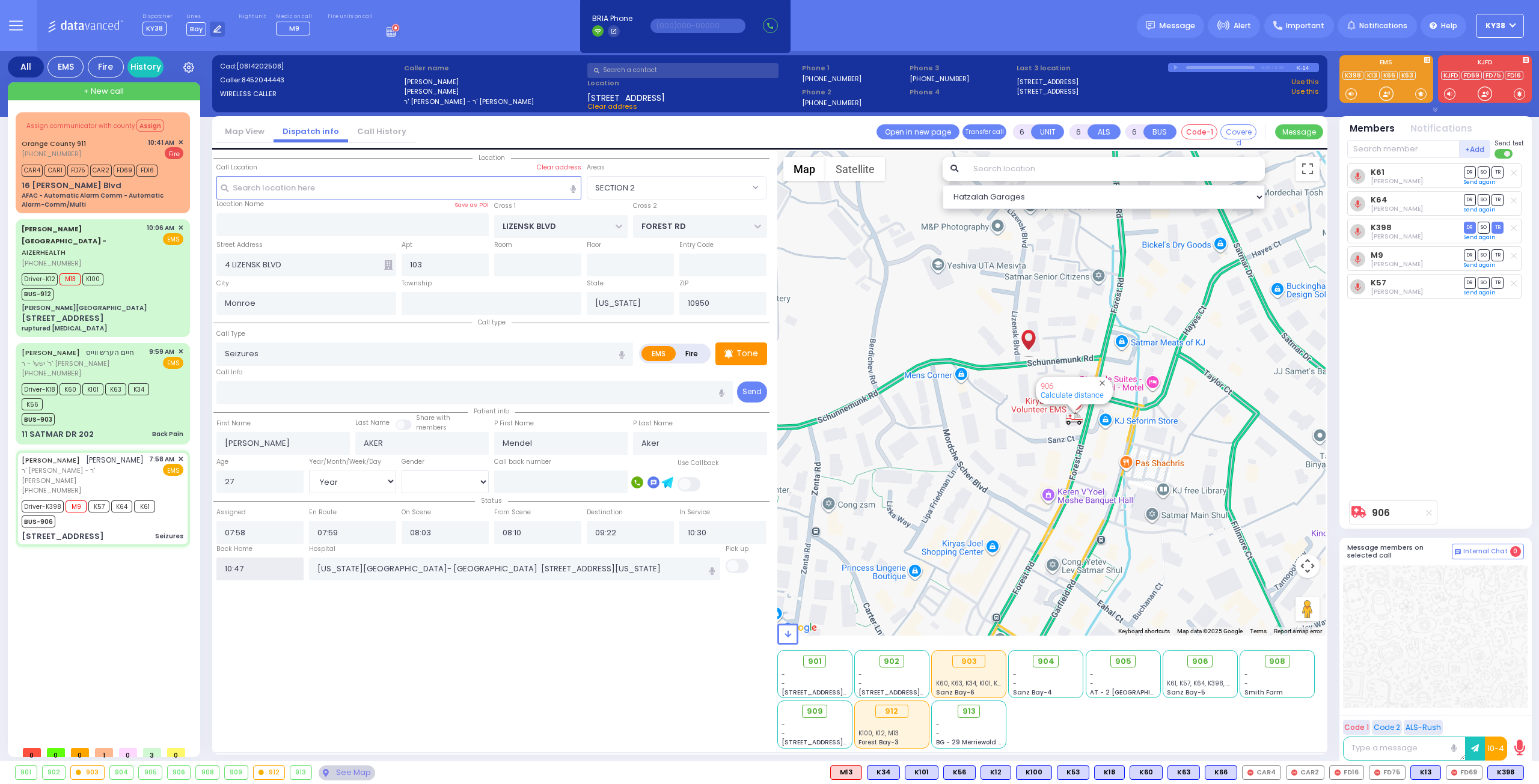
radio input "true"
select select
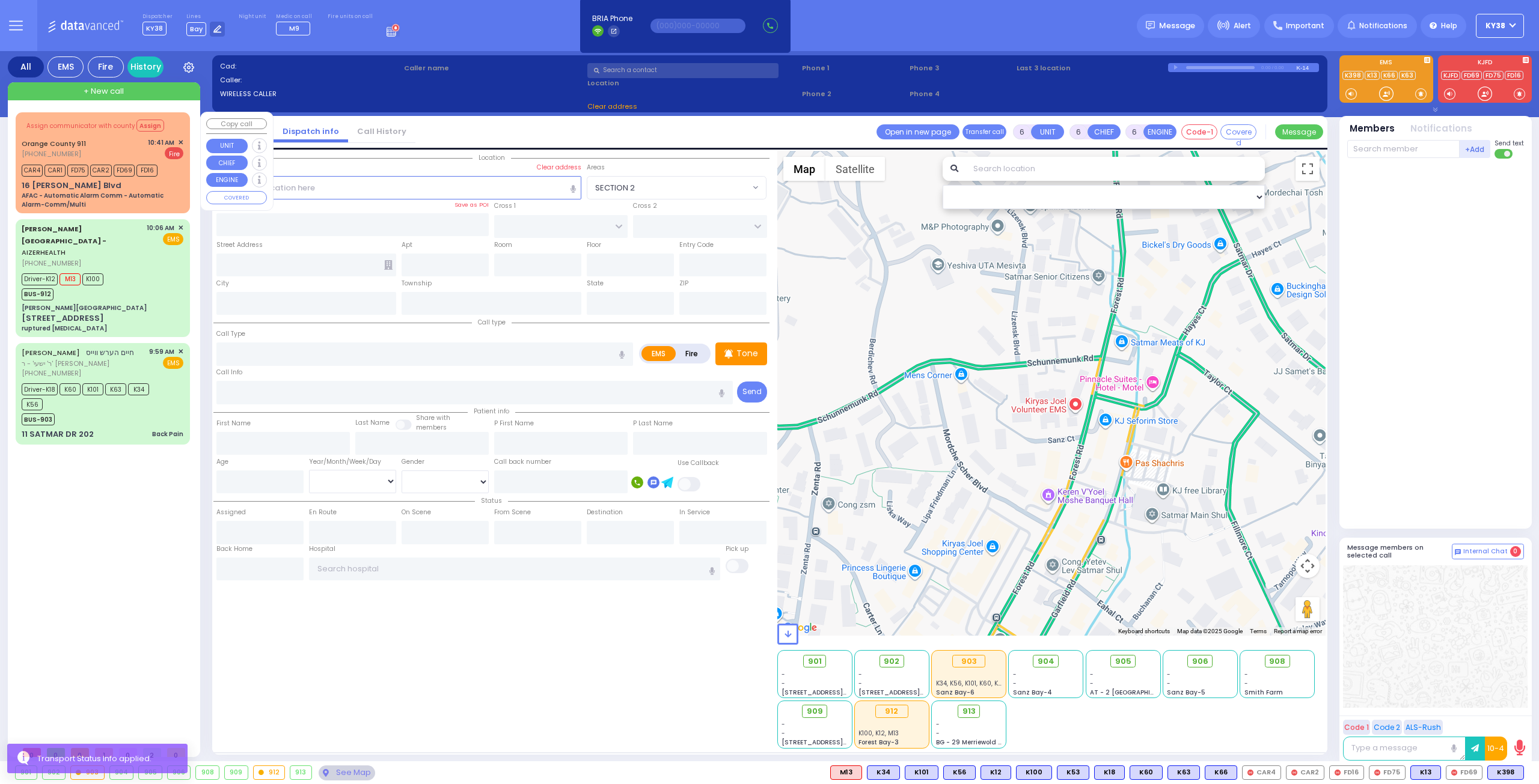
click at [121, 183] on div "16 Getzil Berger Blvd AFAC - Automatic Alarm Comm - Automatic Alarm-Comm/Multi" at bounding box center [102, 194] width 162 height 30
select select
type input "AFAC - Automatic Alarm Comm - Automatic Alarm-Comm/Multi"
radio input "false"
radio input "true"
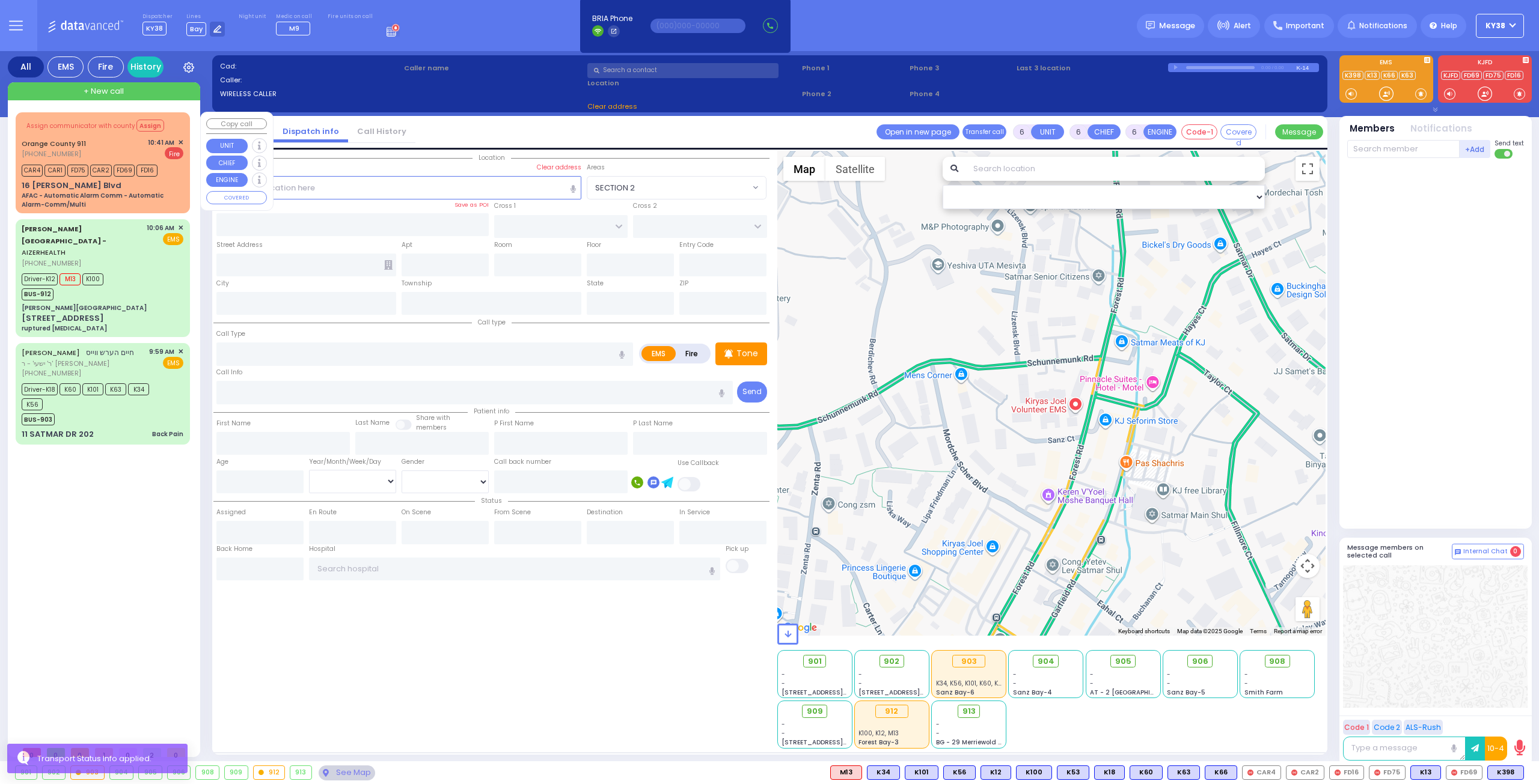
type input "Nature: : AFAC - Automatic Alarm Comm - Automatic Alarm-Comm/Multi Address: : […"
select select
type input "10:41"
select select "Hatzalah Garages"
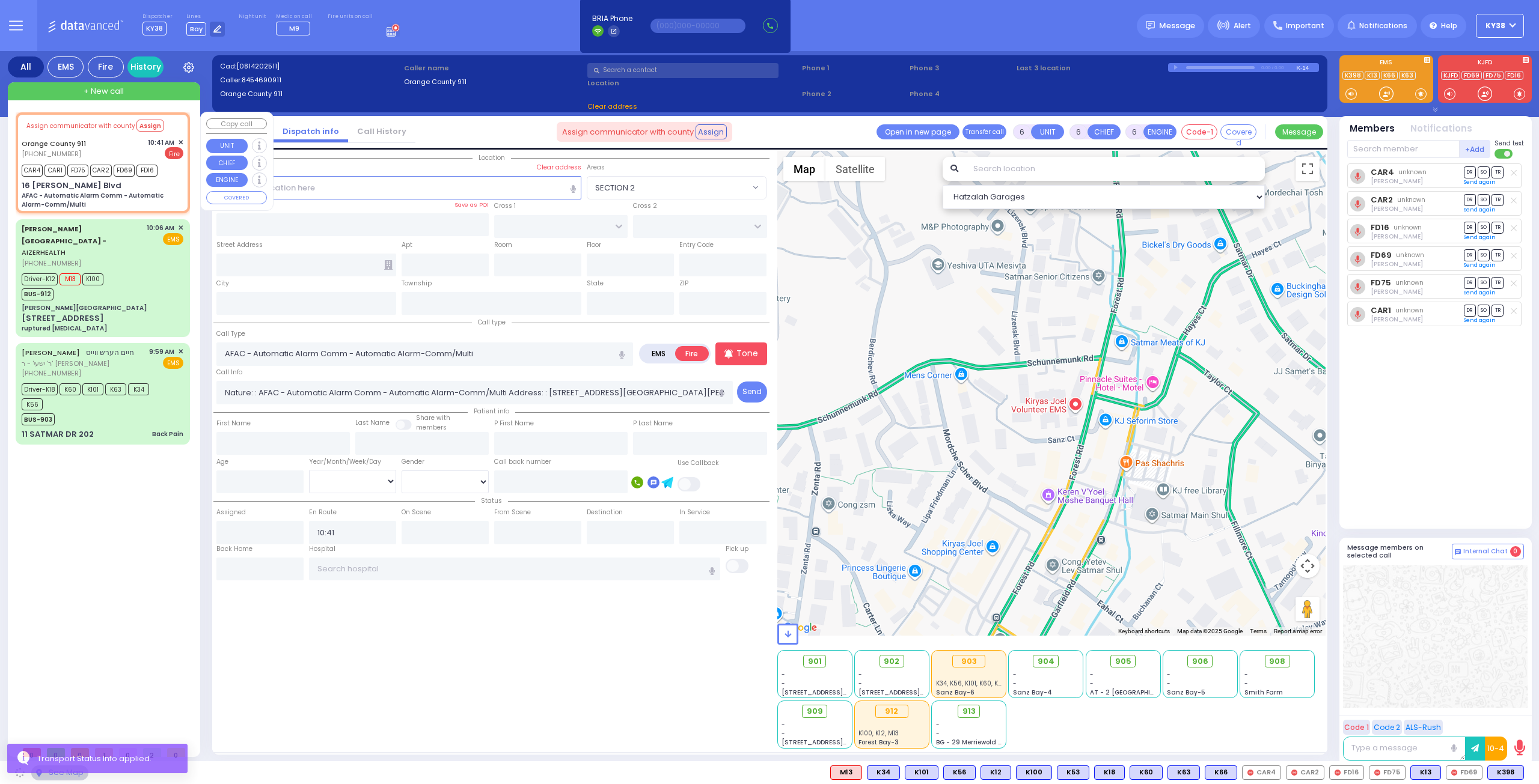
type input "16 [PERSON_NAME] Blvd"
type input "Monroe"
type input "[US_STATE]"
type input "10950"
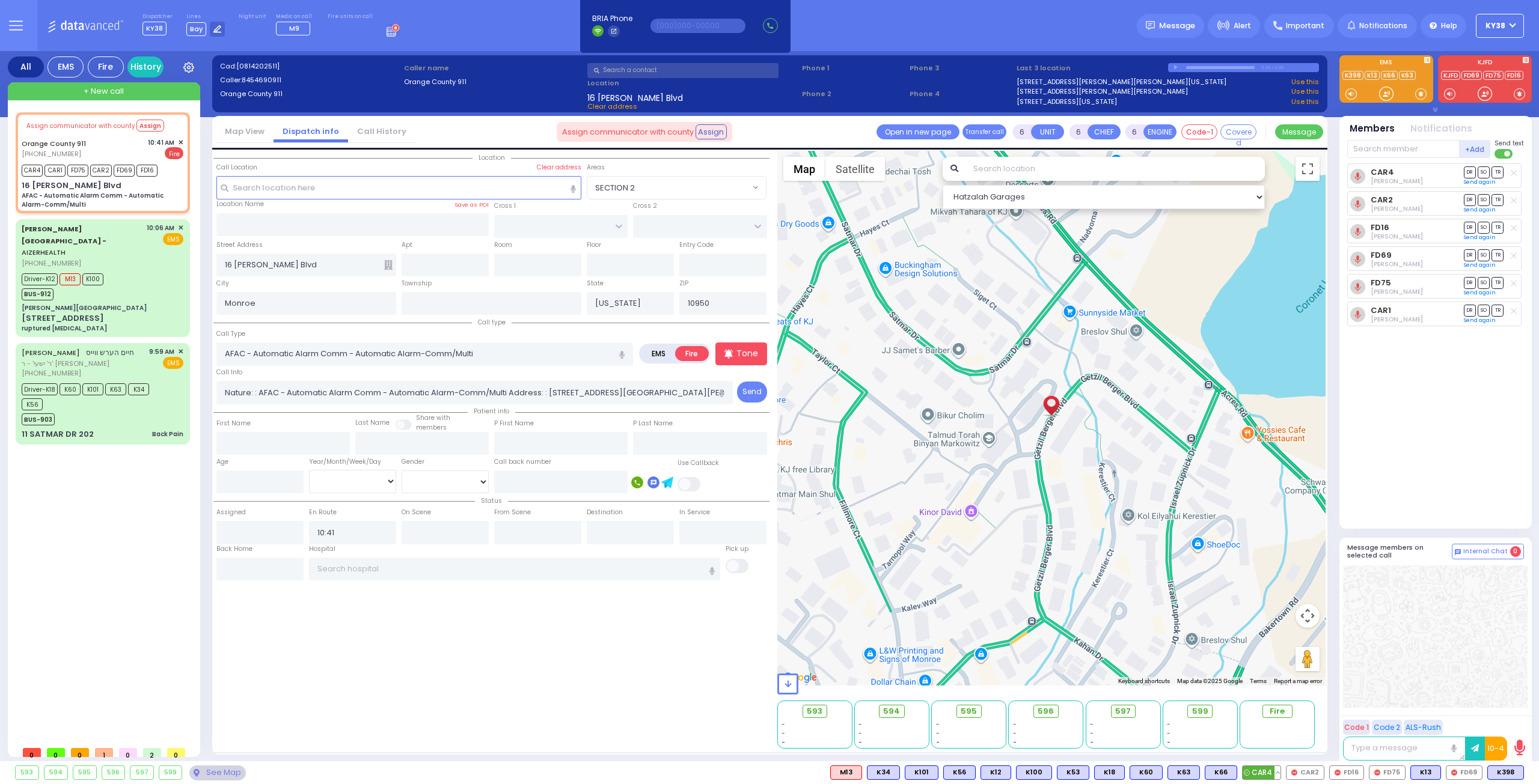
click at [1280, 773] on button at bounding box center [1277, 773] width 6 height 13
click at [1275, 719] on icon at bounding box center [1269, 720] width 13 height 13
click at [1324, 774] on button at bounding box center [1320, 773] width 6 height 13
click at [1315, 721] on icon at bounding box center [1312, 720] width 13 height 13
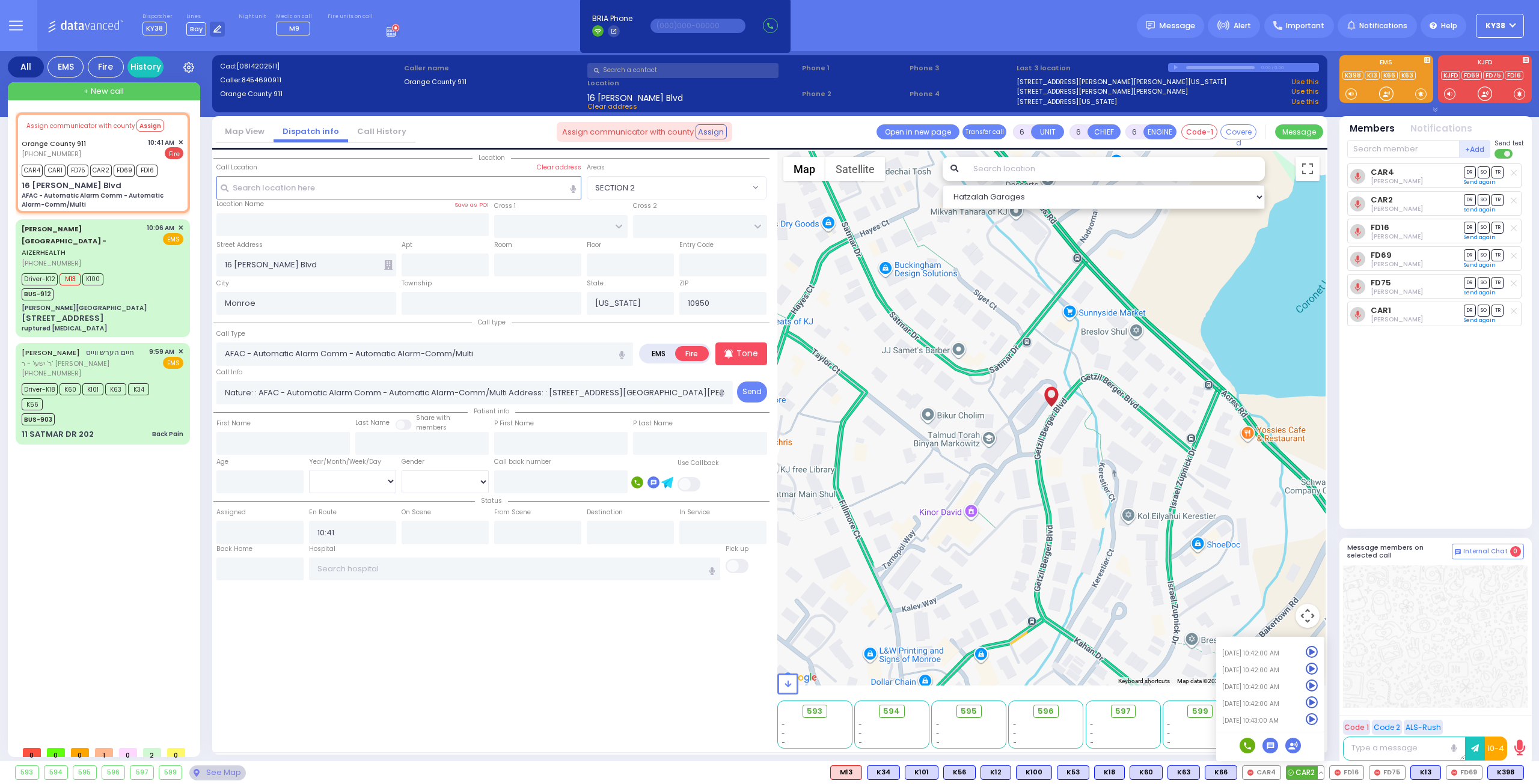
click at [1315, 721] on icon at bounding box center [1312, 720] width 13 height 13
click at [1317, 701] on icon at bounding box center [1312, 703] width 13 height 13
click at [147, 66] on link "History" at bounding box center [146, 66] width 36 height 21
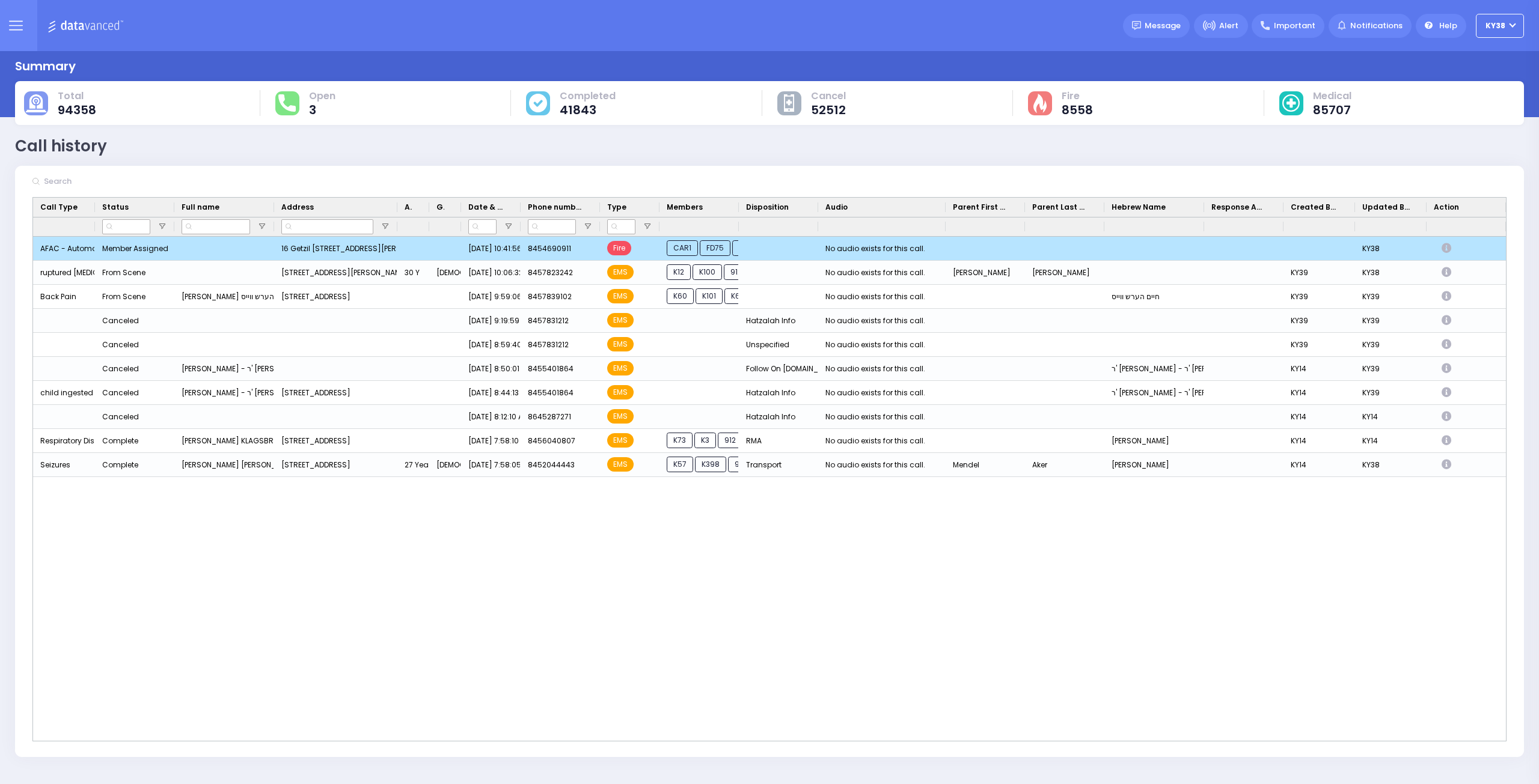
click at [779, 245] on div "Press SPACE to deselect this row." at bounding box center [778, 249] width 79 height 24
click at [874, 250] on div "No audio exists for this call." at bounding box center [875, 248] width 100 height 15
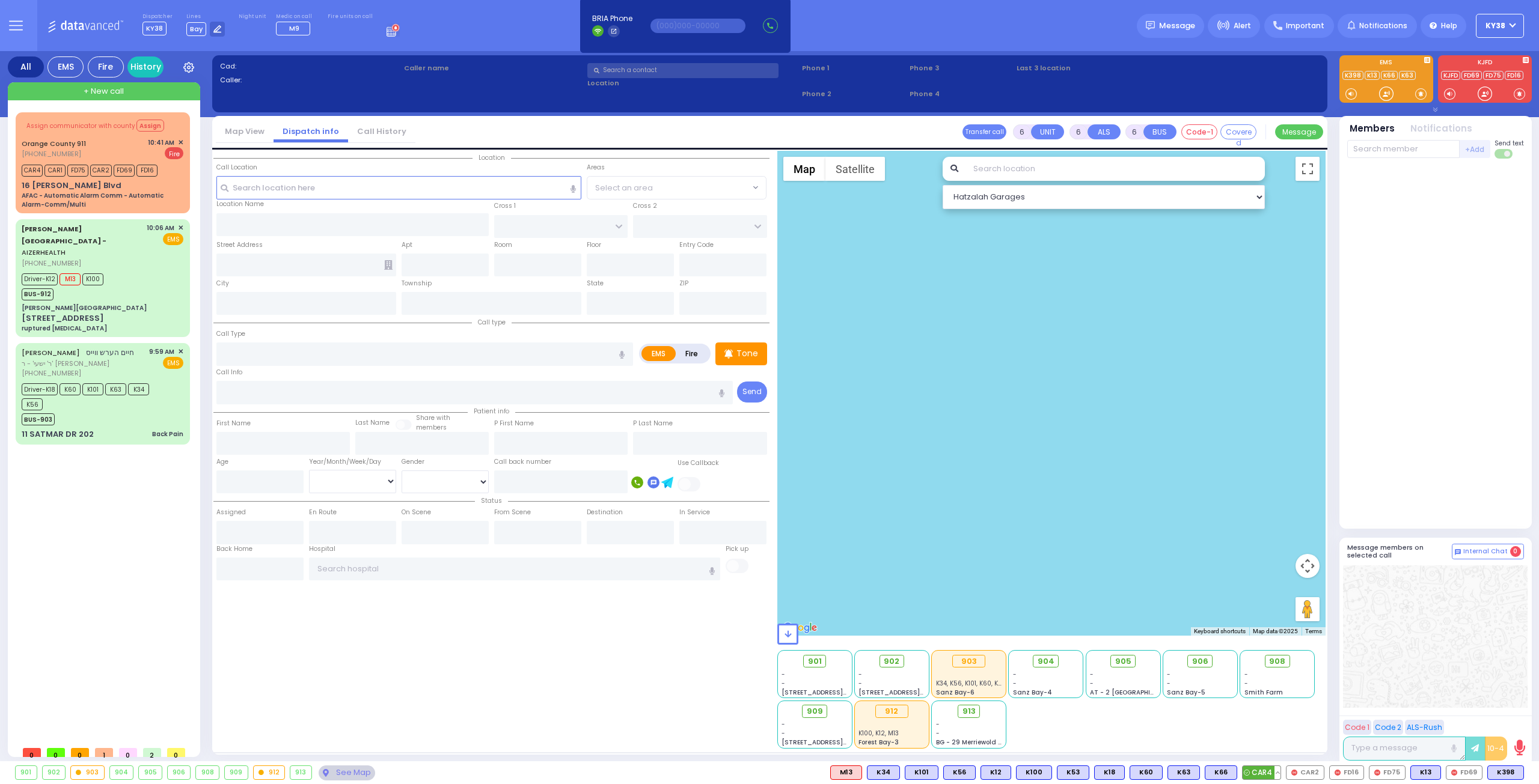
click at [1280, 773] on button at bounding box center [1277, 773] width 6 height 13
click at [1275, 720] on icon at bounding box center [1269, 720] width 13 height 13
click at [1288, 772] on button at bounding box center [1285, 773] width 6 height 13
click at [1283, 721] on icon at bounding box center [1277, 720] width 13 height 13
click at [1250, 770] on button at bounding box center [1247, 773] width 6 height 13
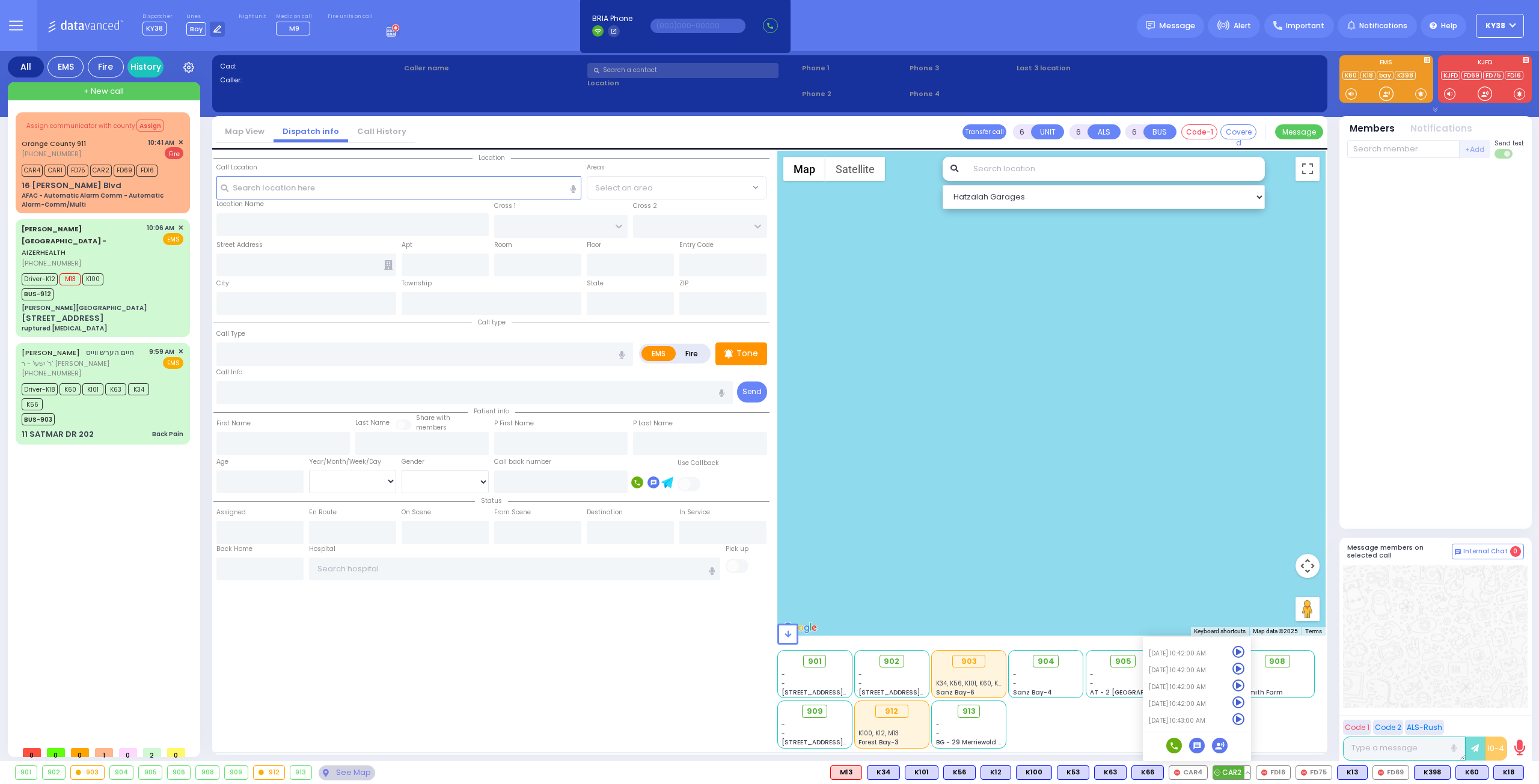
click at [1245, 720] on icon at bounding box center [1239, 720] width 13 height 13
click at [1244, 722] on icon at bounding box center [1239, 720] width 13 height 13
click at [1243, 703] on icon at bounding box center [1239, 703] width 13 height 13
click at [1244, 681] on icon at bounding box center [1239, 686] width 13 height 13
click at [1240, 670] on icon at bounding box center [1239, 669] width 13 height 13
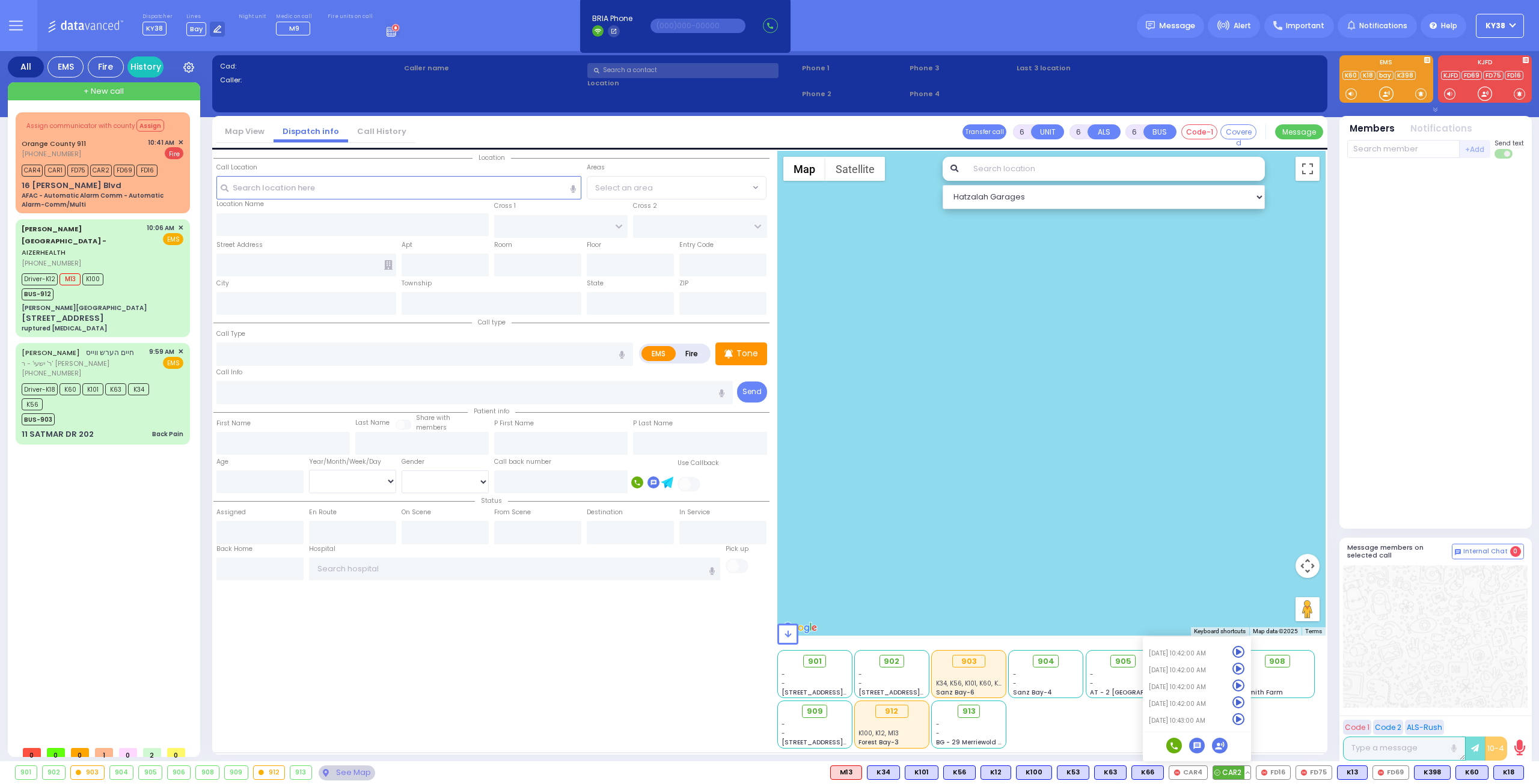
drag, startPoint x: 1248, startPoint y: 651, endPoint x: 1245, endPoint y: 658, distance: 7.6
click at [1245, 656] on icon at bounding box center [1239, 652] width 13 height 13
click at [1331, 771] on button at bounding box center [1328, 773] width 6 height 13
click at [1324, 718] on icon at bounding box center [1320, 720] width 13 height 13
click at [1323, 700] on icon at bounding box center [1320, 703] width 13 height 13
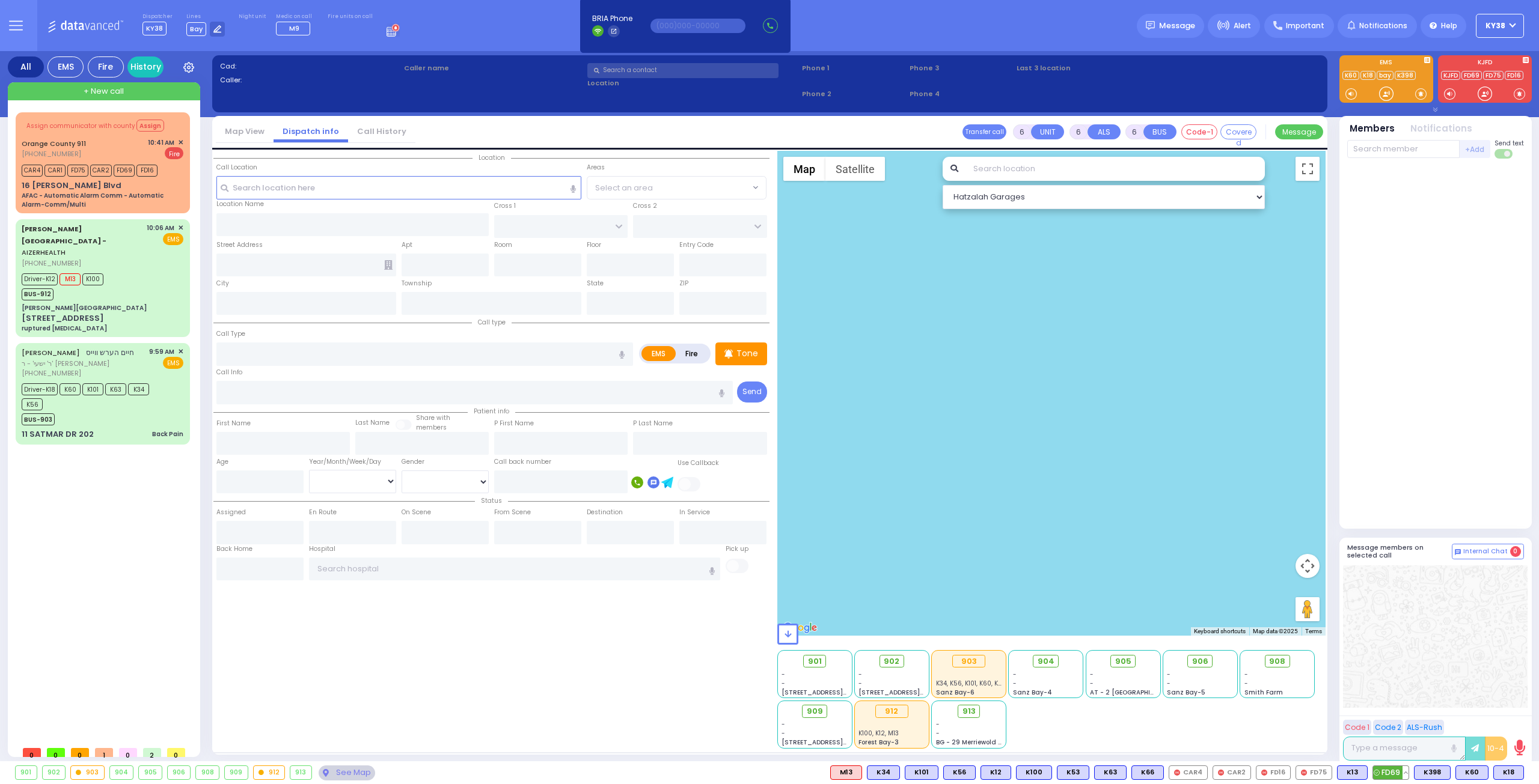
click at [1400, 773] on span "FD69" at bounding box center [1391, 773] width 36 height 13
click at [1408, 771] on button at bounding box center [1405, 773] width 6 height 13
click at [1408, 772] on button at bounding box center [1405, 773] width 6 height 13
click at [1398, 719] on icon at bounding box center [1397, 720] width 13 height 13
click at [1399, 719] on icon at bounding box center [1397, 720] width 13 height 13
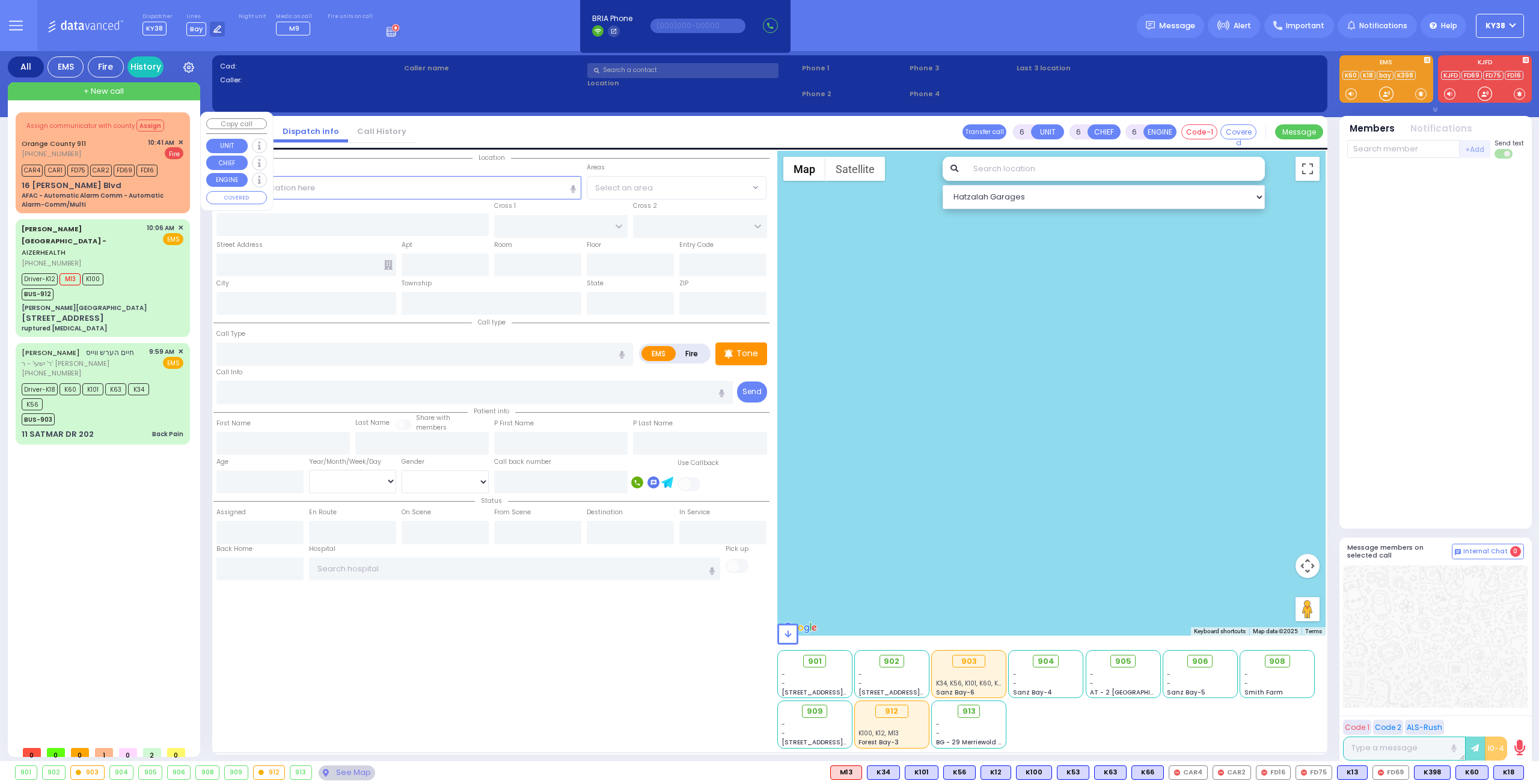
click at [108, 142] on div "Orange County 911 [PHONE_NUMBER] 10:41 AM ✕ Fire" at bounding box center [102, 149] width 162 height 22
select select
type input "AFAC - Automatic Alarm Comm - Automatic Alarm-Comm/Multi"
radio input "false"
radio input "true"
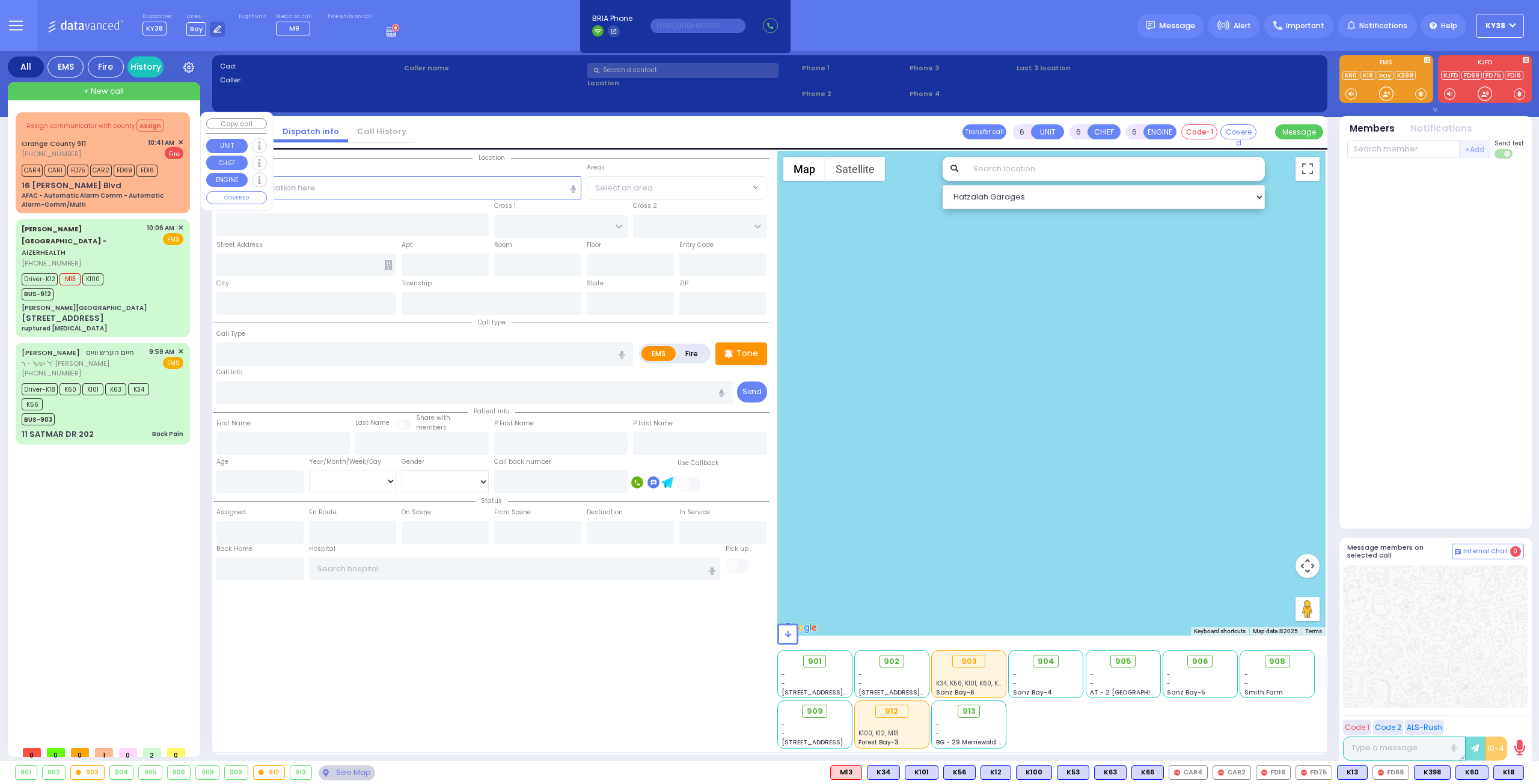
type input "Nature: : AFAC - Automatic Alarm Comm - Automatic Alarm-Comm/Multi Address: : […"
select select
type input "10:41"
select select "Hatzalah Garages"
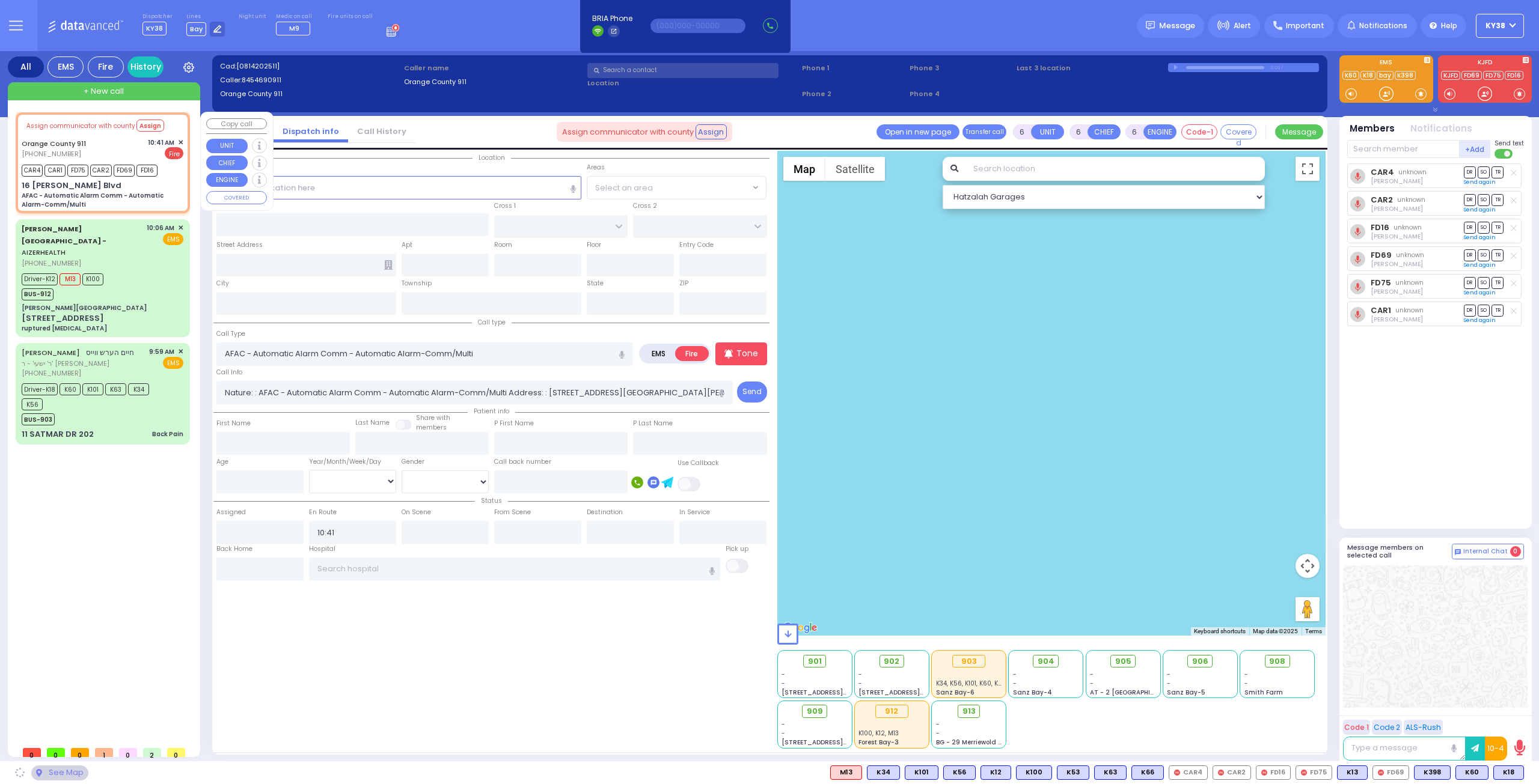
type input "16 [PERSON_NAME] Blvd"
type input "Monroe"
type input "[US_STATE]"
type input "10950"
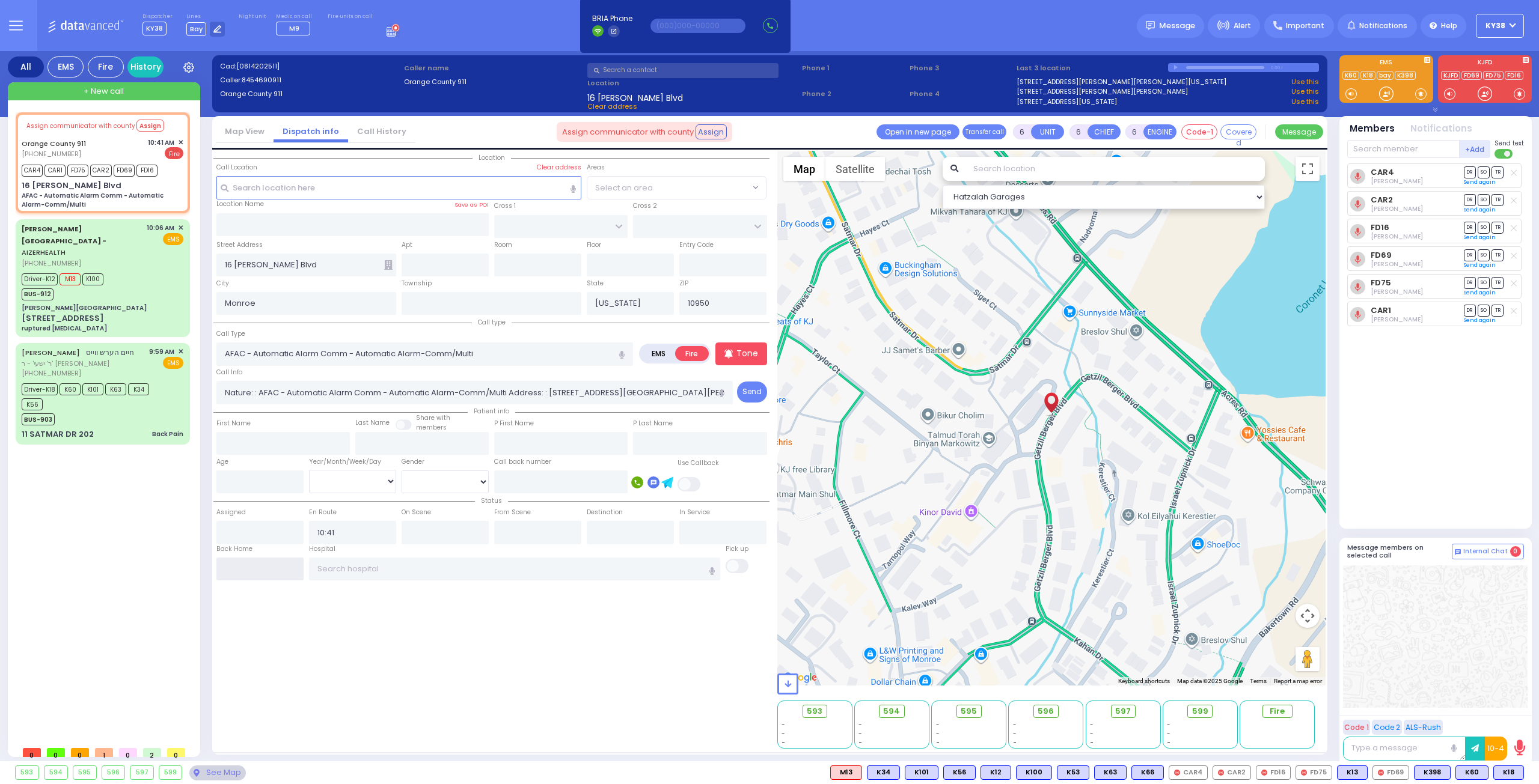
click at [266, 569] on input "text" at bounding box center [260, 569] width 87 height 23
type input "10:49"
select select
radio input "true"
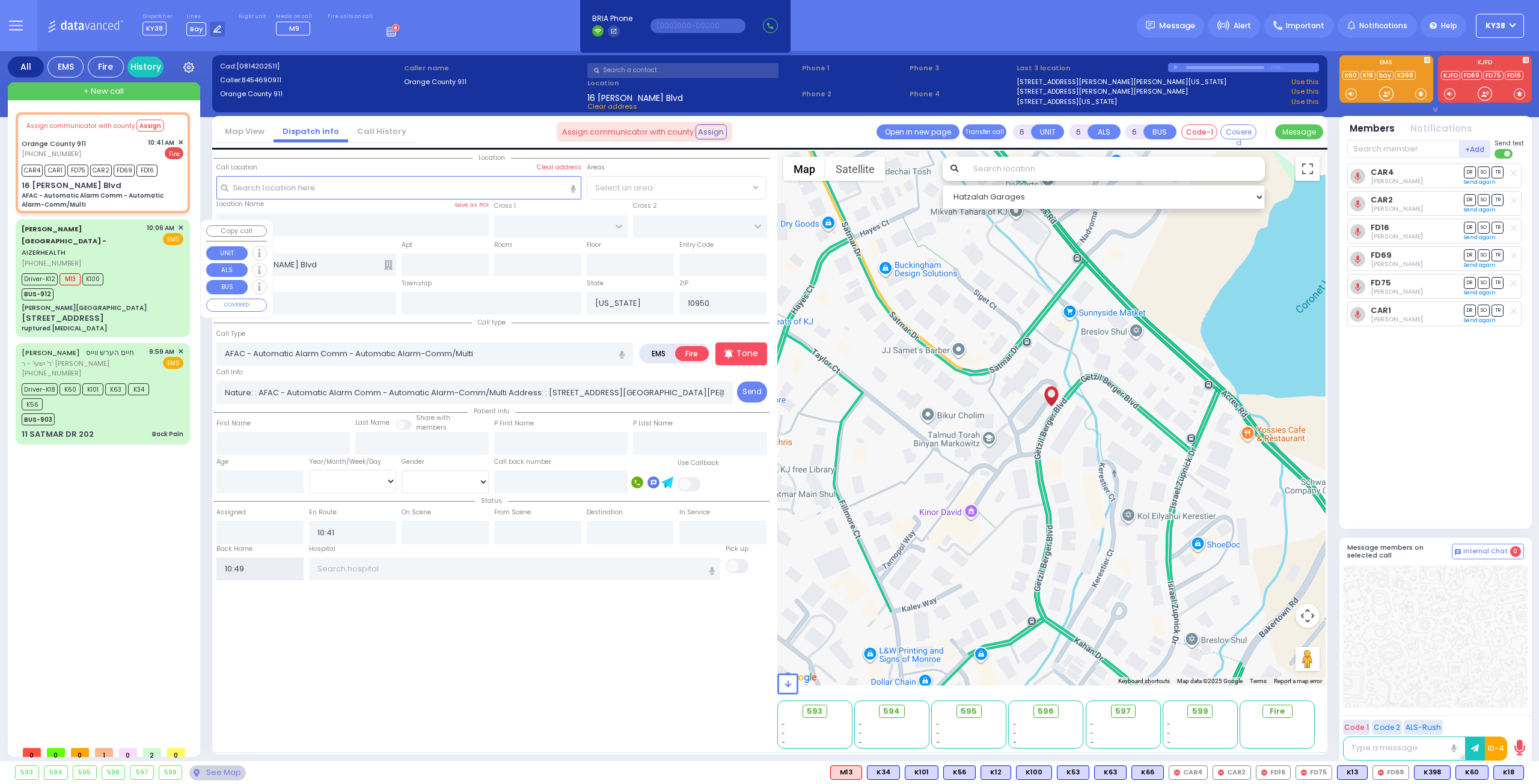
select select
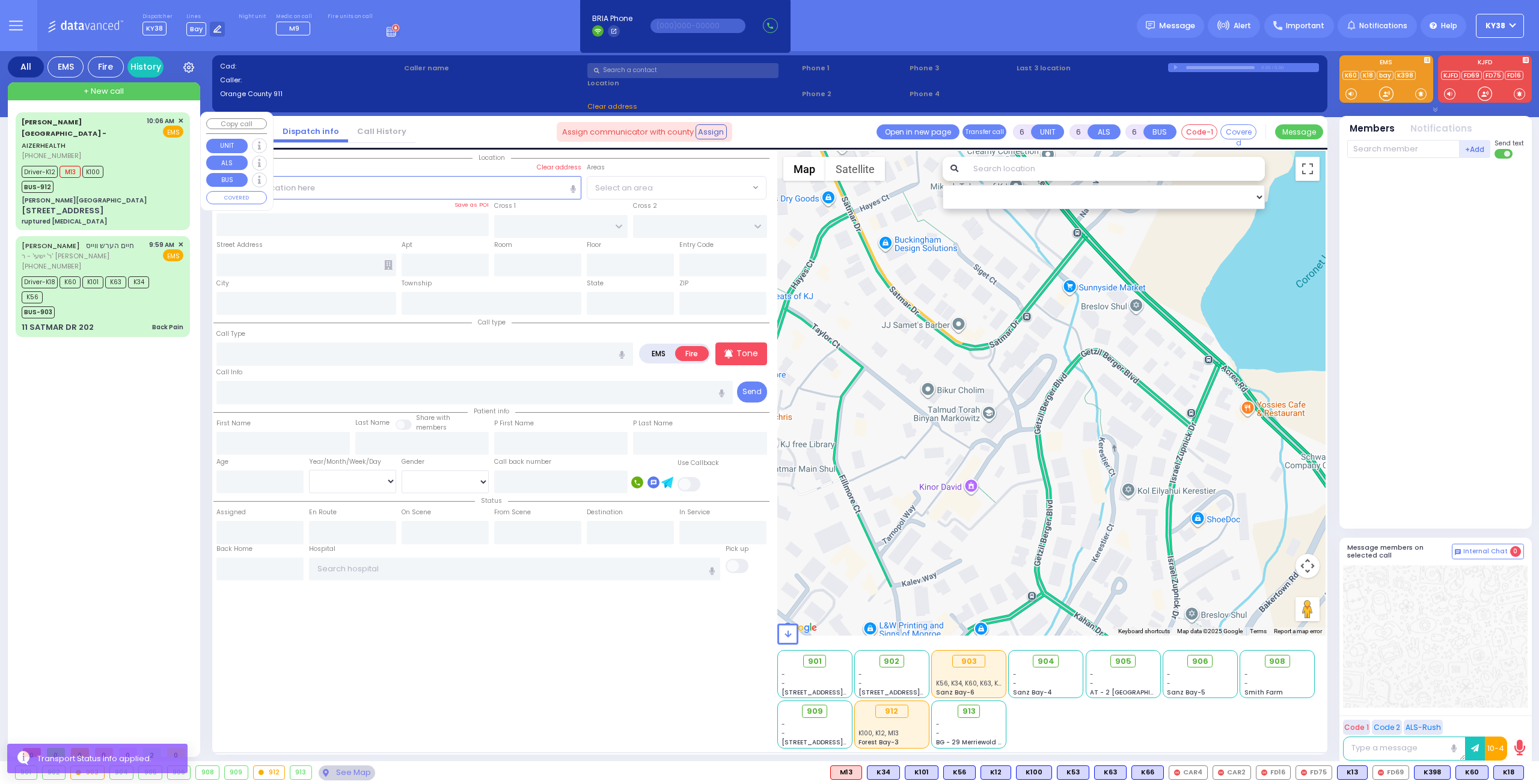
click at [138, 163] on div "Driver-K12 M13 K100 BUS-912" at bounding box center [102, 177] width 162 height 30
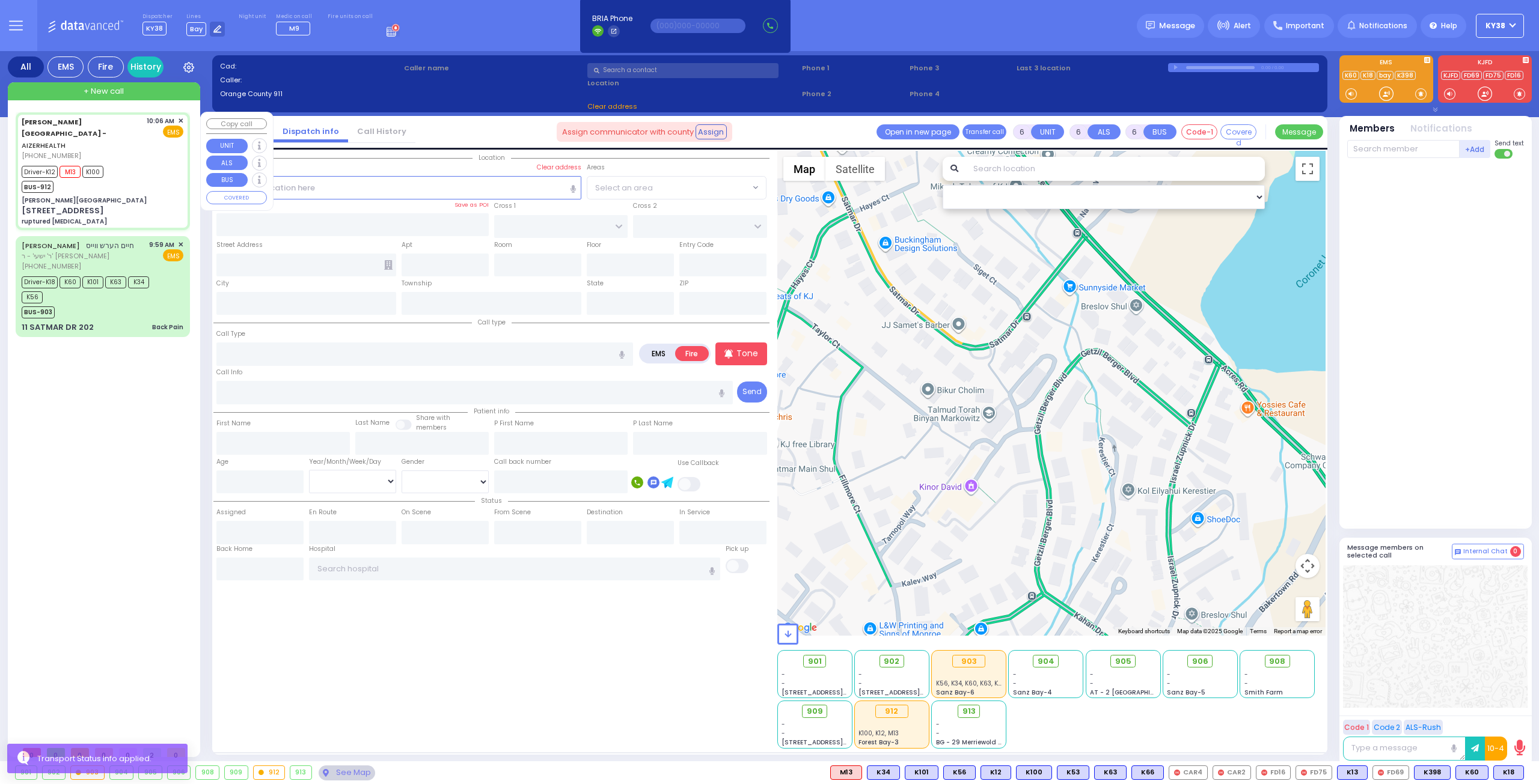
select select
type input "ruptured [MEDICAL_DATA]"
radio input "true"
type input "[PERSON_NAME]"
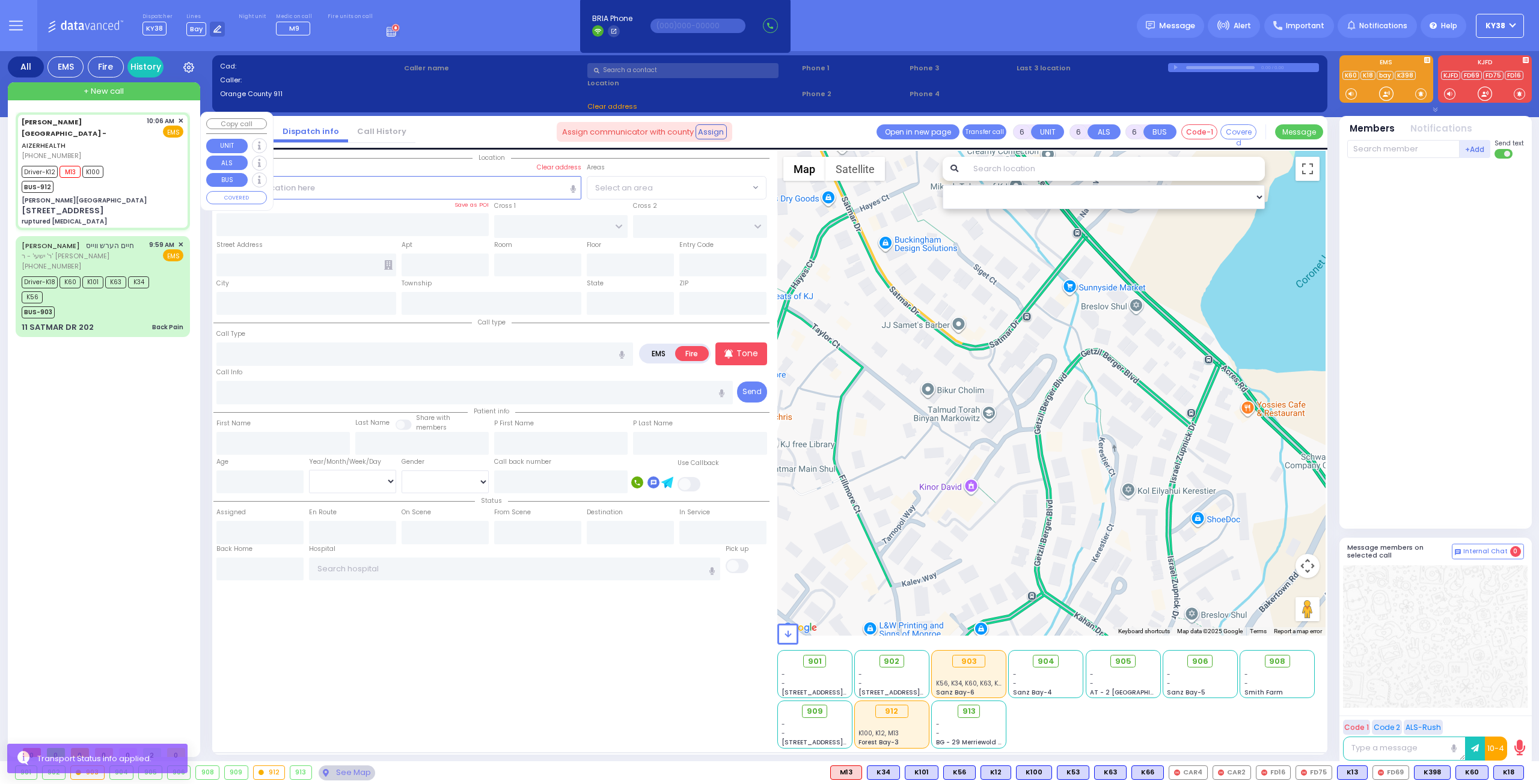
type input "30"
select select "Year"
select select "[DEMOGRAPHIC_DATA]"
type input "10:06"
type input "10:09"
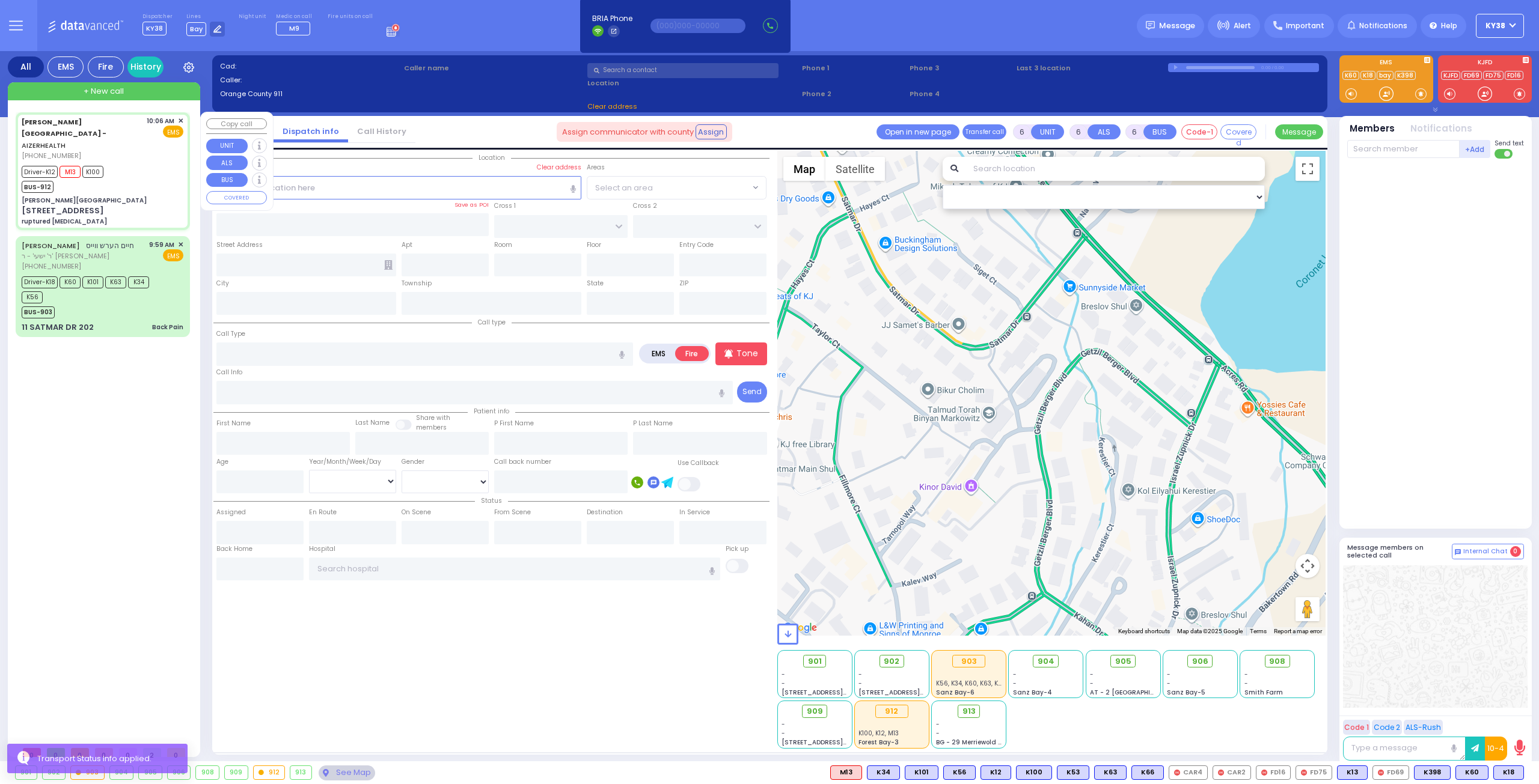
type input "10:12"
type input "10:25"
type input "10:48"
type input "10:59"
type input "[GEOGRAPHIC_DATA] [STREET_ADDRESS][GEOGRAPHIC_DATA] Suffern"
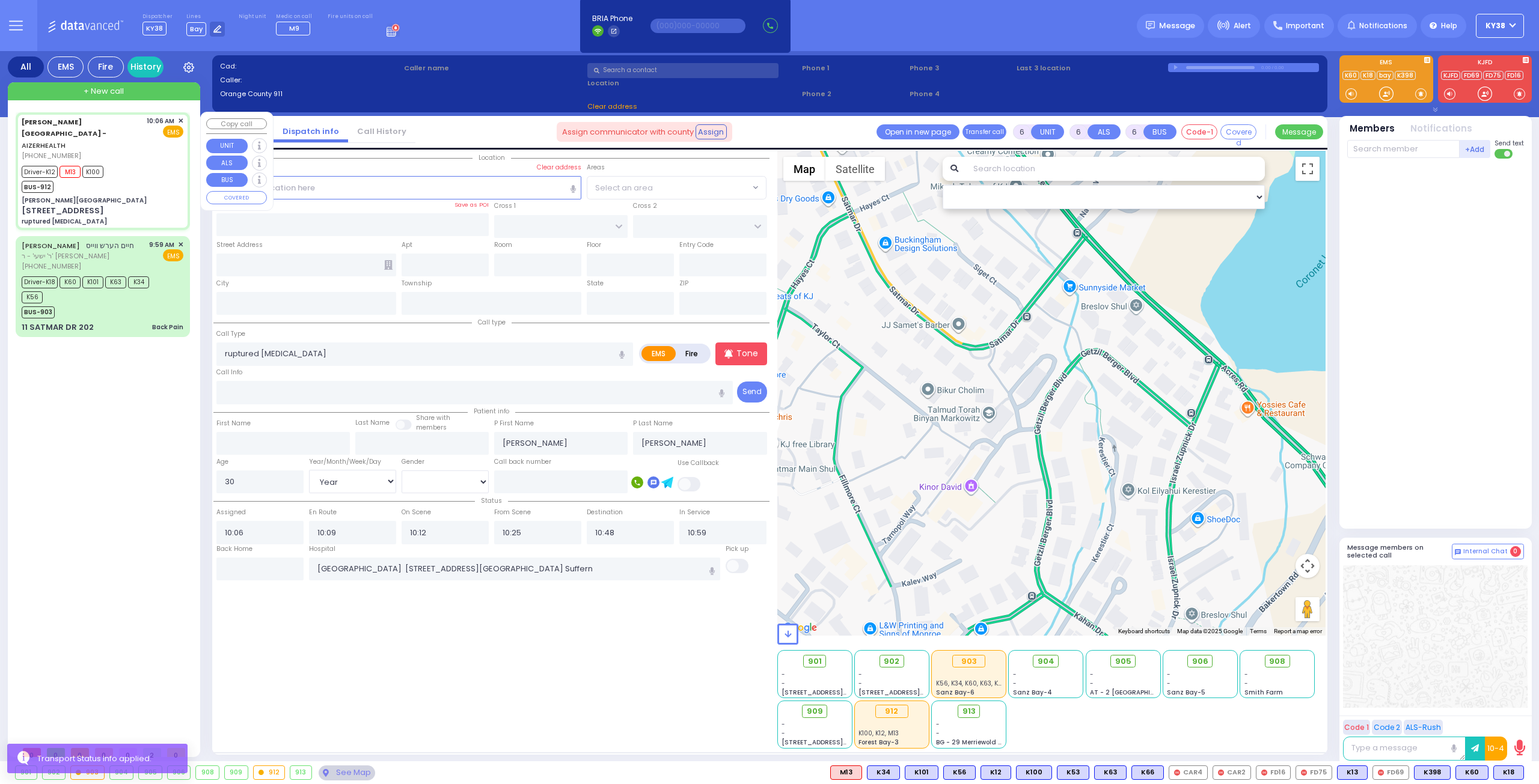
type input "[PERSON_NAME][GEOGRAPHIC_DATA]"
type input "[PERSON_NAME] DR"
type input "[PERSON_NAME]"
type input "[STREET_ADDRESS]"
type input "8"
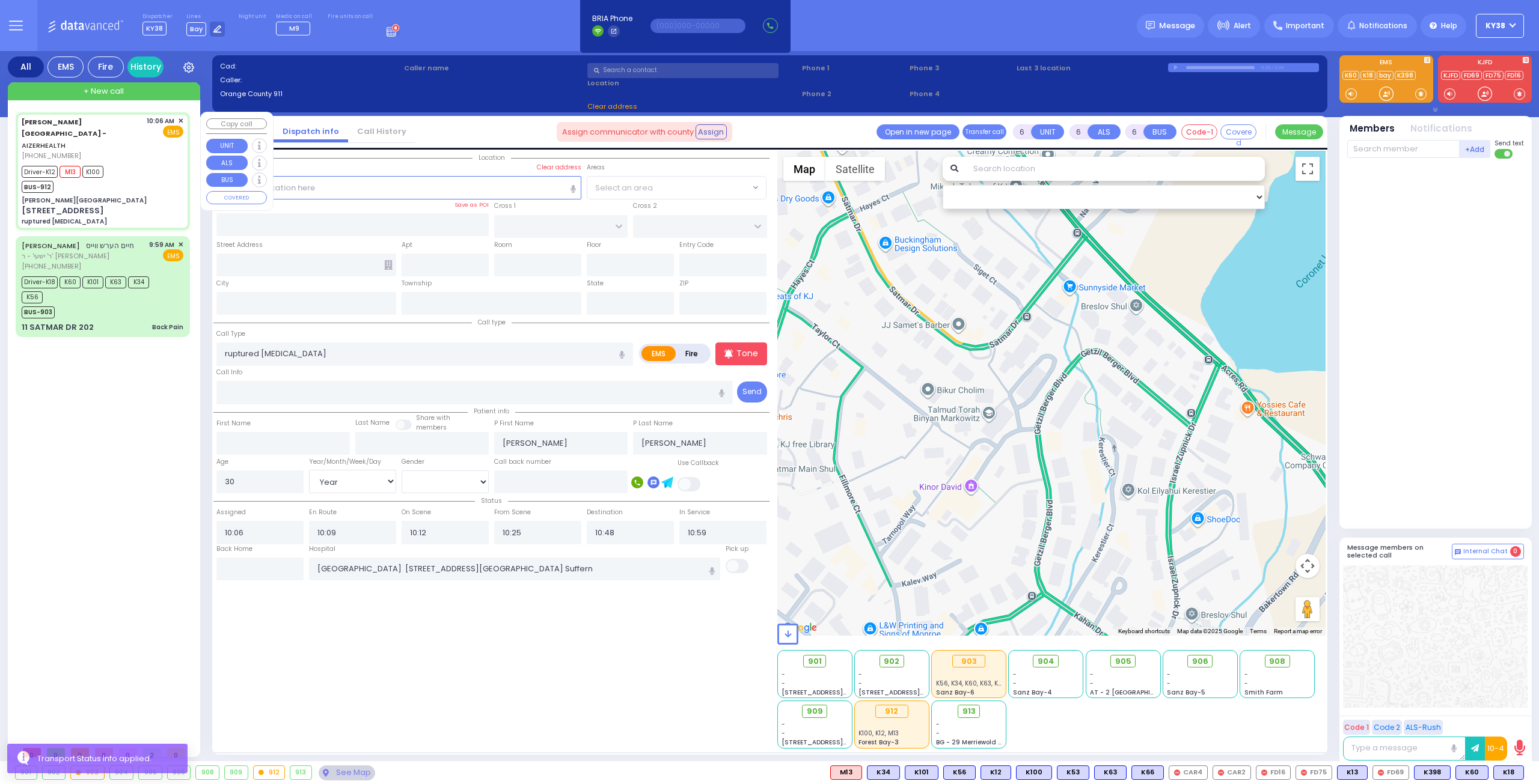
type input "2"
type input "[PERSON_NAME]"
type input "[US_STATE]"
type input "10950"
select select "SECTION 2"
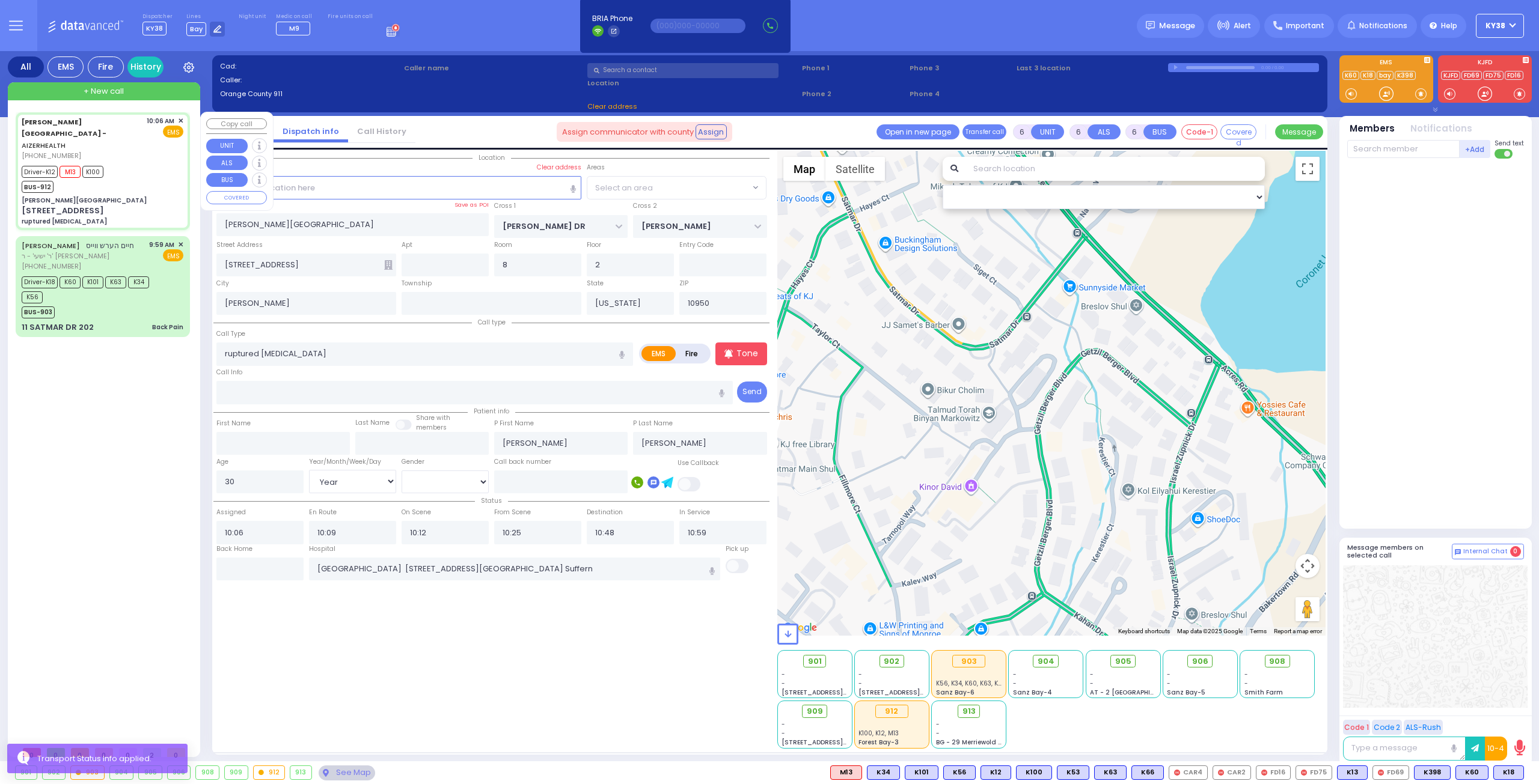
select select "Hatzalah Garages"
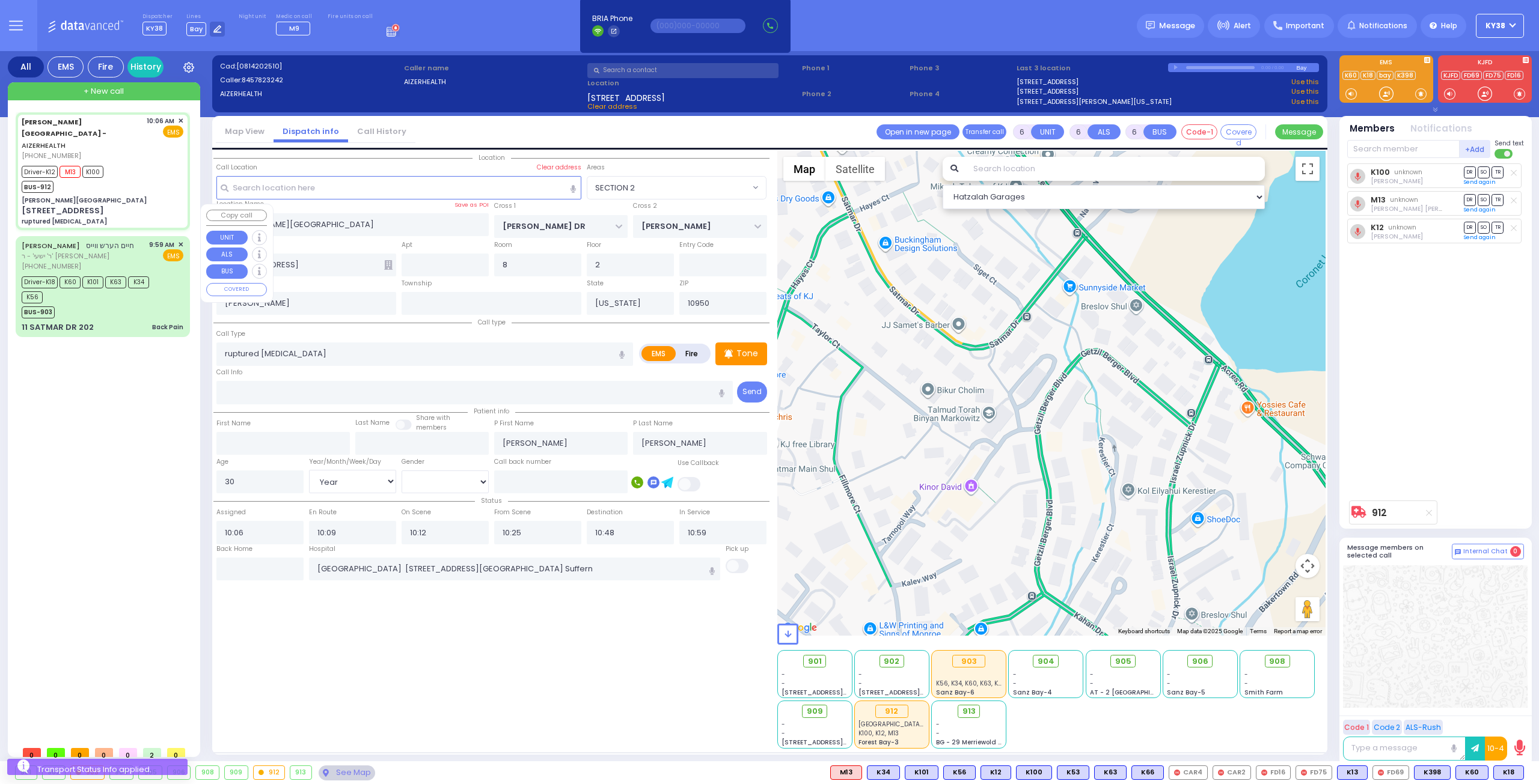
click at [138, 240] on div "[PERSON_NAME] חיים הערש ווייס ר' ישעי' - ר' [PERSON_NAME] [PHONE_NUMBER] 9:59 A…" at bounding box center [102, 256] width 162 height 32
type input "1"
type input "0"
type input "1"
select select
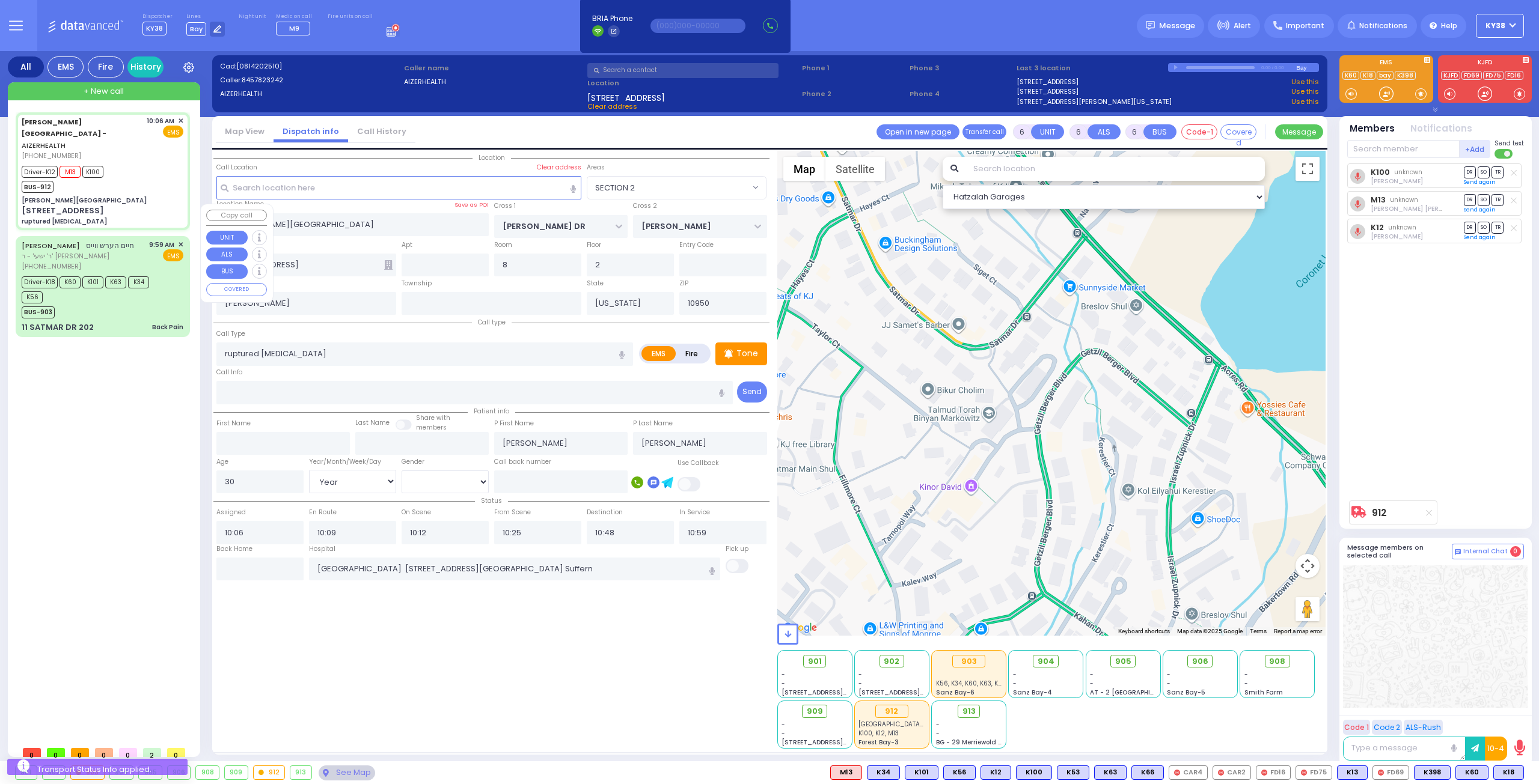
type input "Back Pain"
radio input "true"
type input "[PERSON_NAME]"
select select
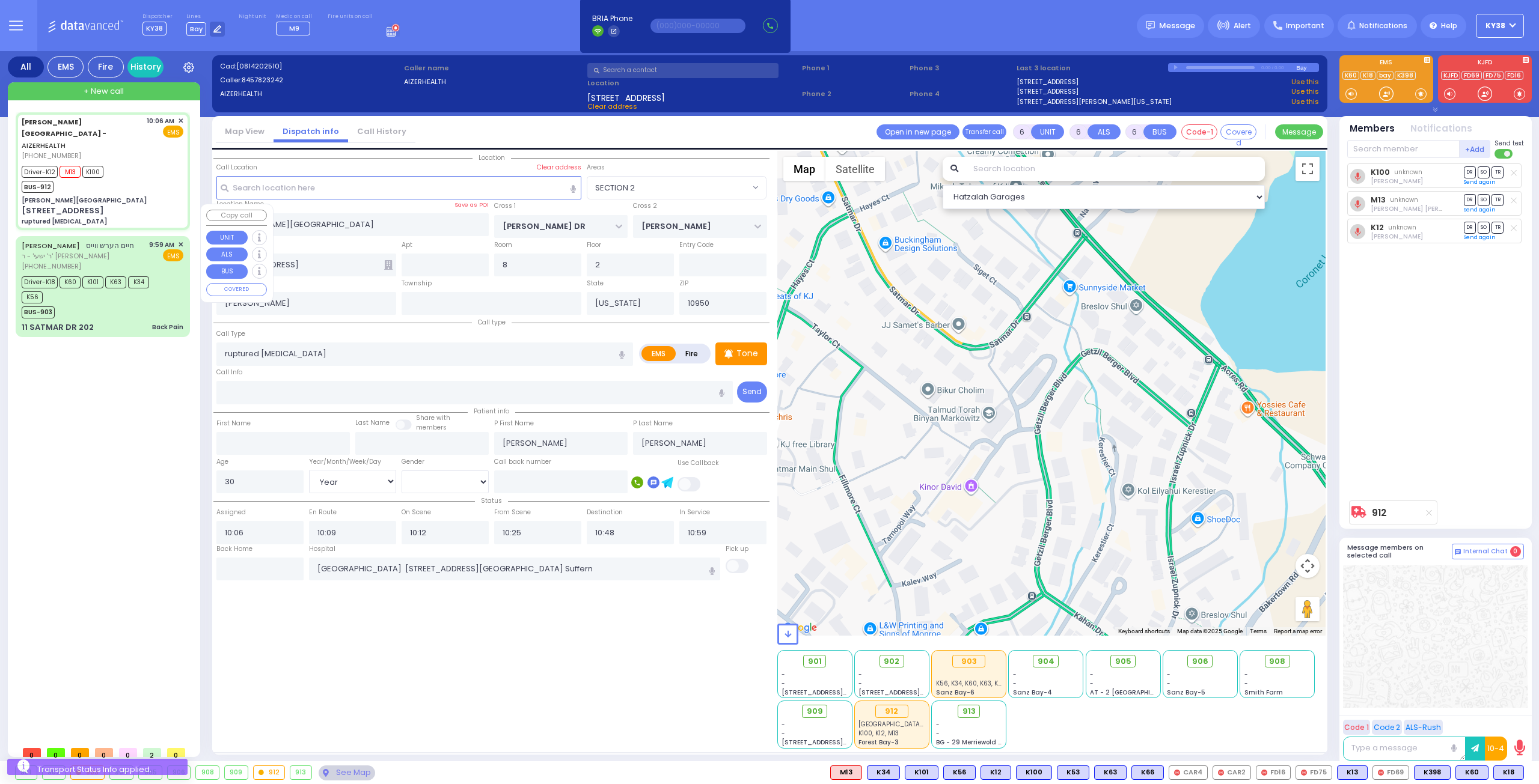
select select
type input "09:59"
type input "10:01"
type input "10:15"
select select "Hatzalah Garages"
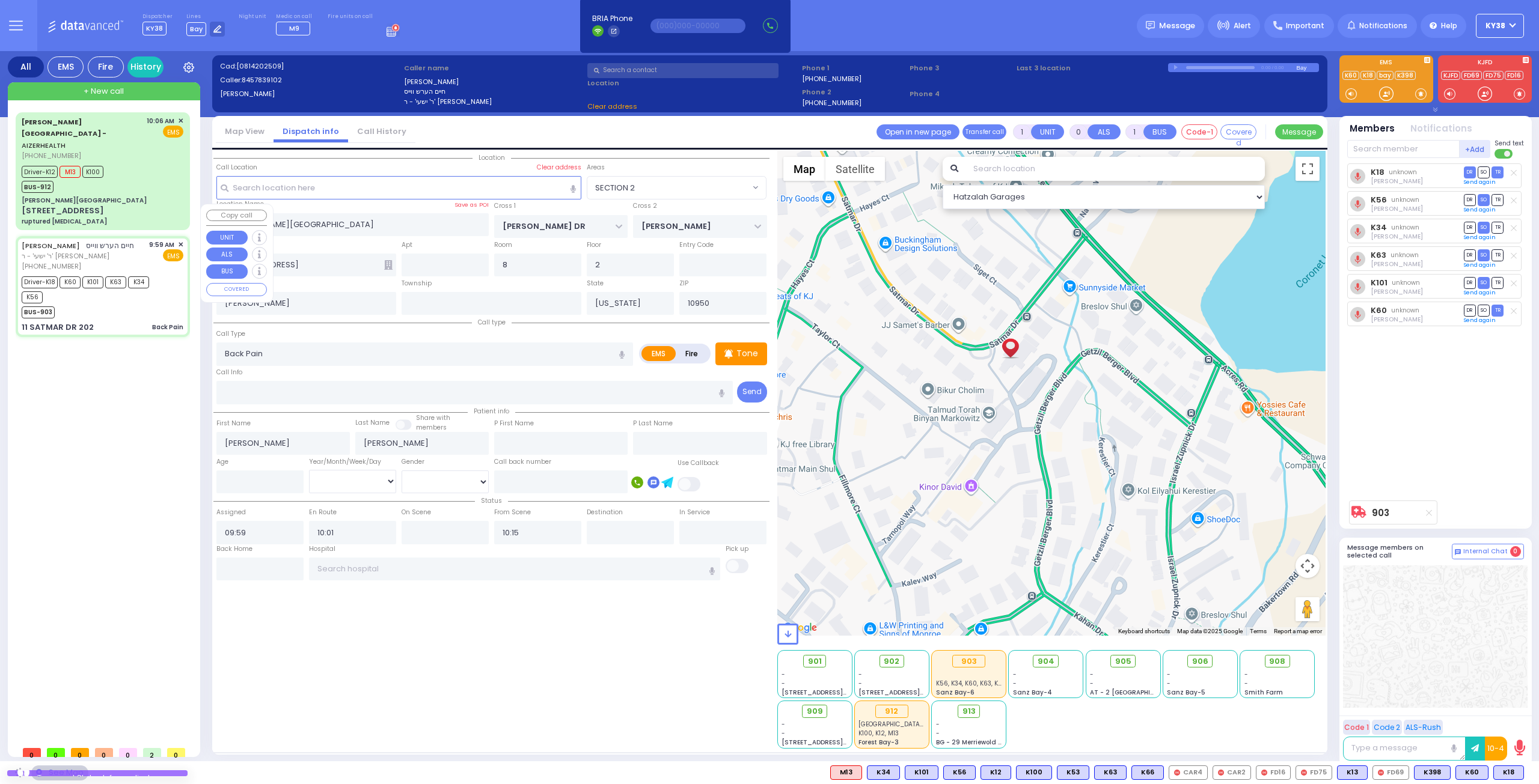
type input "SIGET COURT"
type input "[PERSON_NAME] COURT"
type input "11 SATMAR DR"
type input "202"
type input "Monroe"
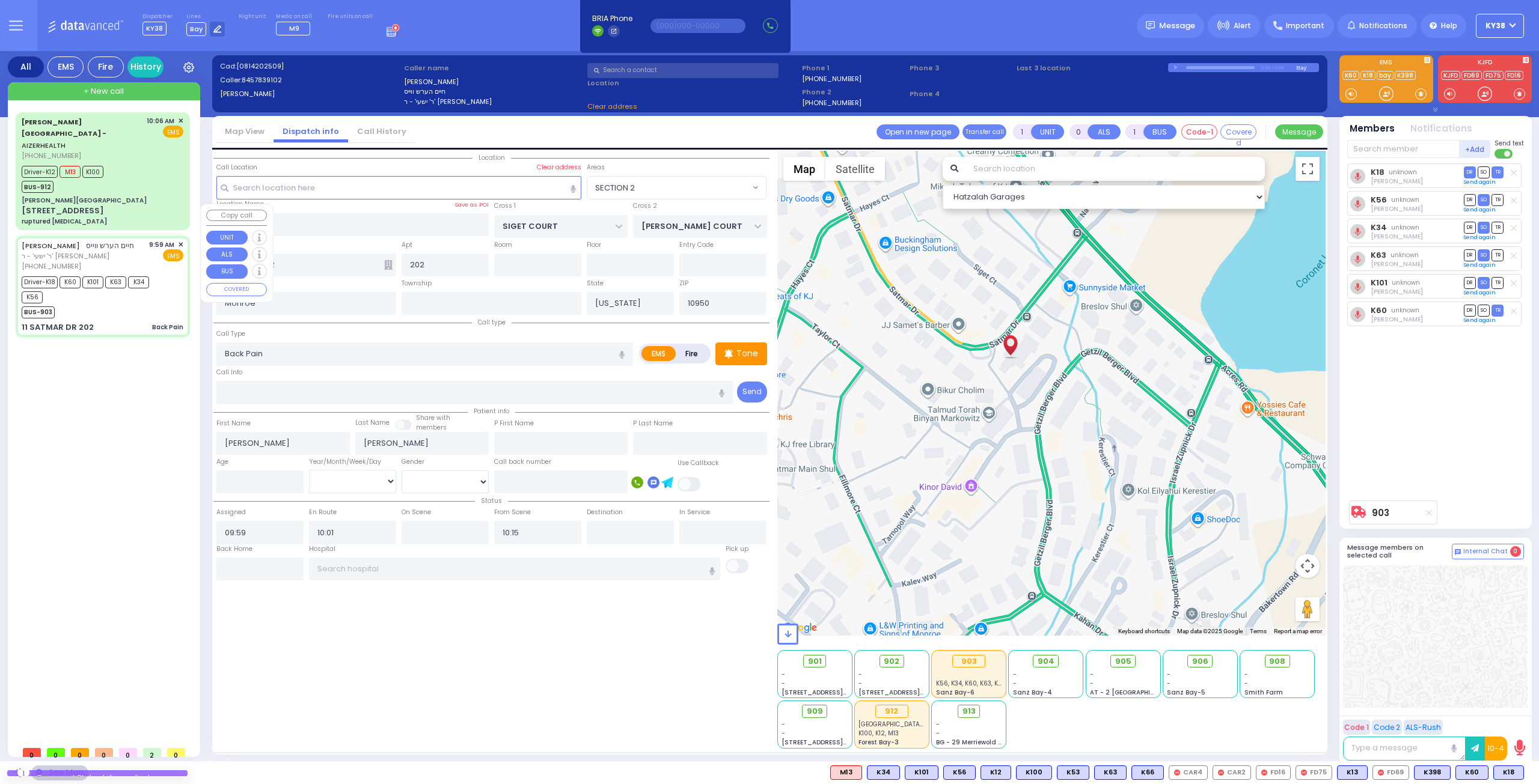
select select "SECTION 3"
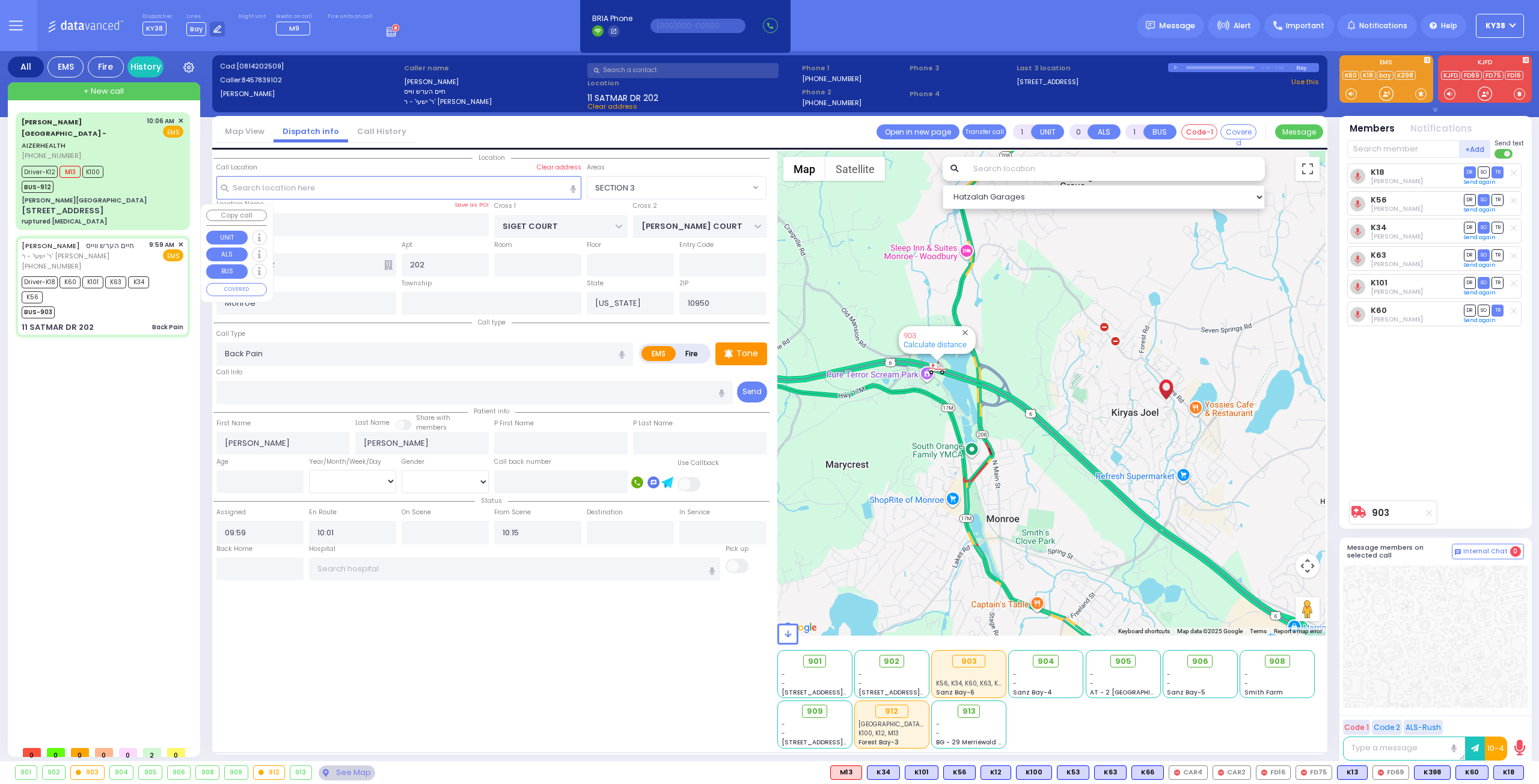
click at [125, 303] on div "BUS-903" at bounding box center [96, 311] width 150 height 15
select select
radio input "true"
select select
select select "SECTION 3"
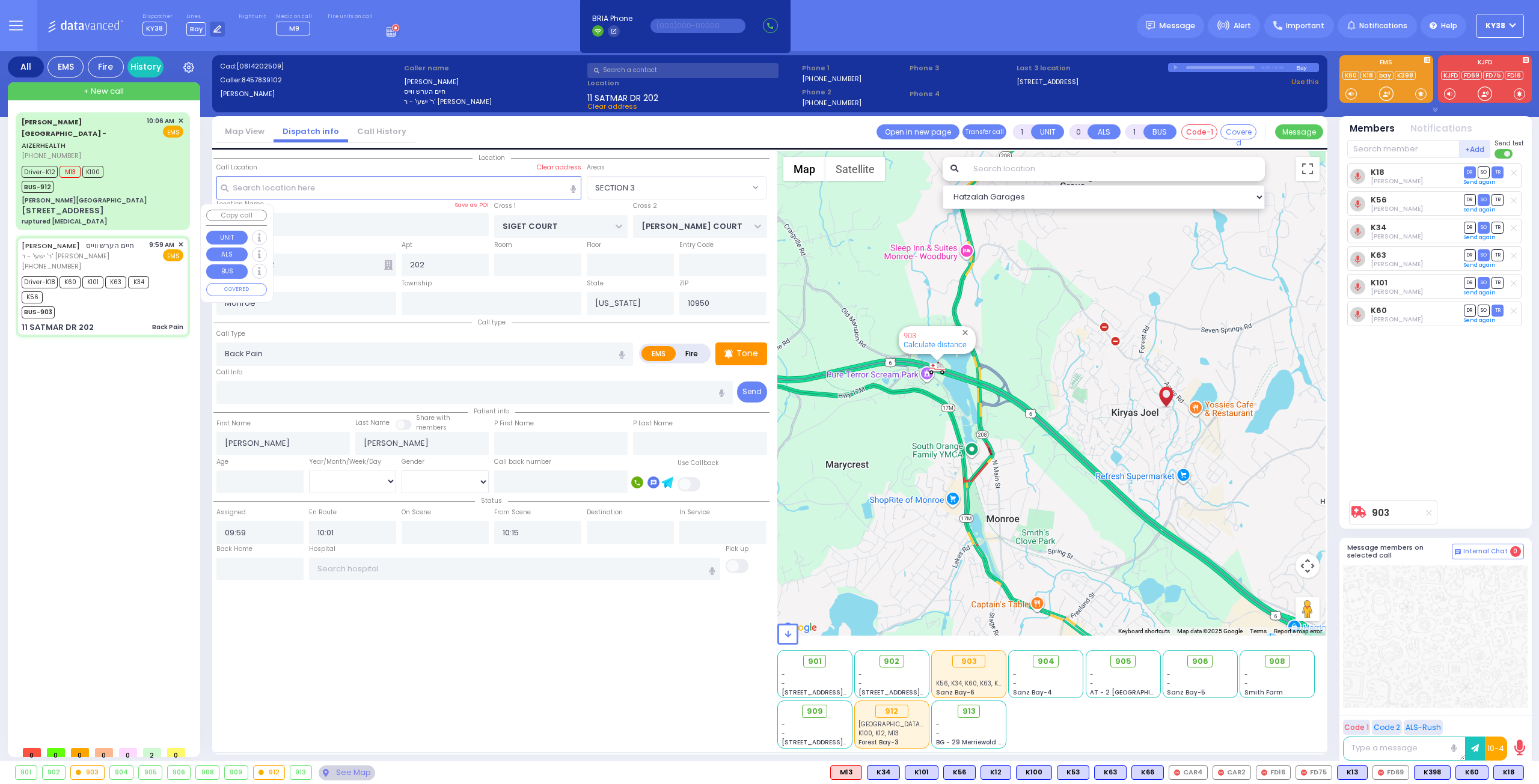
select select "Hatzalah Garages"
click at [147, 163] on div "Driver-K12 M13 K100 BUS-912" at bounding box center [102, 177] width 162 height 30
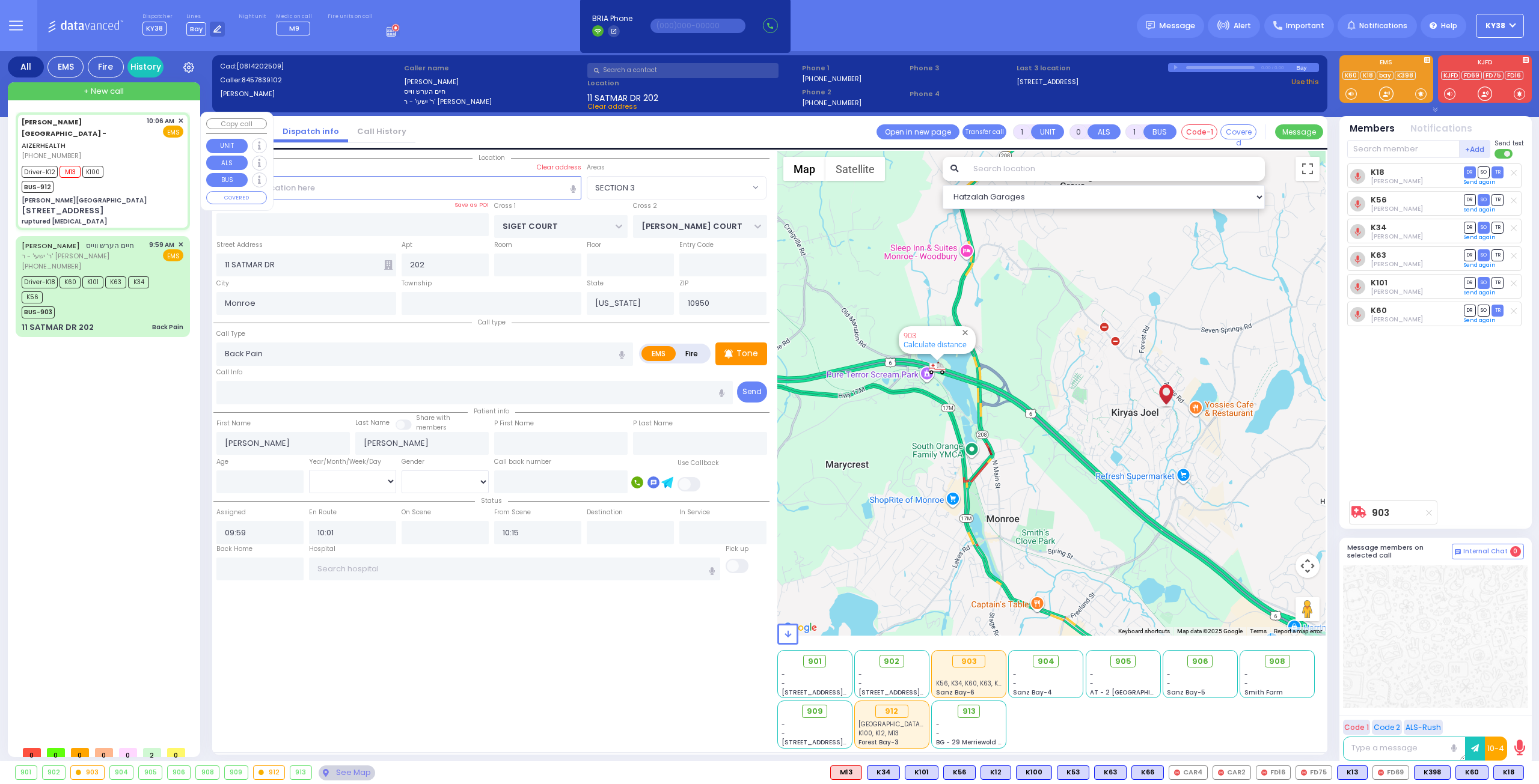
type input "6"
select select
type input "ruptured [MEDICAL_DATA]"
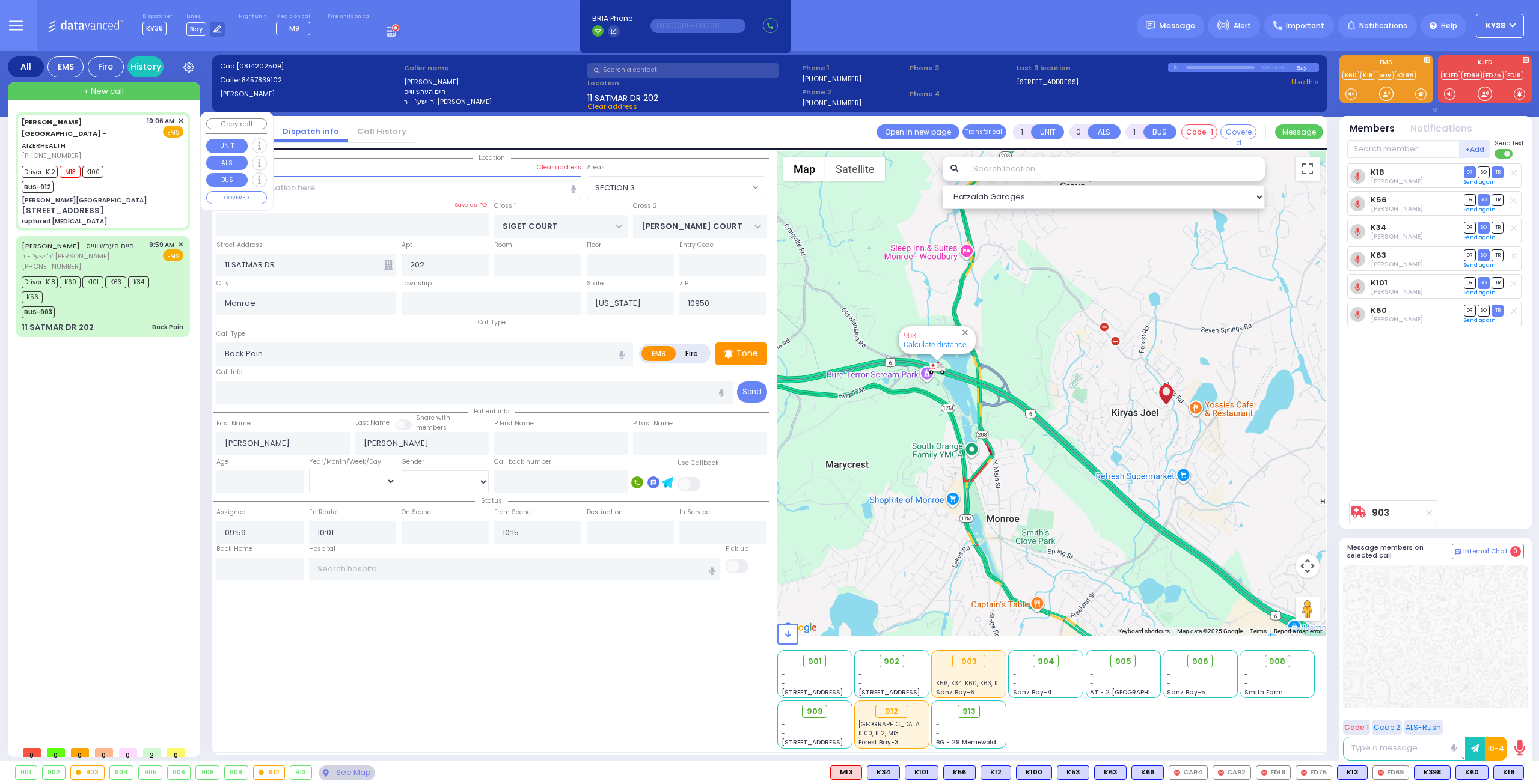
radio input "true"
type input "[PERSON_NAME]"
type input "30"
select select "Year"
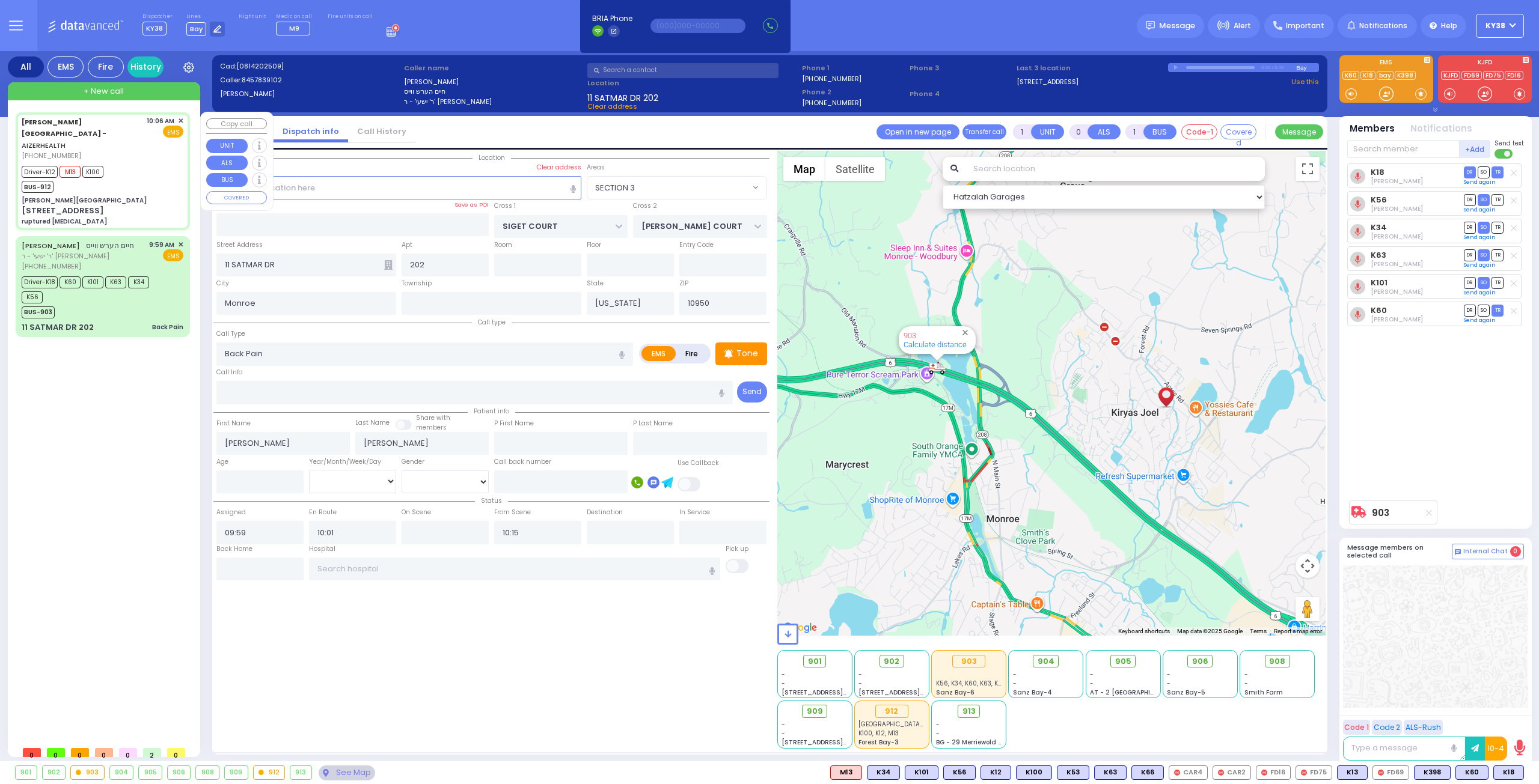
select select "[DEMOGRAPHIC_DATA]"
type input "10:06"
type input "10:09"
type input "10:12"
type input "10:25"
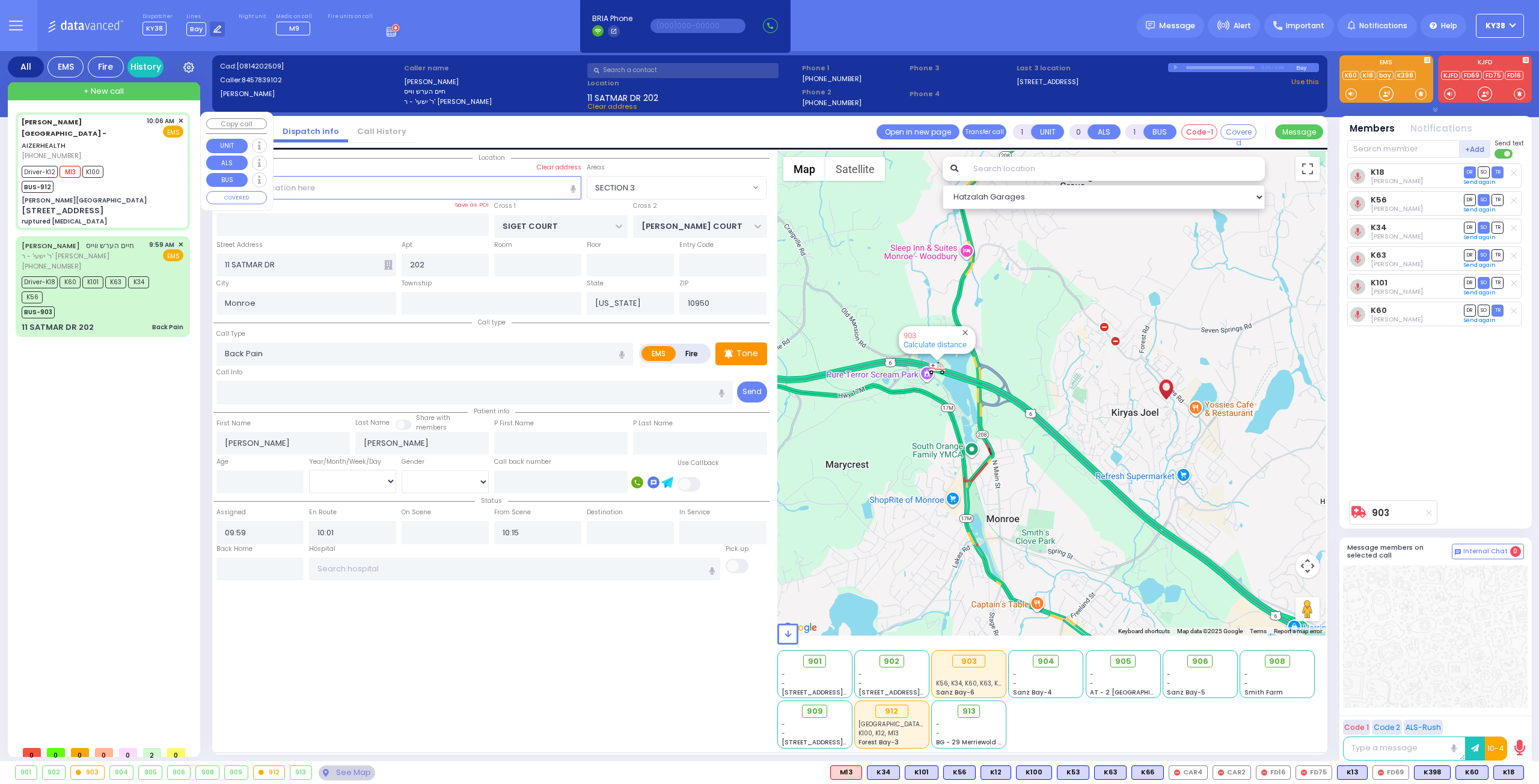
type input "10:48"
type input "10:59"
type input "[GEOGRAPHIC_DATA] [STREET_ADDRESS][GEOGRAPHIC_DATA] Suffern"
type input "[PERSON_NAME][GEOGRAPHIC_DATA]"
type input "[PERSON_NAME] DR"
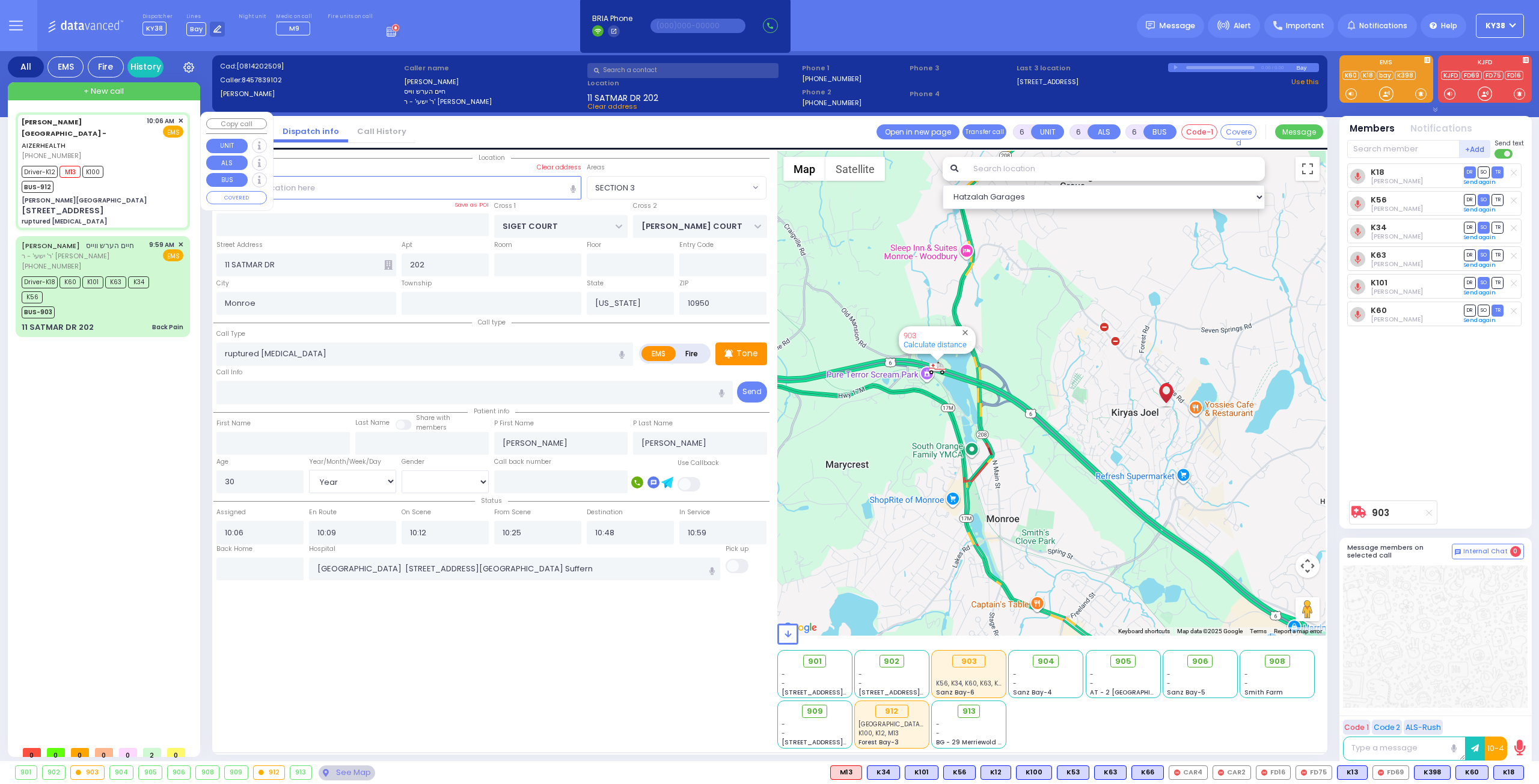
type input "[PERSON_NAME]"
type input "[STREET_ADDRESS]"
type input "8"
type input "2"
type input "[PERSON_NAME]"
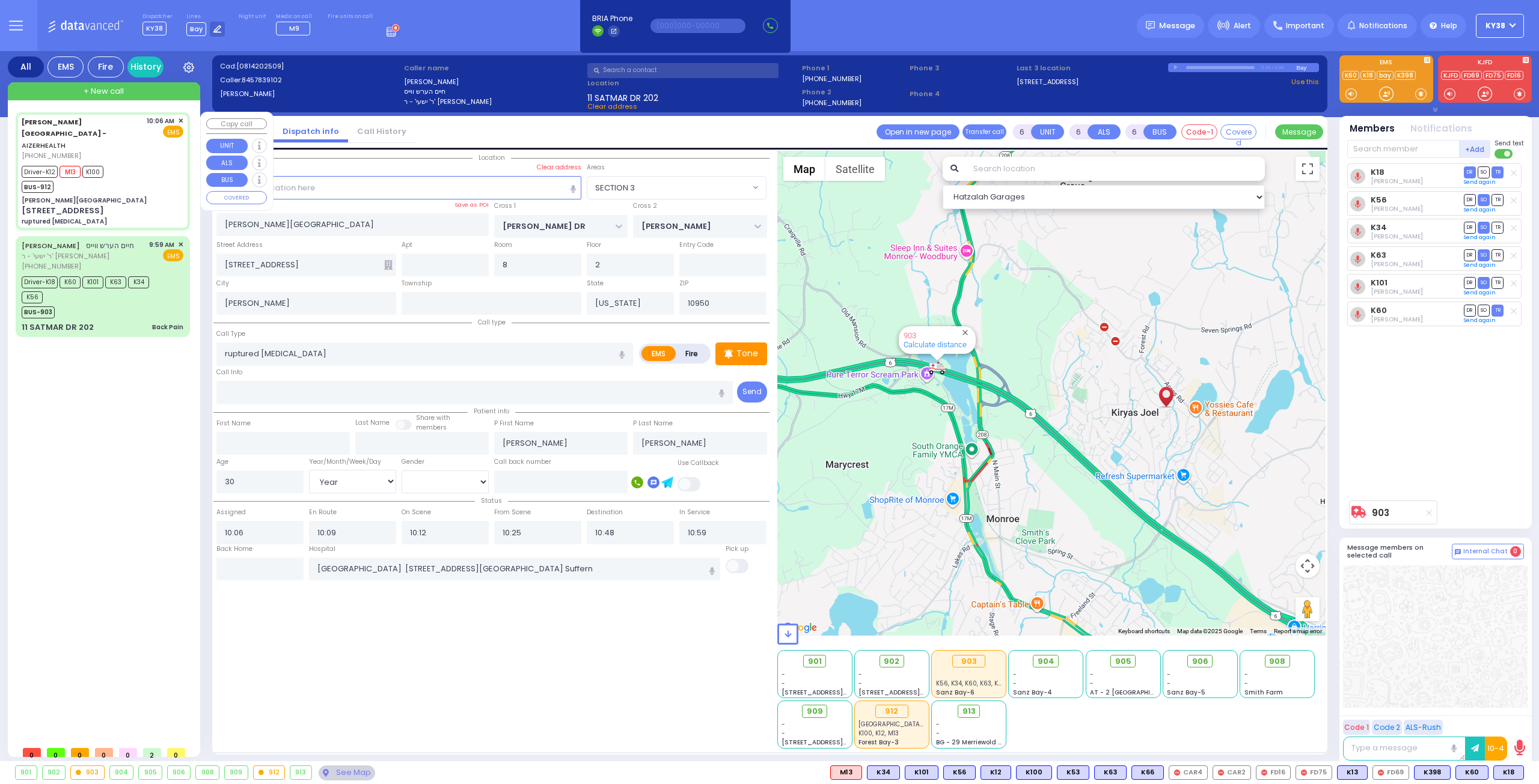
select select "SECTION 2"
select select "Hatzalah Garages"
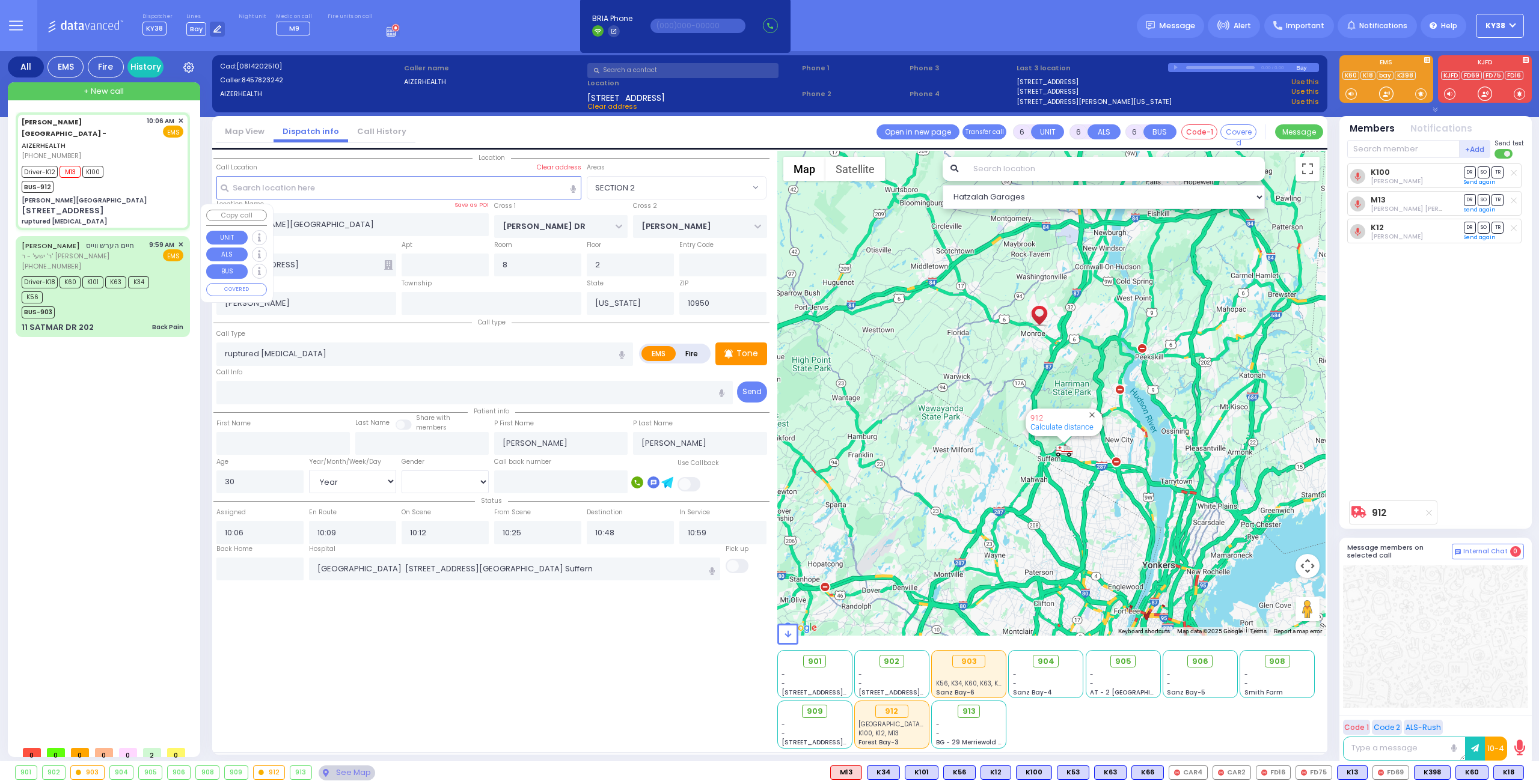
click at [109, 273] on div "Driver-K18 K60 K101 K63 K34 K56" at bounding box center [96, 288] width 150 height 30
type input "1"
type input "0"
type input "1"
select select
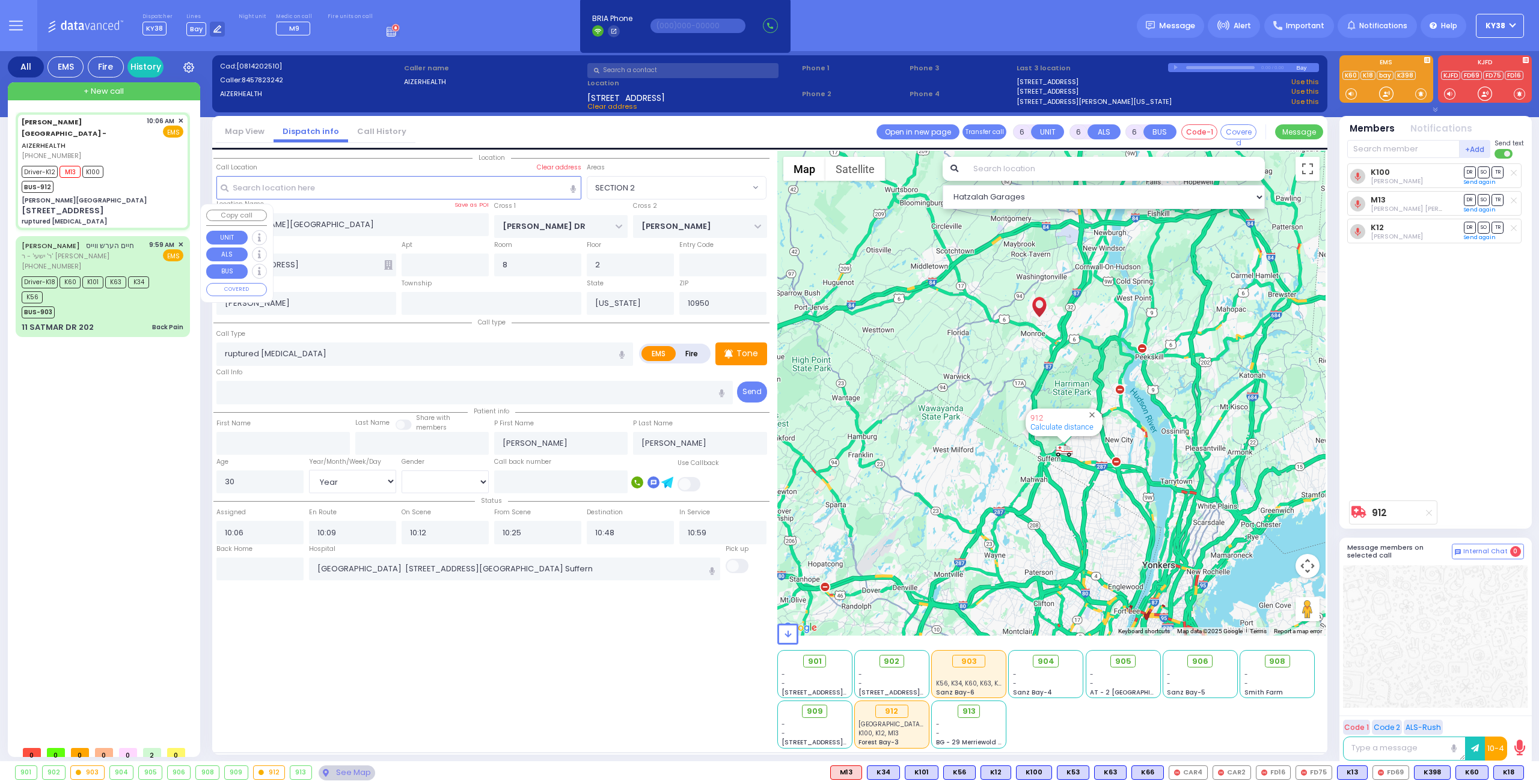
type input "Back Pain"
radio input "true"
type input "[PERSON_NAME]"
select select
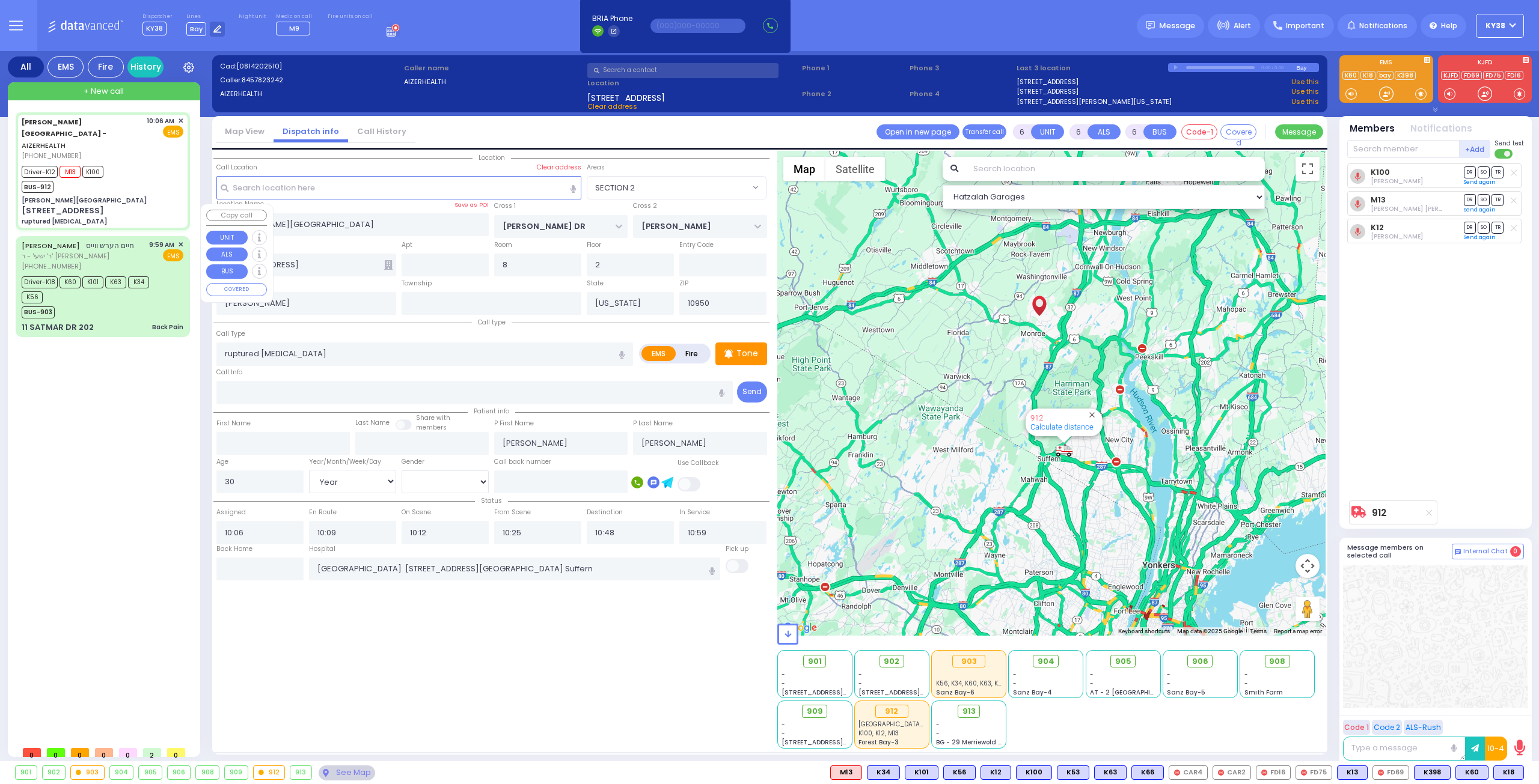
select select
type input "09:59"
type input "10:01"
type input "10:15"
select select "Hatzalah Garages"
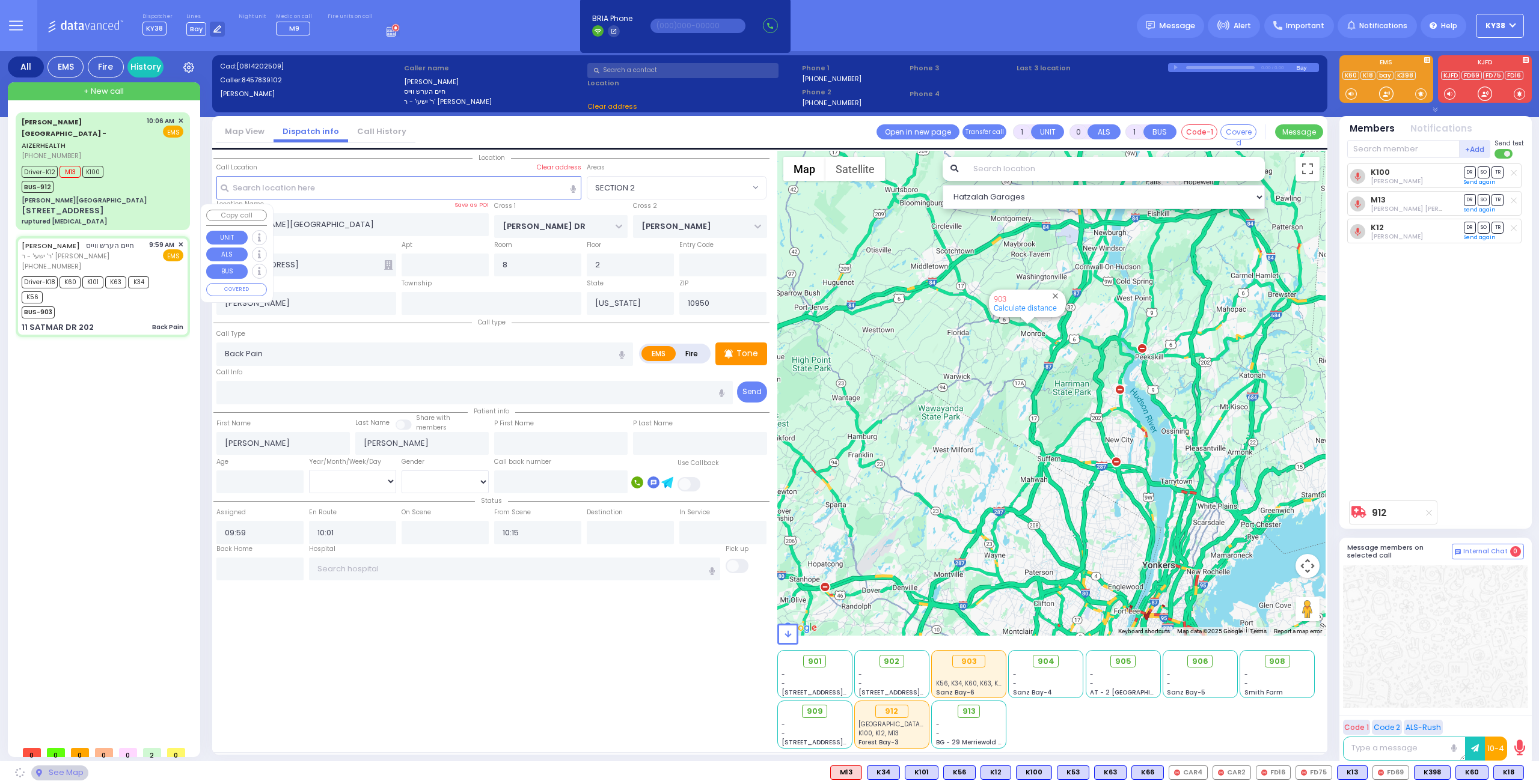
type input "SIGET COURT"
type input "[PERSON_NAME] COURT"
type input "11 SATMAR DR"
type input "202"
type input "Monroe"
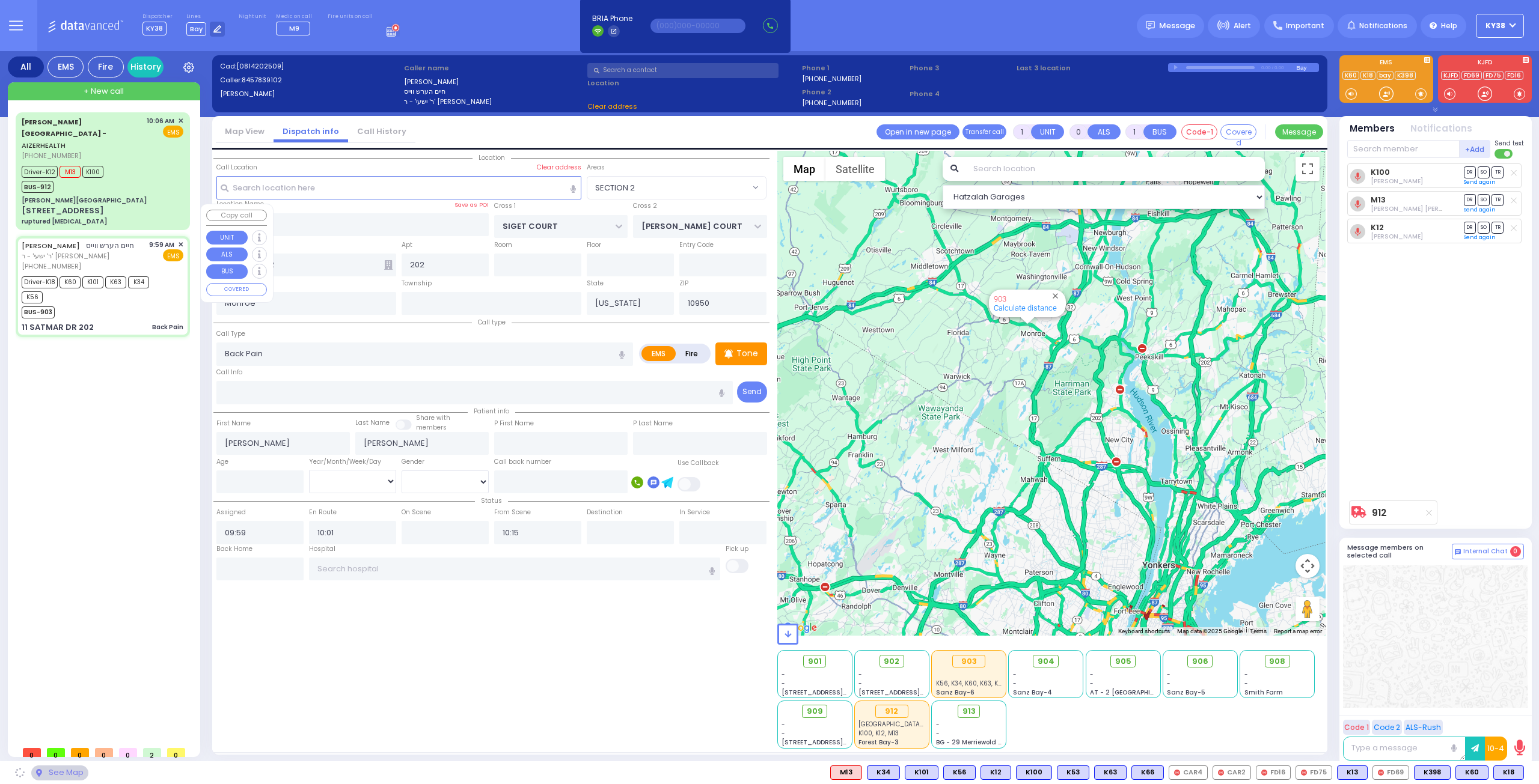
select select "SECTION 3"
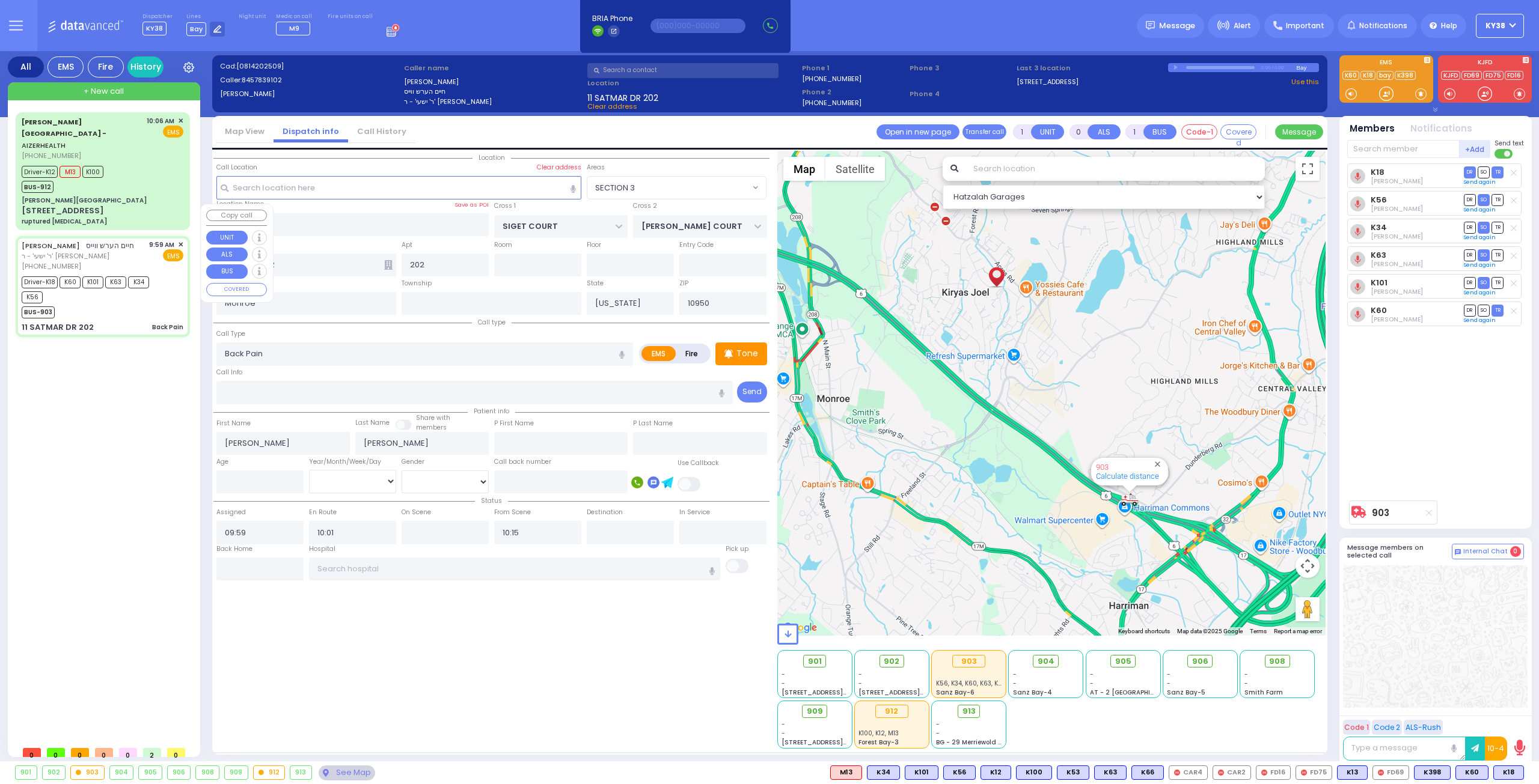
type input "6"
select select
radio input "true"
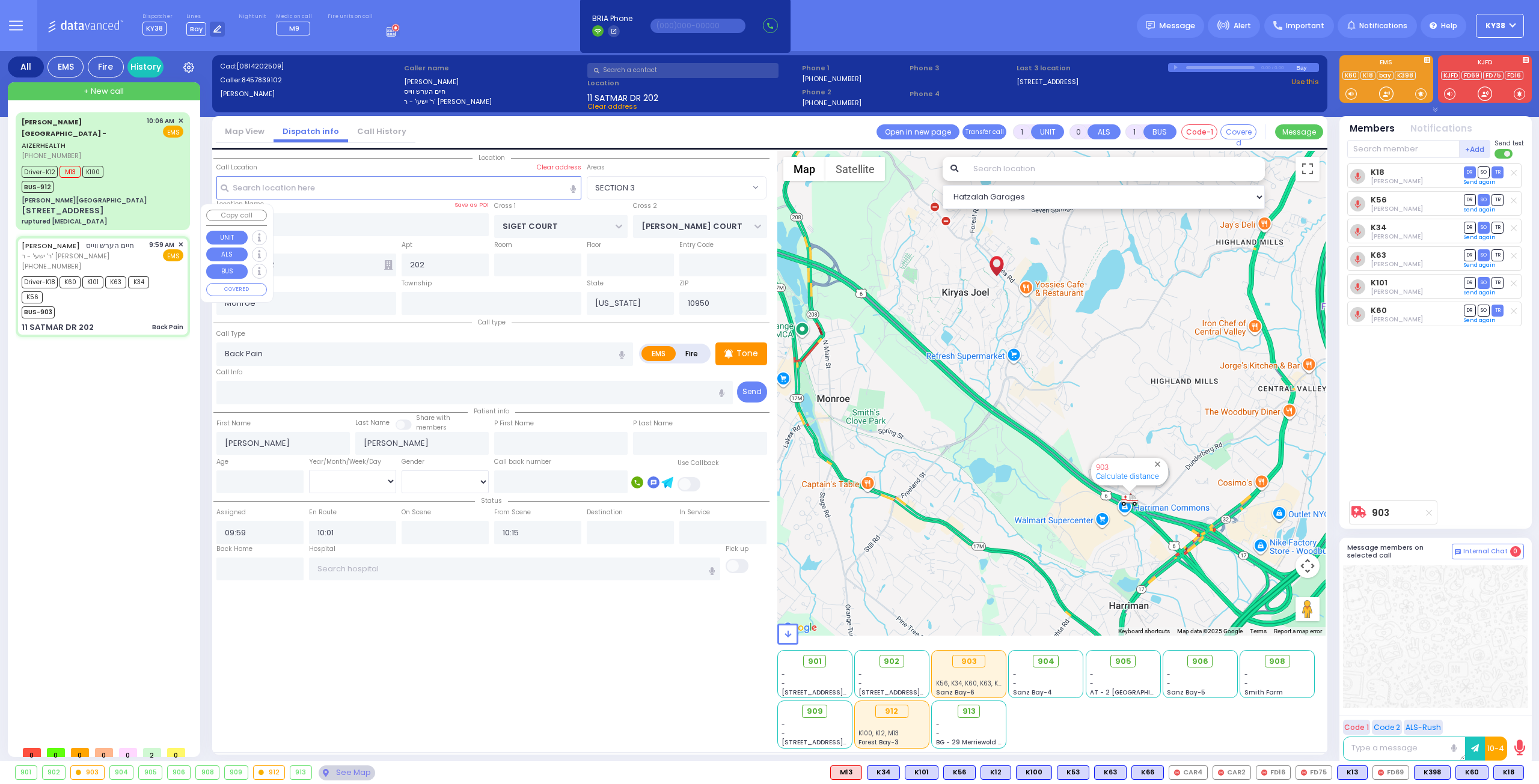
type input "[PERSON_NAME]"
type input "69"
select select "Year"
select select "[DEMOGRAPHIC_DATA]"
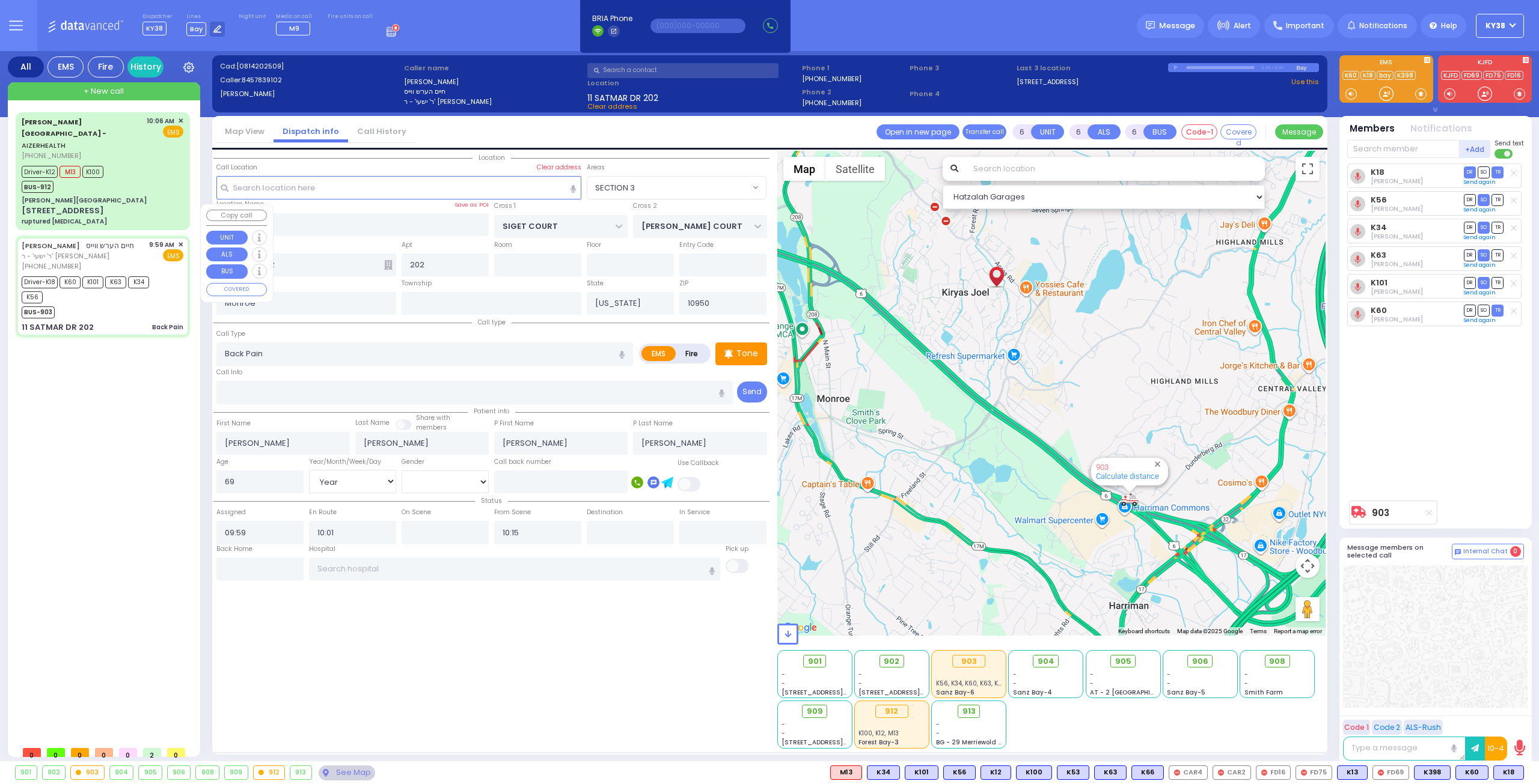
type input "10:02"
type input "10:51"
select select "Hatzalah Garages"
select select "SECTION 3"
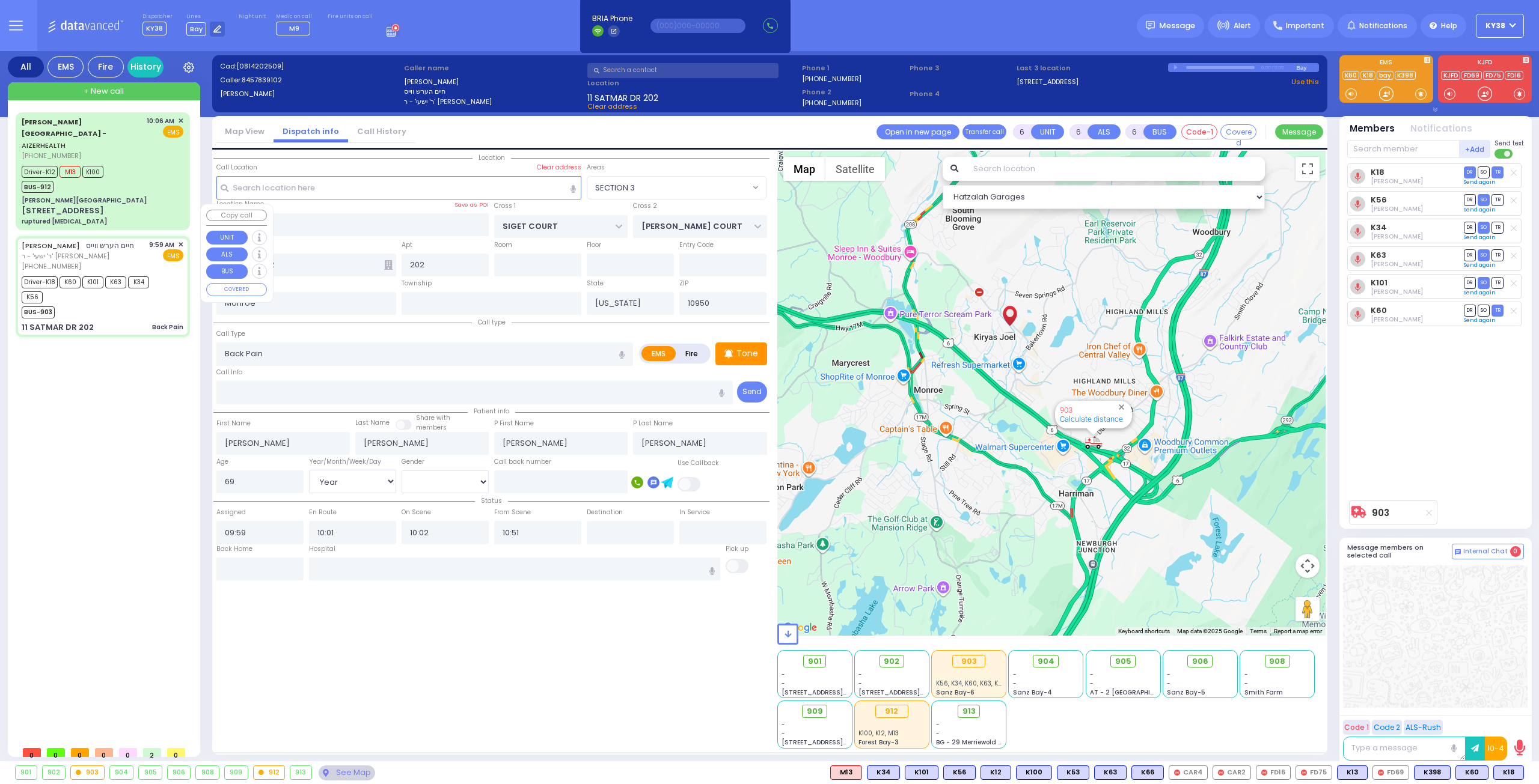
click at [150, 273] on div "Driver-K18 K60 K101 K63 K34 K56" at bounding box center [96, 288] width 150 height 30
select select
radio input "true"
select select "Year"
select select "[DEMOGRAPHIC_DATA]"
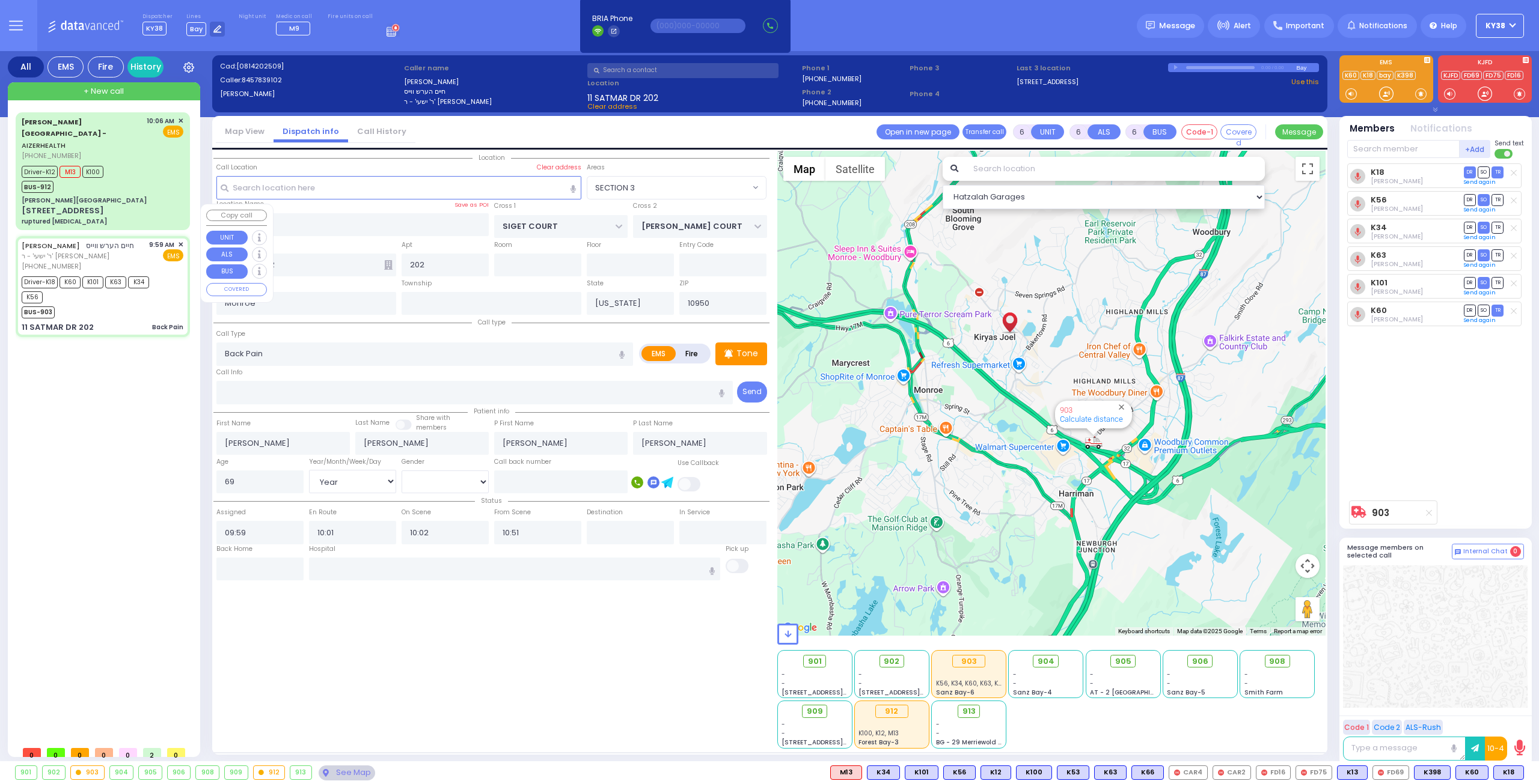
select select "SECTION 3"
select select "Hatzalah Garages"
click at [144, 163] on div "Driver-K12 M13 K100 BUS-912" at bounding box center [102, 177] width 162 height 30
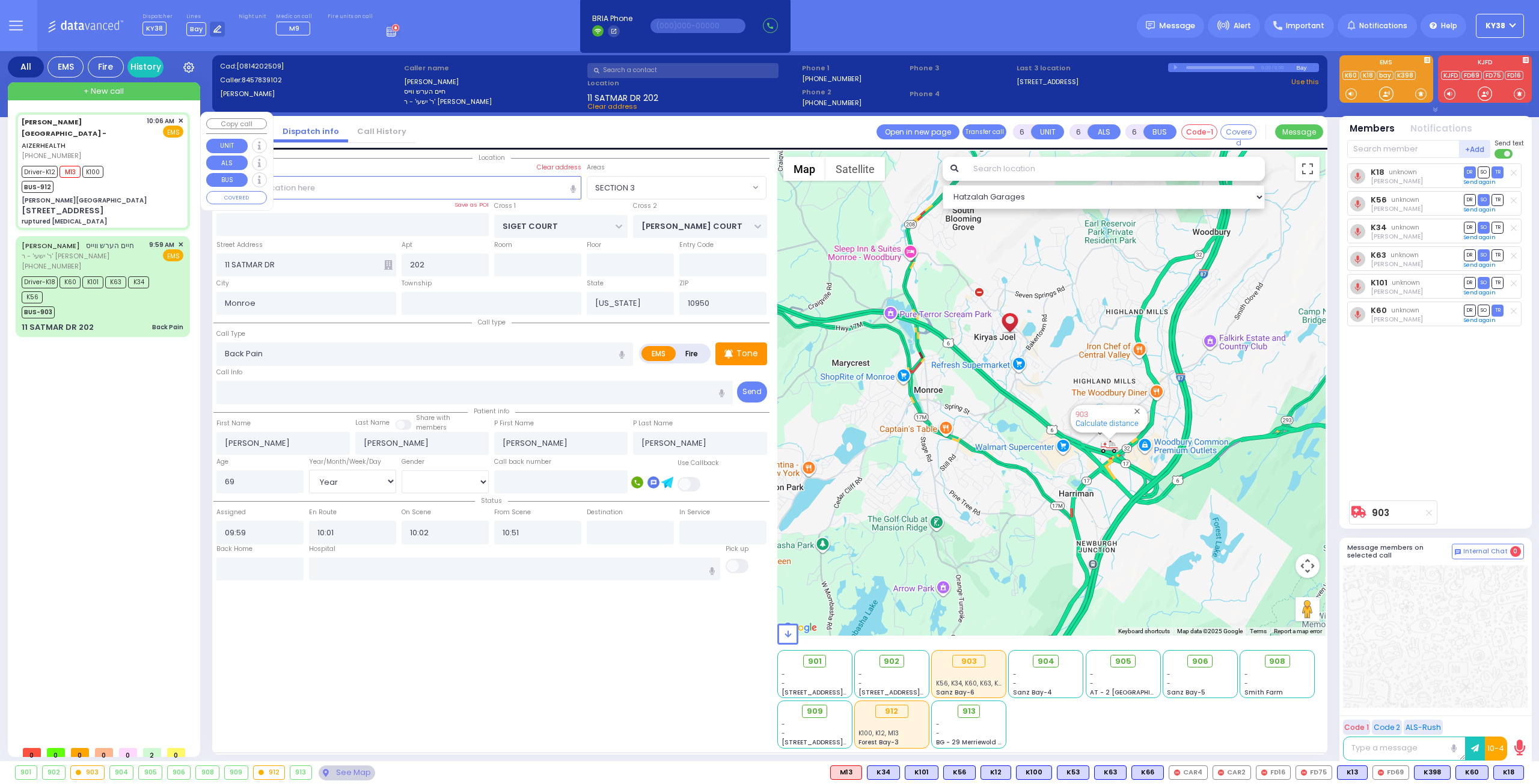
select select
type input "ruptured [MEDICAL_DATA]"
radio input "true"
type input "[PERSON_NAME]"
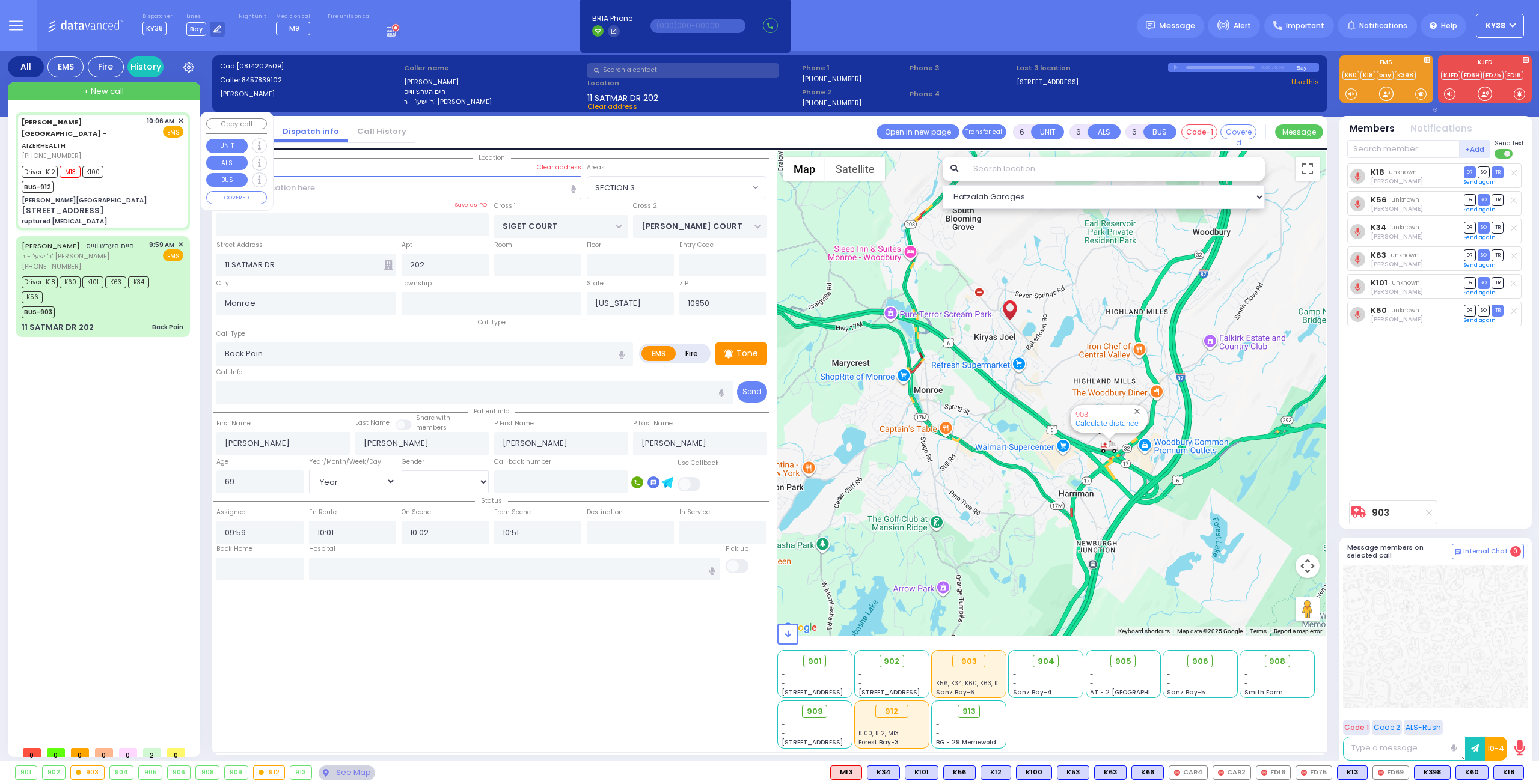
type input "30"
select select "Year"
select select "[DEMOGRAPHIC_DATA]"
type input "10:06"
type input "10:09"
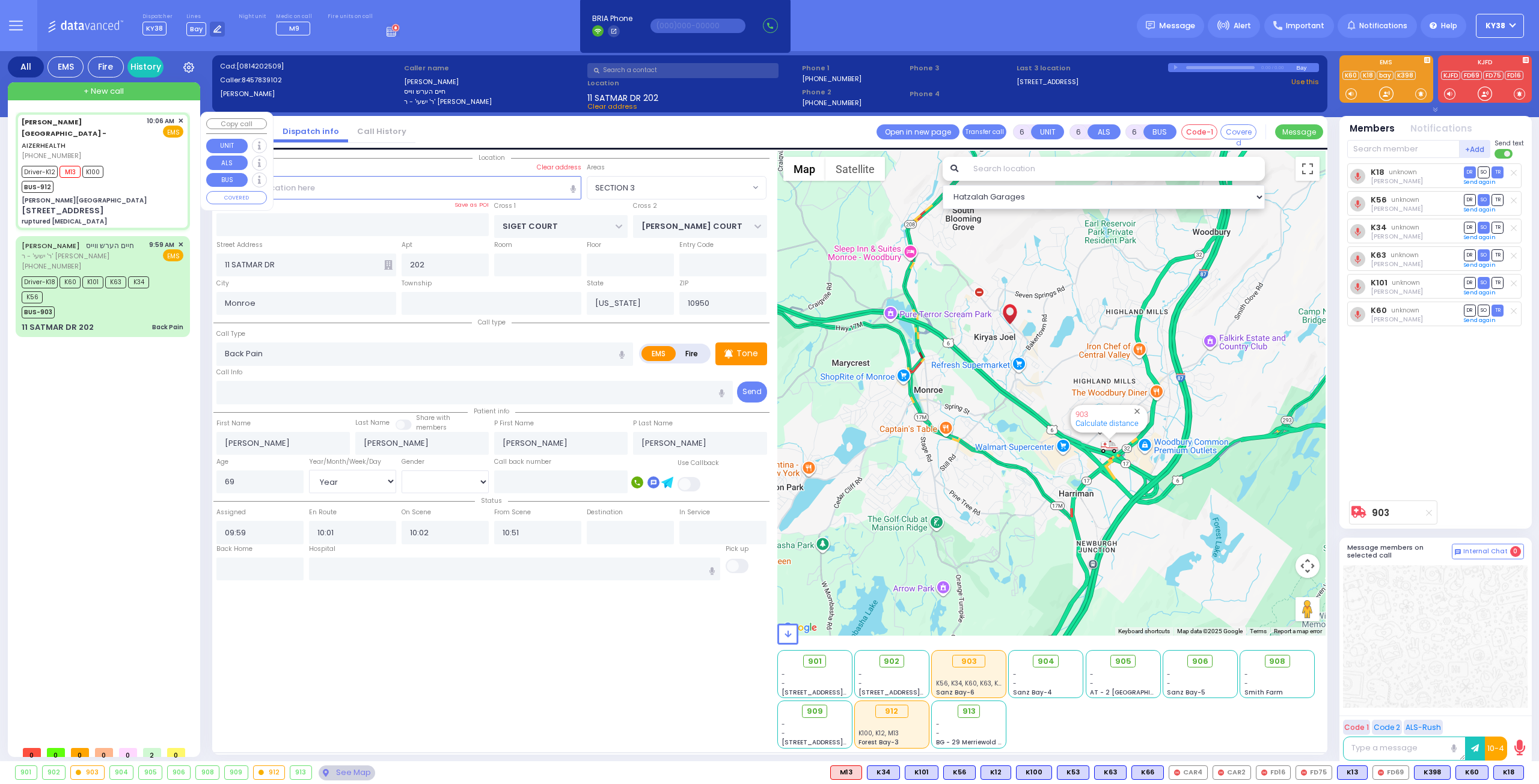
type input "10:12"
type input "10:25"
type input "10:48"
type input "10:59"
type input "[GEOGRAPHIC_DATA] [STREET_ADDRESS][GEOGRAPHIC_DATA] Suffern"
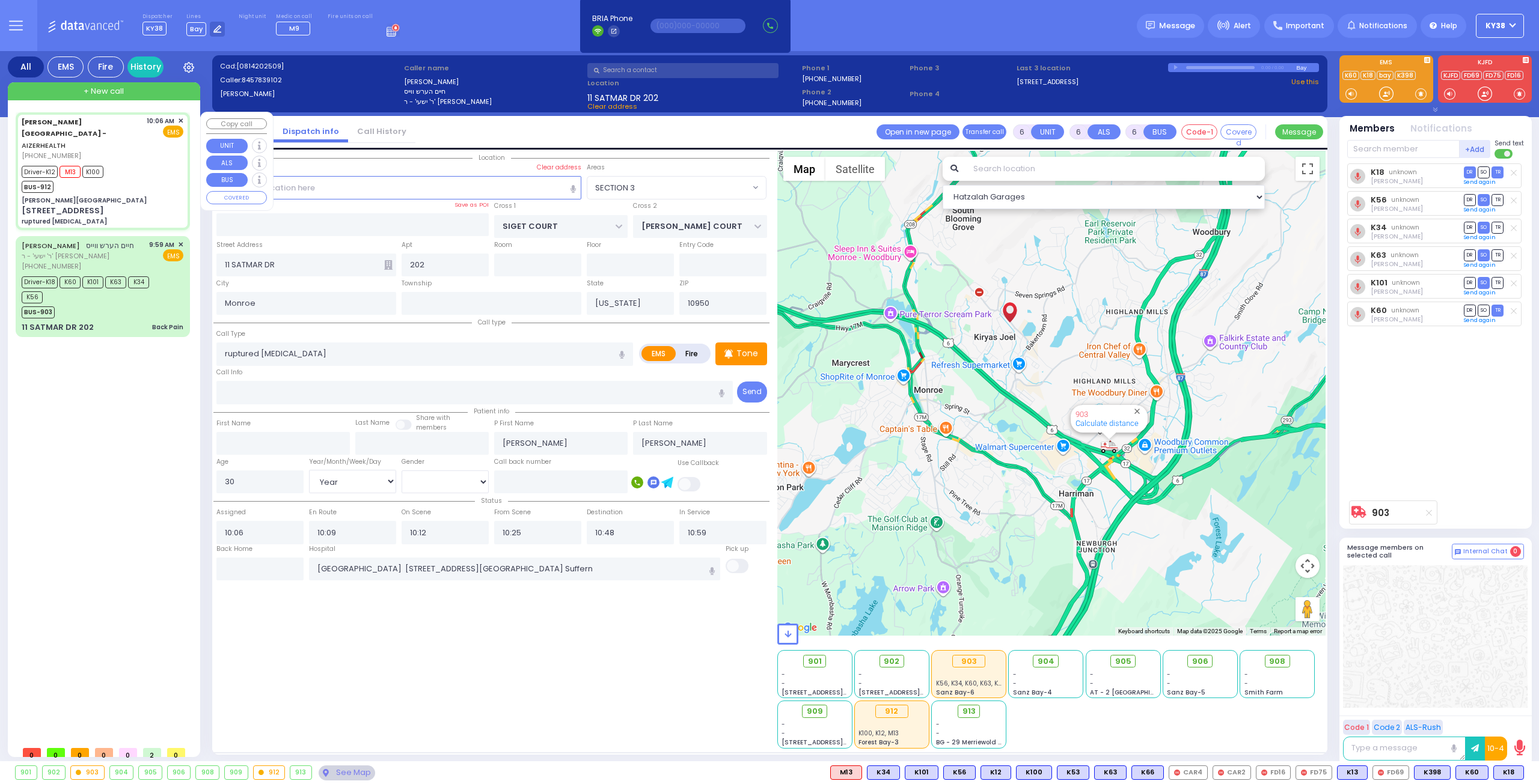
type input "[PERSON_NAME][GEOGRAPHIC_DATA]"
type input "[PERSON_NAME] DR"
type input "[PERSON_NAME]"
type input "[STREET_ADDRESS]"
type input "8"
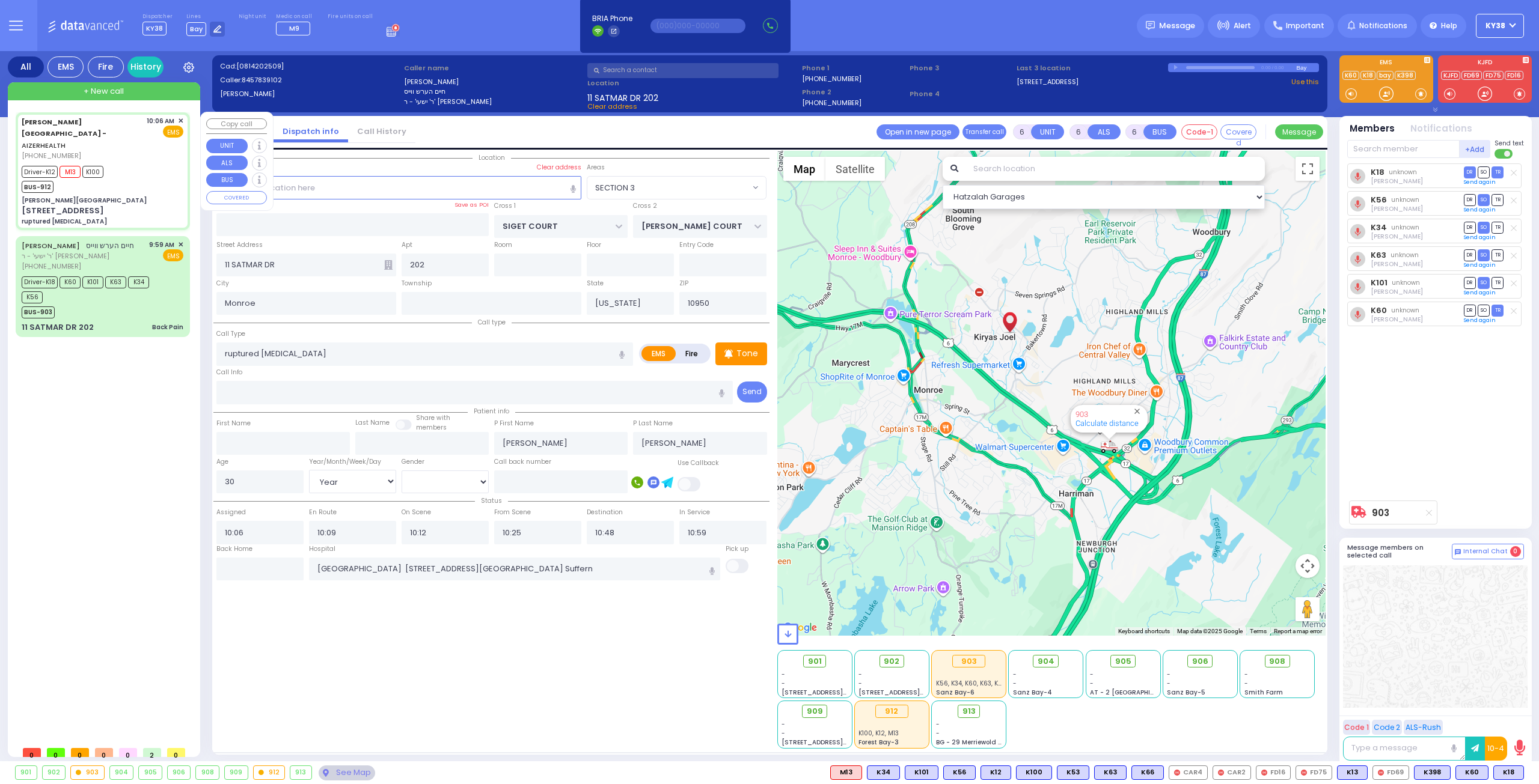
type input "2"
type input "[PERSON_NAME]"
select select "SECTION 2"
select select "Hatzalah Garages"
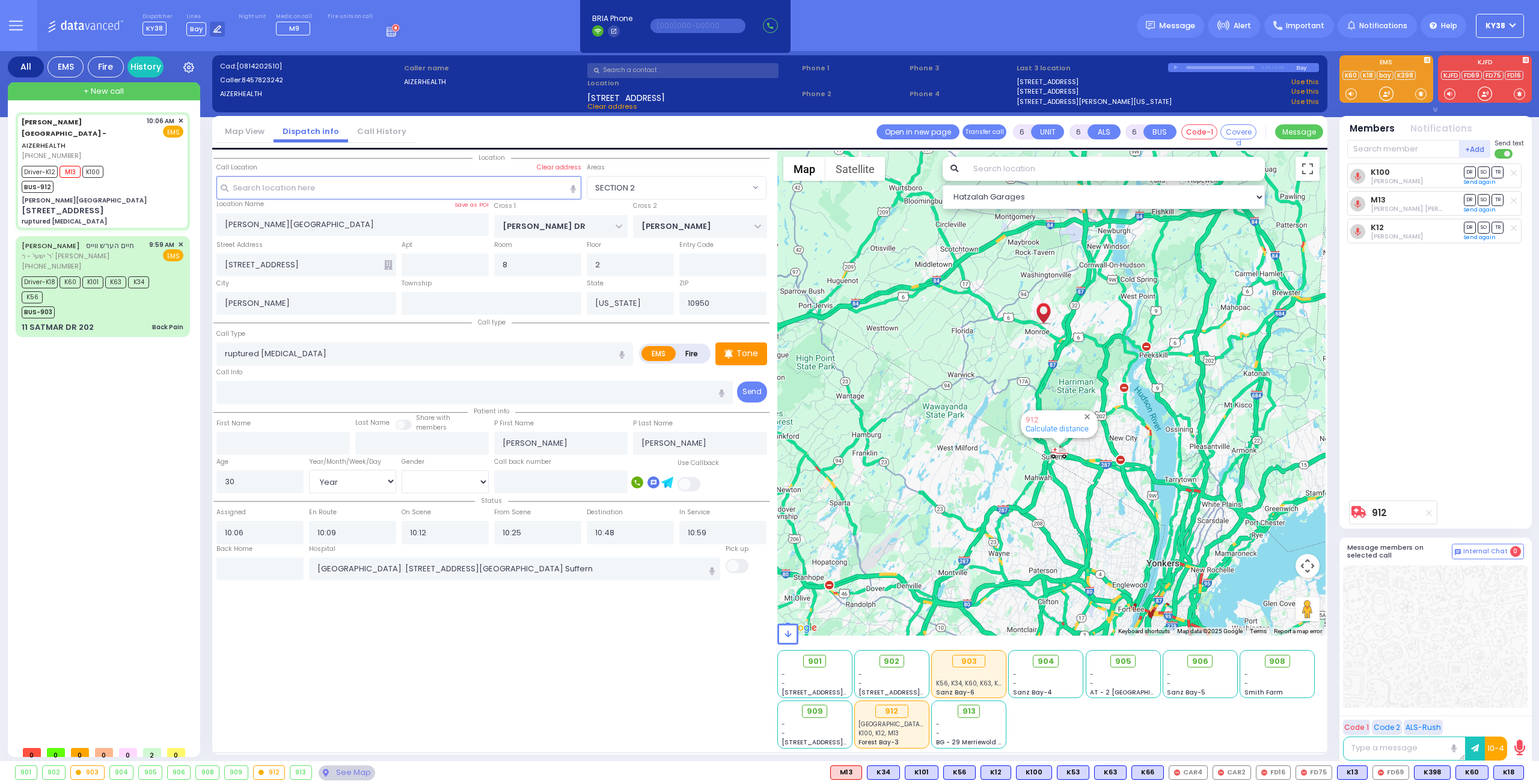
select select
radio input "true"
select select "Year"
select select "[DEMOGRAPHIC_DATA]"
select select "Hatzalah Garages"
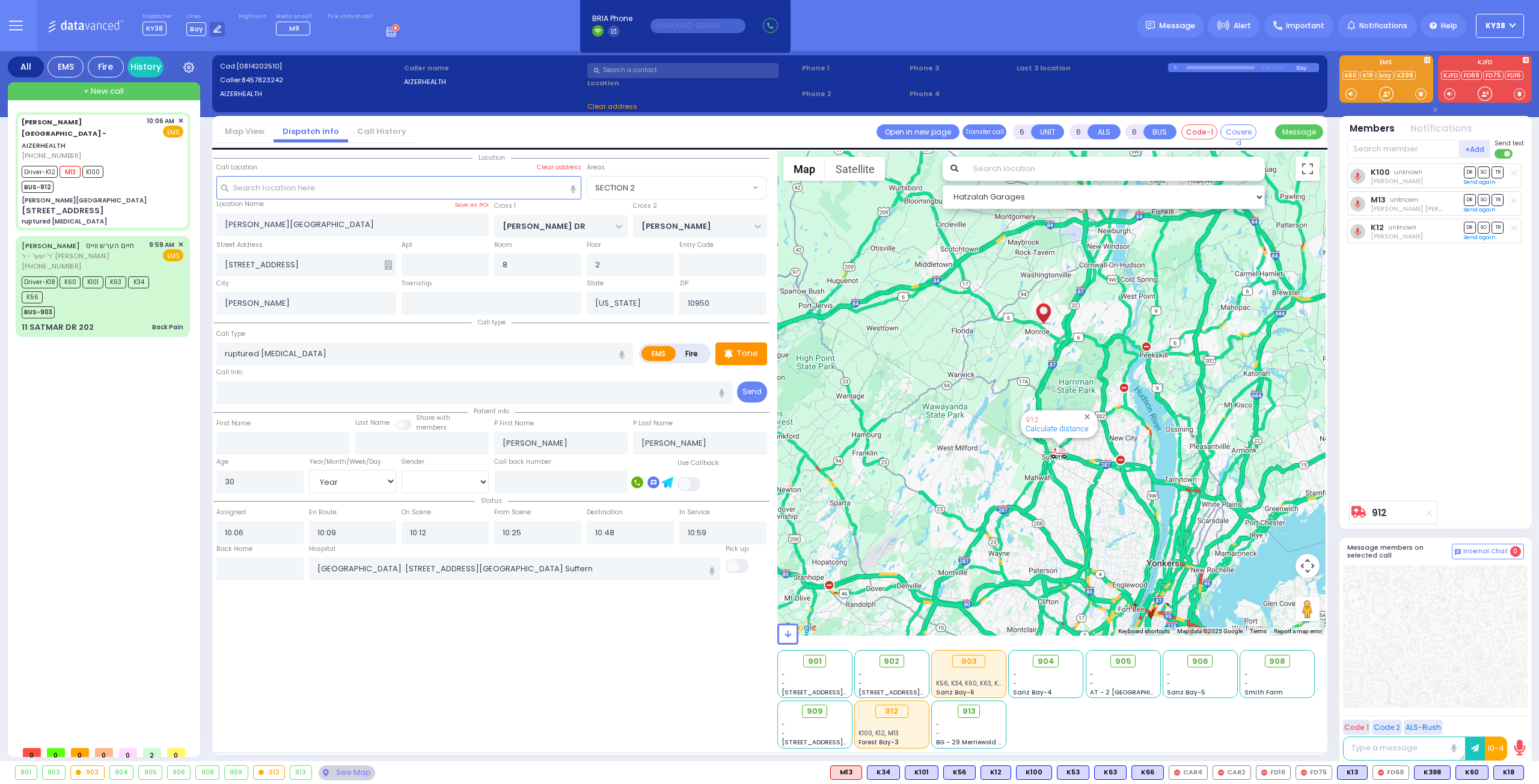
select select
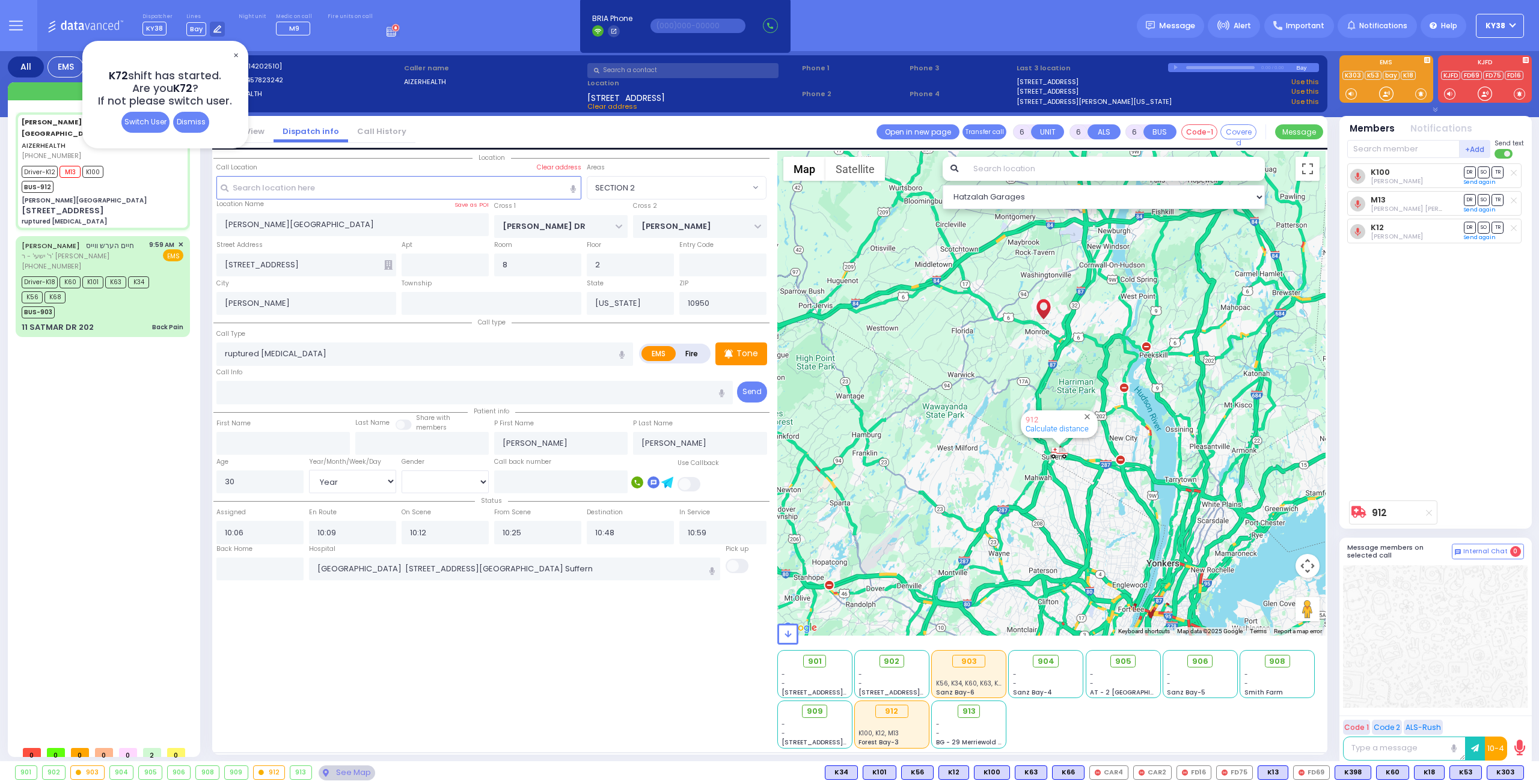
click at [201, 124] on div "Dismiss" at bounding box center [191, 122] width 36 height 21
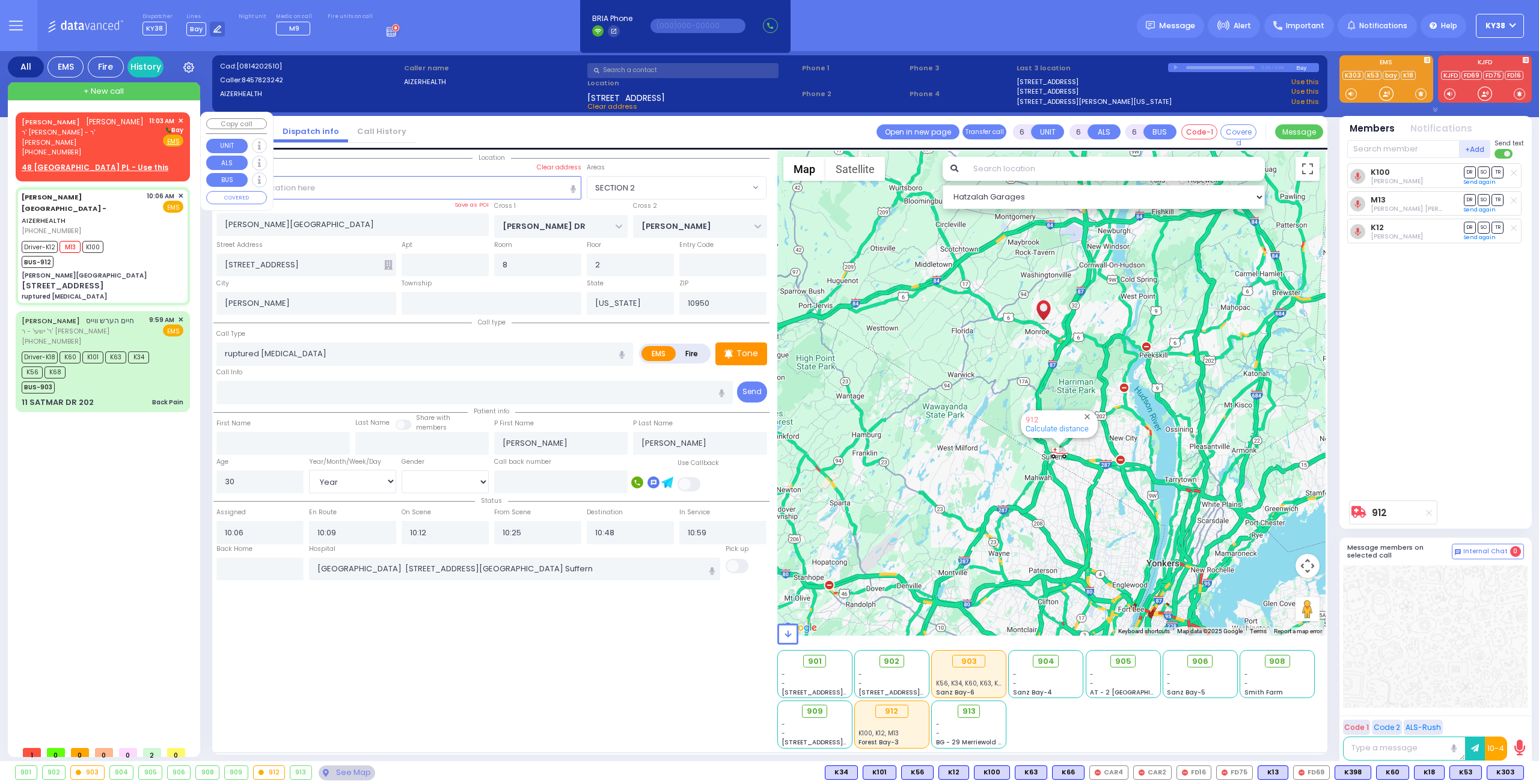
click at [133, 128] on div "[PERSON_NAME] [PERSON_NAME]" at bounding box center [82, 122] width 122 height 12
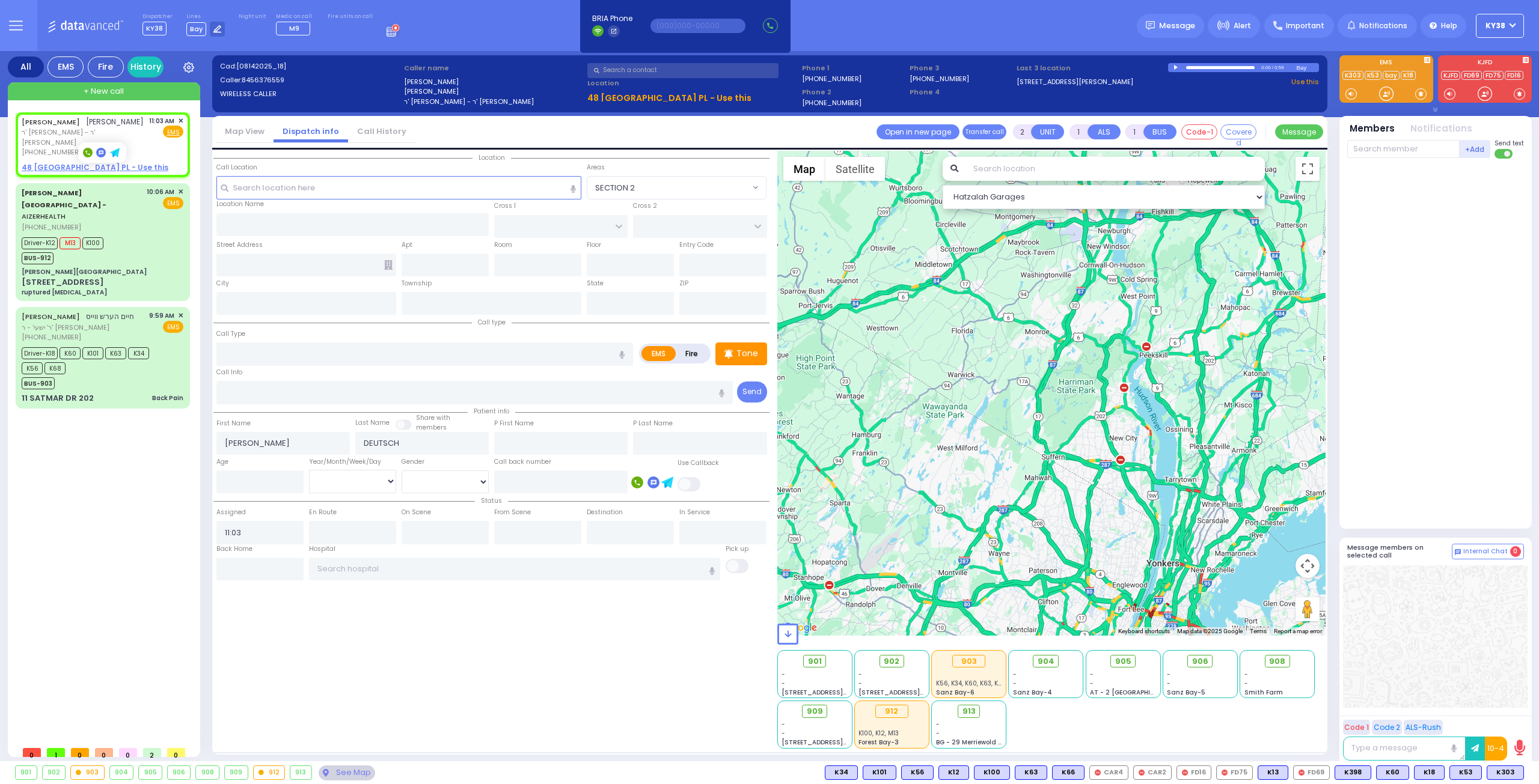
click at [1515, 24] on button "KY38" at bounding box center [1499, 26] width 48 height 24
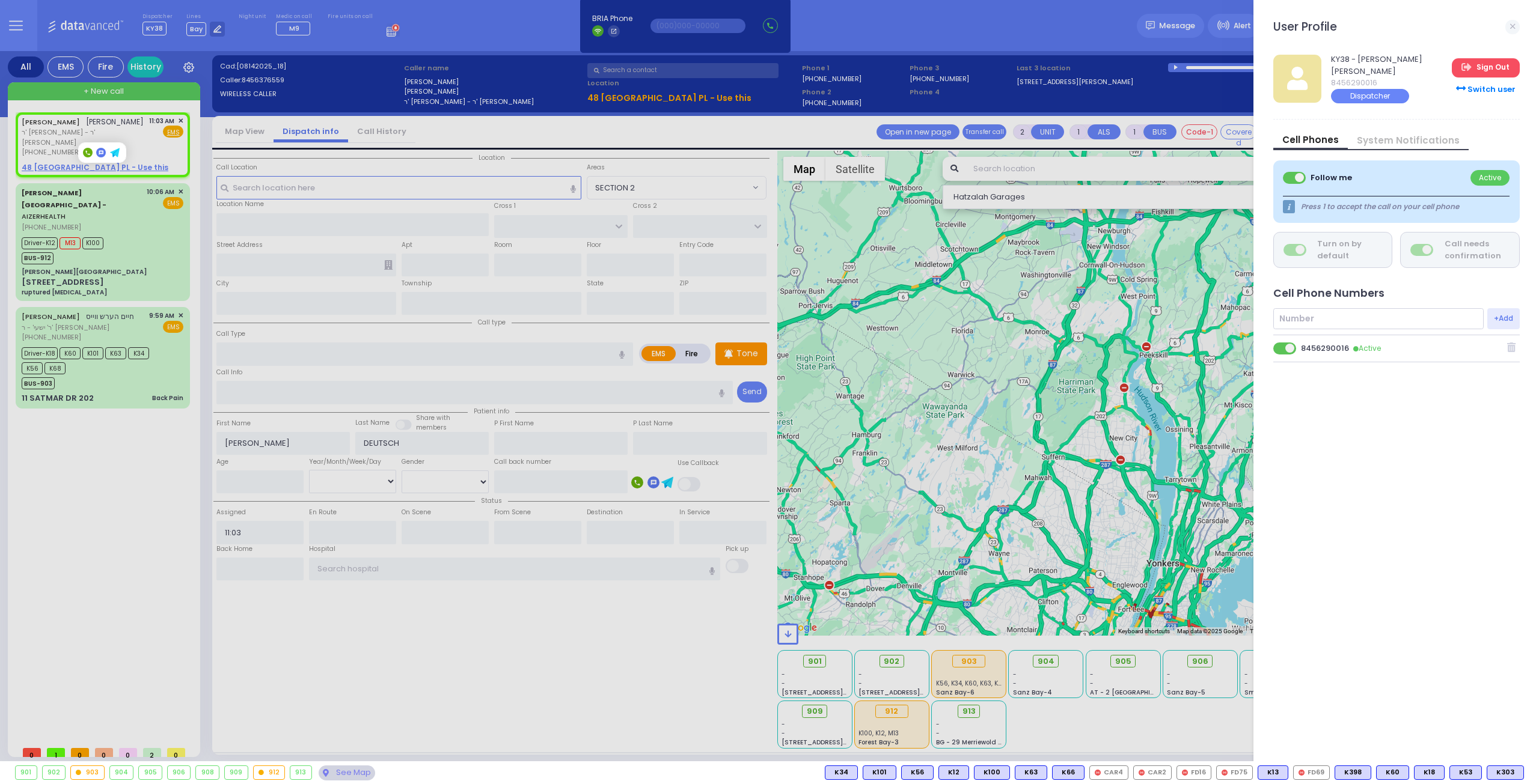
click at [1476, 64] on link "Sign Out" at bounding box center [1485, 68] width 67 height 19
